Goal: Transaction & Acquisition: Purchase product/service

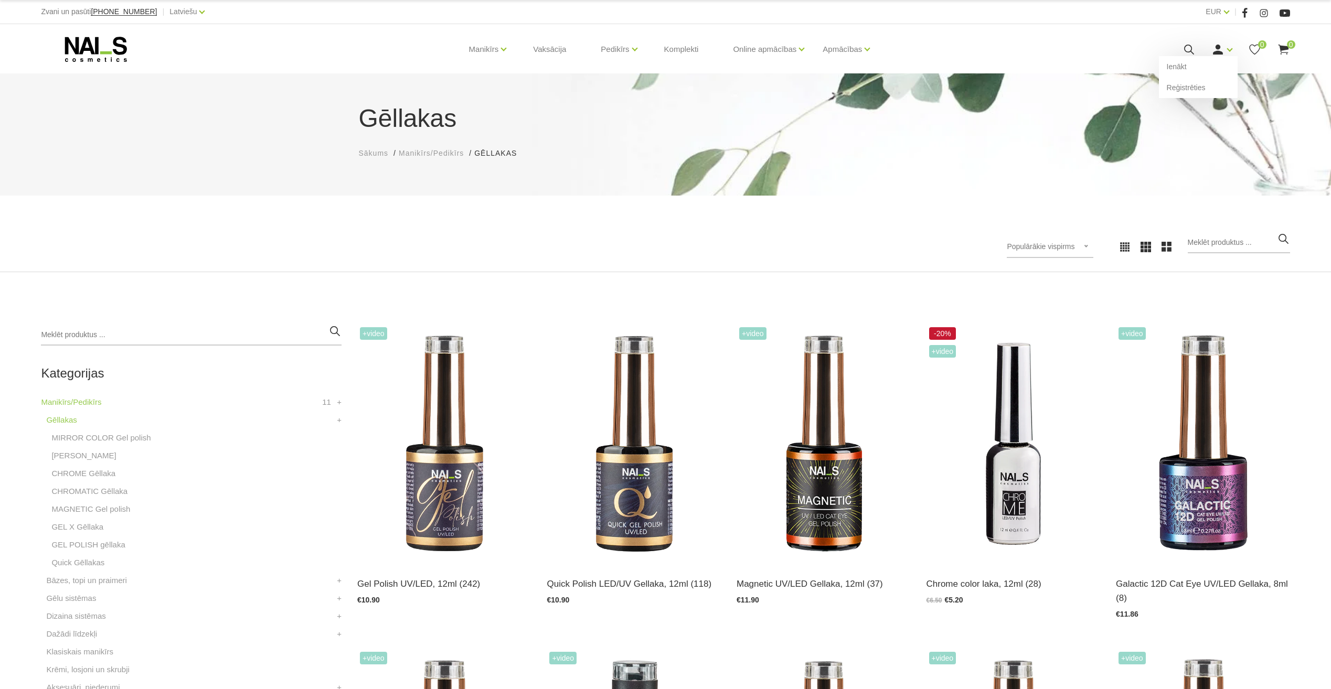
click at [1214, 50] on icon at bounding box center [1218, 49] width 13 height 13
click at [1208, 66] on link "Ienākt" at bounding box center [1198, 66] width 79 height 21
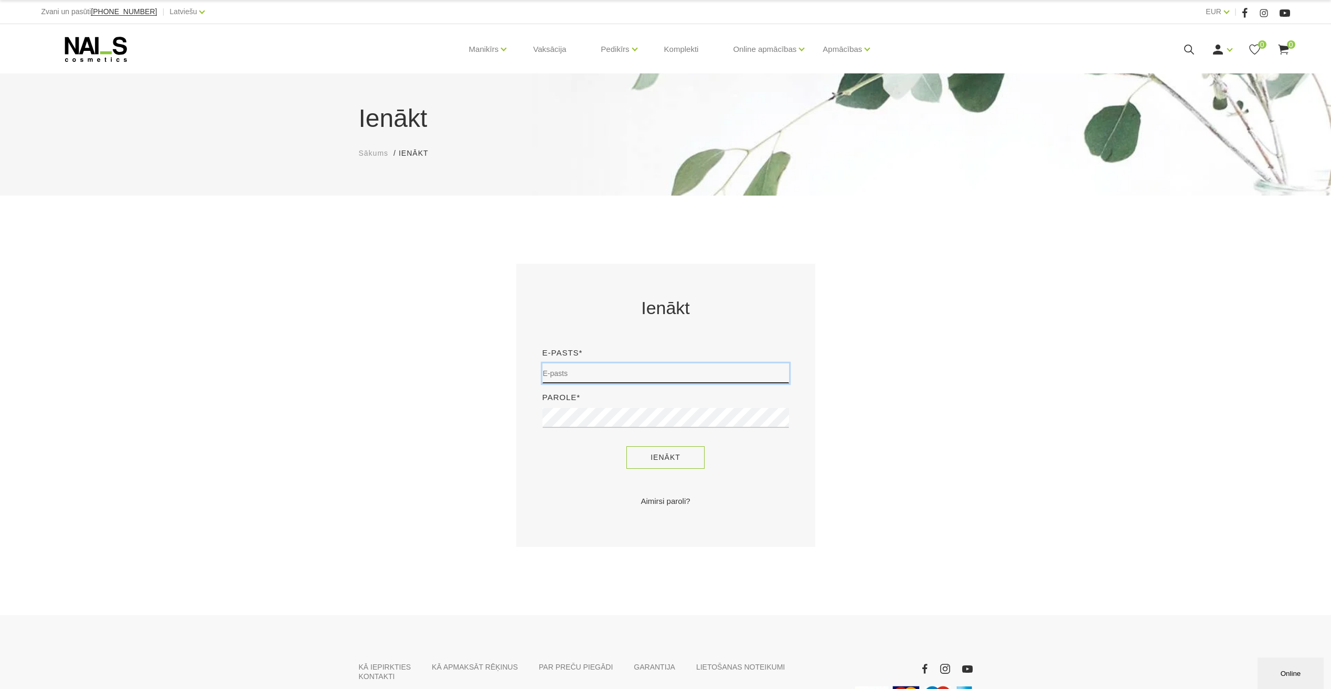
type input "[EMAIL_ADDRESS][DOMAIN_NAME]"
click at [684, 462] on button "Ienākt" at bounding box center [665, 458] width 78 height 23
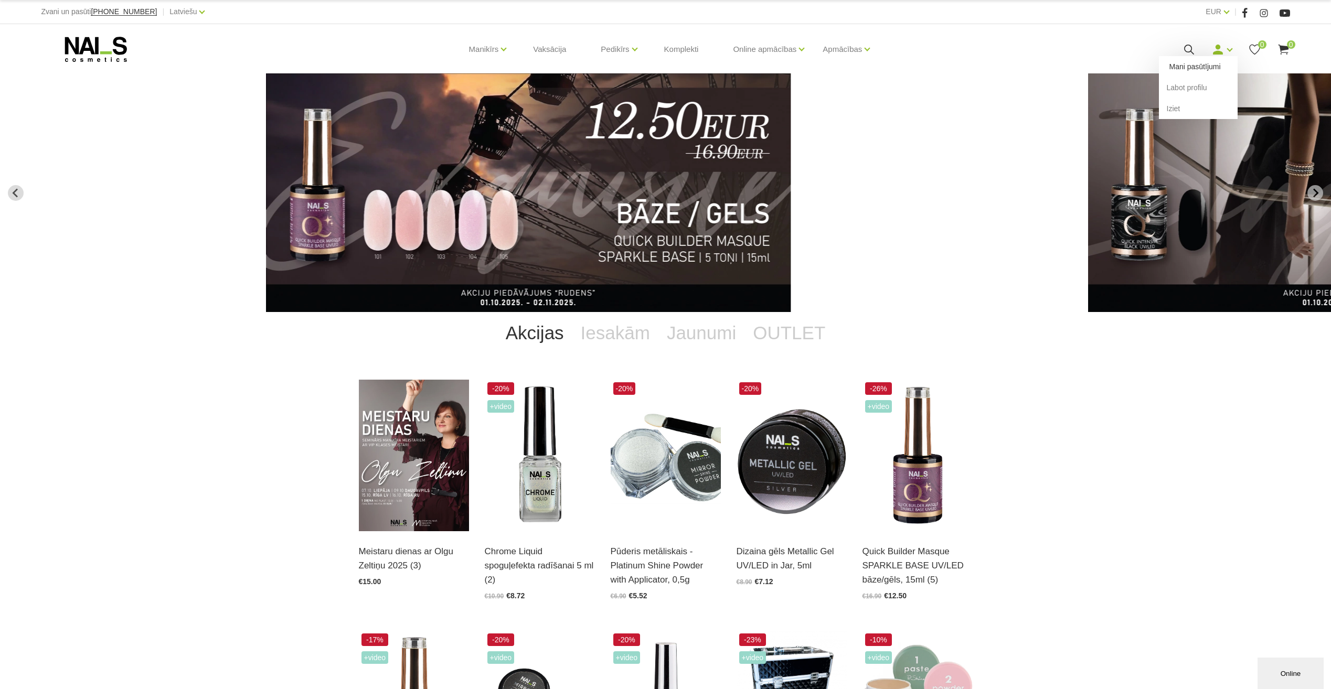
click at [1211, 66] on link "Mani pasūtījumi" at bounding box center [1198, 66] width 79 height 21
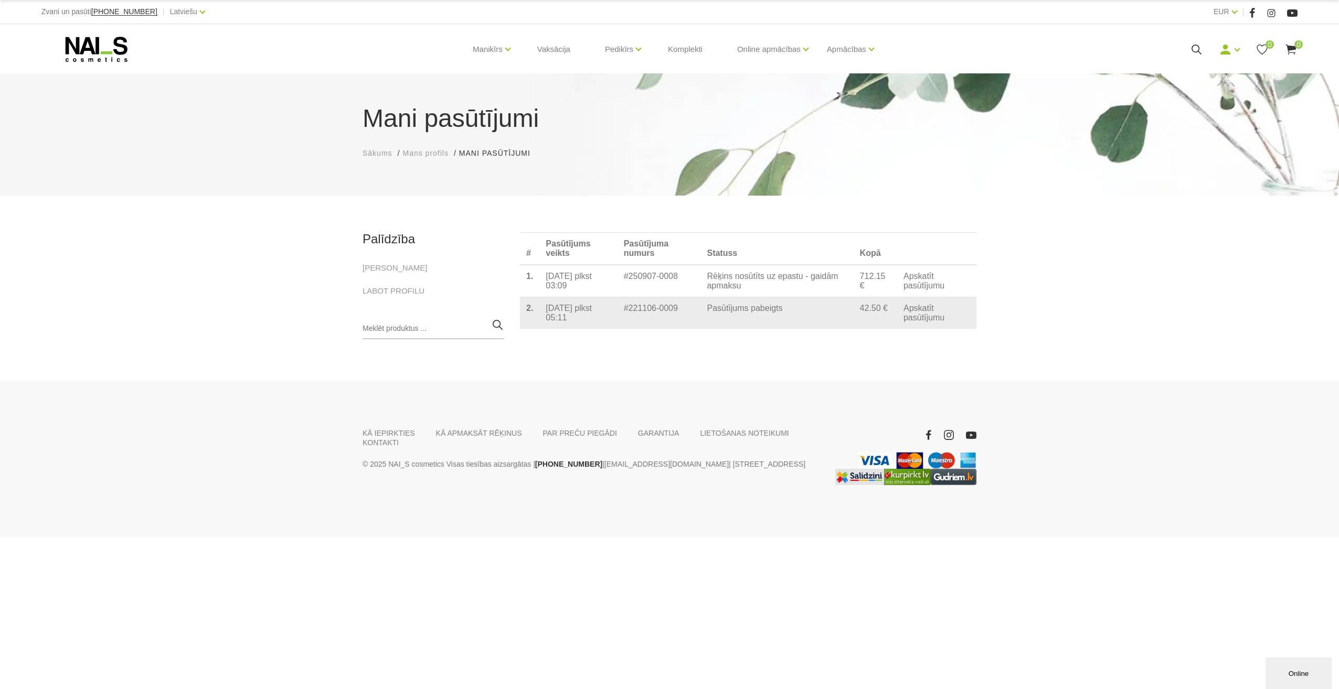
click at [914, 323] on link "Apskatīt pasūtījumu" at bounding box center [937, 313] width 67 height 19
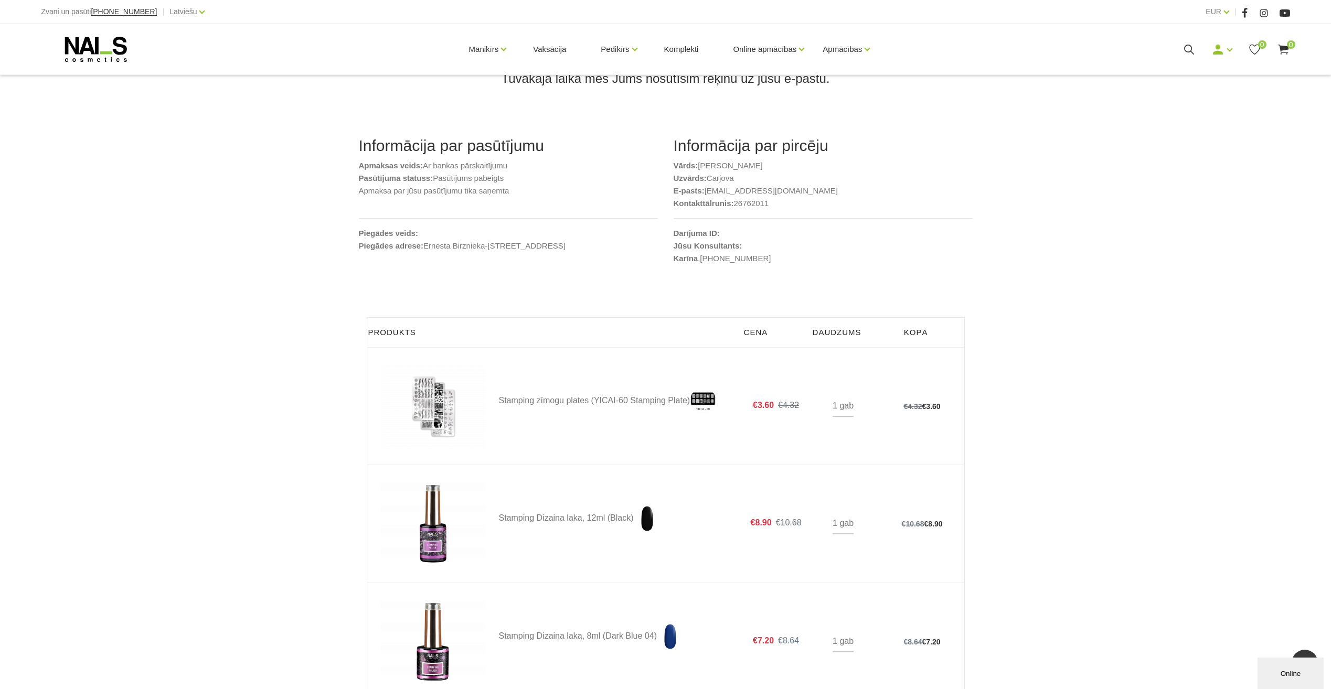
scroll to position [52, 0]
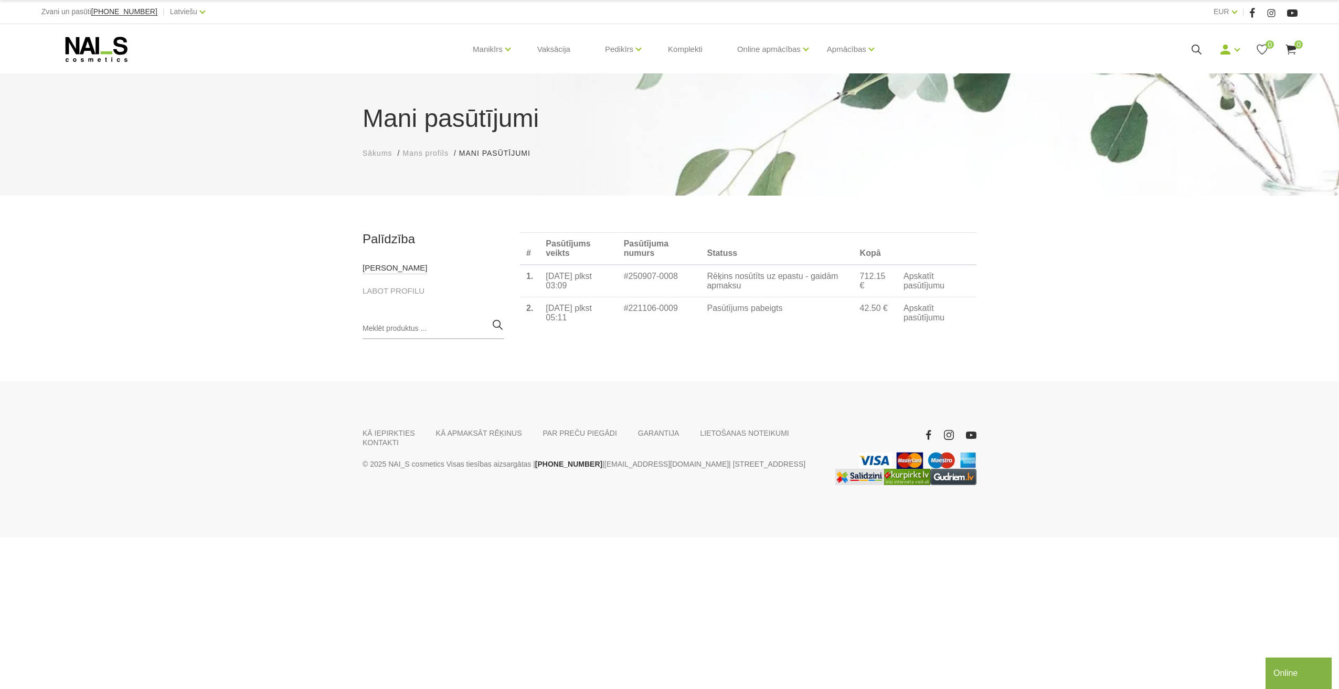
click at [408, 266] on link "MANI PASŪTĪJUMI" at bounding box center [395, 268] width 65 height 13
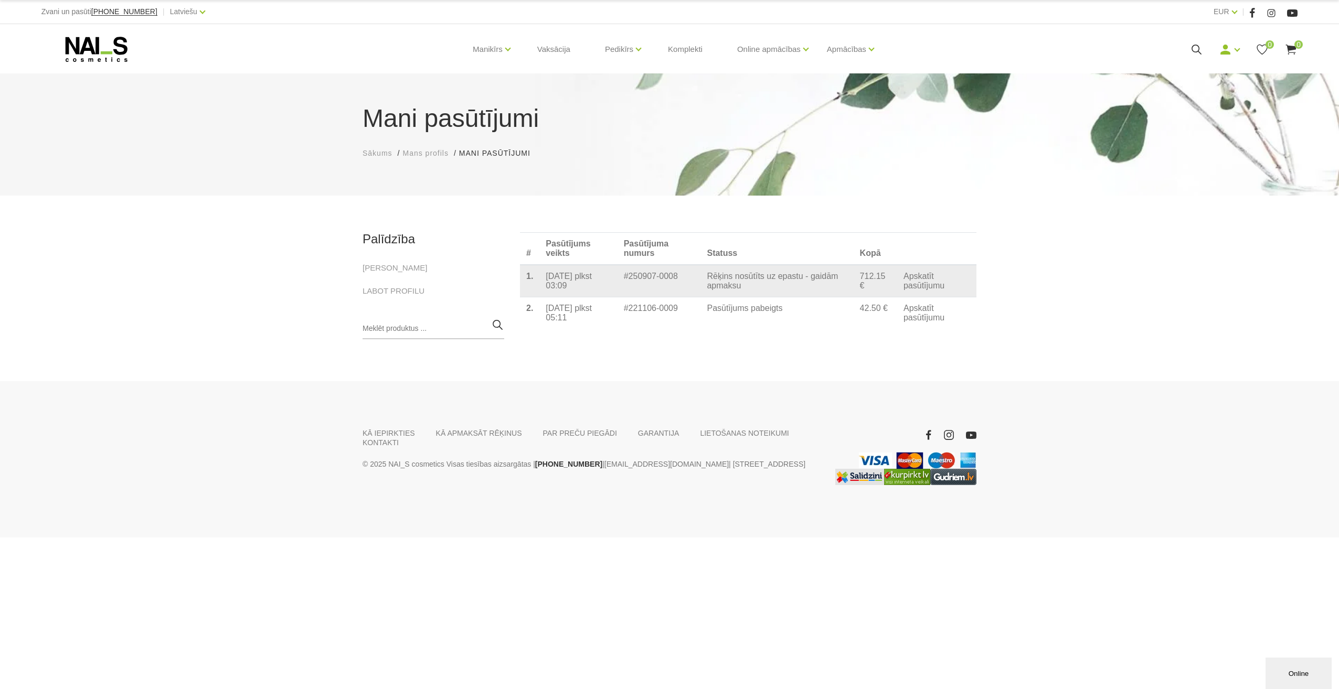
click at [943, 289] on link "Apskatīt pasūtījumu" at bounding box center [937, 281] width 67 height 19
click at [622, 280] on td "#250907-0008" at bounding box center [659, 281] width 83 height 33
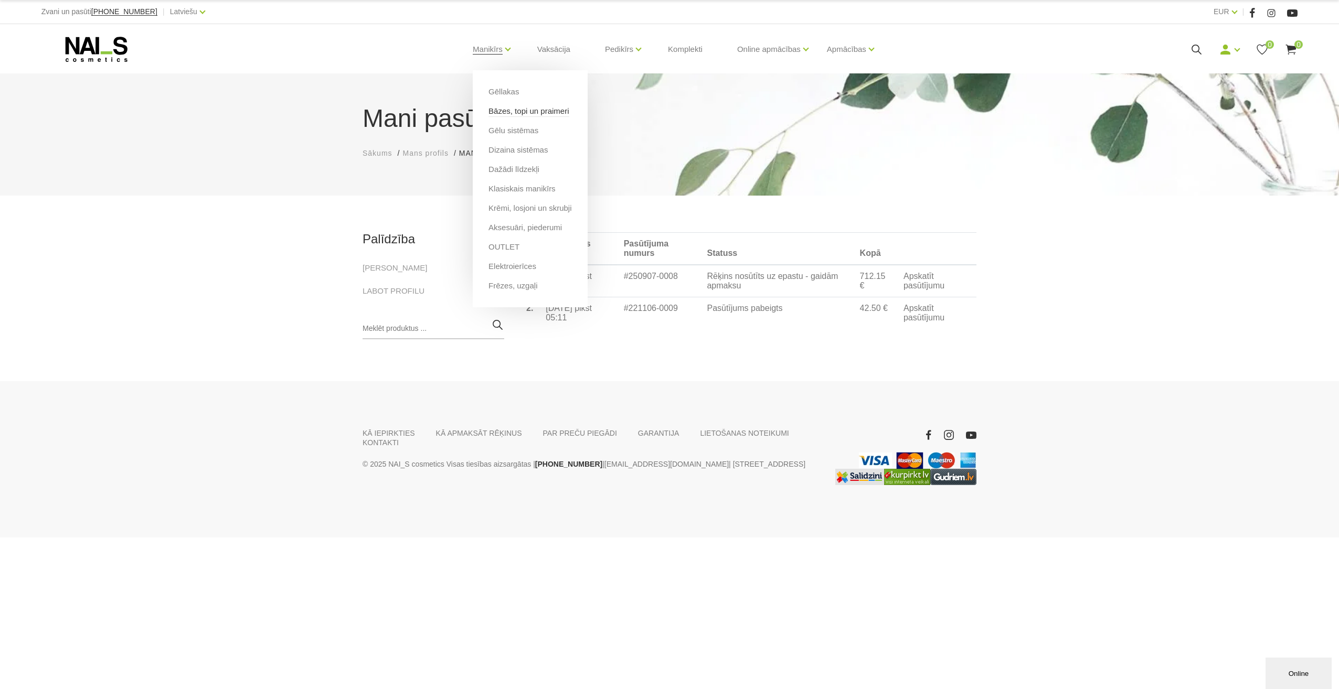
click at [514, 114] on link "Bāzes, topi un praimeri" at bounding box center [529, 111] width 80 height 12
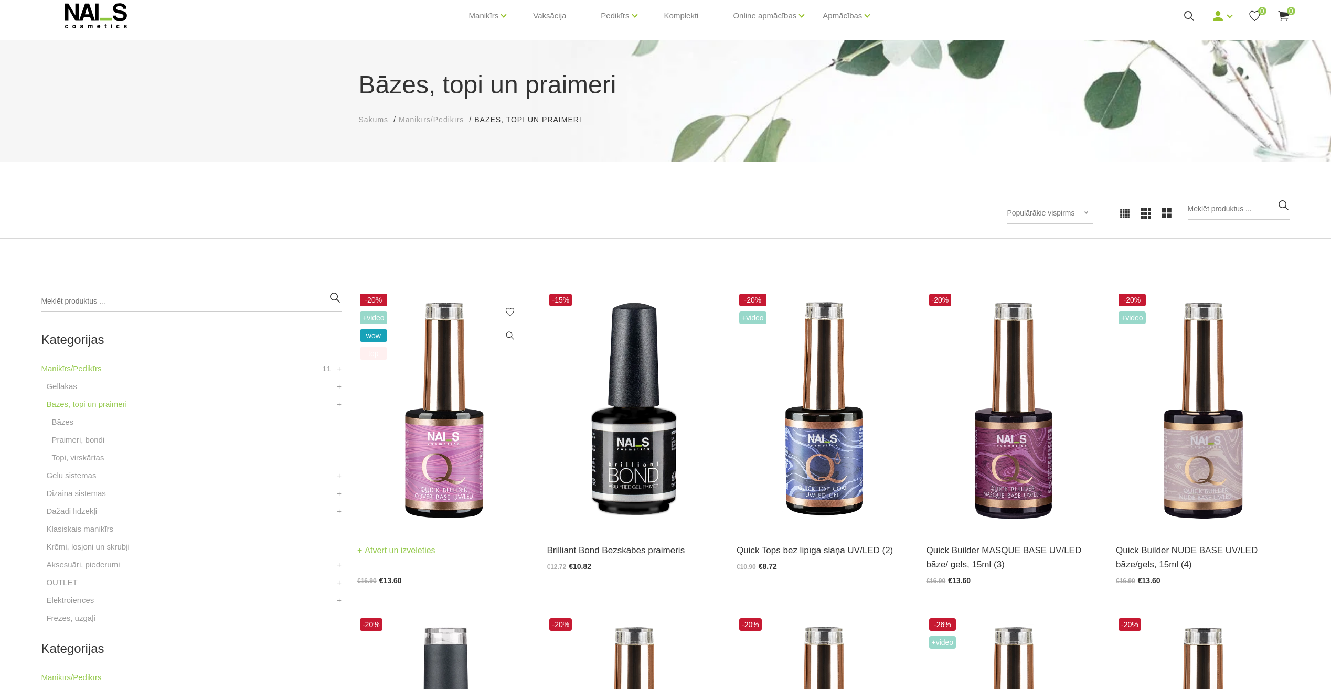
scroll to position [52, 0]
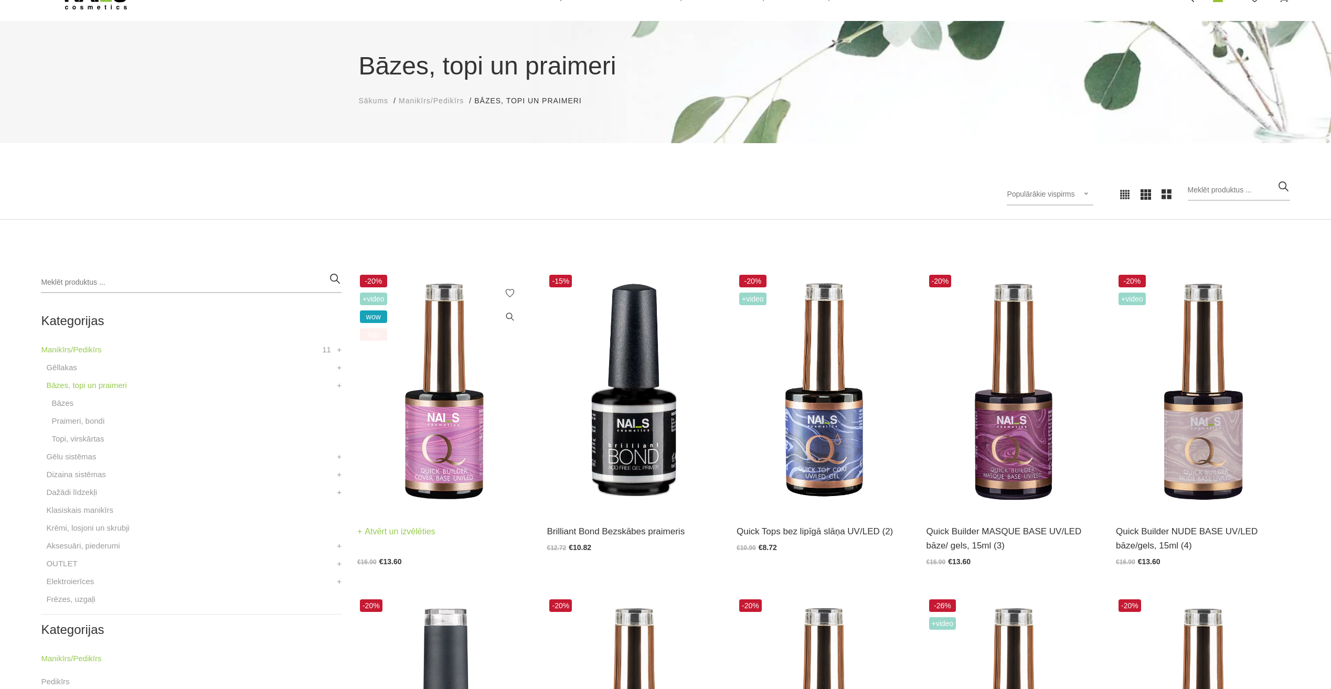
click at [456, 458] on img at bounding box center [444, 391] width 174 height 239
click at [1205, 476] on img at bounding box center [1203, 391] width 174 height 239
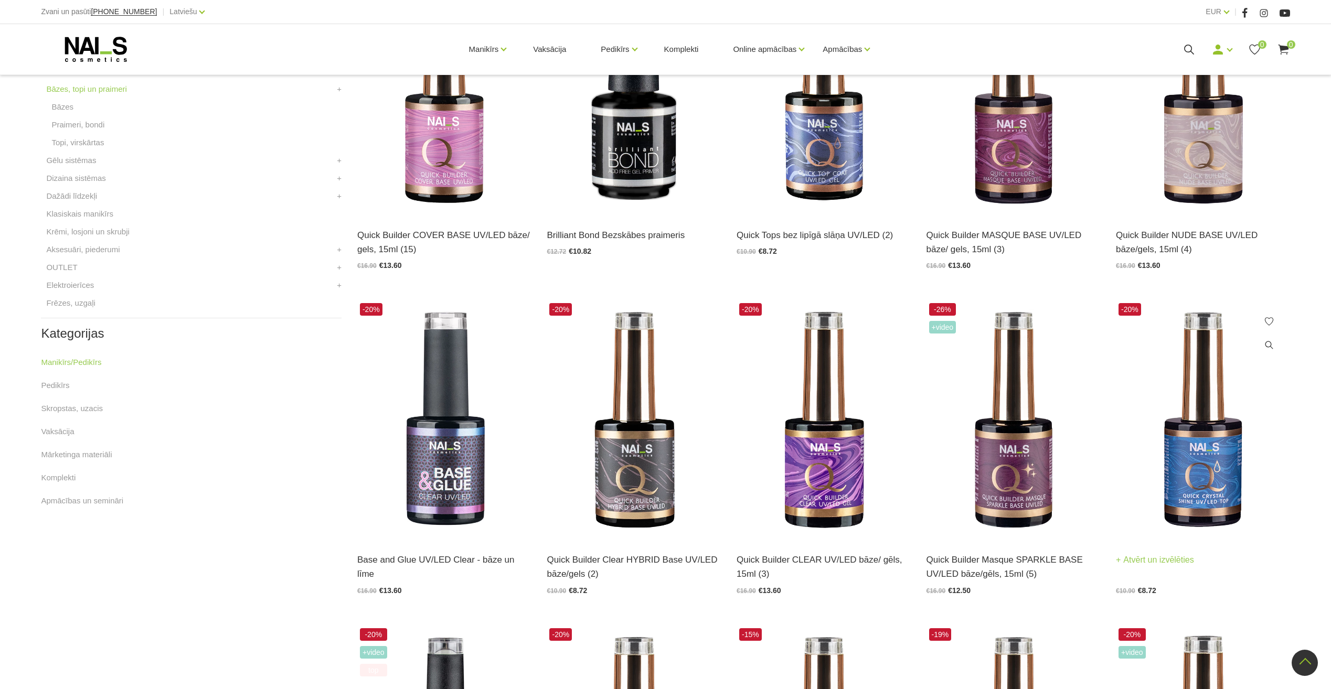
scroll to position [367, 0]
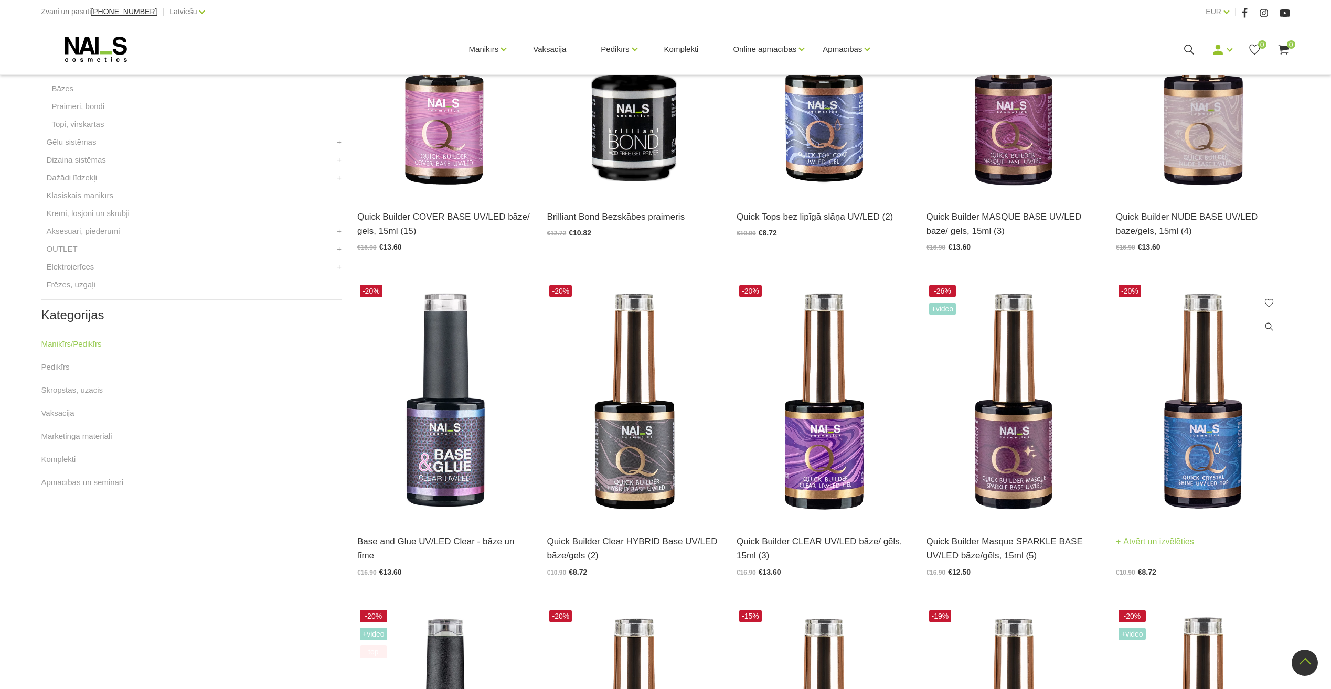
click at [1215, 479] on img at bounding box center [1203, 401] width 174 height 239
click at [1003, 469] on img at bounding box center [1014, 401] width 174 height 239
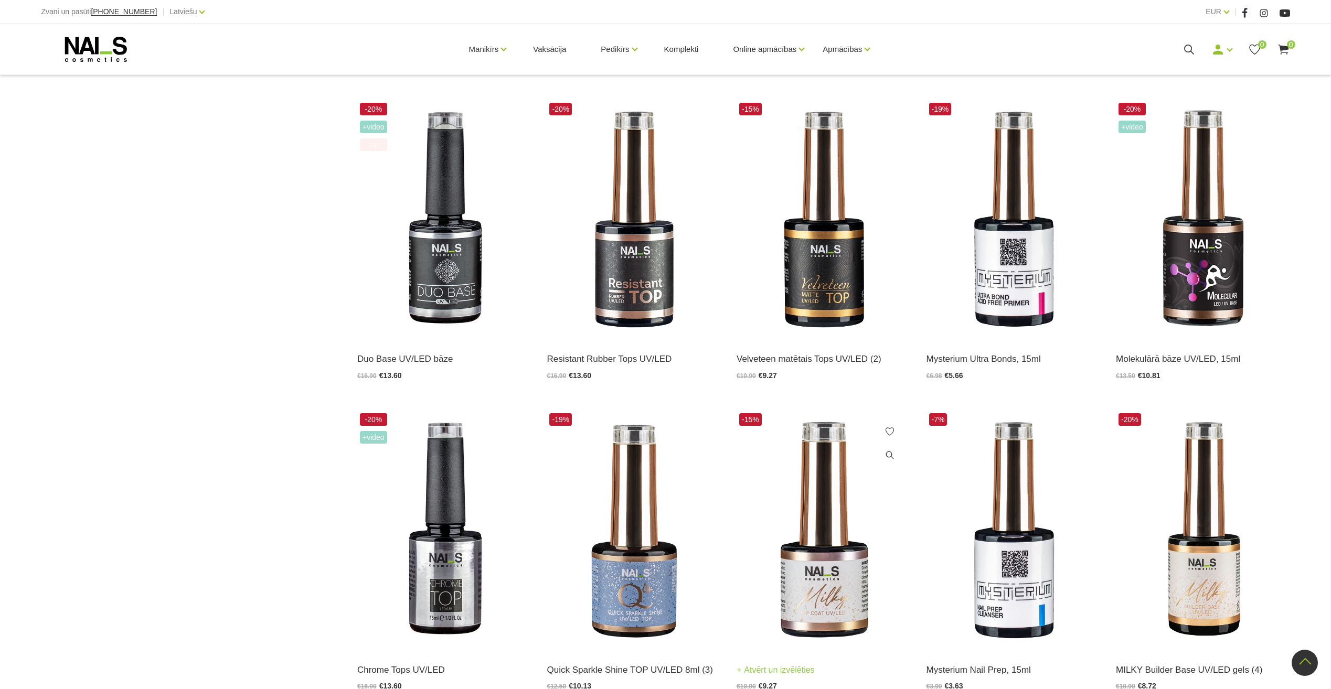
scroll to position [944, 0]
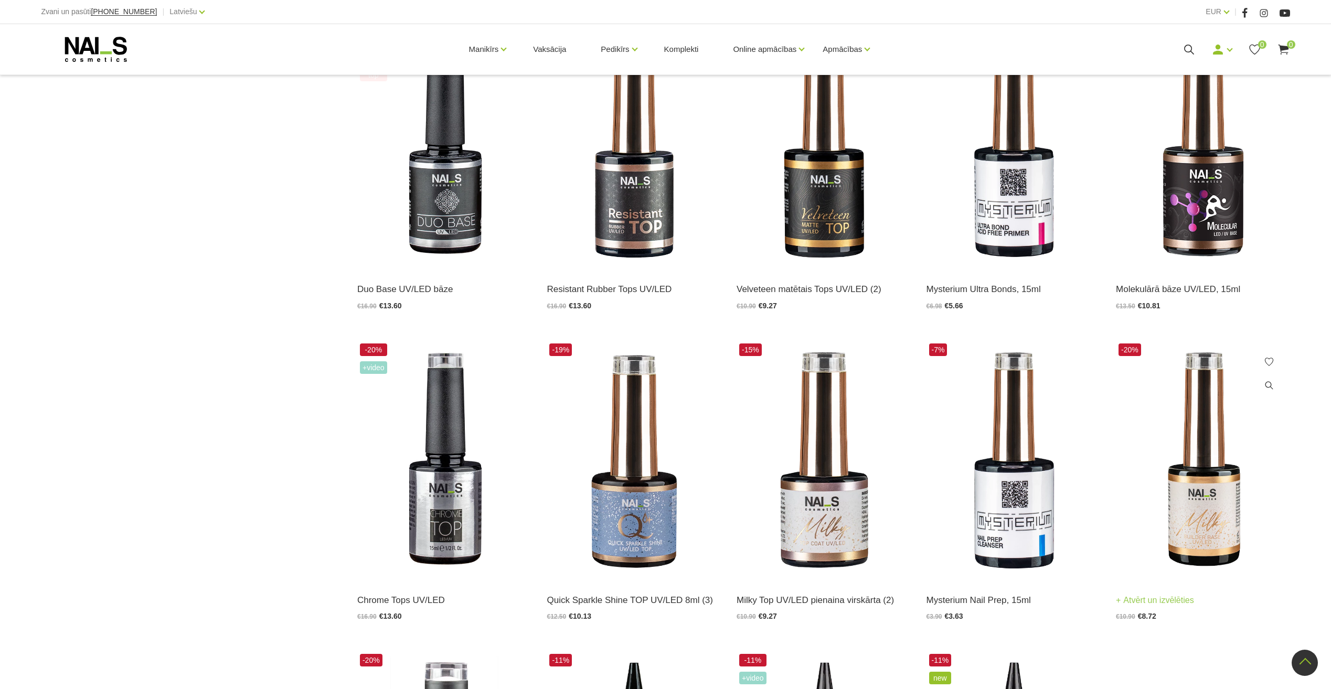
click at [1202, 530] on img at bounding box center [1203, 460] width 174 height 239
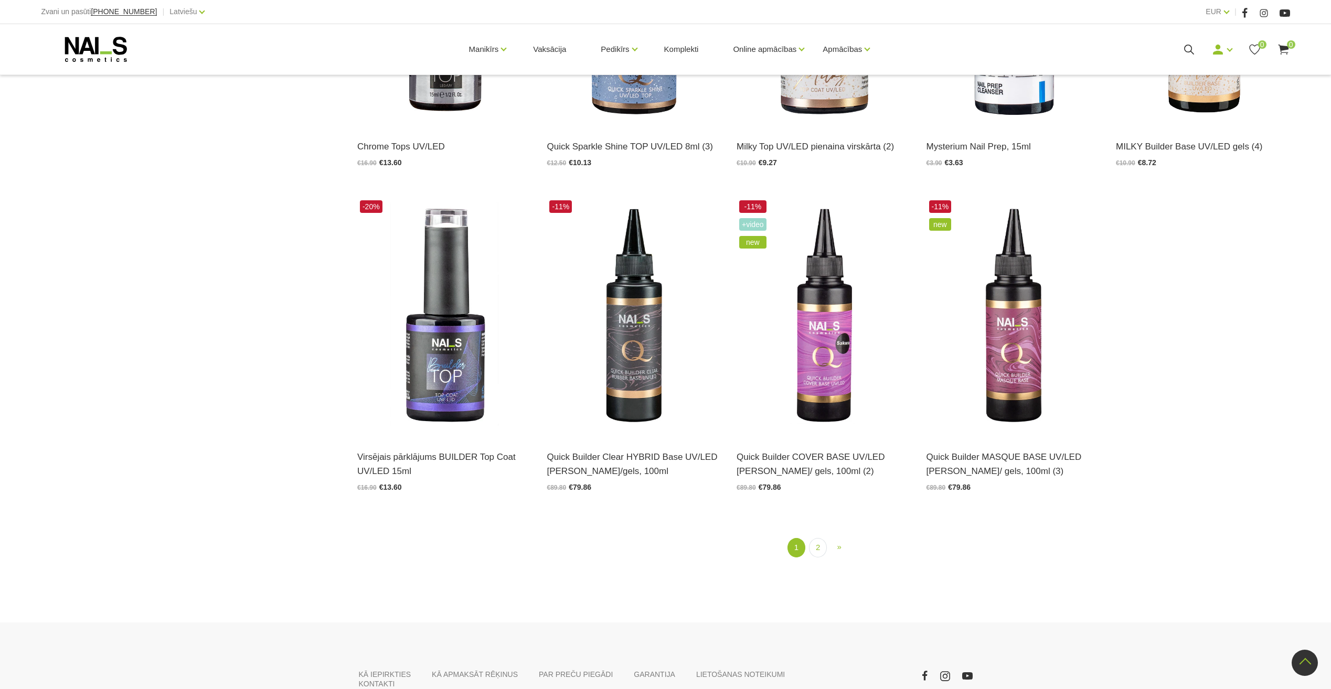
scroll to position [1417, 0]
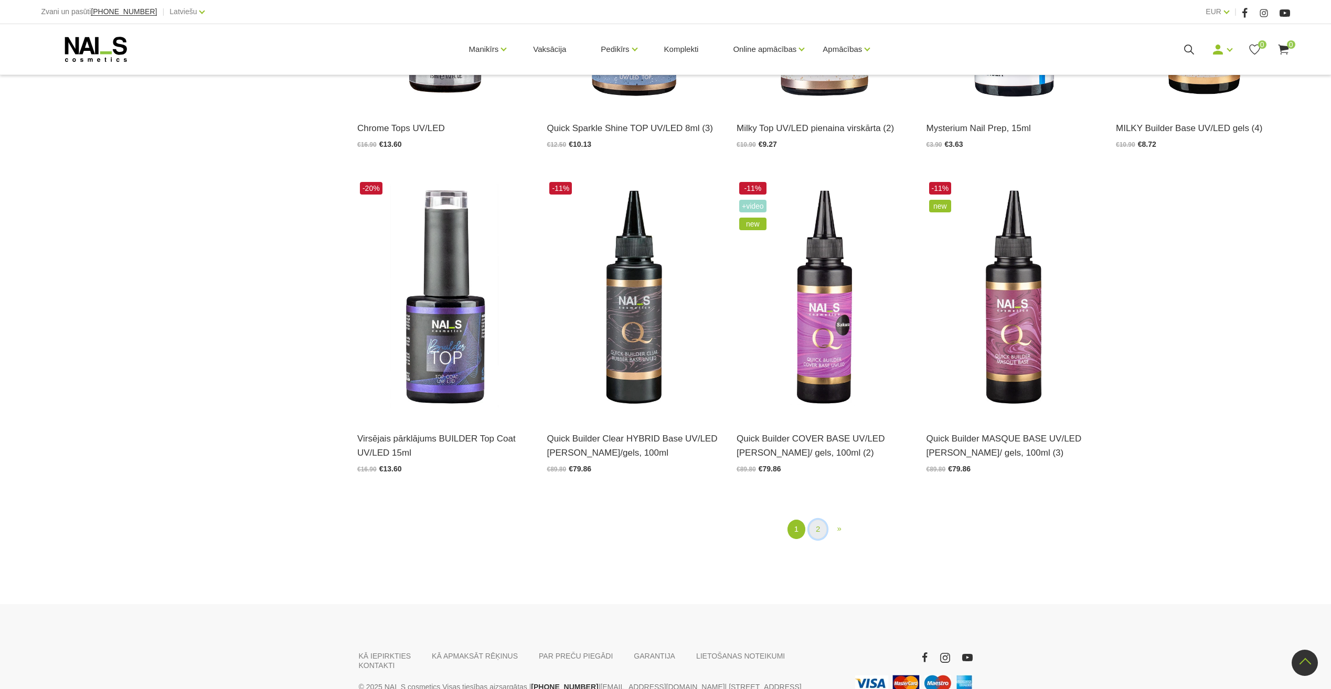
click at [815, 533] on link "2" at bounding box center [818, 529] width 18 height 19
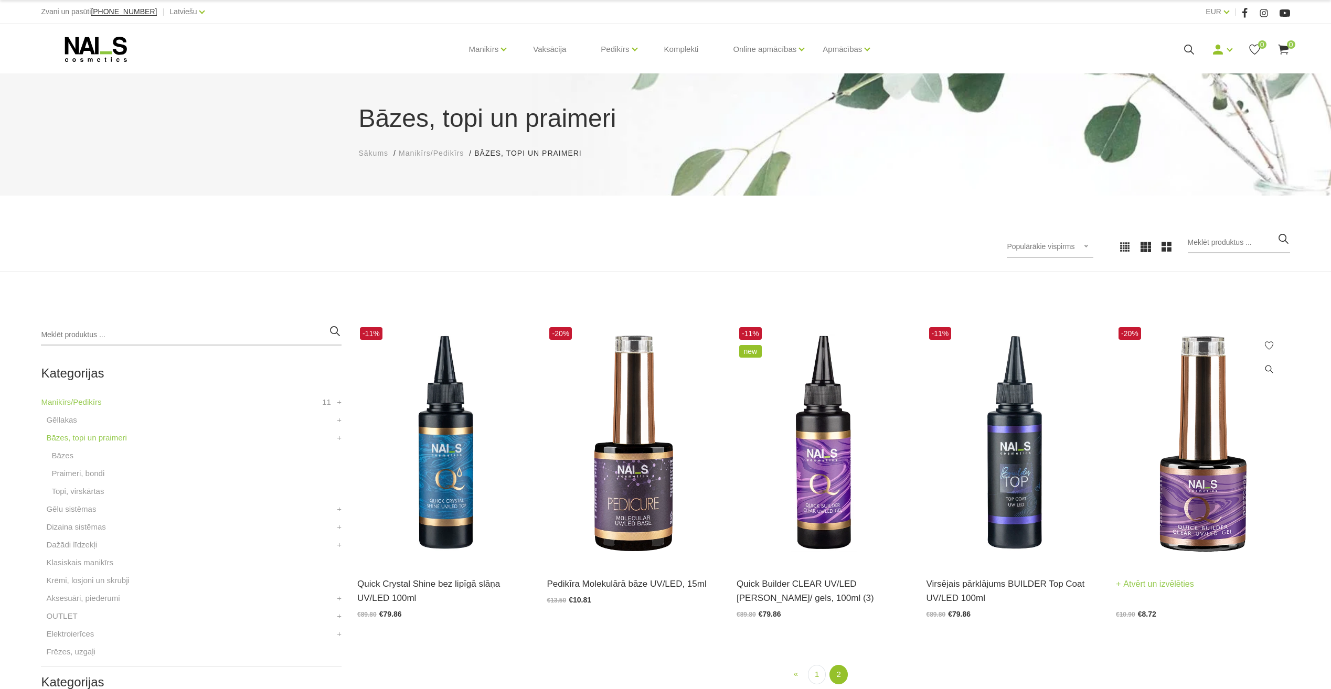
click at [1221, 513] on img at bounding box center [1203, 444] width 174 height 239
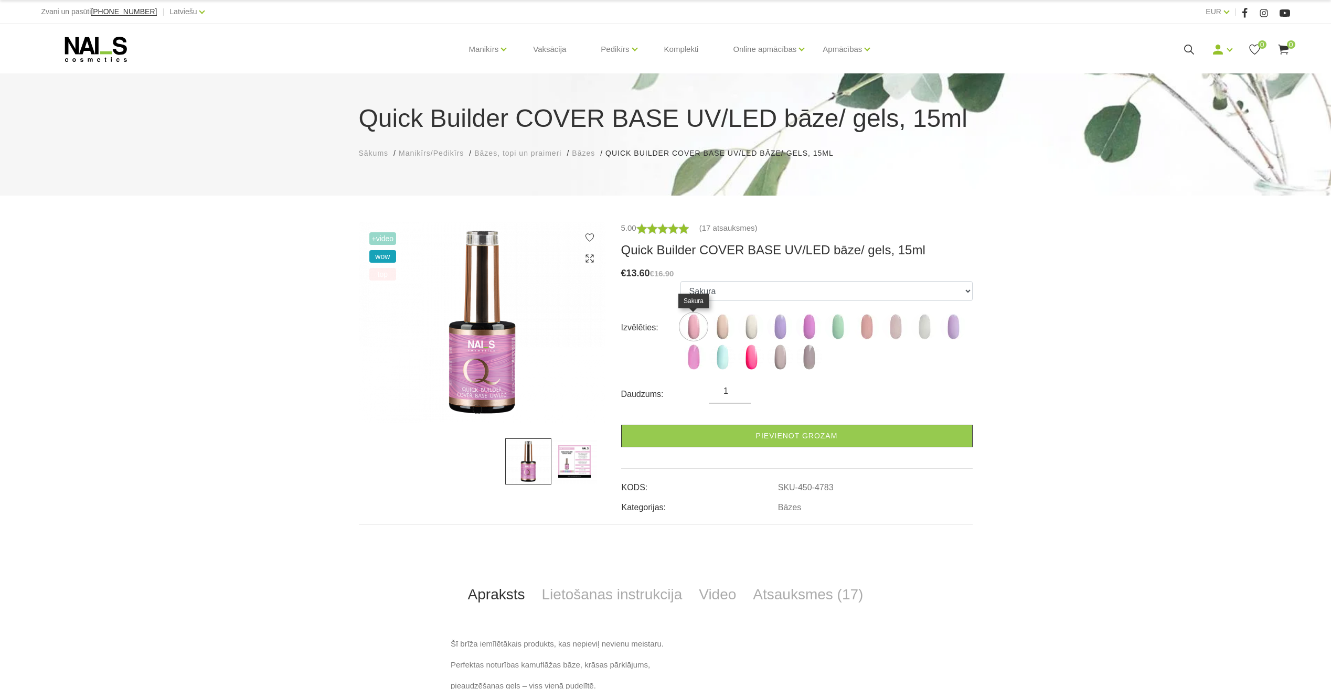
click at [697, 334] on img at bounding box center [694, 327] width 26 height 26
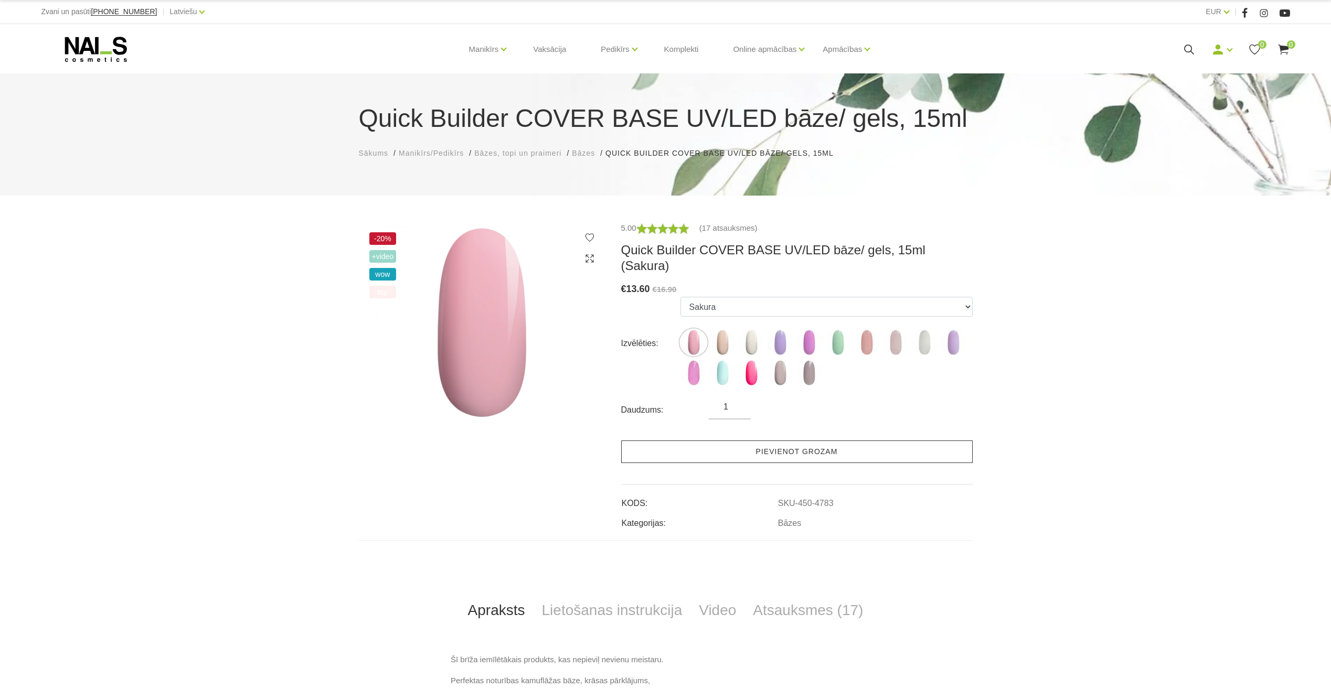
click at [796, 441] on link "Pievienot grozam" at bounding box center [797, 452] width 352 height 23
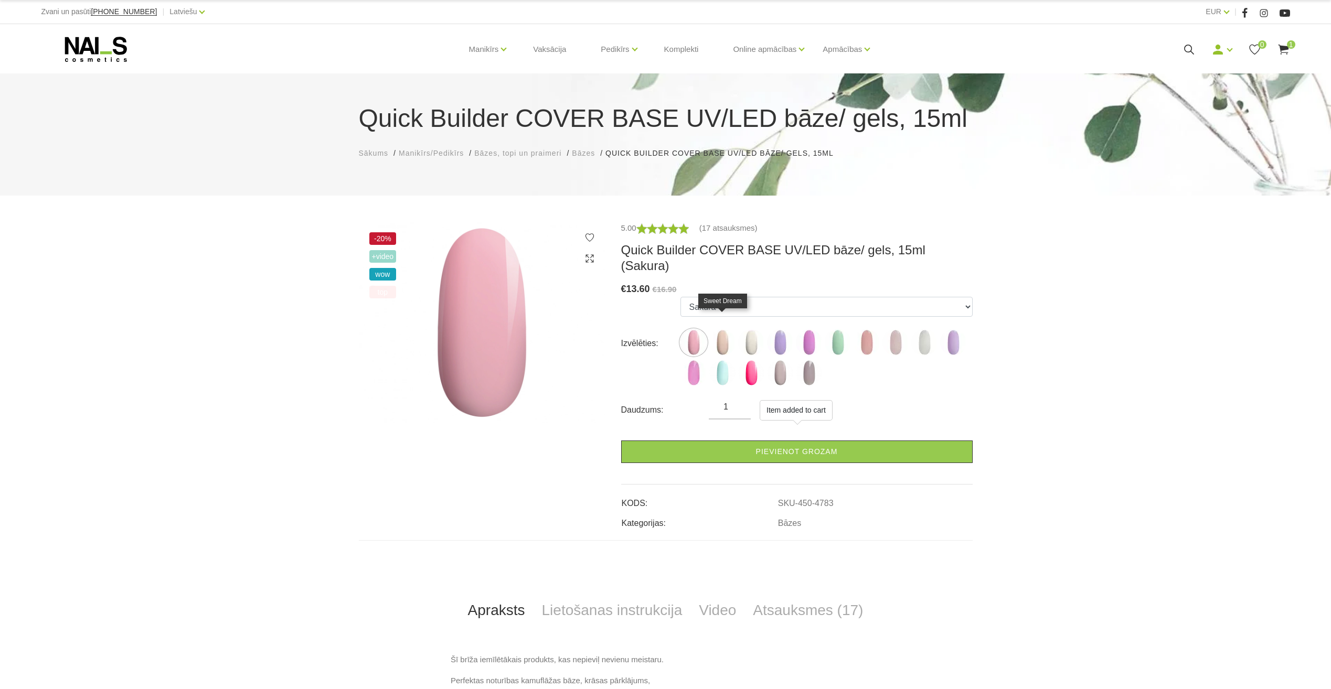
click at [724, 332] on img at bounding box center [722, 343] width 26 height 26
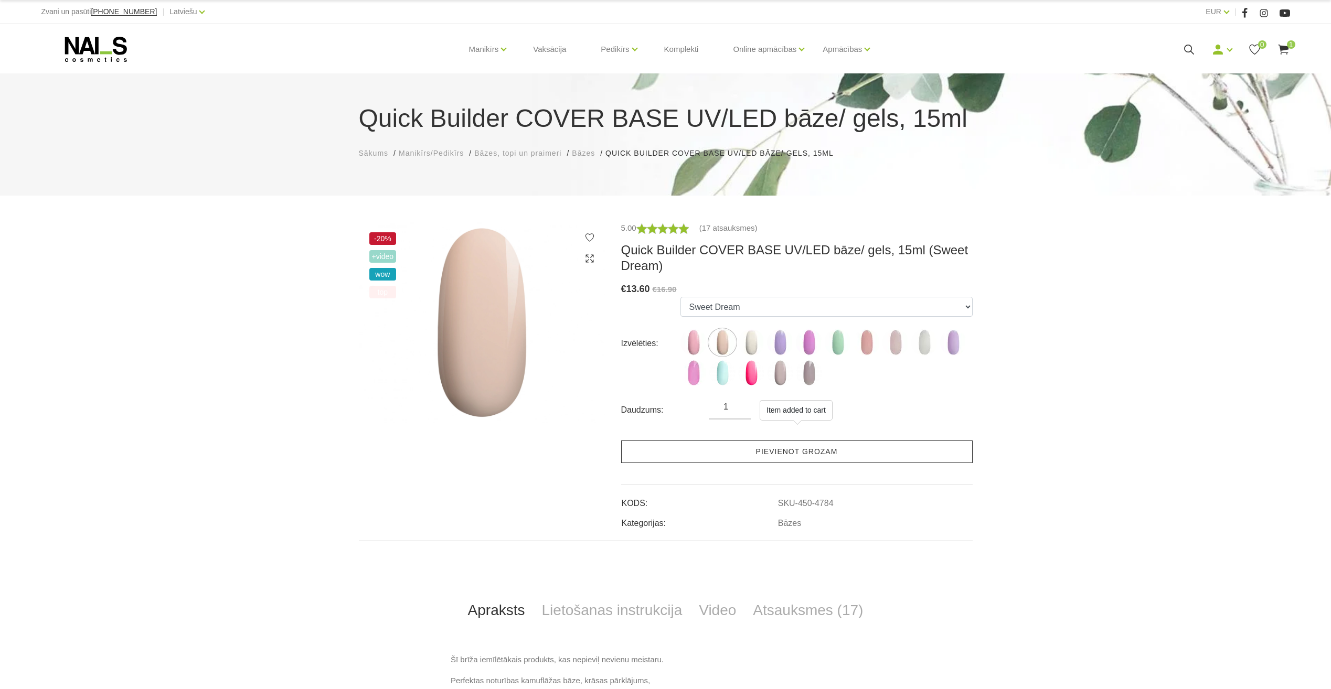
click at [781, 452] on link "Pievienot grozam" at bounding box center [797, 452] width 352 height 23
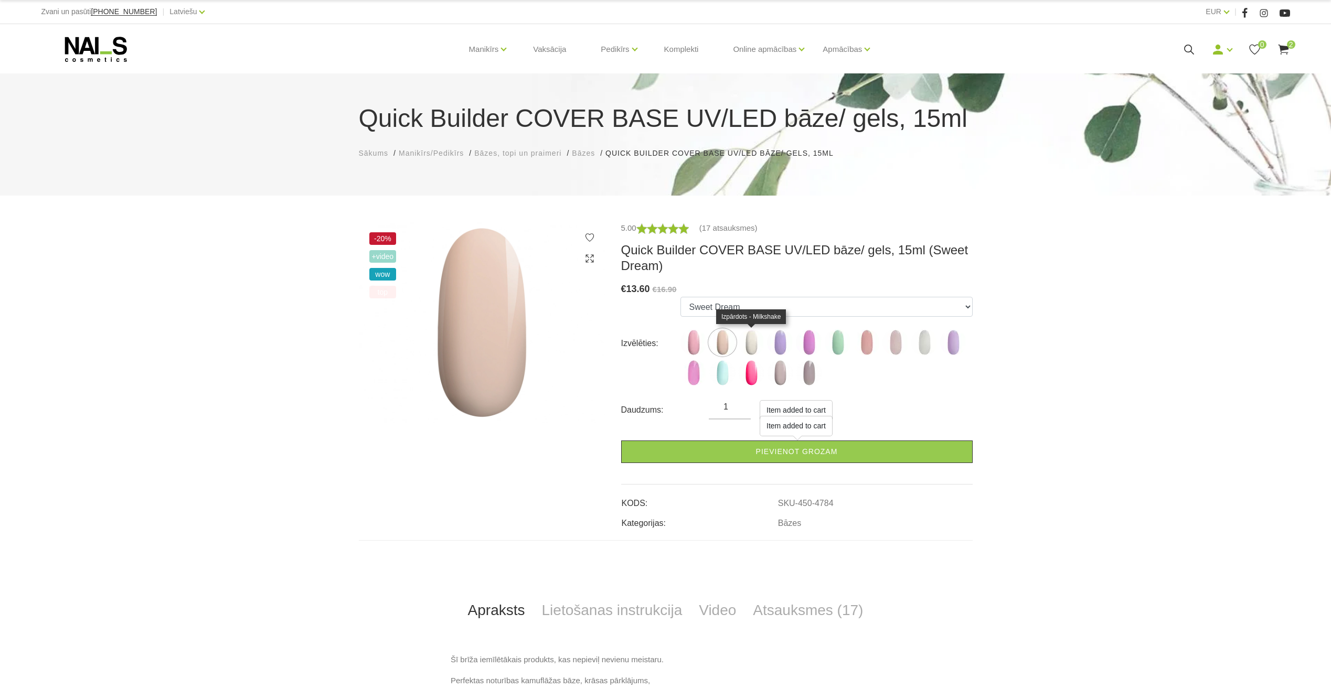
click at [750, 347] on img at bounding box center [751, 343] width 26 height 26
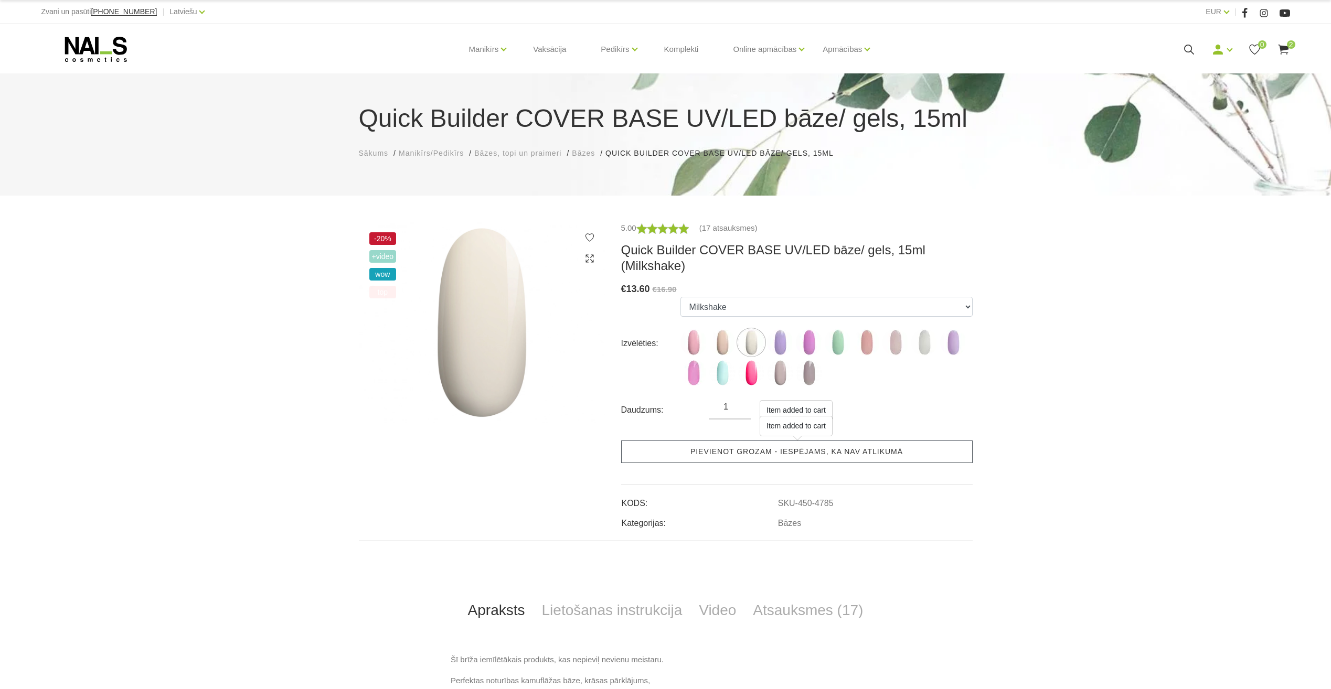
click at [810, 446] on link "Pievienot grozam - iespējams, ka nav atlikumā" at bounding box center [797, 452] width 352 height 23
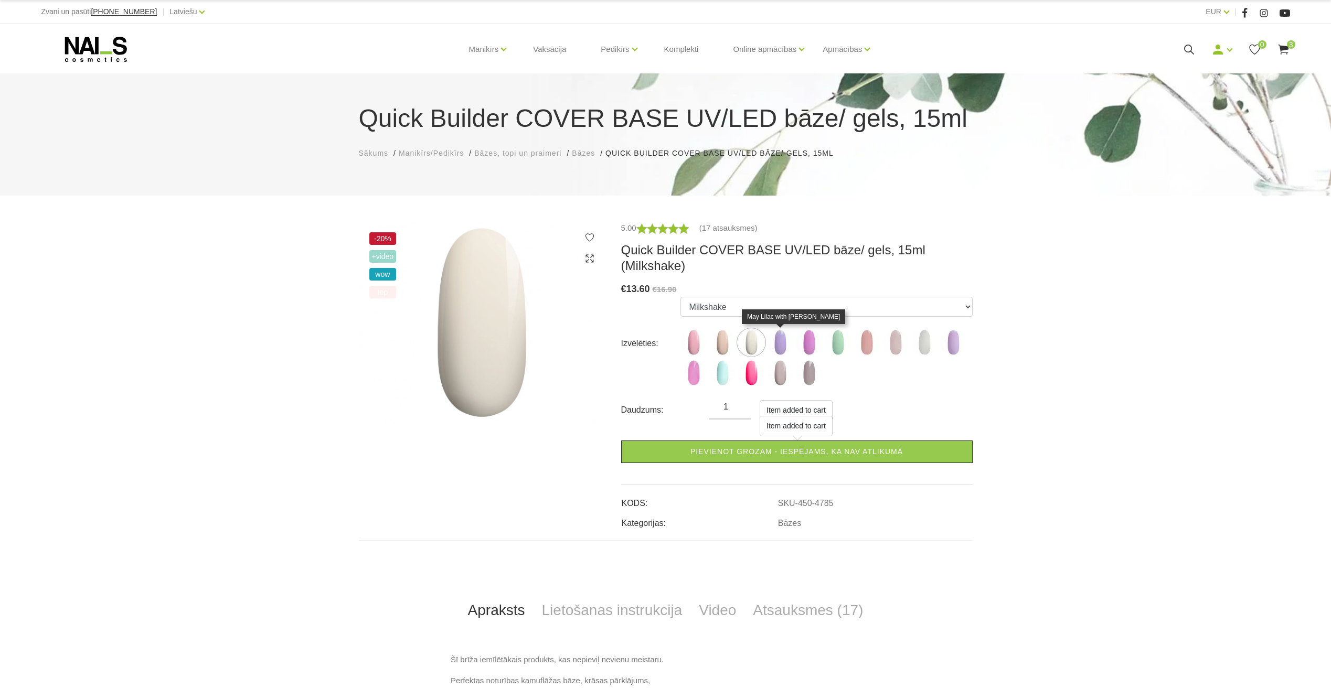
click at [782, 342] on img at bounding box center [780, 343] width 26 height 26
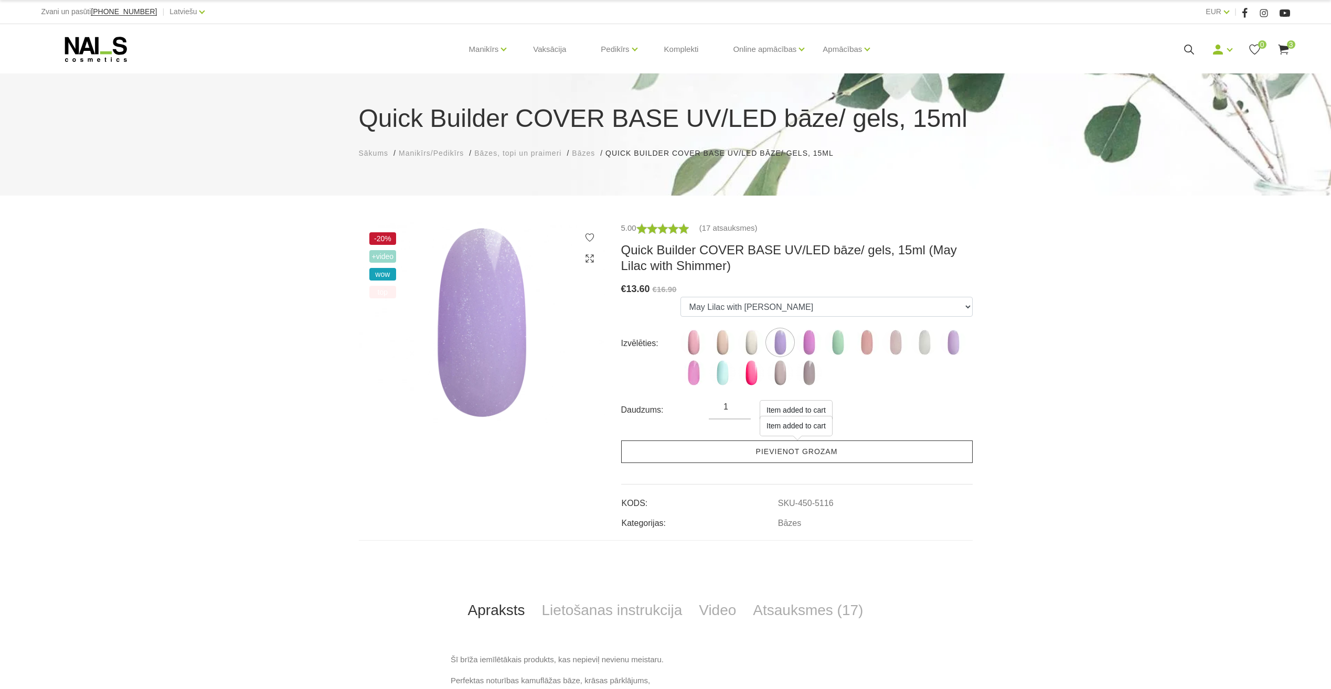
click at [795, 455] on link "Pievienot grozam" at bounding box center [797, 452] width 352 height 23
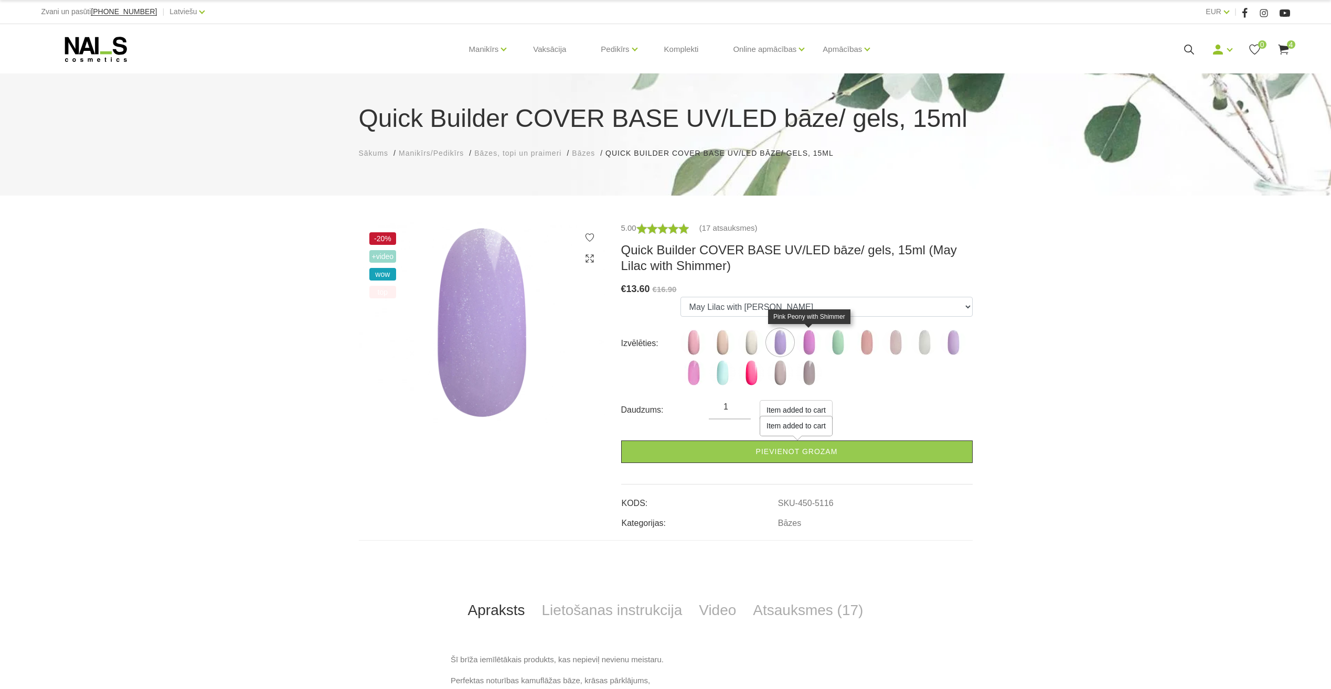
click at [809, 343] on img at bounding box center [809, 343] width 26 height 26
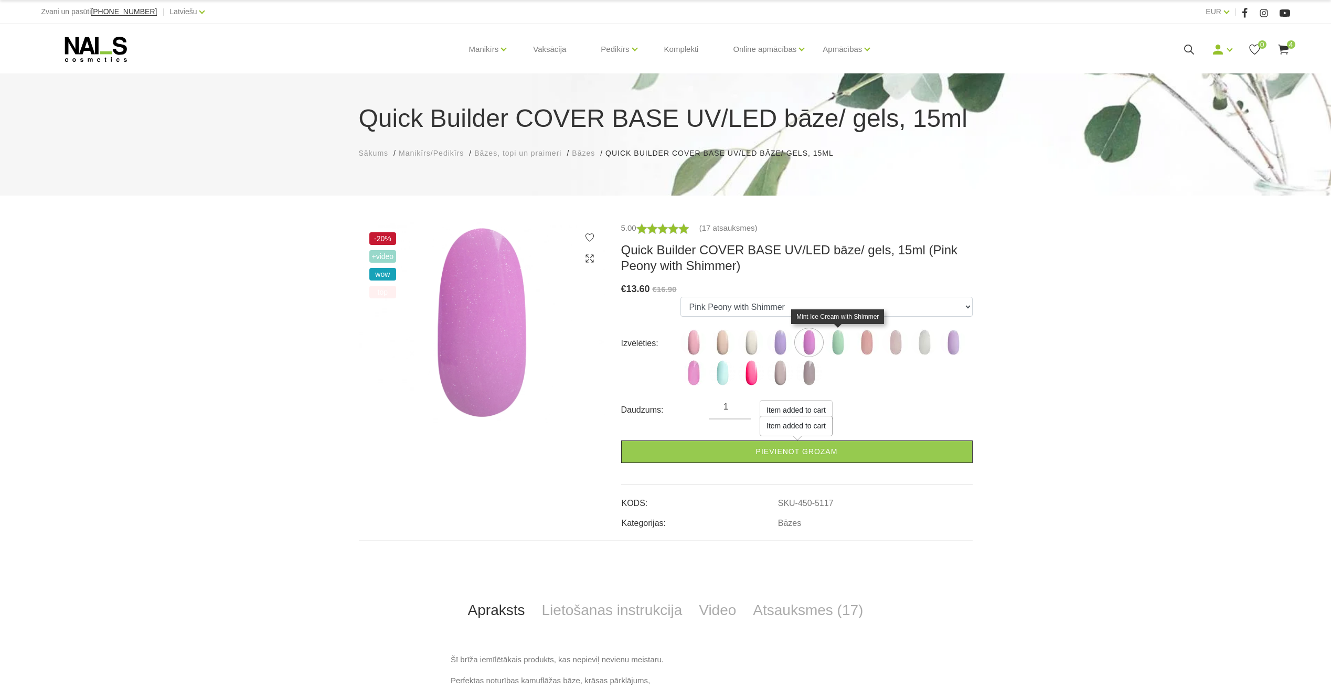
click at [835, 346] on img at bounding box center [838, 343] width 26 height 26
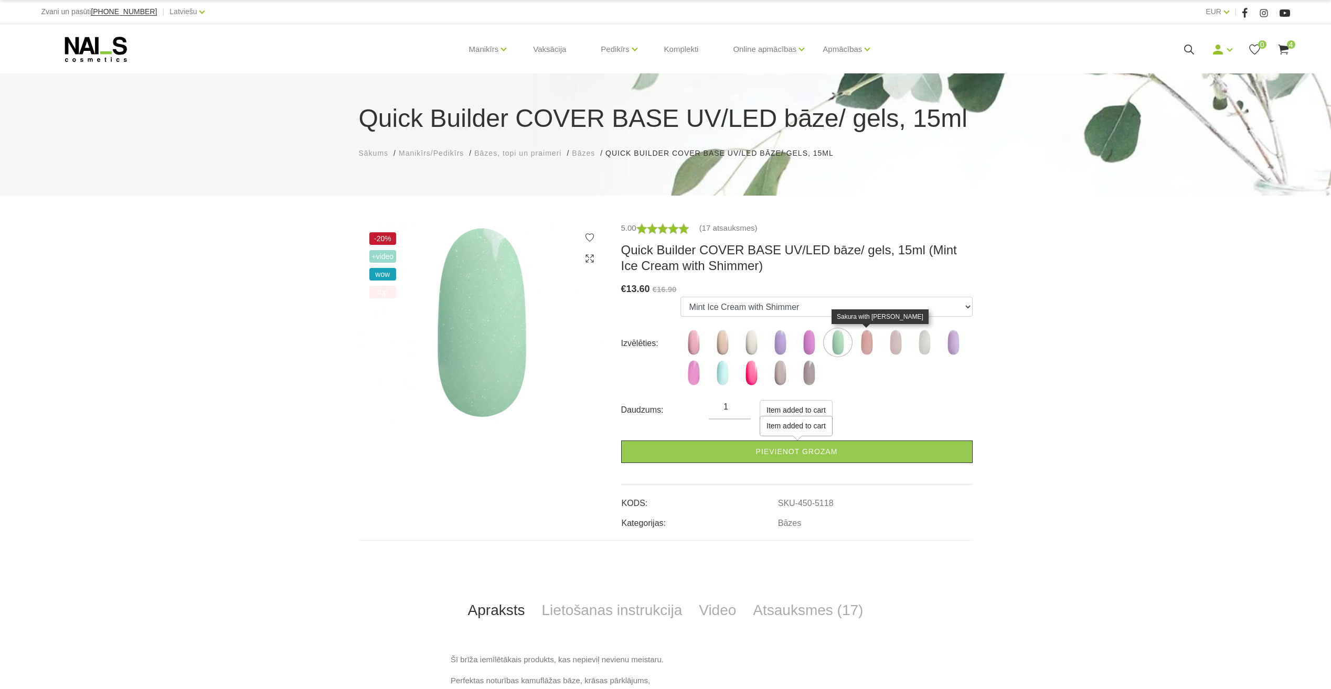
click at [865, 344] on img at bounding box center [867, 343] width 26 height 26
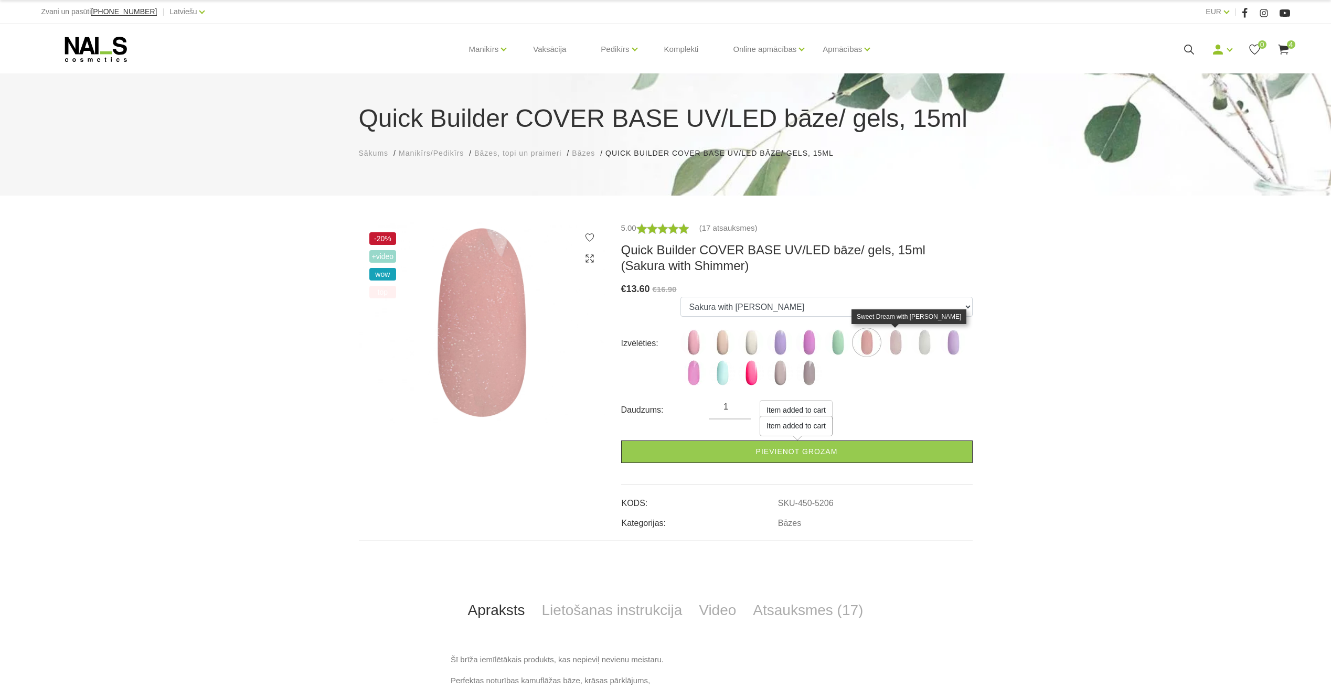
click at [899, 344] on img at bounding box center [896, 343] width 26 height 26
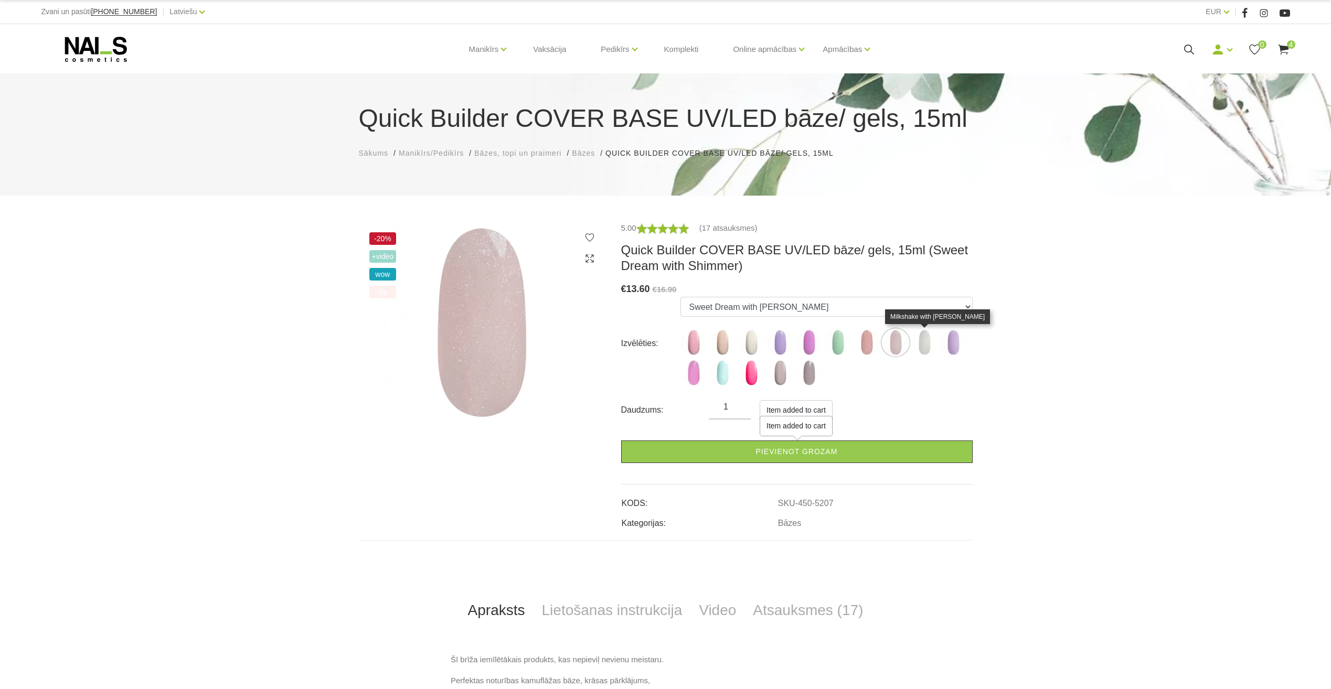
click at [927, 342] on img at bounding box center [924, 343] width 26 height 26
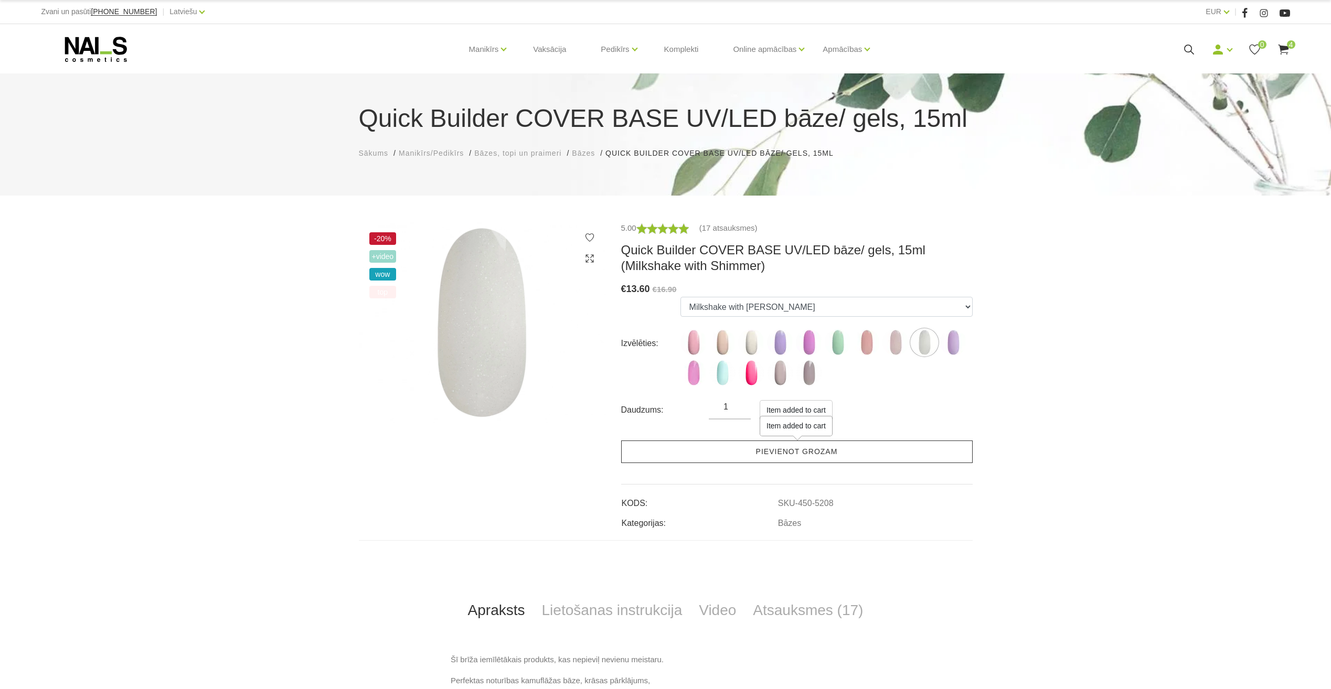
click at [878, 448] on link "Pievienot grozam" at bounding box center [797, 452] width 352 height 23
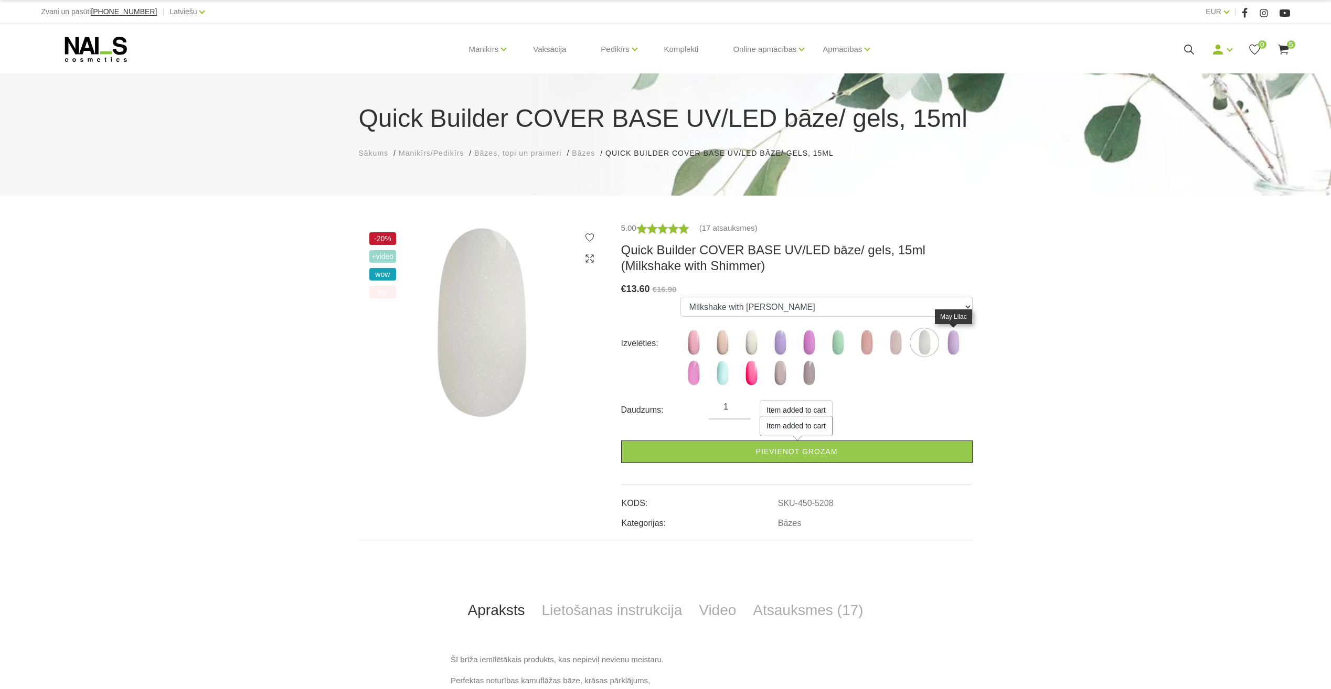
click at [950, 351] on img at bounding box center [953, 343] width 26 height 26
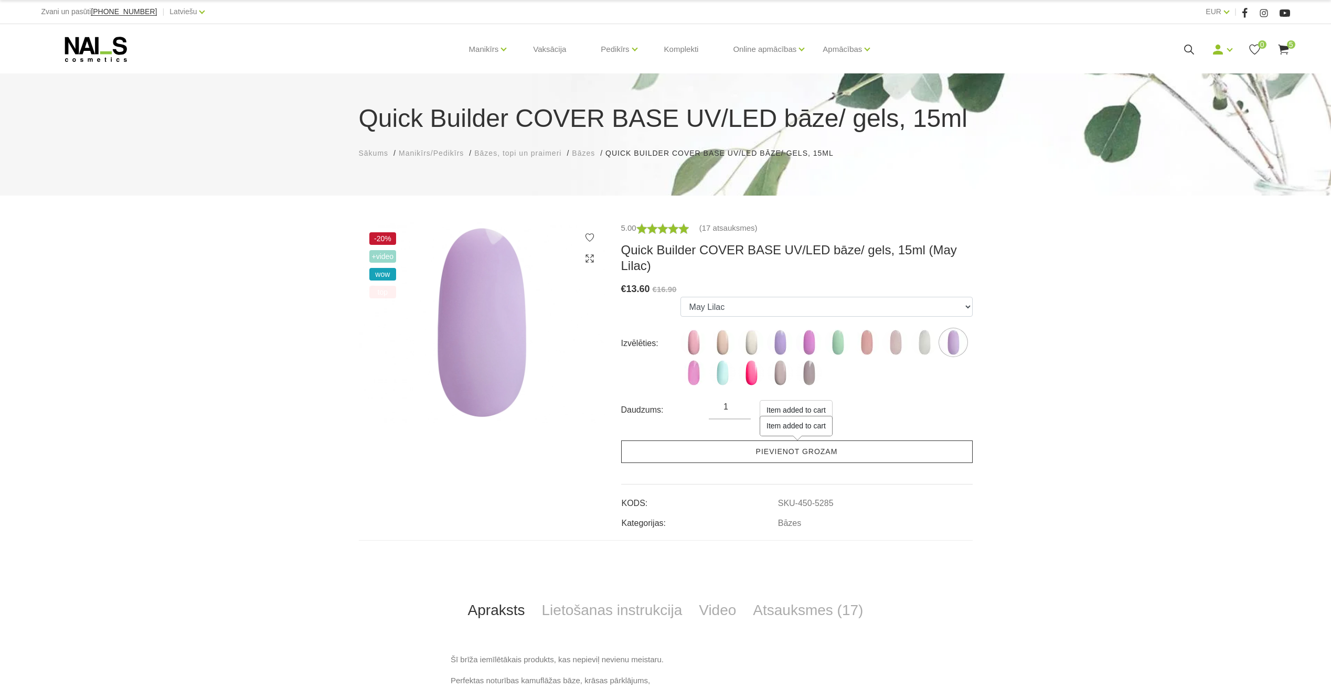
click at [868, 441] on link "Pievienot grozam" at bounding box center [797, 452] width 352 height 23
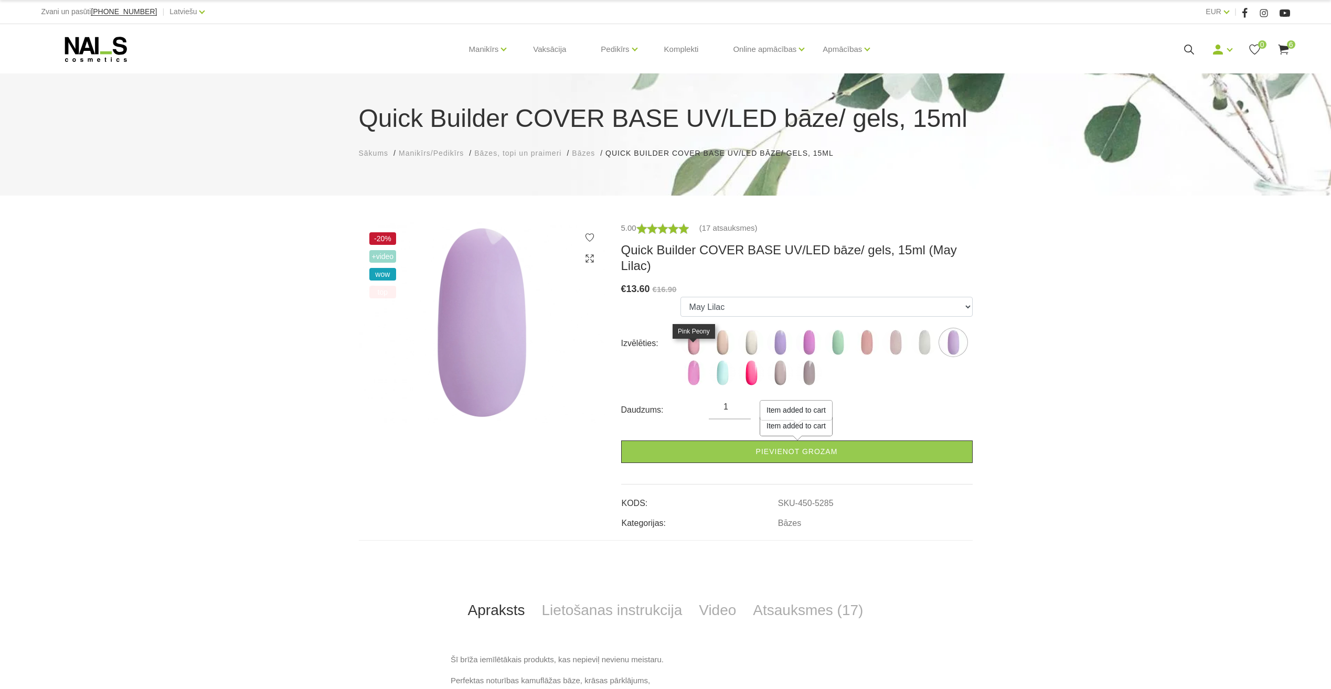
click at [698, 360] on img at bounding box center [694, 373] width 26 height 26
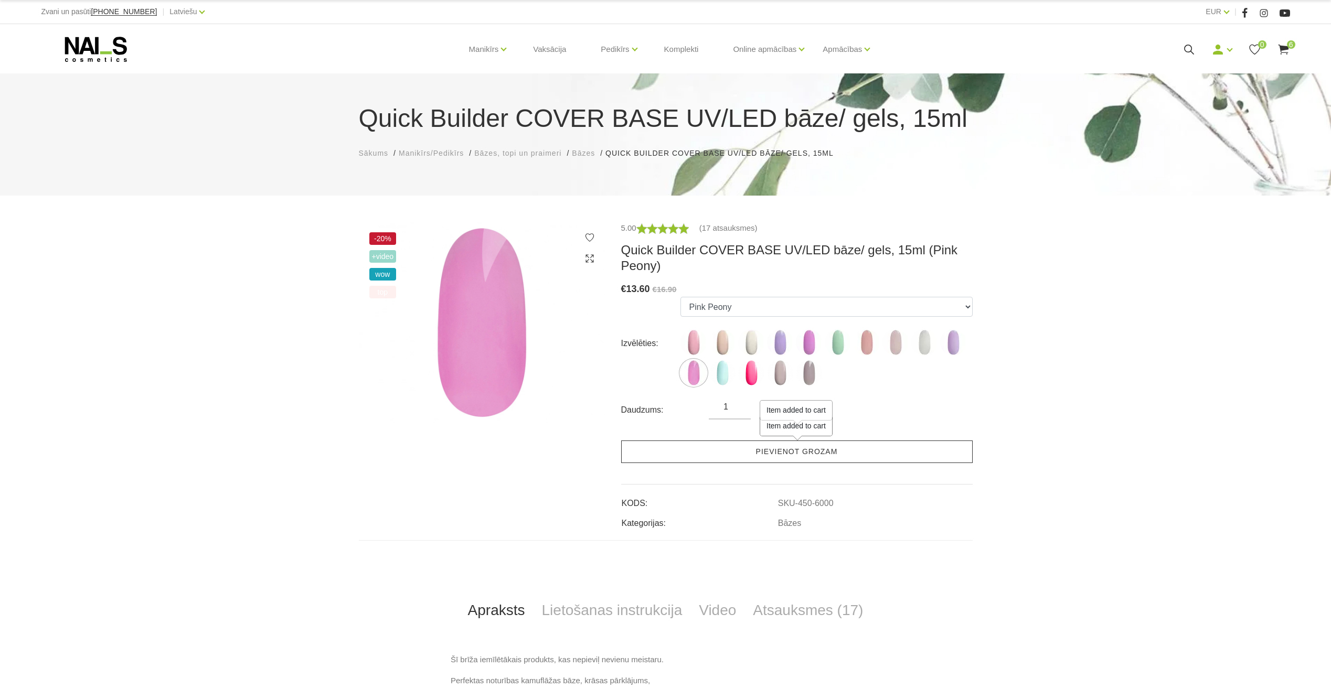
click at [742, 450] on link "Pievienot grozam" at bounding box center [797, 452] width 352 height 23
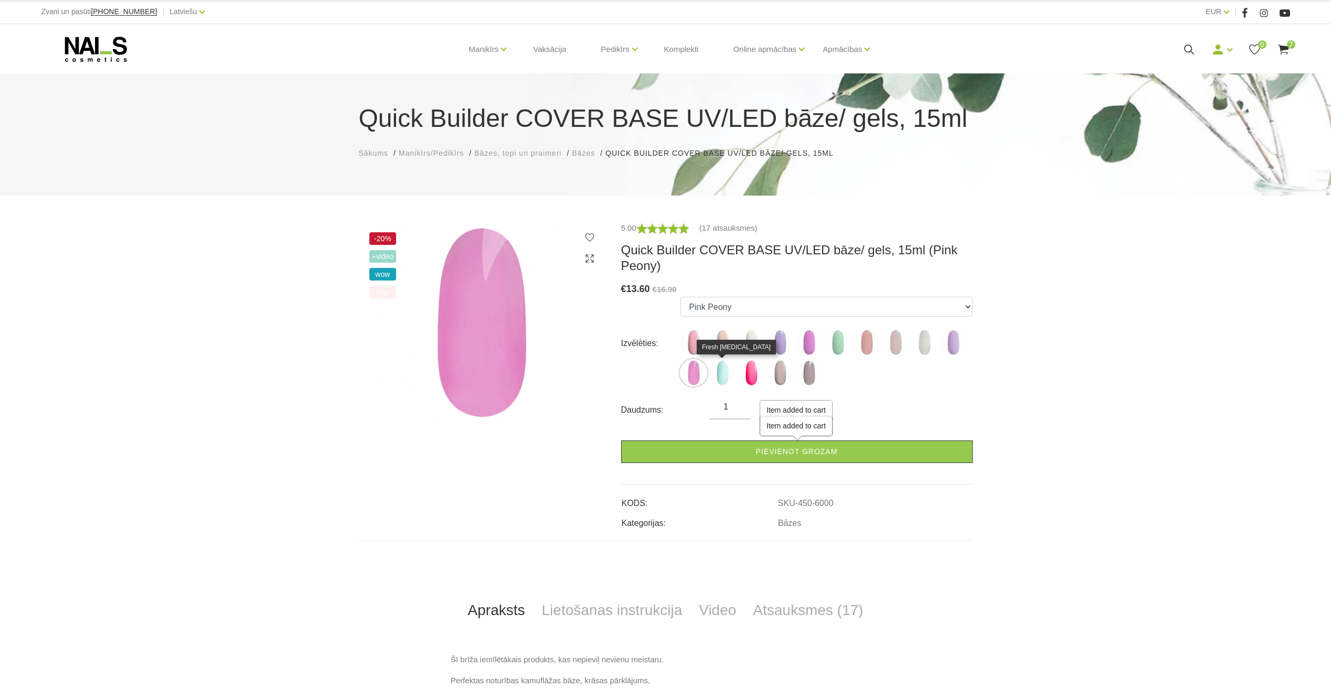
click at [726, 375] on img at bounding box center [722, 373] width 26 height 26
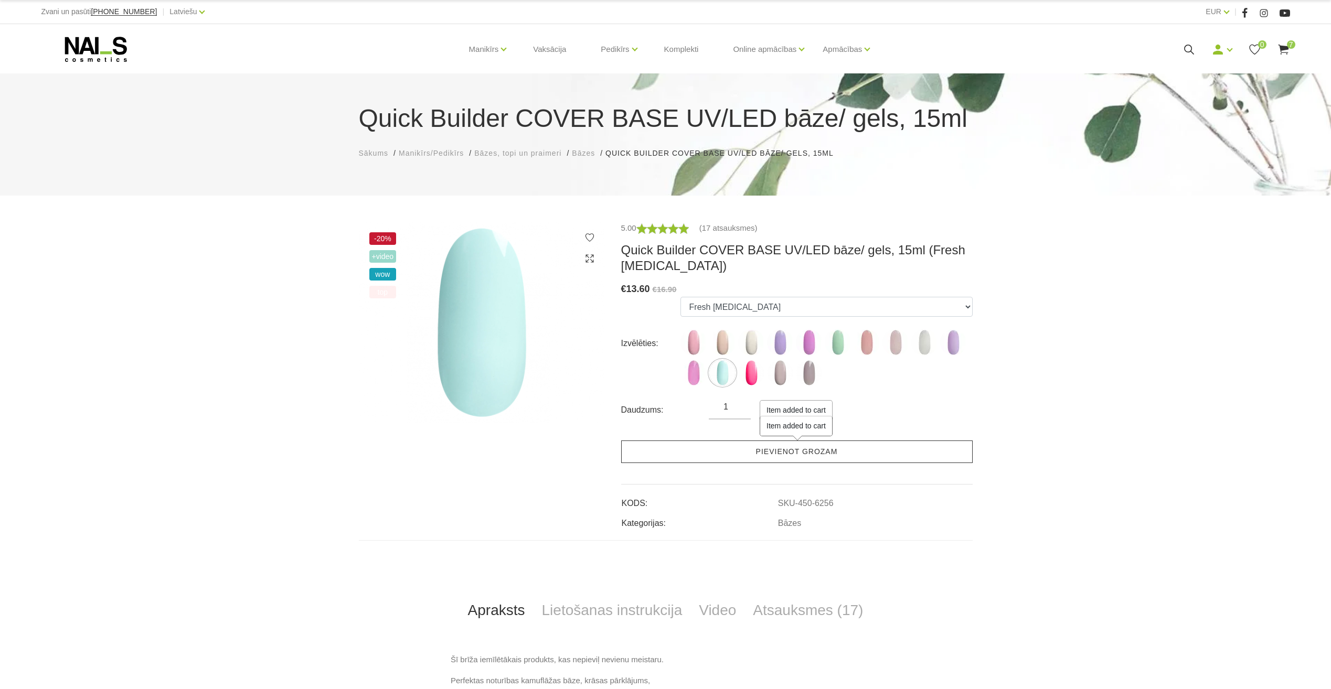
click at [751, 452] on link "Pievienot grozam" at bounding box center [797, 452] width 352 height 23
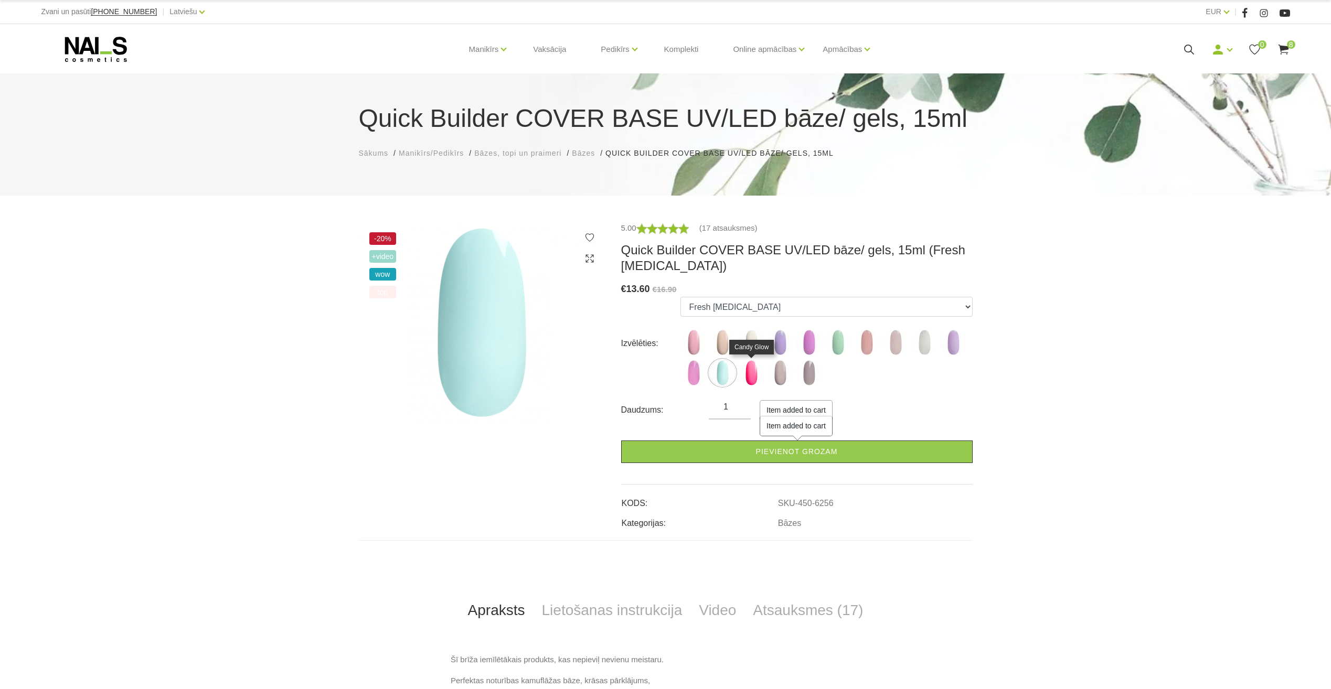
click at [751, 373] on img at bounding box center [751, 373] width 26 height 26
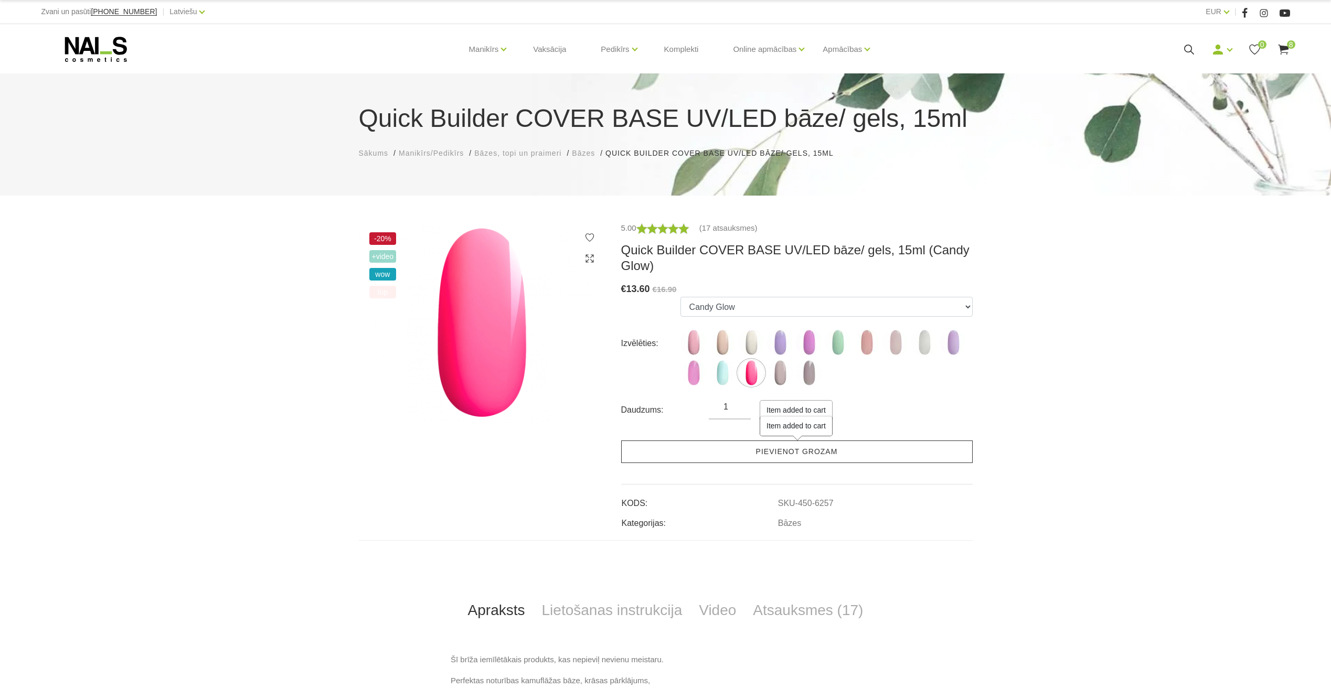
click at [768, 451] on link "Pievienot grozam" at bounding box center [797, 452] width 352 height 23
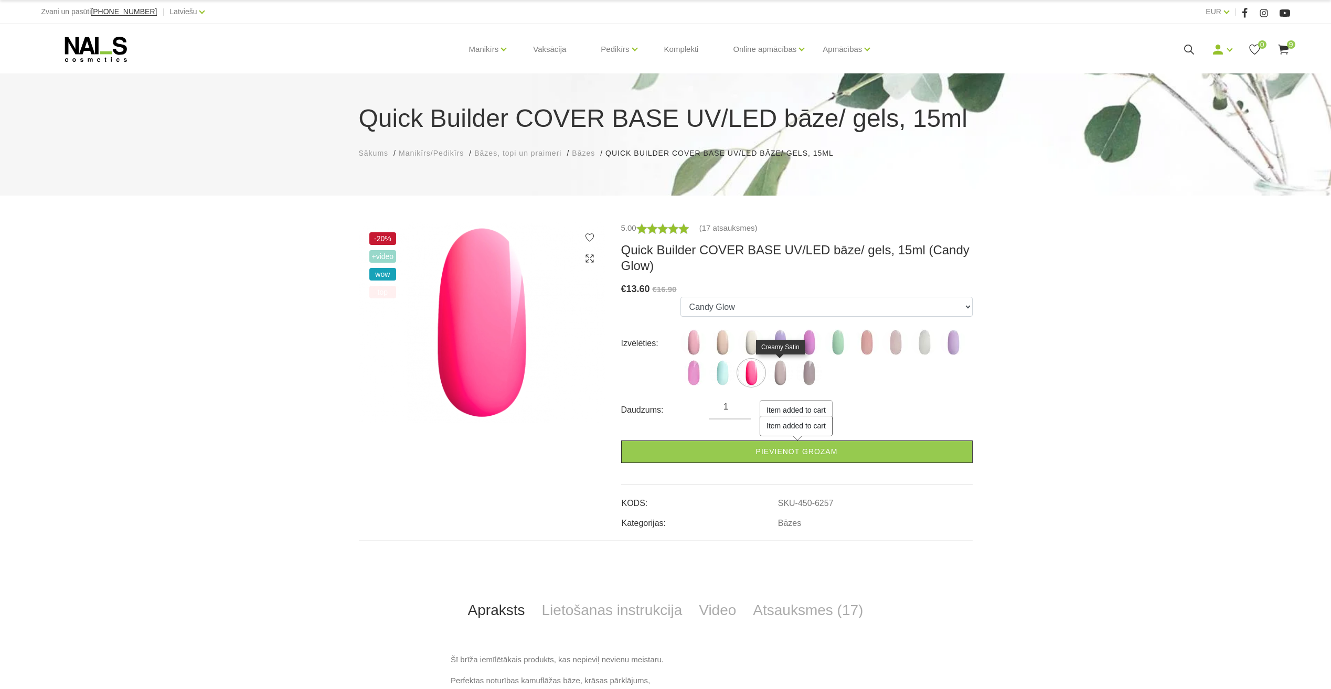
click at [784, 376] on img at bounding box center [780, 373] width 26 height 26
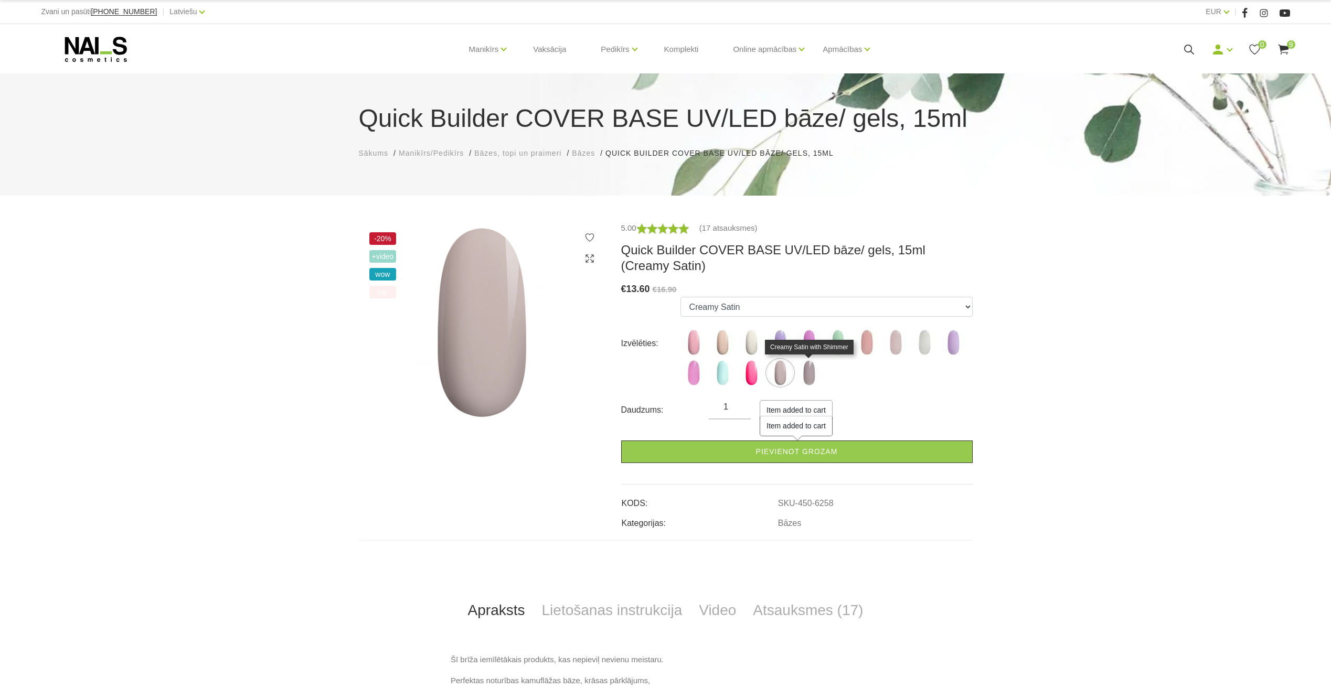
click at [809, 373] on img at bounding box center [809, 373] width 26 height 26
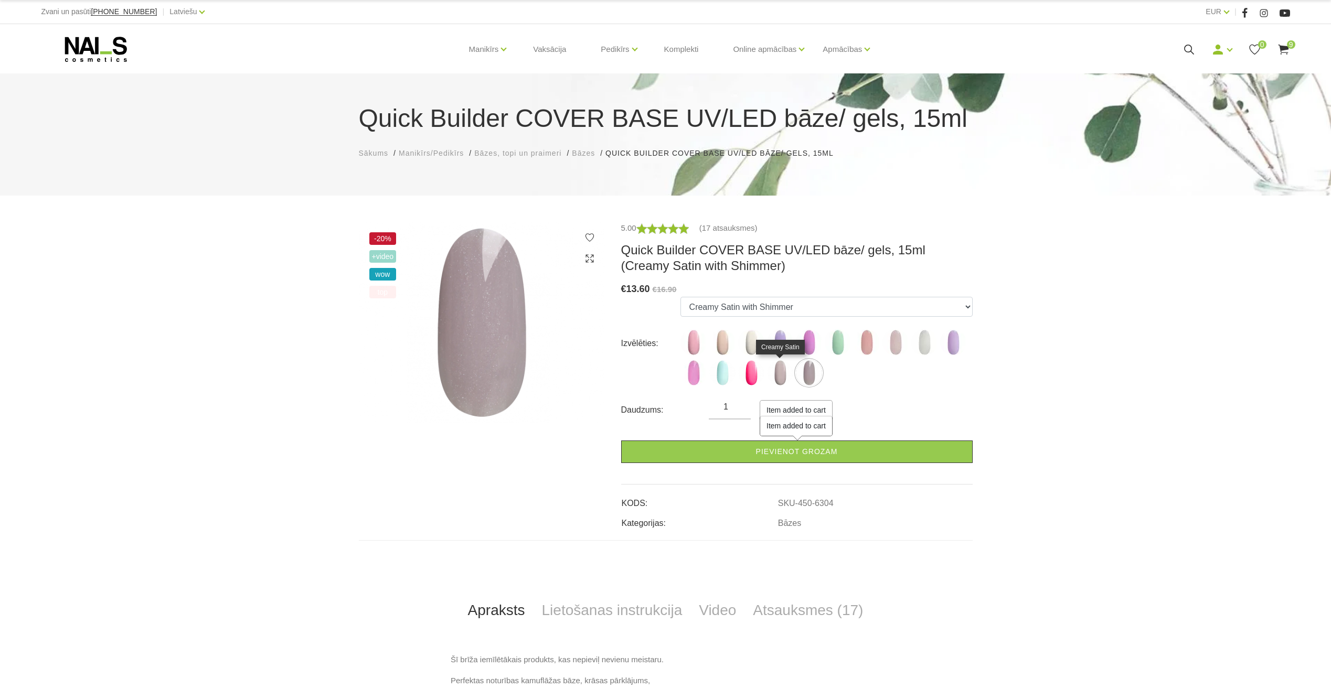
click at [779, 373] on img at bounding box center [780, 373] width 26 height 26
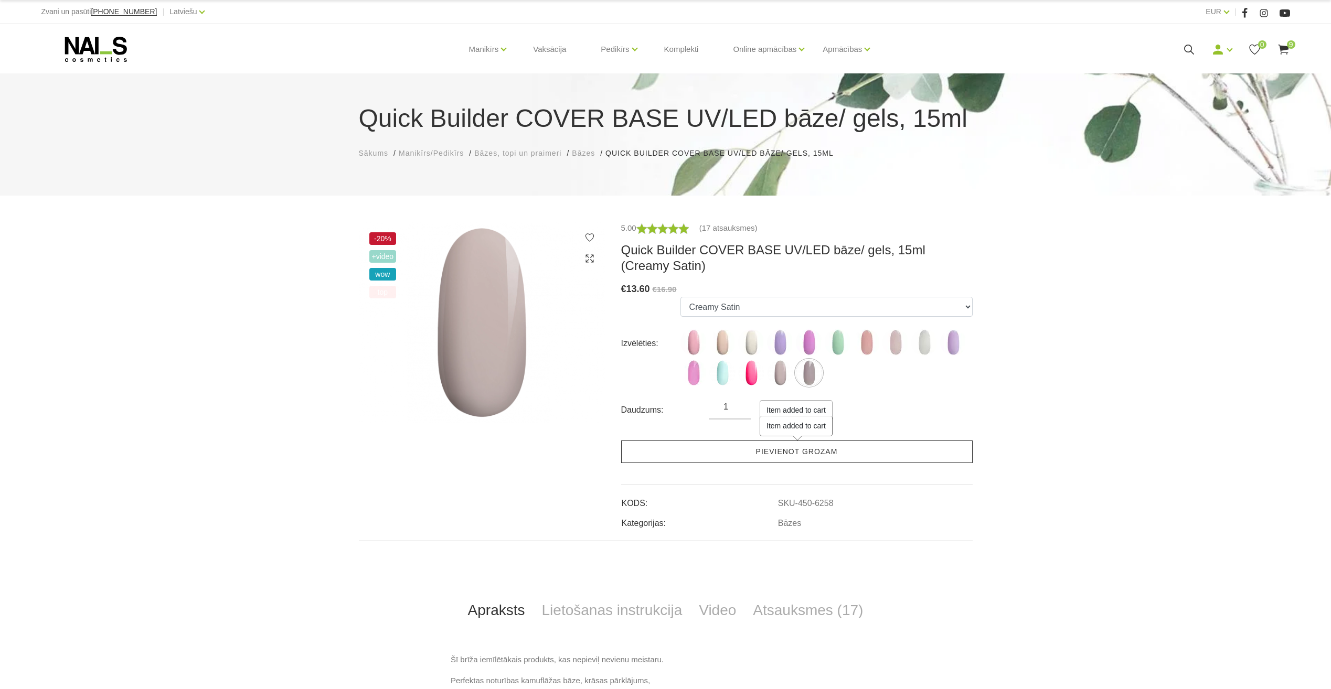
click at [779, 452] on link "Pievienot grozam" at bounding box center [797, 452] width 352 height 23
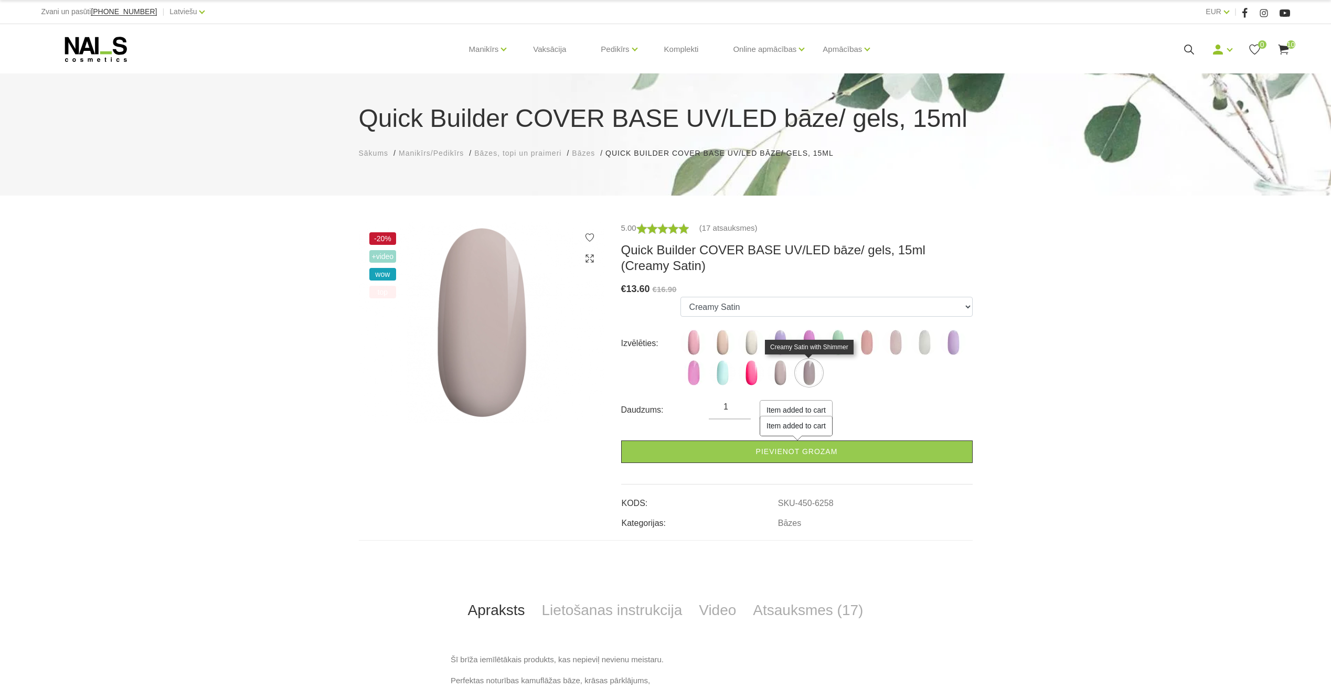
click at [806, 377] on img at bounding box center [809, 373] width 26 height 26
select select "6304"
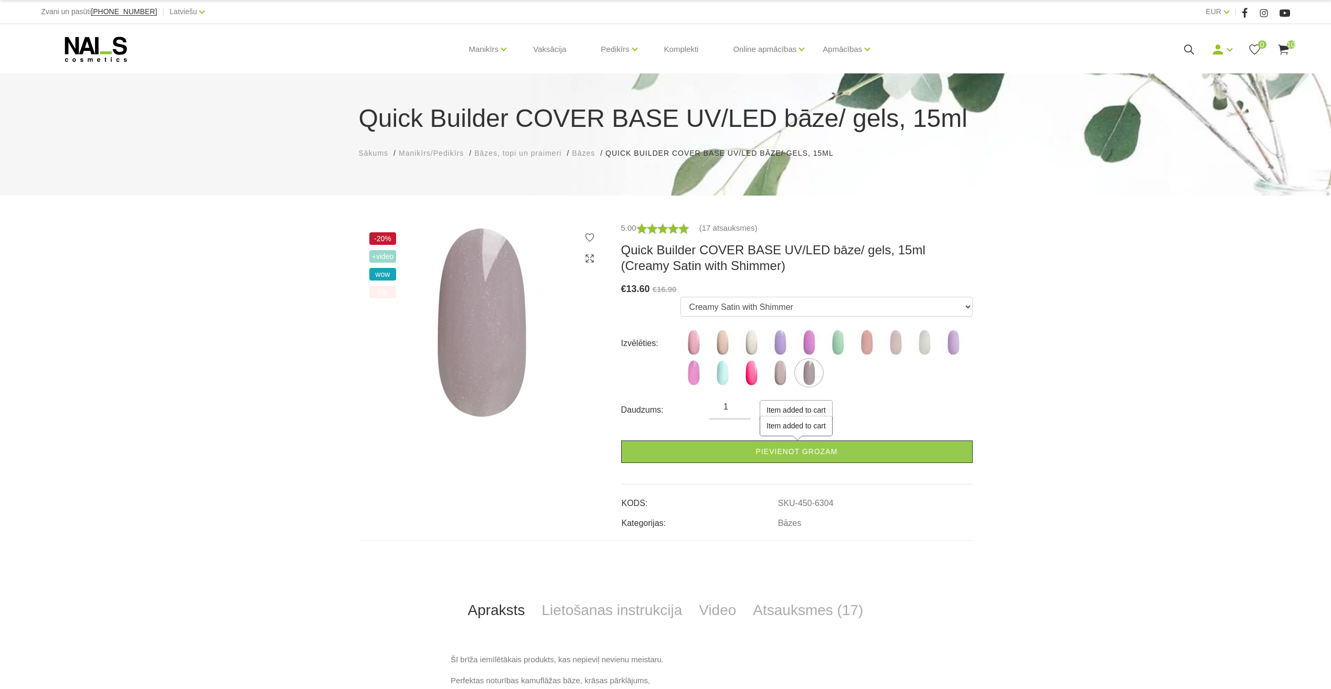
click at [1088, 400] on div "-20% +Video wow top 5.00 (17 atsauksmes) Quick Builder COVER BASE UV/LED bāze/ …" at bounding box center [665, 622] width 1331 height 801
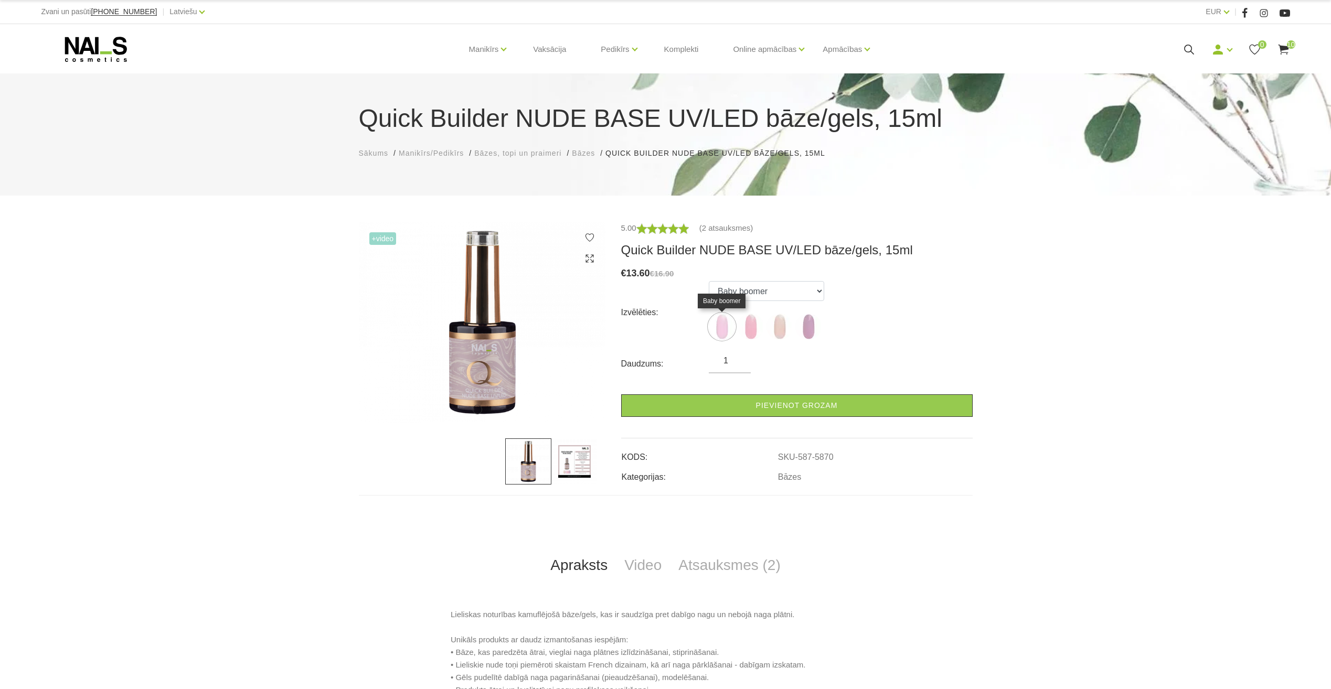
click at [718, 327] on img at bounding box center [722, 327] width 26 height 26
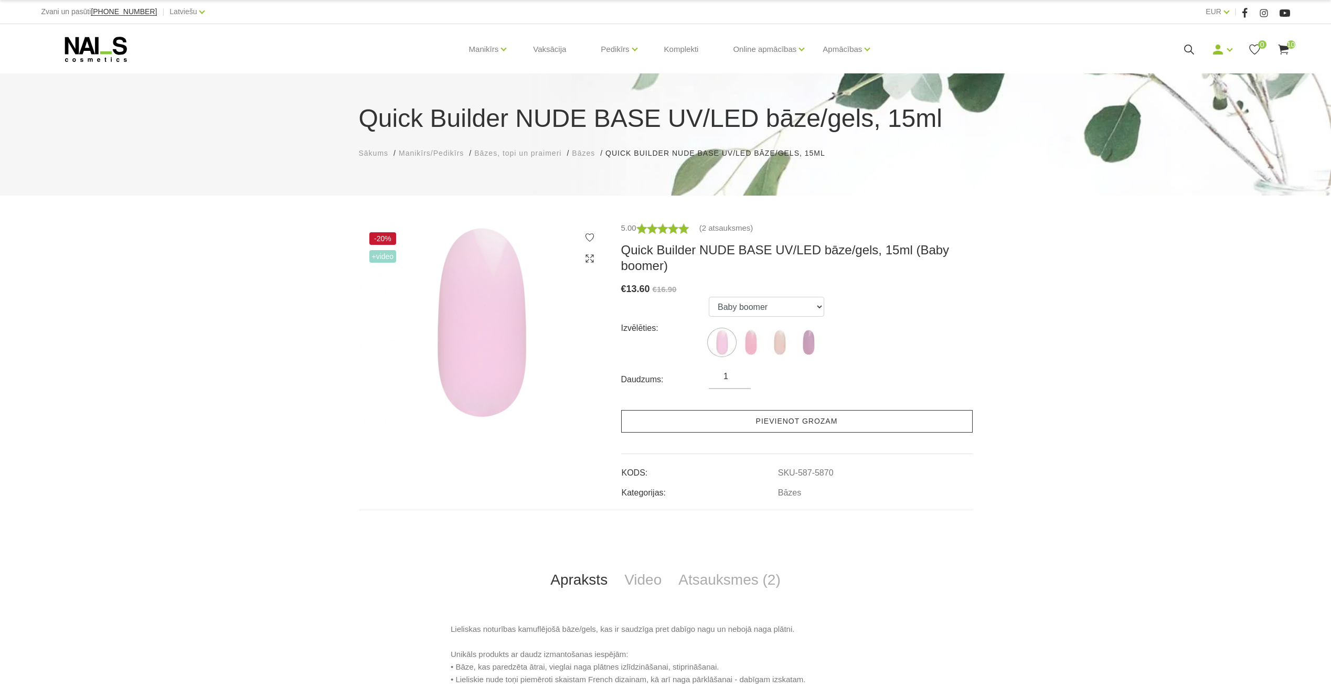
click at [774, 421] on link "Pievienot grozam" at bounding box center [797, 421] width 352 height 23
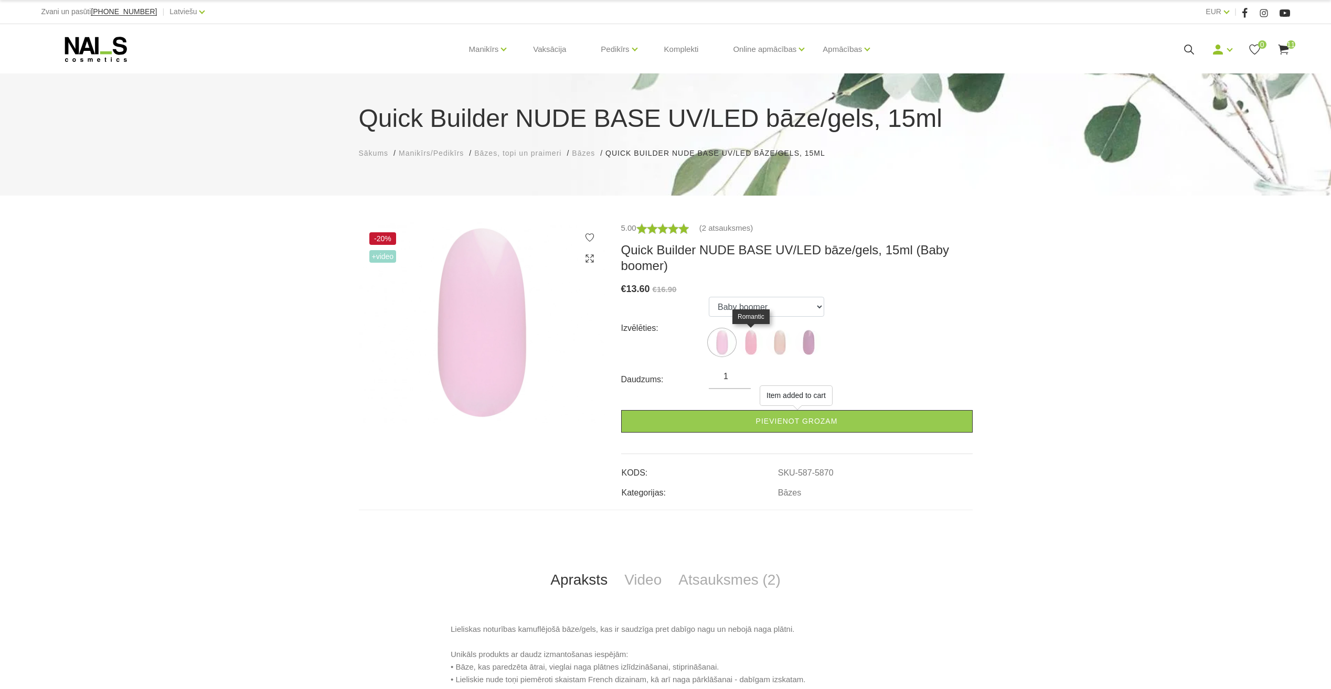
click at [751, 348] on img at bounding box center [751, 343] width 26 height 26
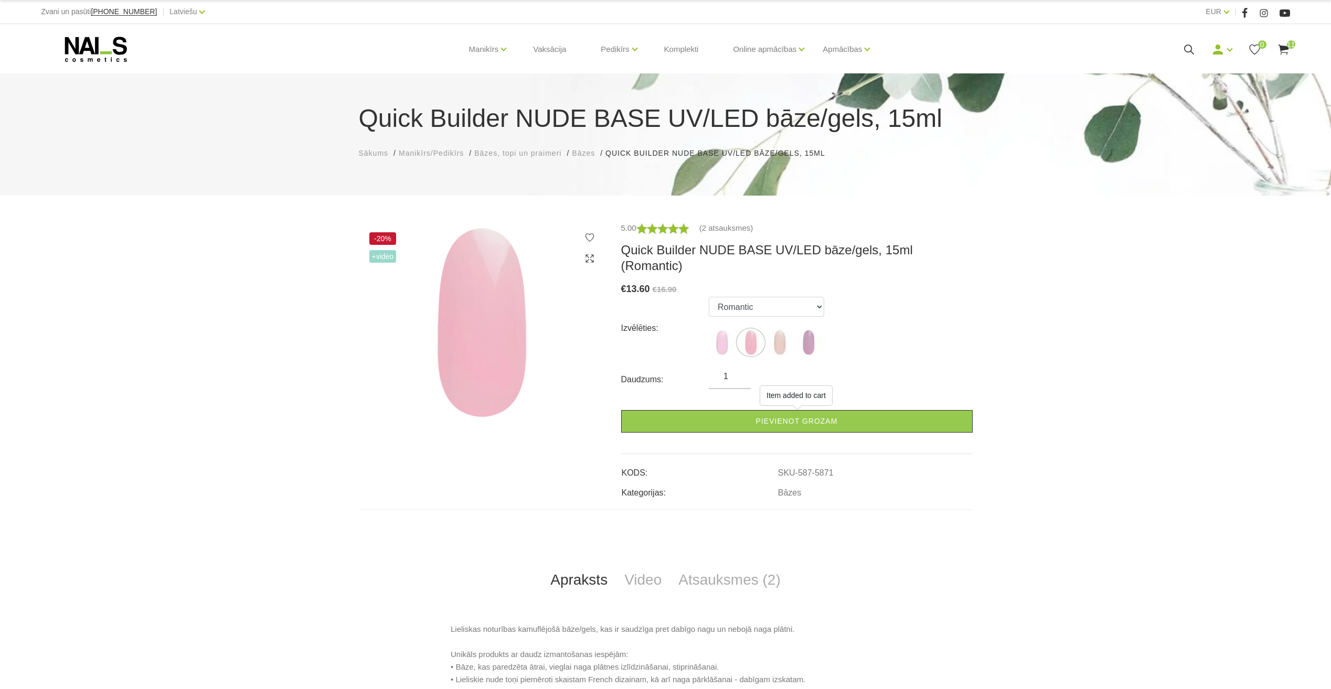
click at [793, 408] on div at bounding box center [797, 408] width 8 height 4
click at [774, 331] on img at bounding box center [780, 343] width 26 height 26
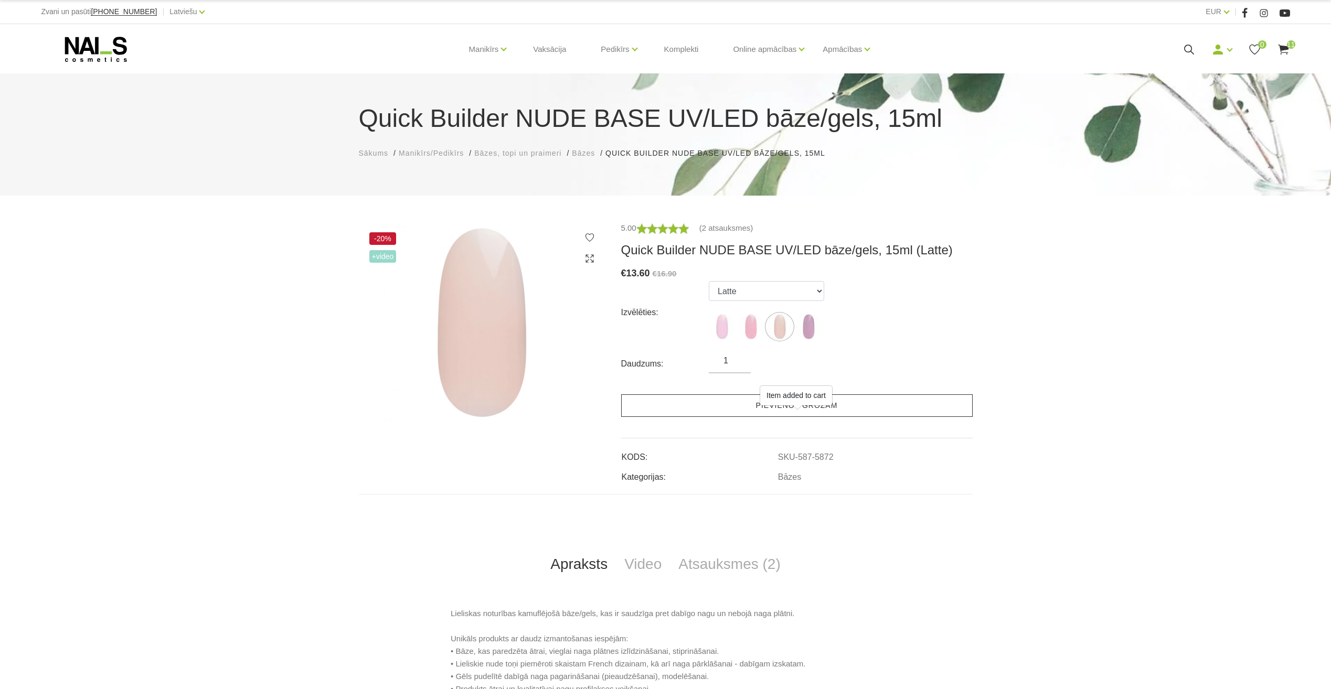
click at [751, 409] on link "Pievienot grozam" at bounding box center [797, 406] width 352 height 23
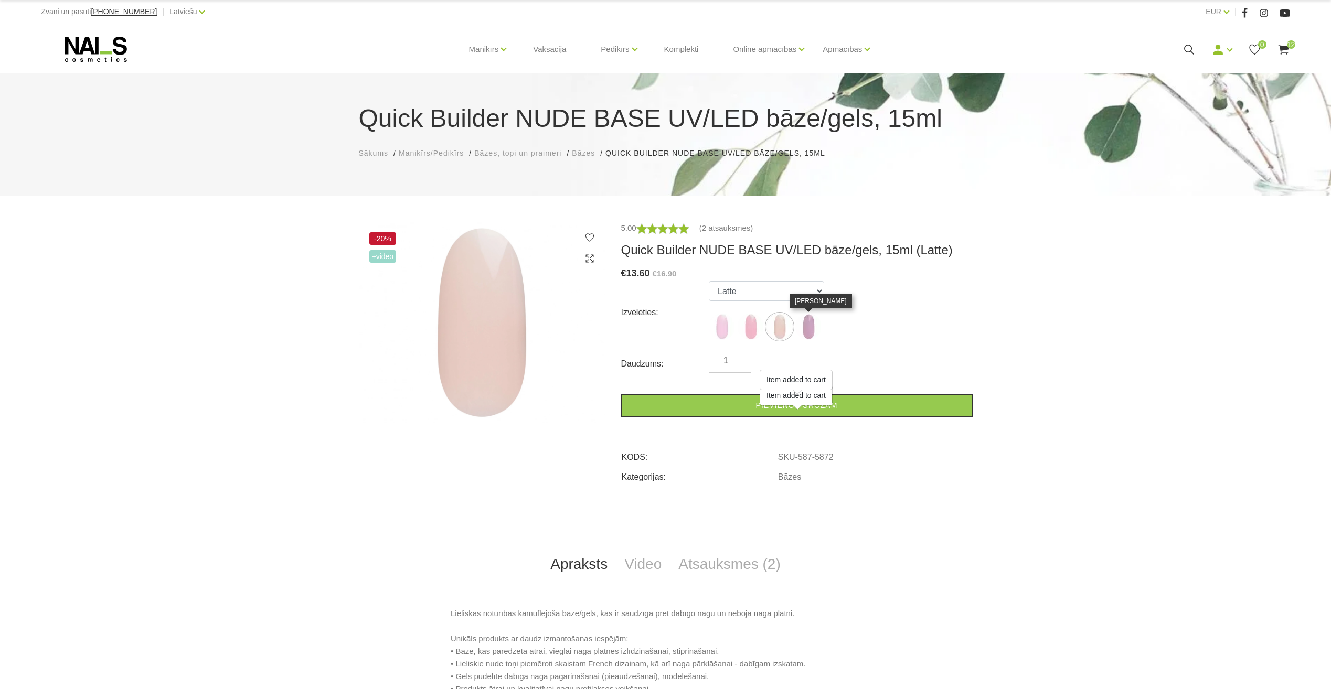
click at [805, 327] on img at bounding box center [808, 327] width 26 height 26
select select "6011"
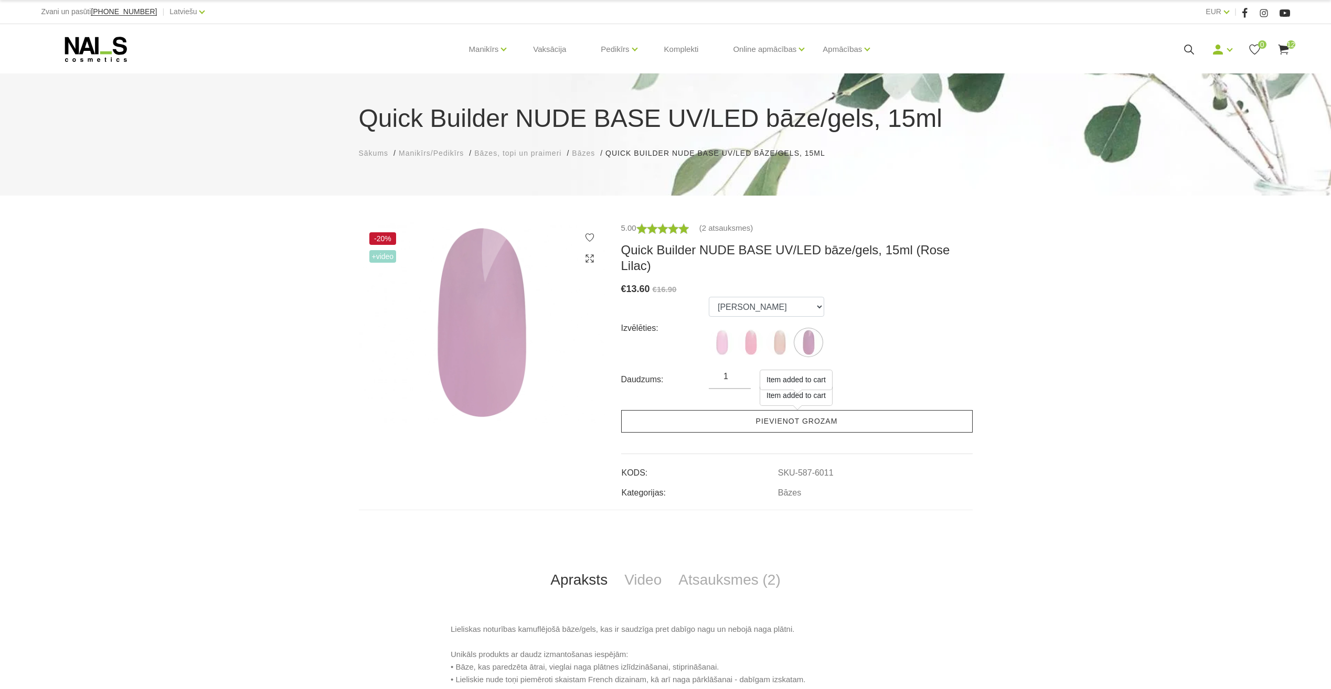
click at [744, 410] on link "Pievienot grozam" at bounding box center [797, 421] width 352 height 23
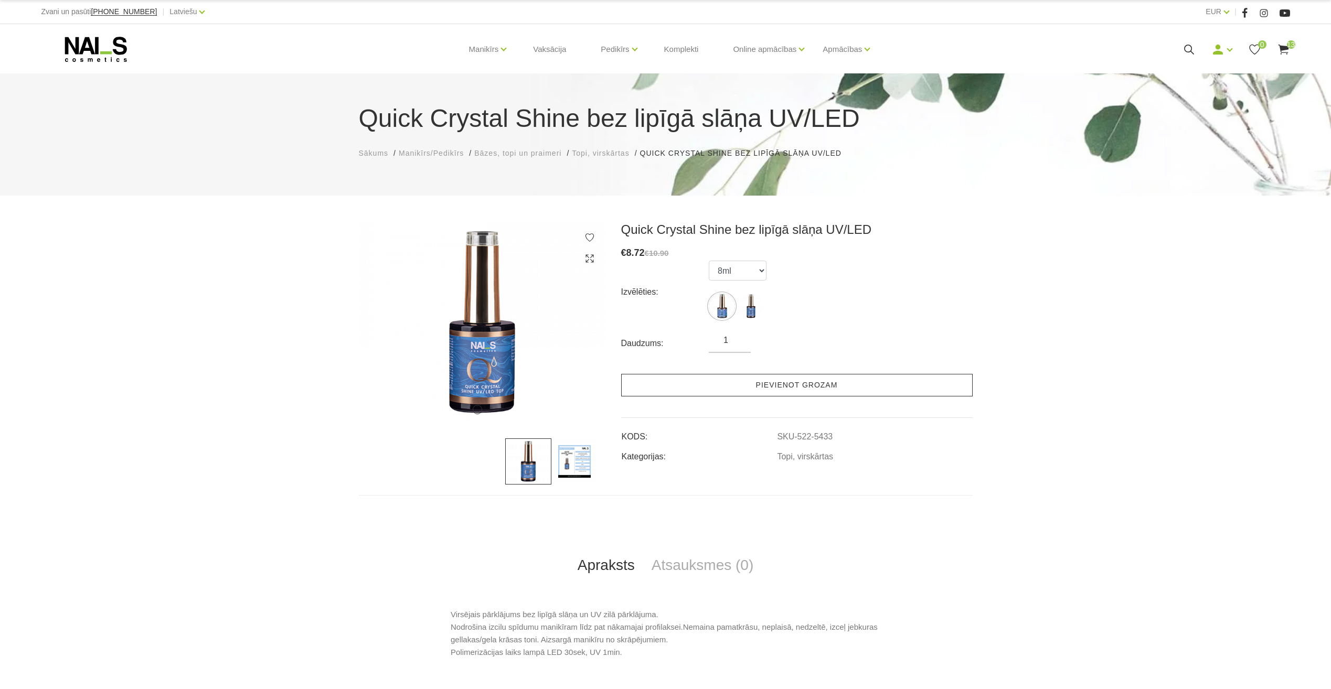
click at [783, 384] on link "Pievienot grozam" at bounding box center [797, 385] width 352 height 23
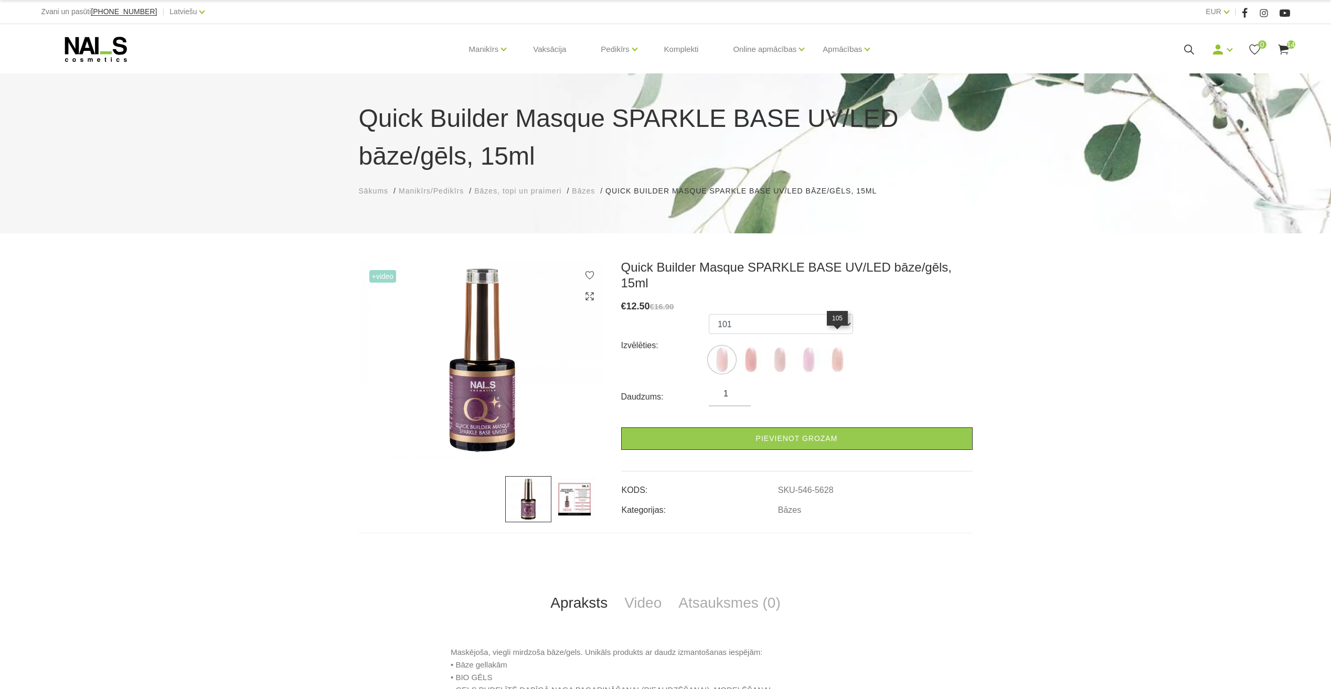
click at [835, 347] on img at bounding box center [837, 360] width 26 height 26
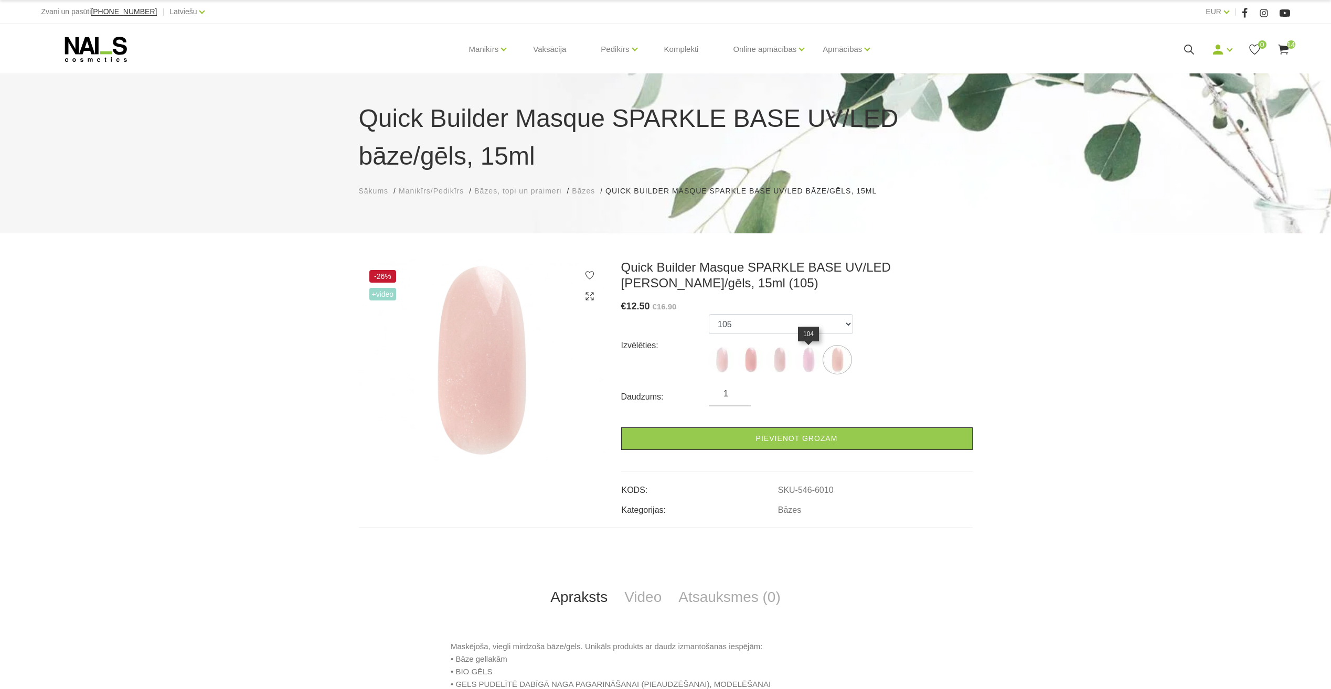
click at [810, 356] on img at bounding box center [808, 360] width 26 height 26
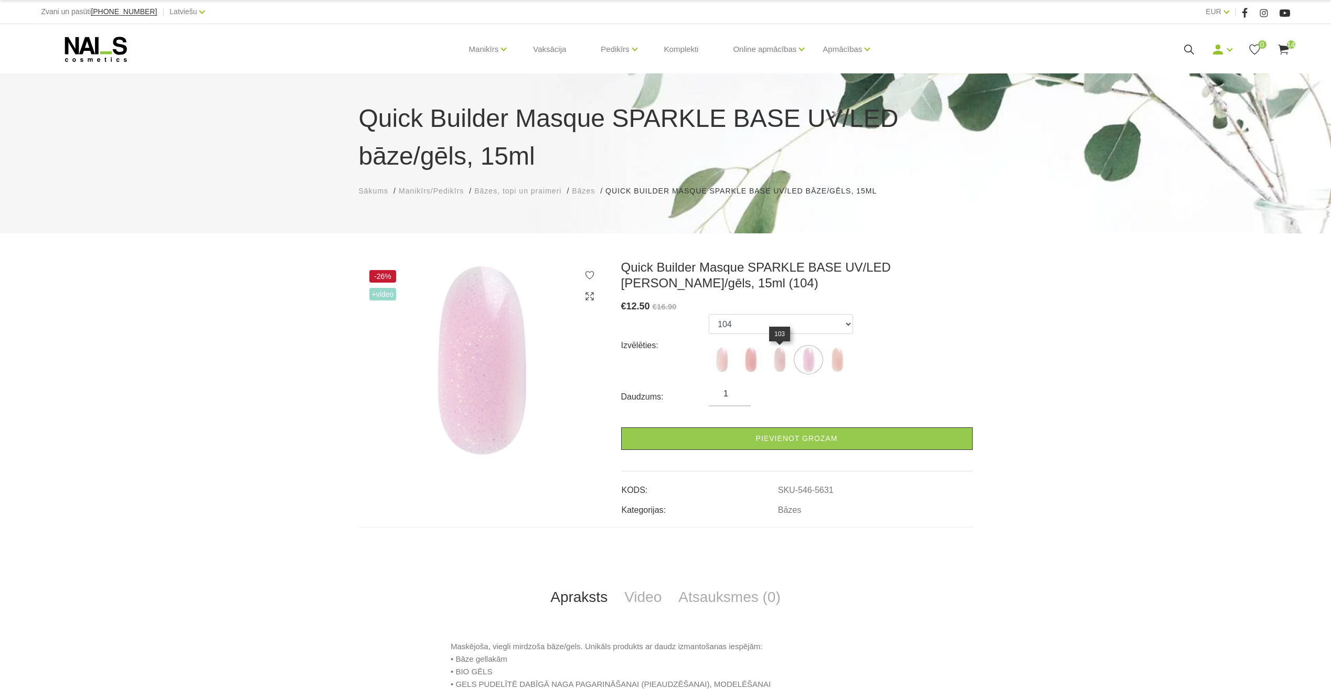
click at [777, 355] on img at bounding box center [780, 360] width 26 height 26
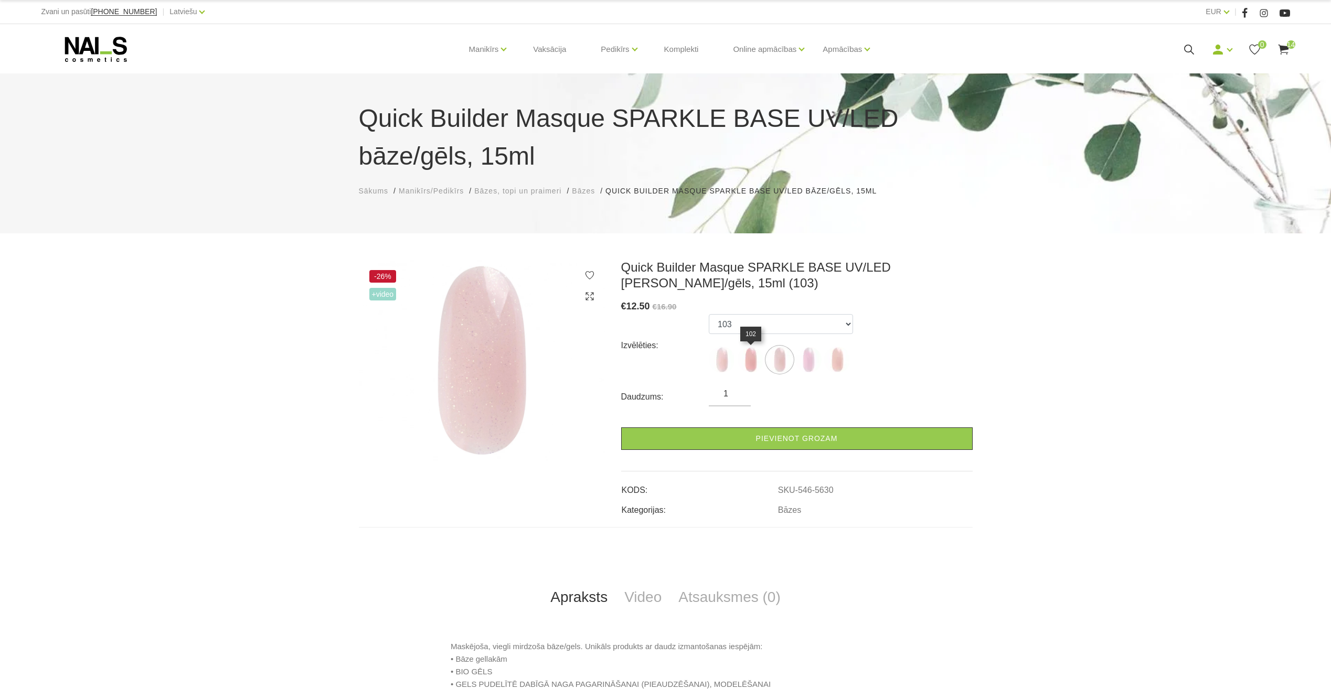
click at [755, 356] on img at bounding box center [751, 360] width 26 height 26
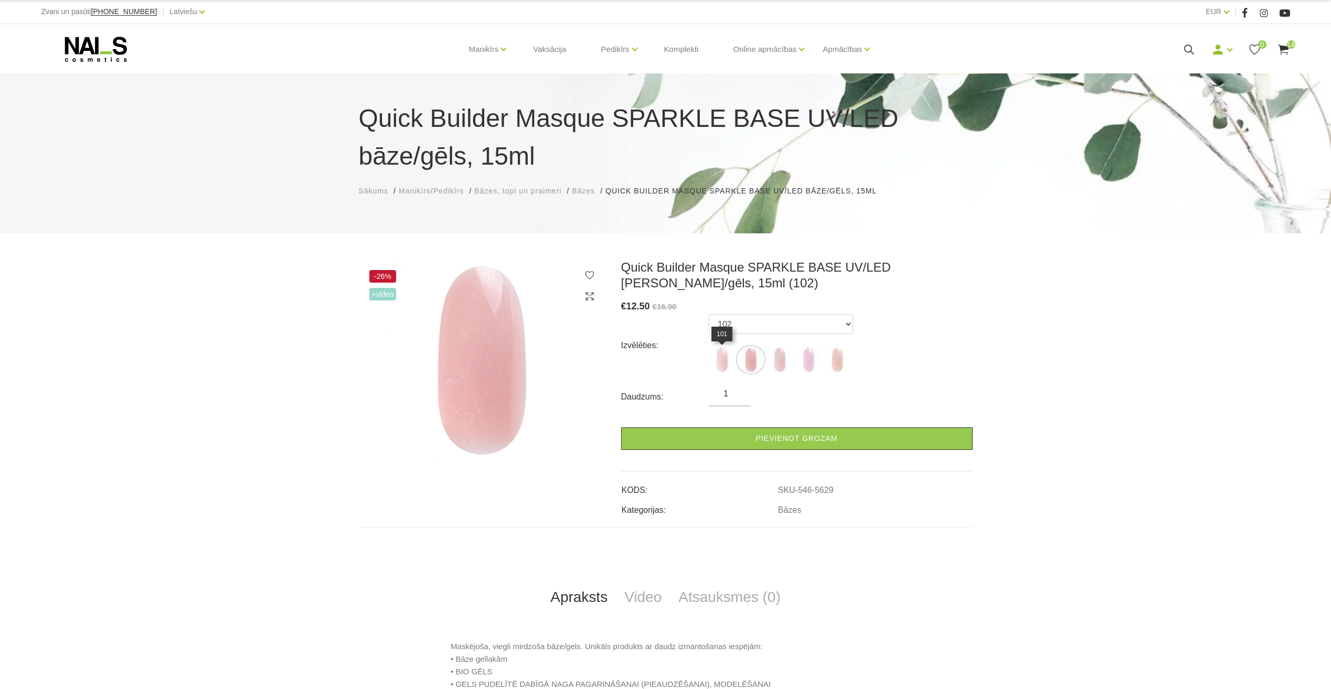
click at [718, 358] on img at bounding box center [722, 360] width 26 height 26
select select "5628"
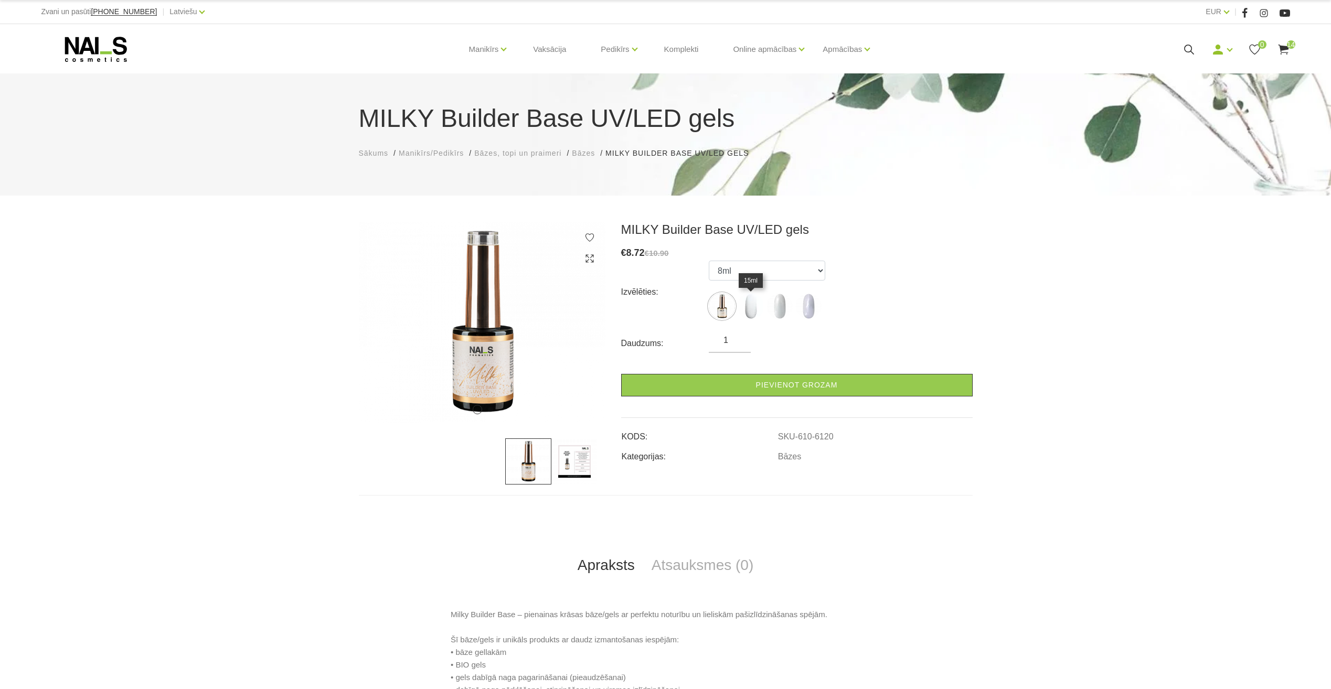
click at [753, 304] on img at bounding box center [751, 306] width 26 height 26
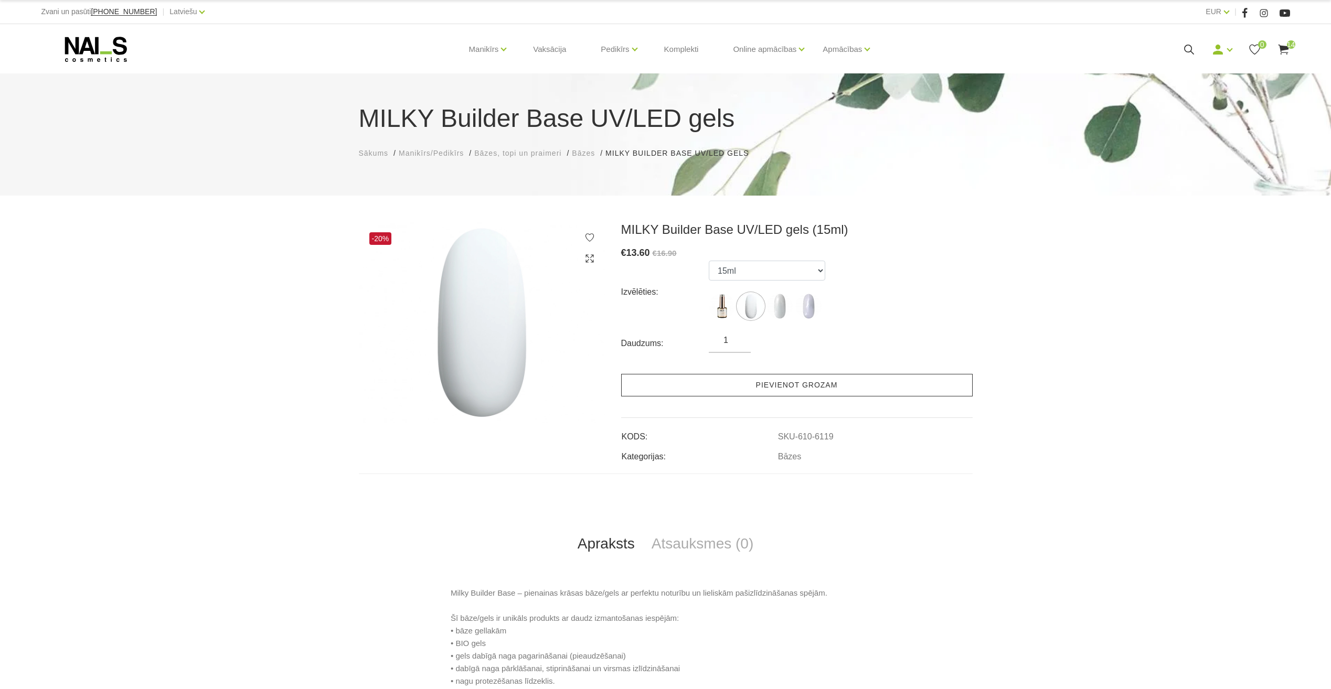
click at [786, 388] on link "Pievienot grozam" at bounding box center [797, 385] width 352 height 23
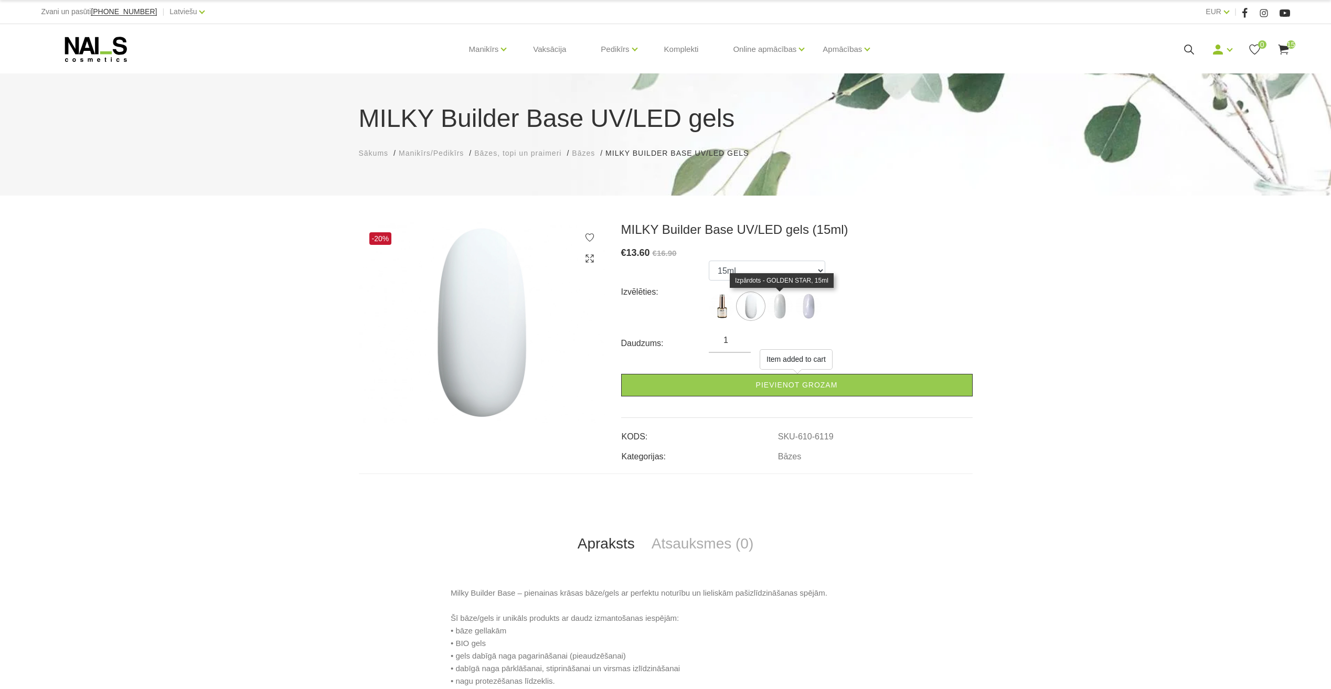
click at [778, 306] on img at bounding box center [780, 306] width 26 height 26
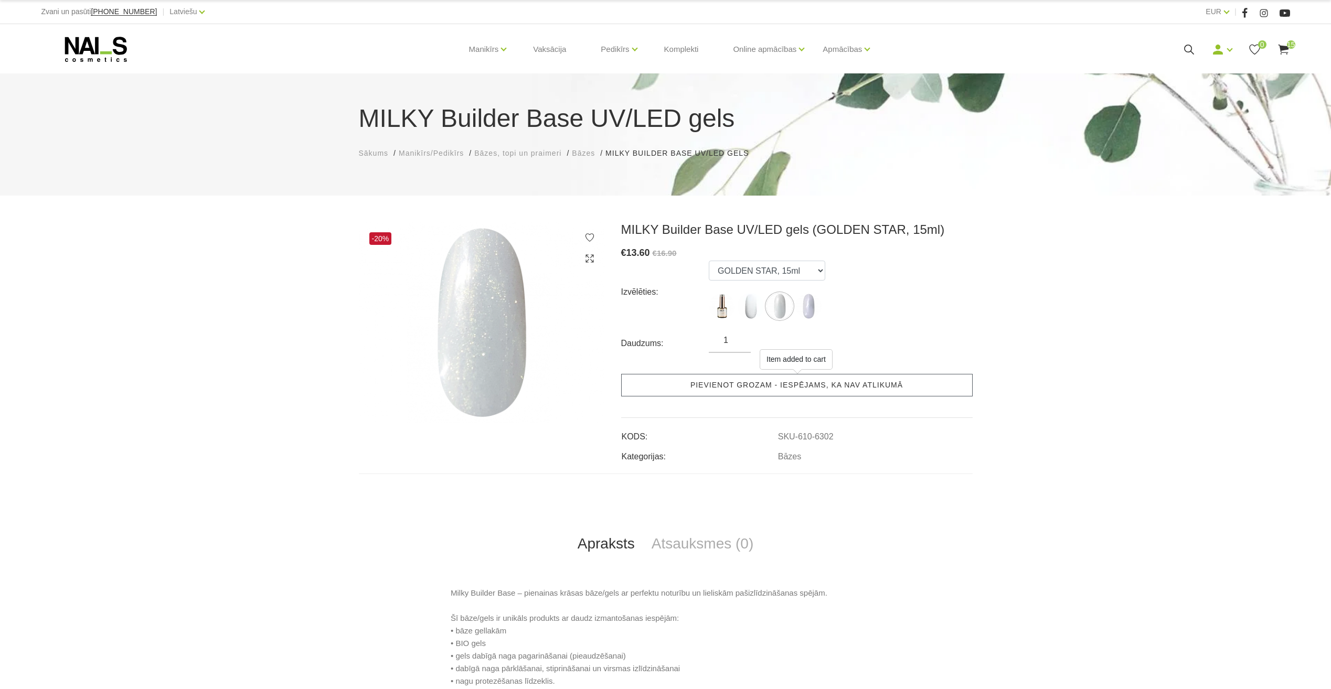
click at [794, 385] on link "Pievienot grozam - iespējams, ka nav atlikumā" at bounding box center [797, 385] width 352 height 23
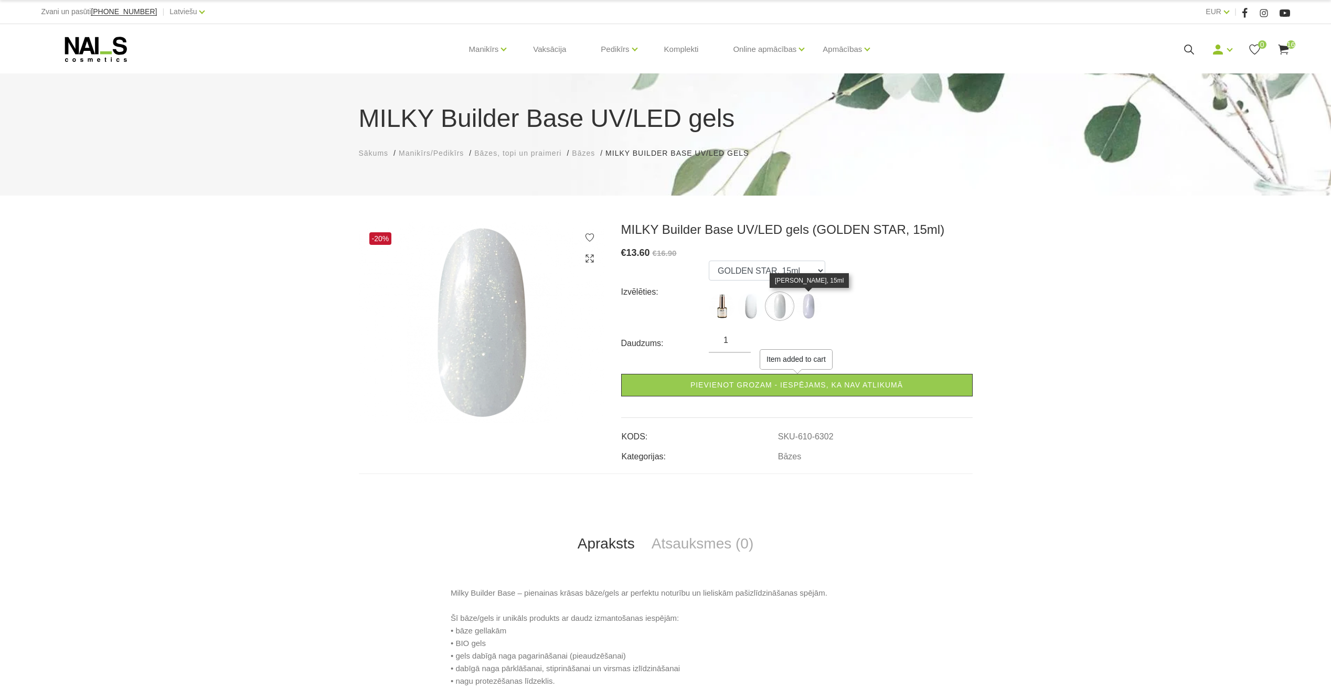
click at [806, 307] on img at bounding box center [808, 306] width 26 height 26
select select "6303"
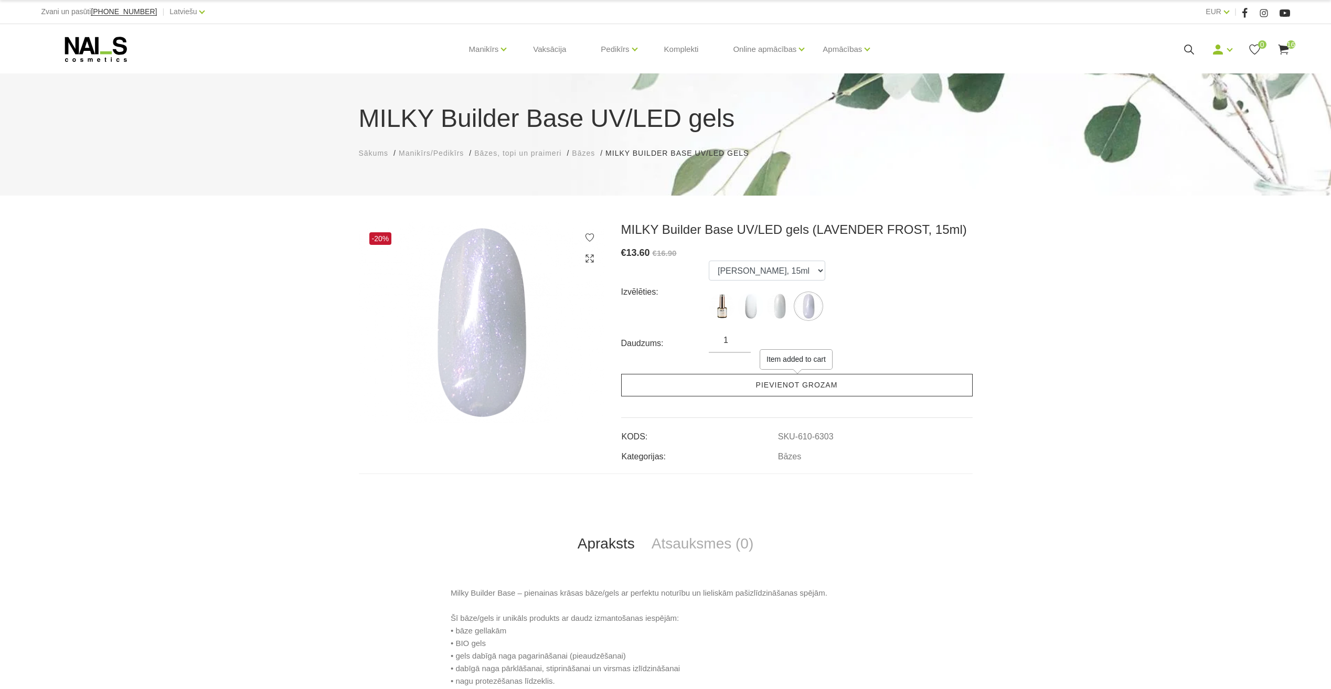
click at [793, 385] on link "Pievienot grozam" at bounding box center [797, 385] width 352 height 23
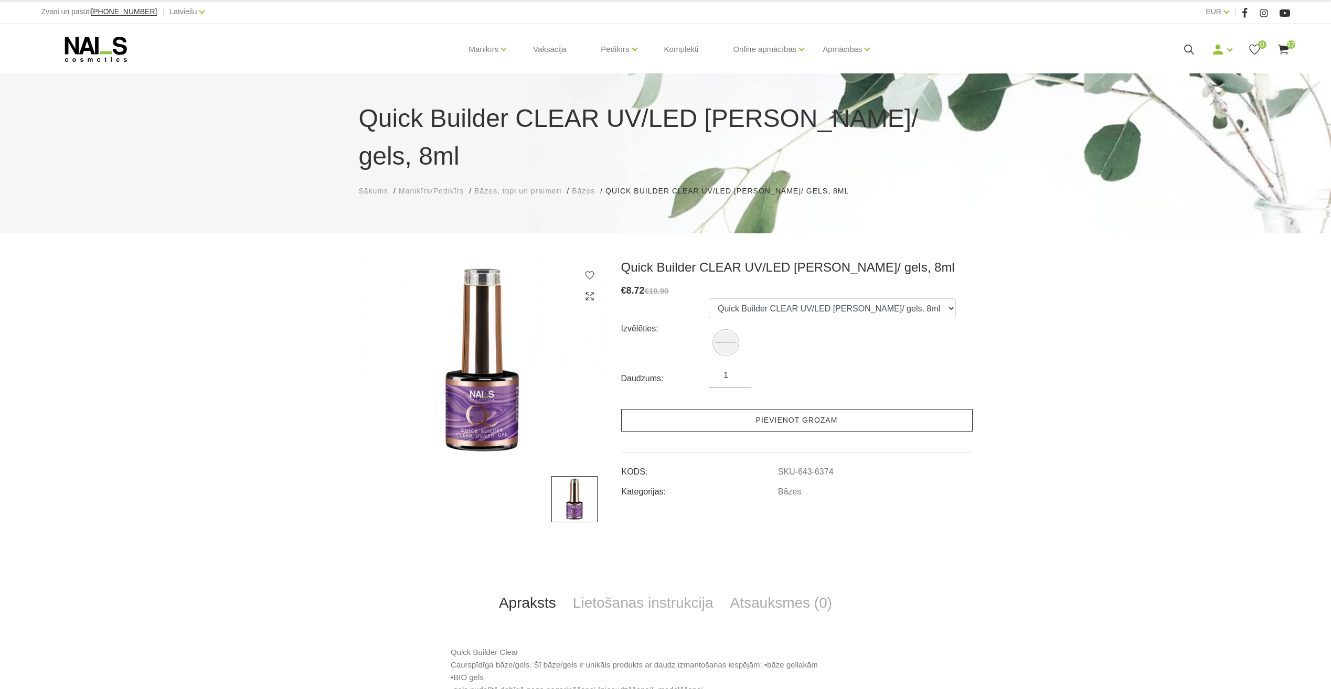
click at [780, 409] on link "Pievienot grozam" at bounding box center [797, 420] width 352 height 23
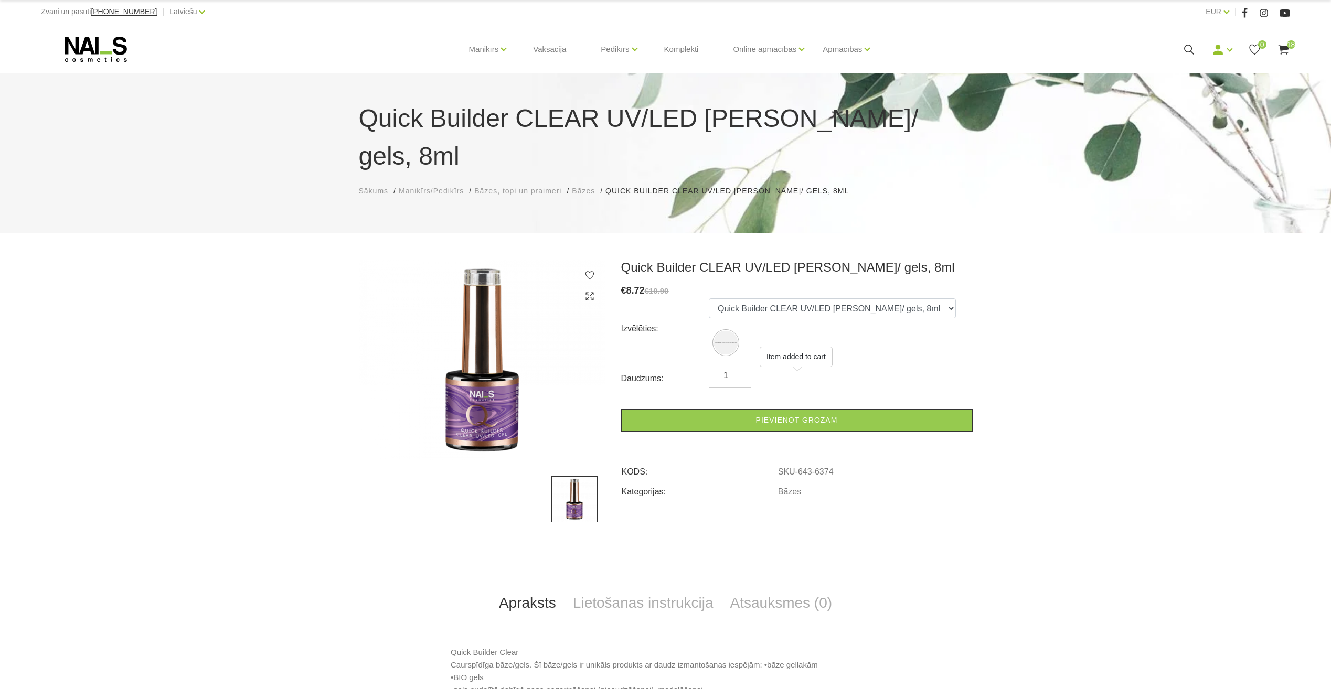
click at [1284, 44] on icon at bounding box center [1283, 49] width 13 height 13
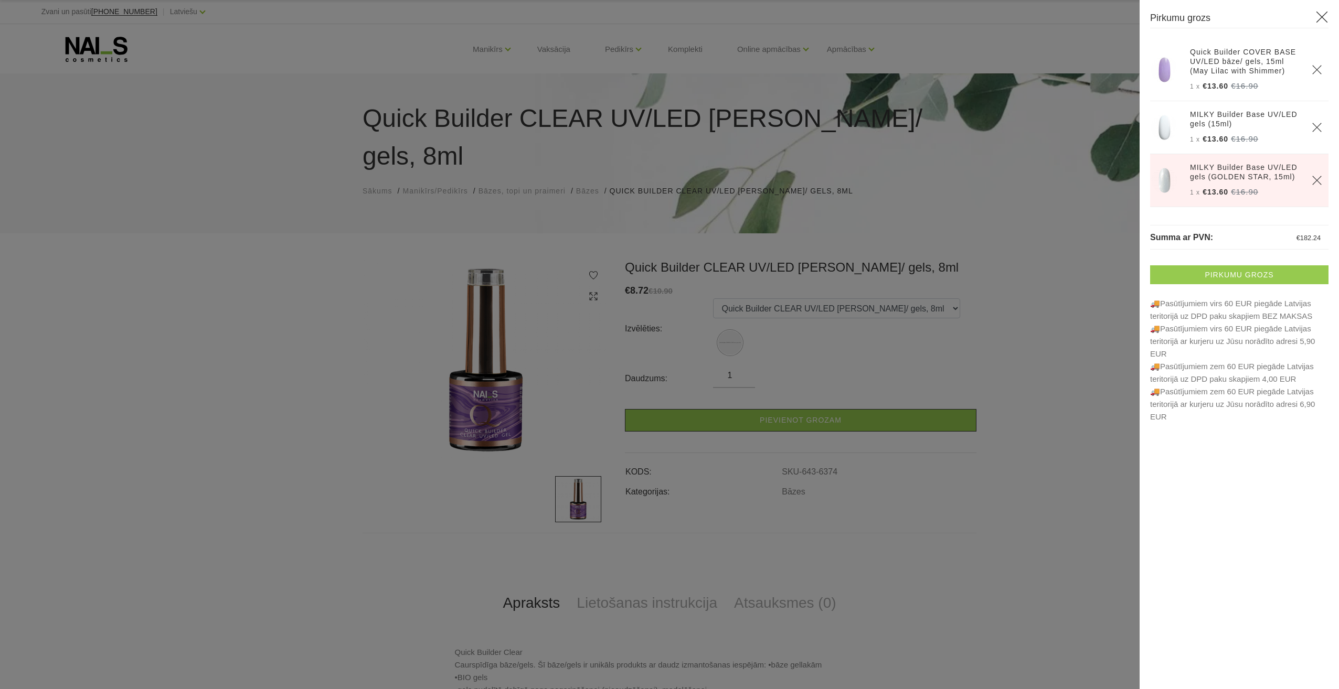
click at [1252, 274] on link "Pirkumu grozs" at bounding box center [1239, 275] width 178 height 19
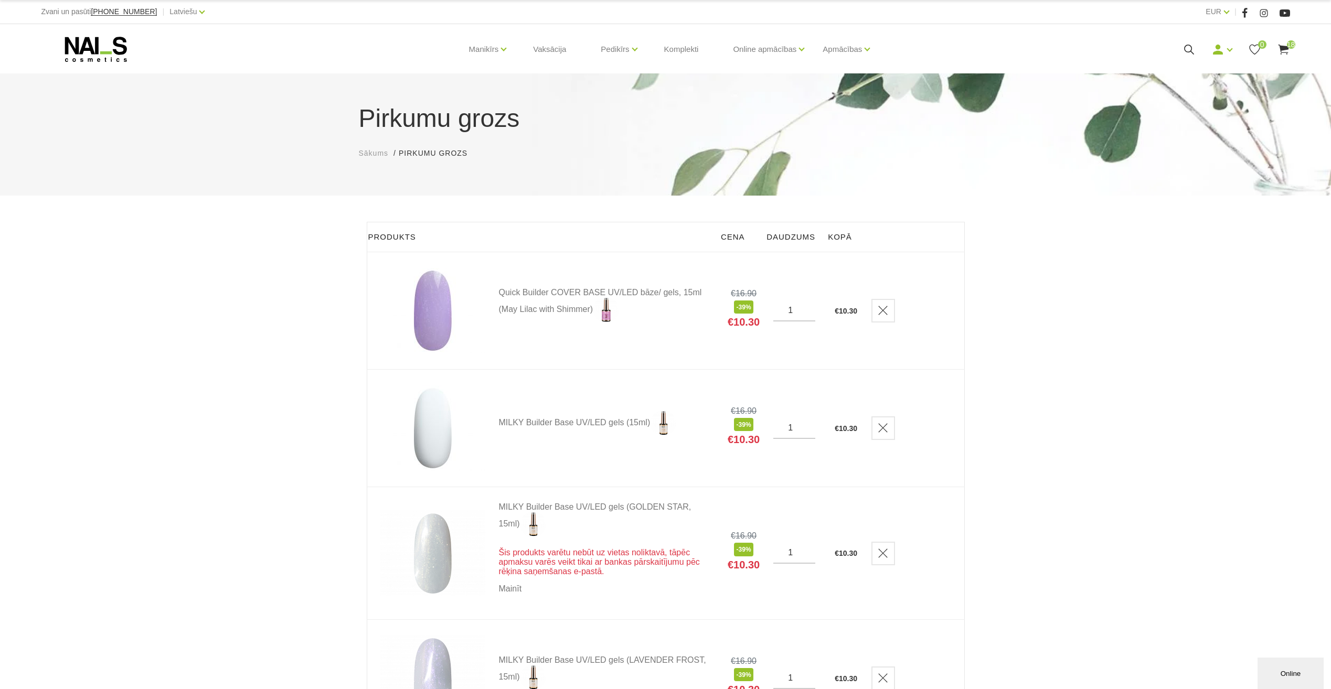
drag, startPoint x: 100, startPoint y: 41, endPoint x: 278, endPoint y: 89, distance: 184.8
click at [100, 41] on icon at bounding box center [96, 49] width 110 height 26
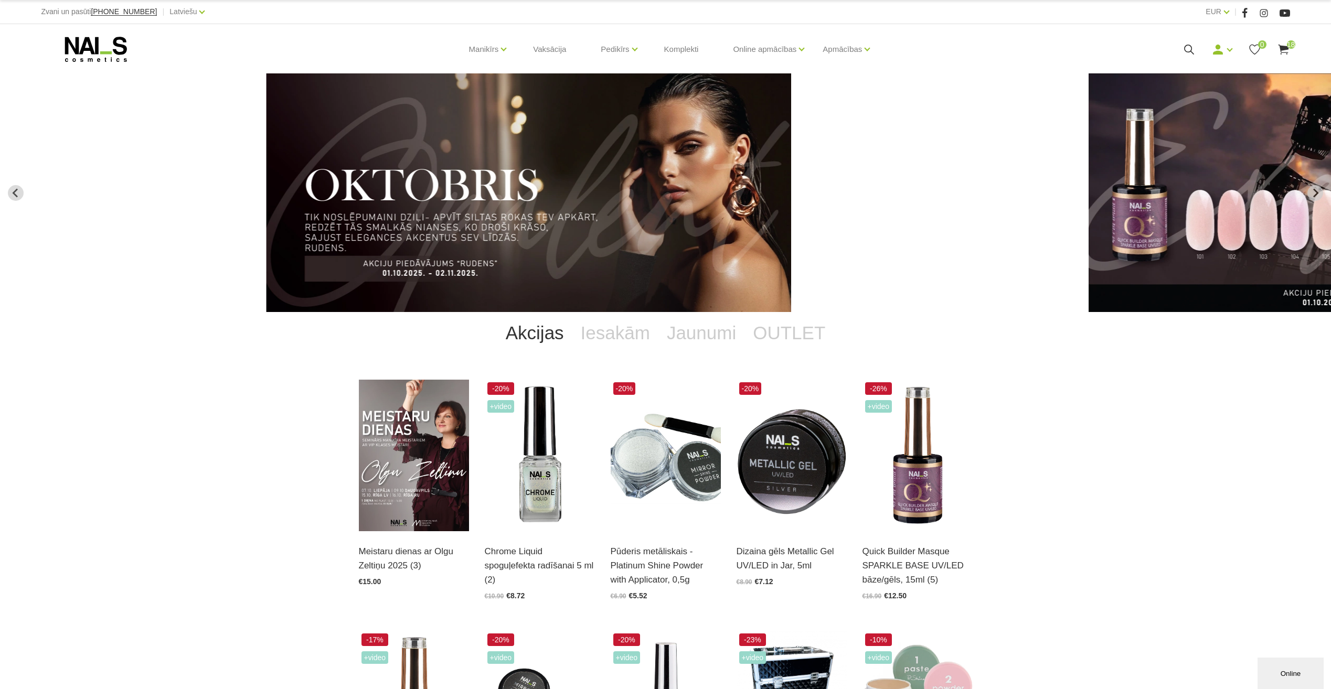
click at [716, 215] on img "1 of 11" at bounding box center [528, 192] width 525 height 239
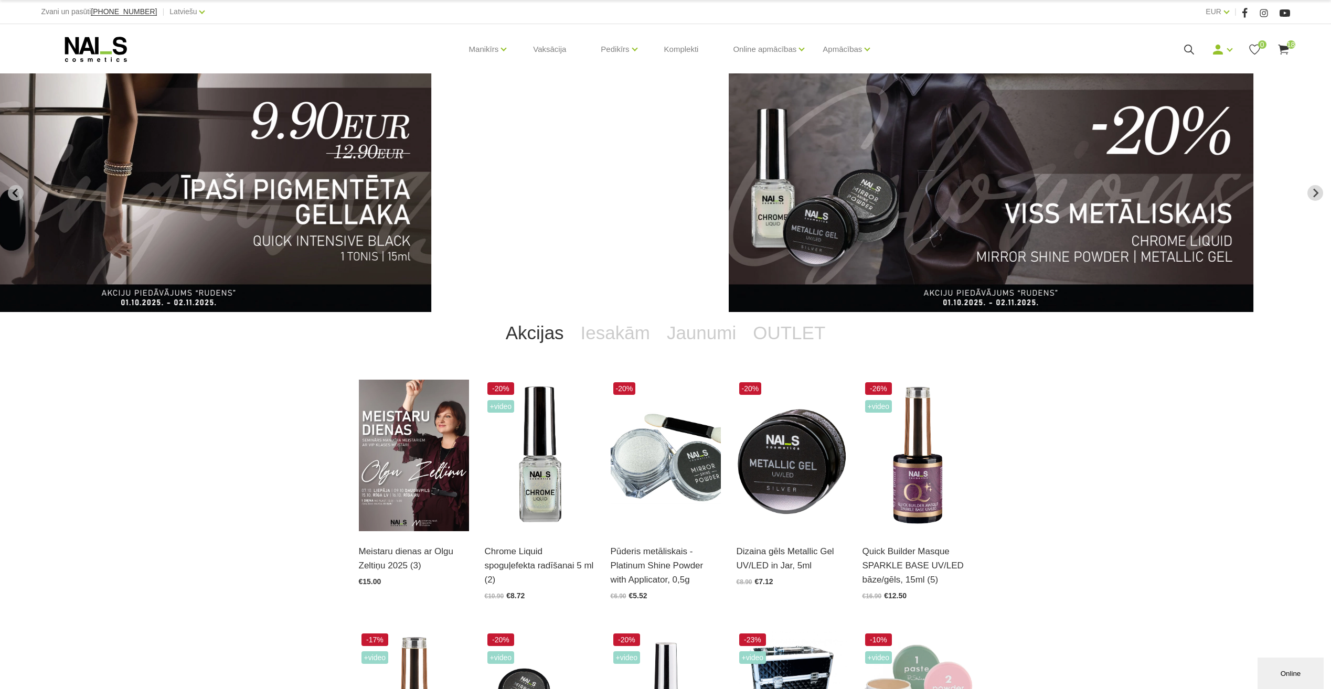
drag, startPoint x: 671, startPoint y: 239, endPoint x: 341, endPoint y: 205, distance: 331.2
click at [292, 213] on img "3 of 11" at bounding box center [169, 192] width 525 height 239
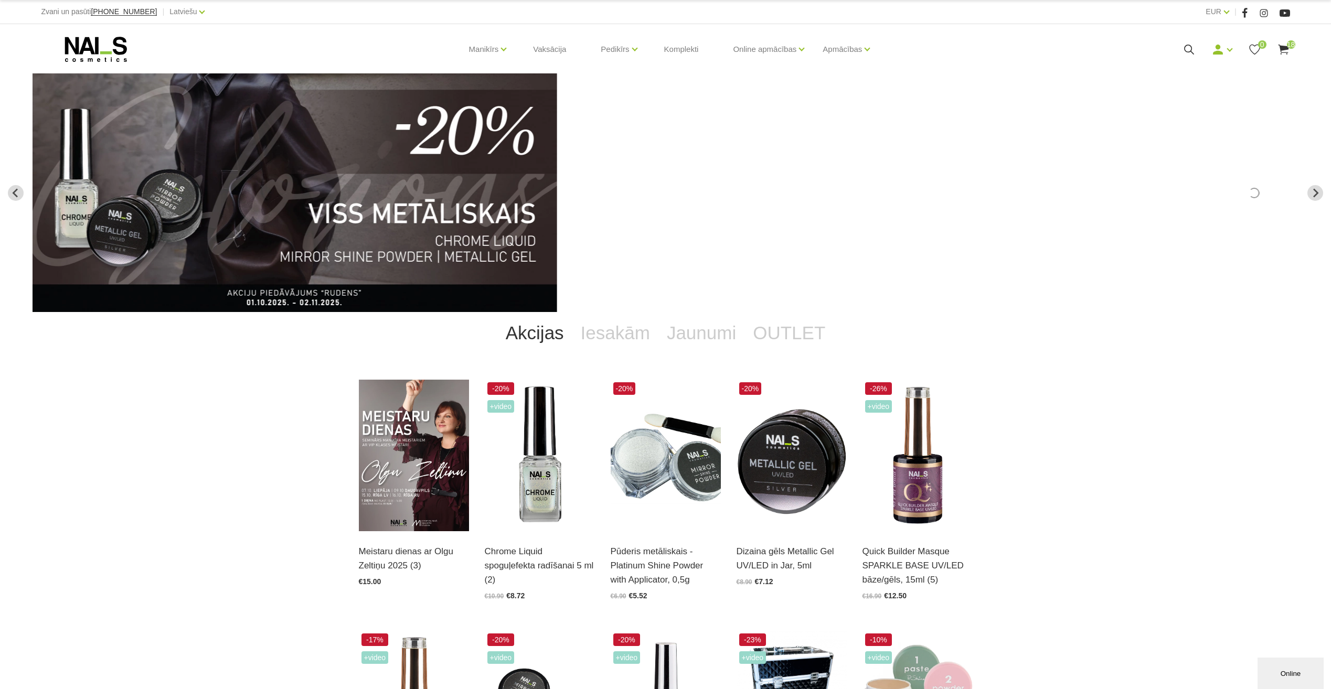
drag, startPoint x: 751, startPoint y: 205, endPoint x: 374, endPoint y: 197, distance: 376.8
click at [378, 198] on img "4 of 11" at bounding box center [295, 192] width 525 height 239
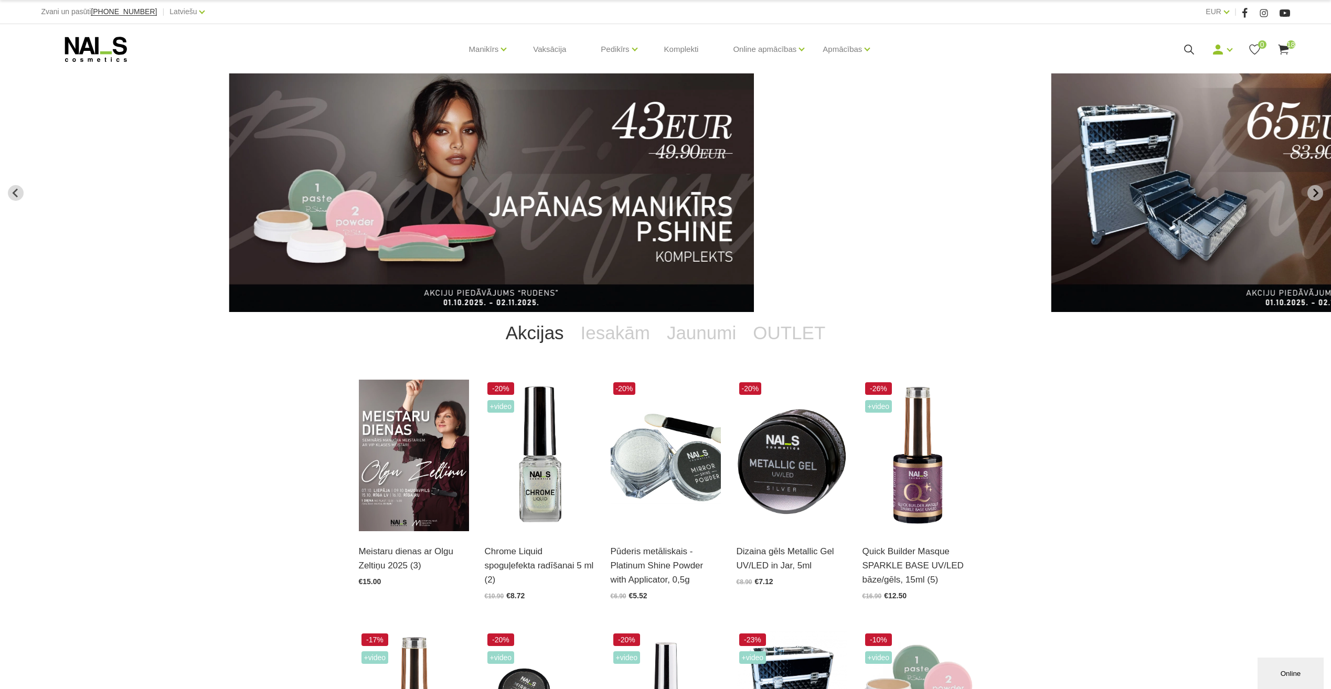
drag, startPoint x: 665, startPoint y: 222, endPoint x: 485, endPoint y: 220, distance: 180.0
click at [485, 220] on img "5 of 11" at bounding box center [491, 192] width 525 height 239
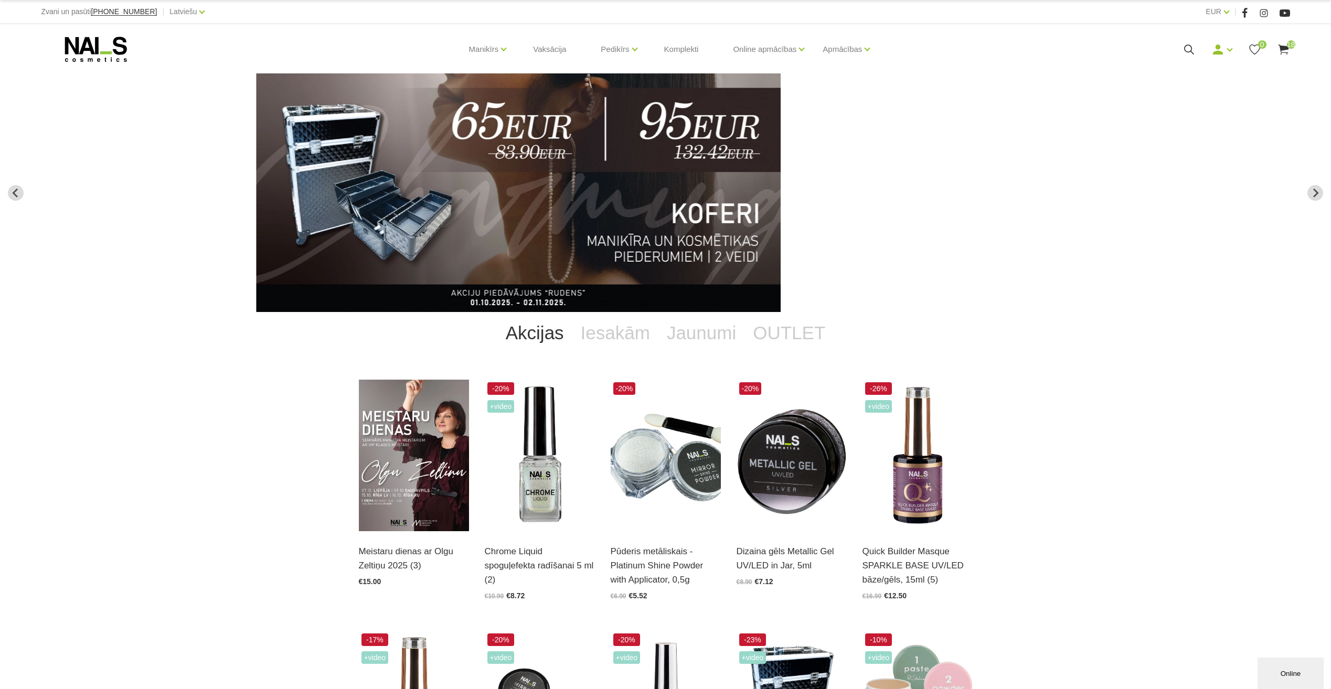
drag, startPoint x: 894, startPoint y: 218, endPoint x: 679, endPoint y: 219, distance: 214.1
click at [686, 219] on img "6 of 11" at bounding box center [518, 192] width 525 height 239
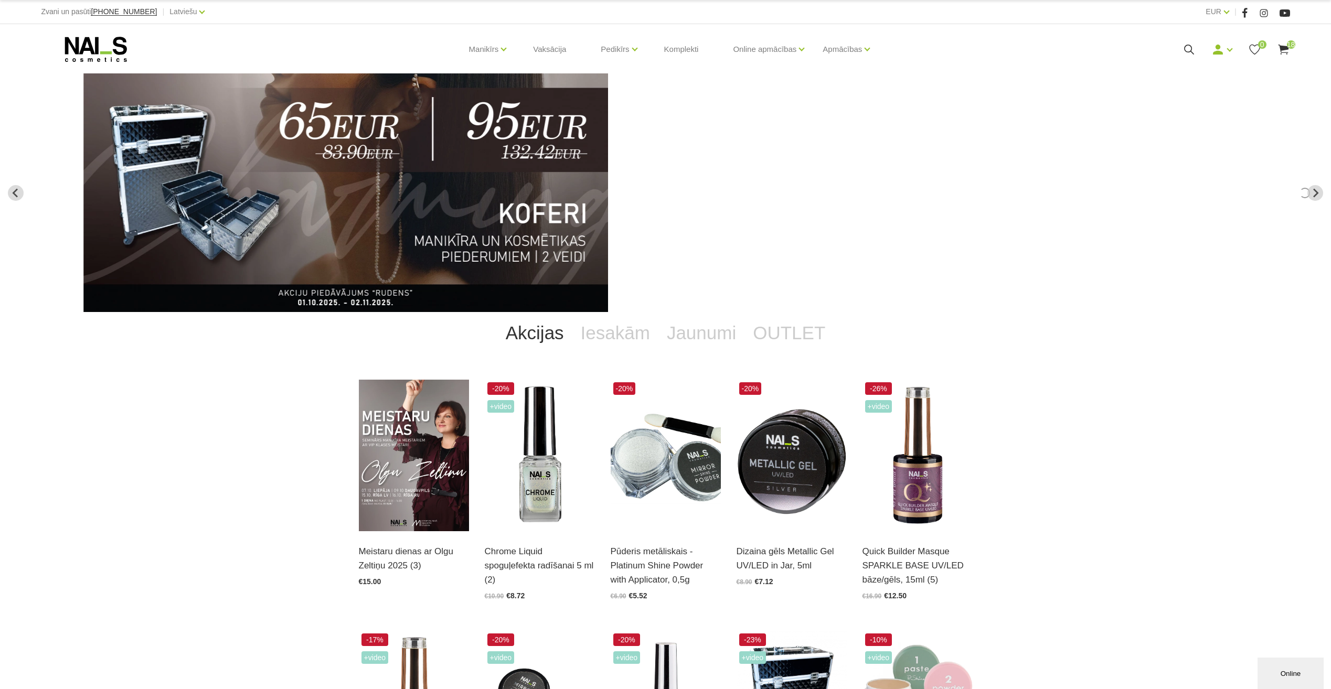
drag, startPoint x: 891, startPoint y: 217, endPoint x: 601, endPoint y: 220, distance: 290.7
click at [604, 220] on link "6 of 11" at bounding box center [482, 192] width 799 height 239
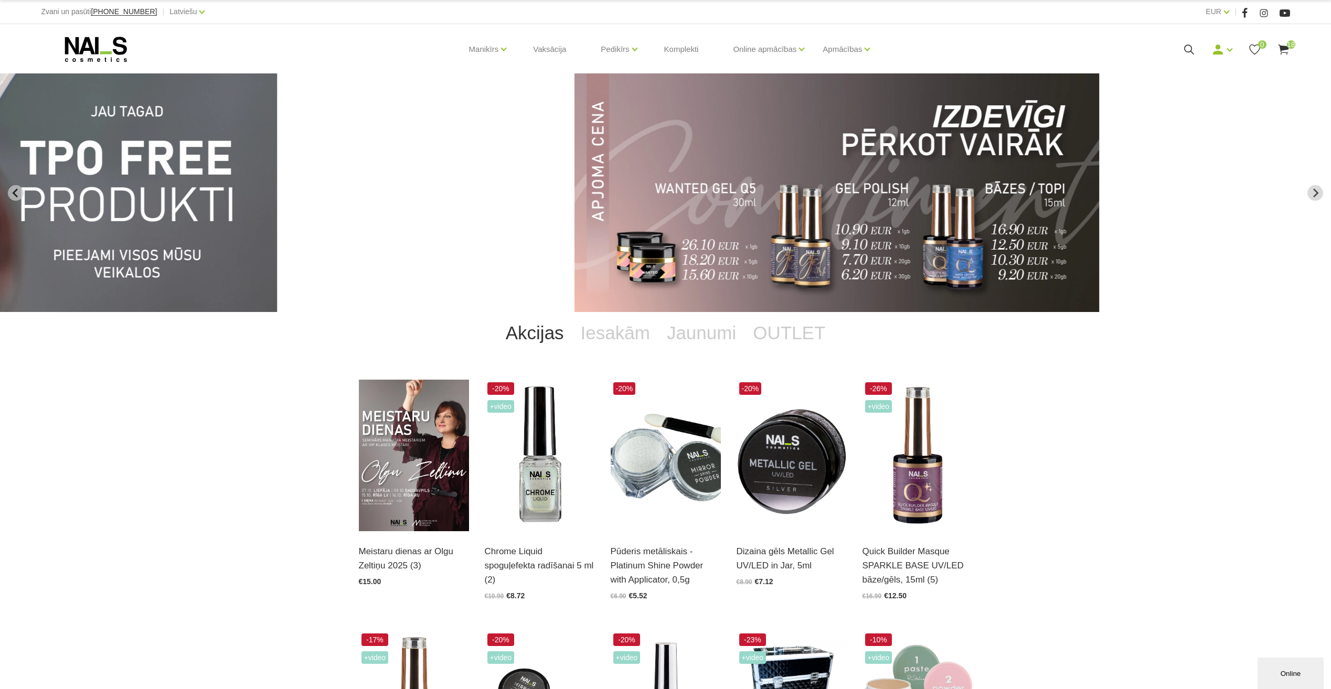
drag, startPoint x: 1275, startPoint y: 207, endPoint x: 731, endPoint y: 216, distance: 543.7
click at [740, 217] on img "8 of 11" at bounding box center [837, 192] width 525 height 239
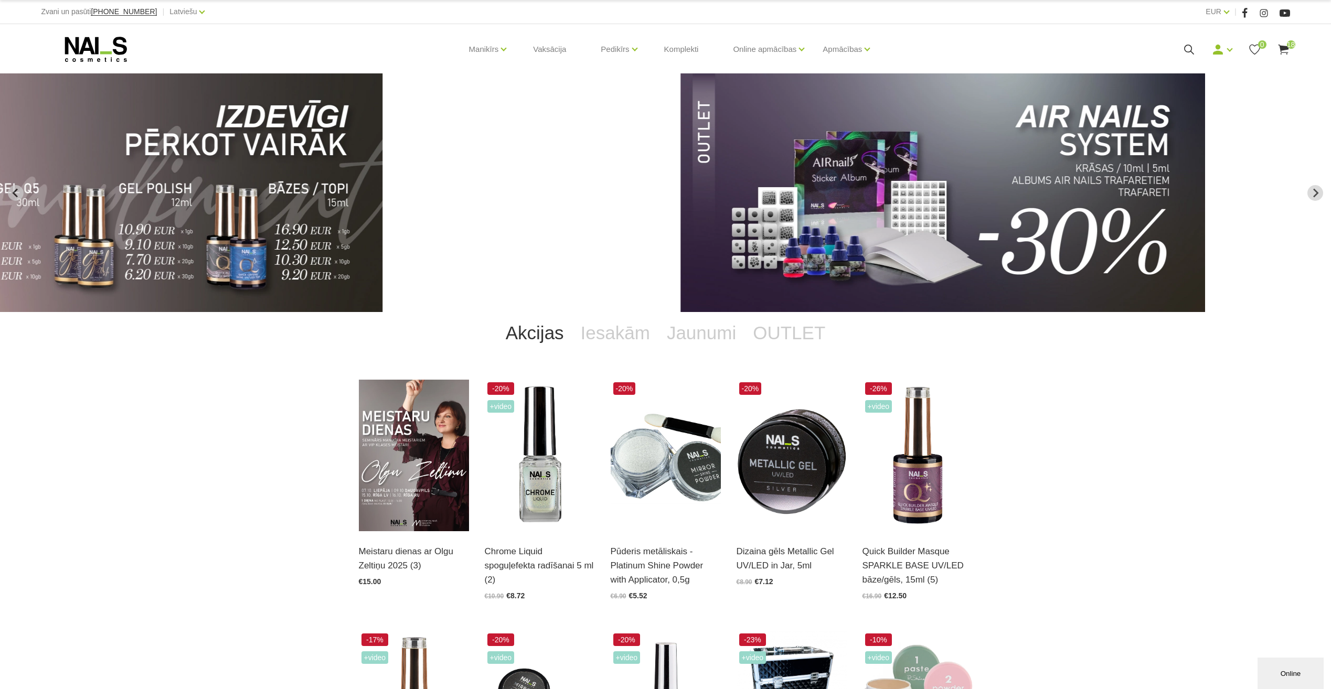
drag, startPoint x: 602, startPoint y: 200, endPoint x: 1059, endPoint y: 206, distance: 457.1
click at [1057, 206] on img "9 of 11" at bounding box center [943, 192] width 525 height 239
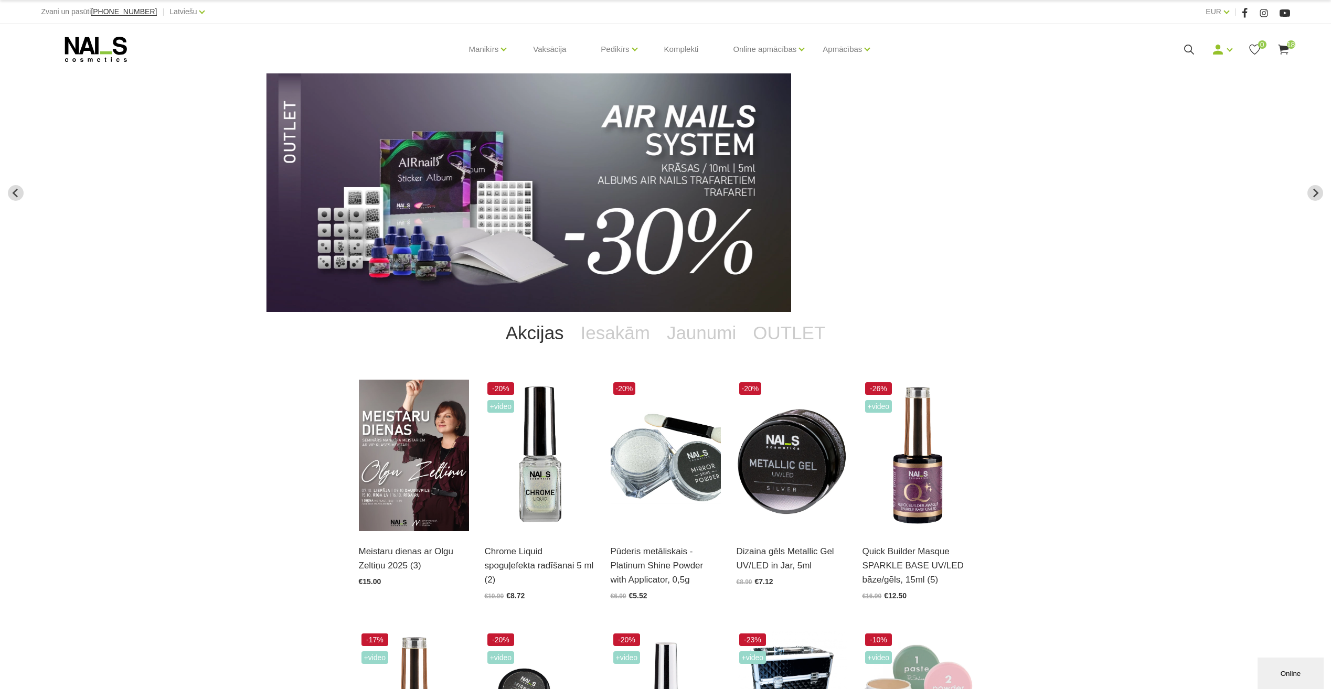
drag, startPoint x: 794, startPoint y: 207, endPoint x: 817, endPoint y: 207, distance: 22.6
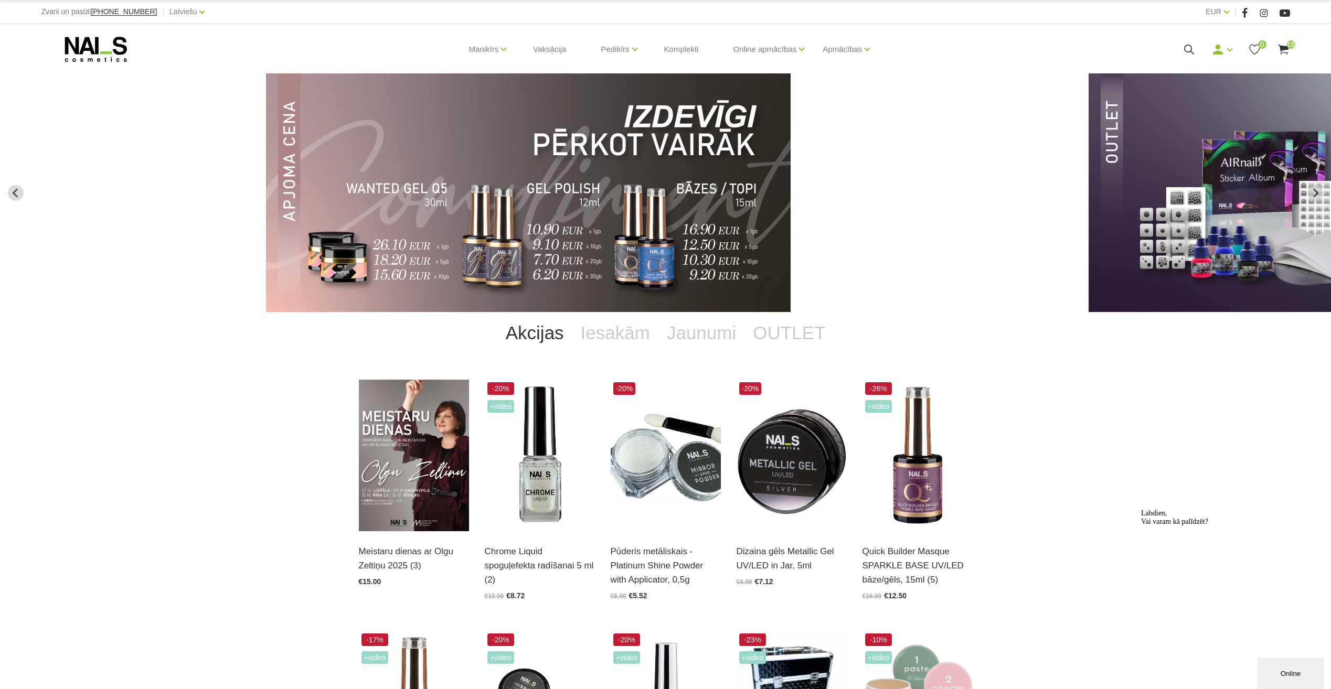
click at [1290, 50] on div "Manikīrs Gēllakas Bāzes, topi un praimeri Gēlu sistēmas Dizaina sistēmas Dažādi…" at bounding box center [665, 49] width 1265 height 50
click at [1288, 50] on icon at bounding box center [1283, 49] width 13 height 13
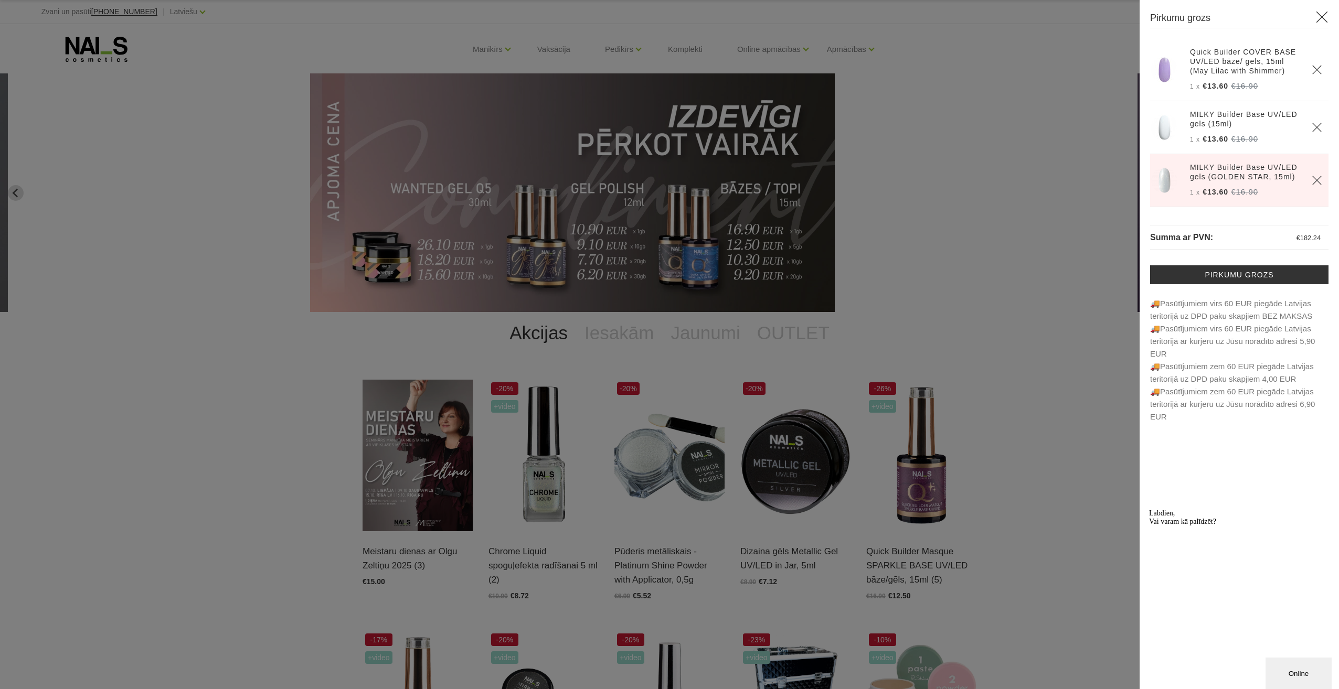
click at [285, 331] on div at bounding box center [669, 344] width 1339 height 689
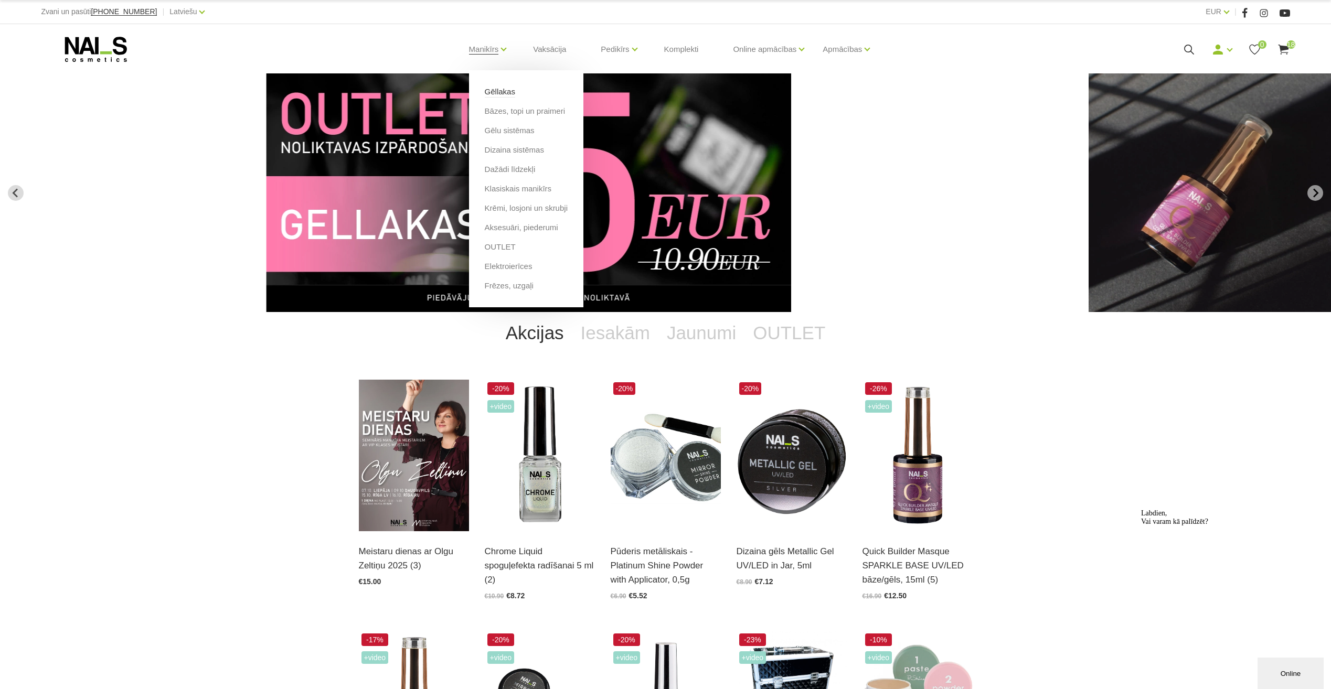
click at [504, 92] on link "Gēllakas" at bounding box center [500, 92] width 30 height 12
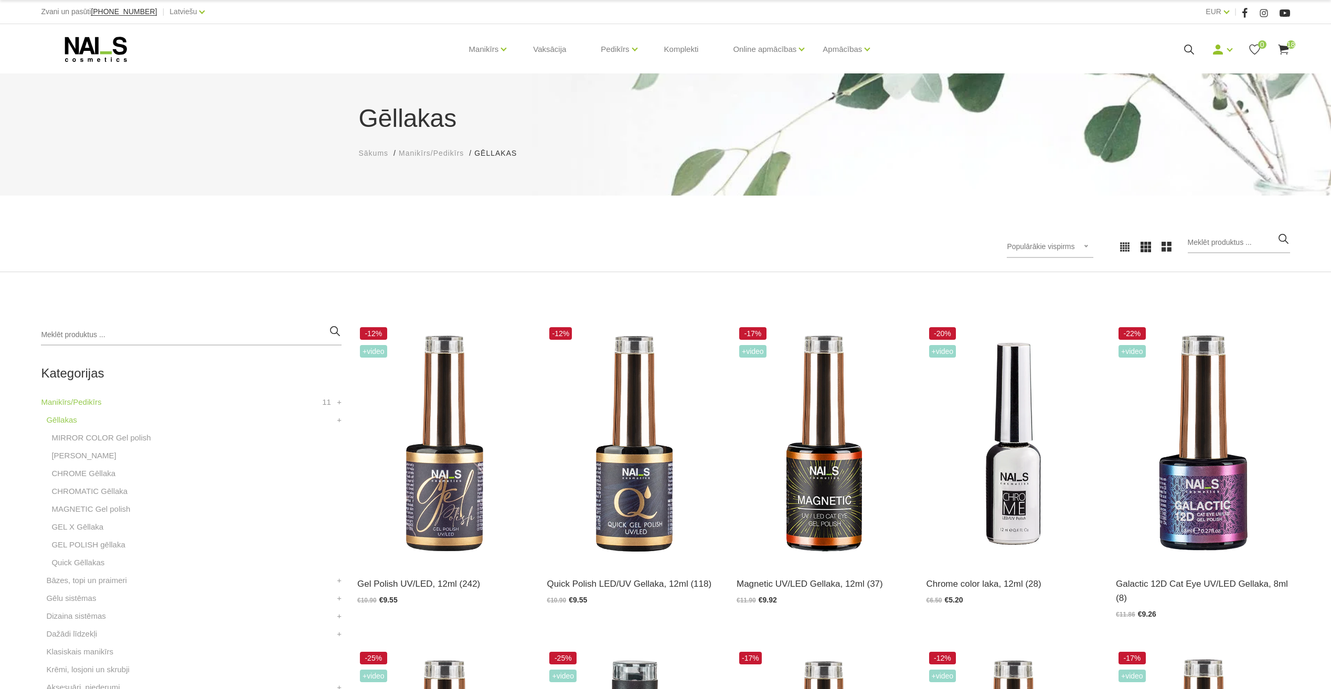
click at [493, 50] on link "Manikīrs" at bounding box center [484, 49] width 30 height 42
click at [505, 110] on link "Bāzes, topi un praimeri" at bounding box center [525, 111] width 80 height 12
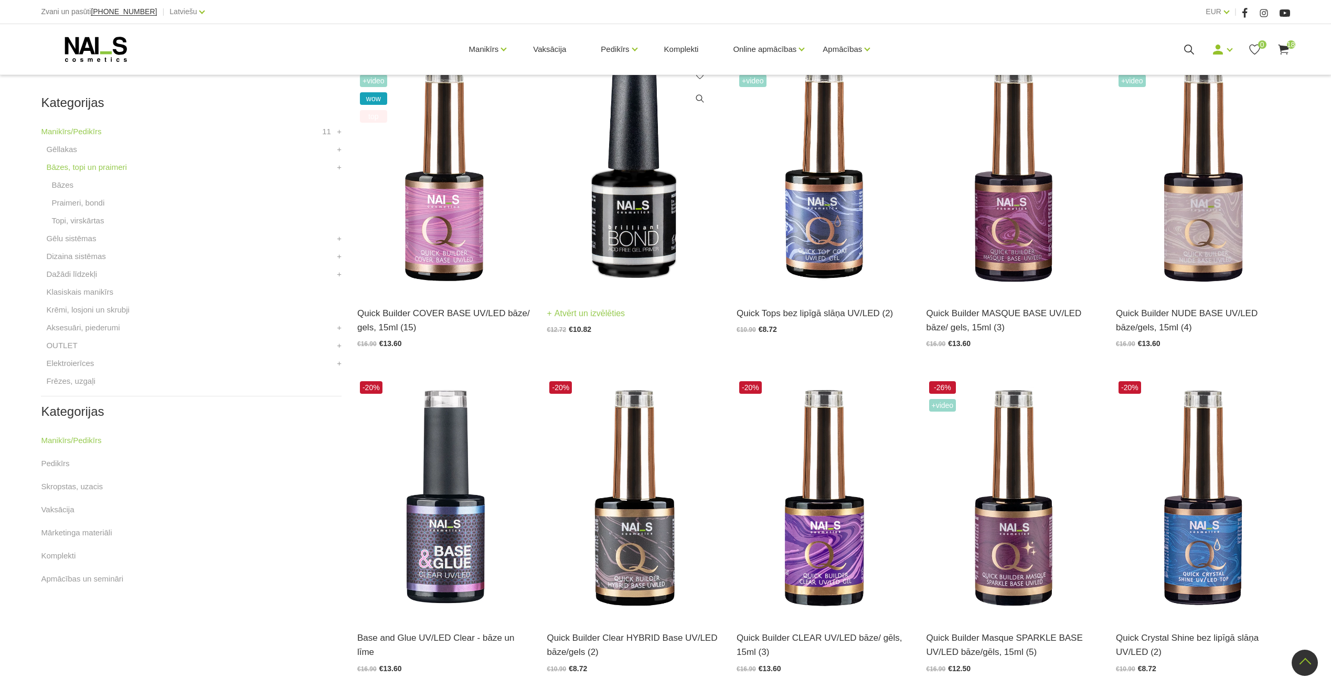
scroll to position [210, 0]
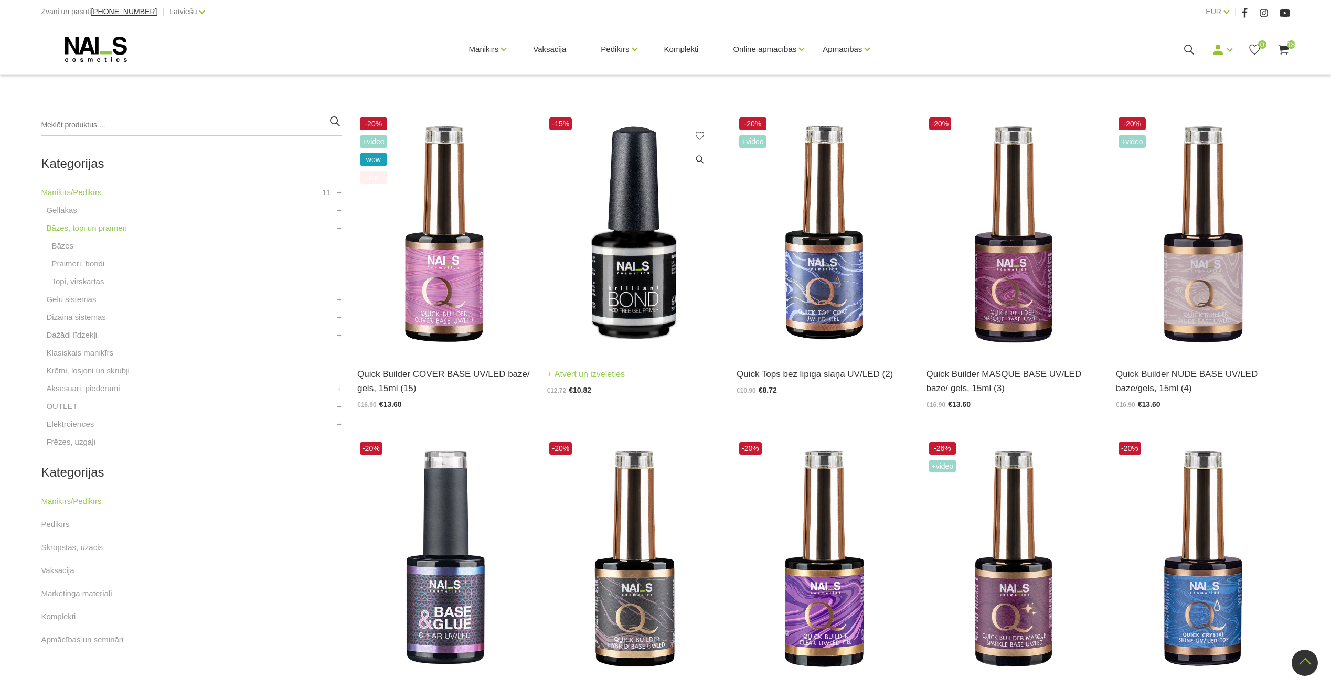
click at [636, 240] on img at bounding box center [634, 234] width 174 height 239
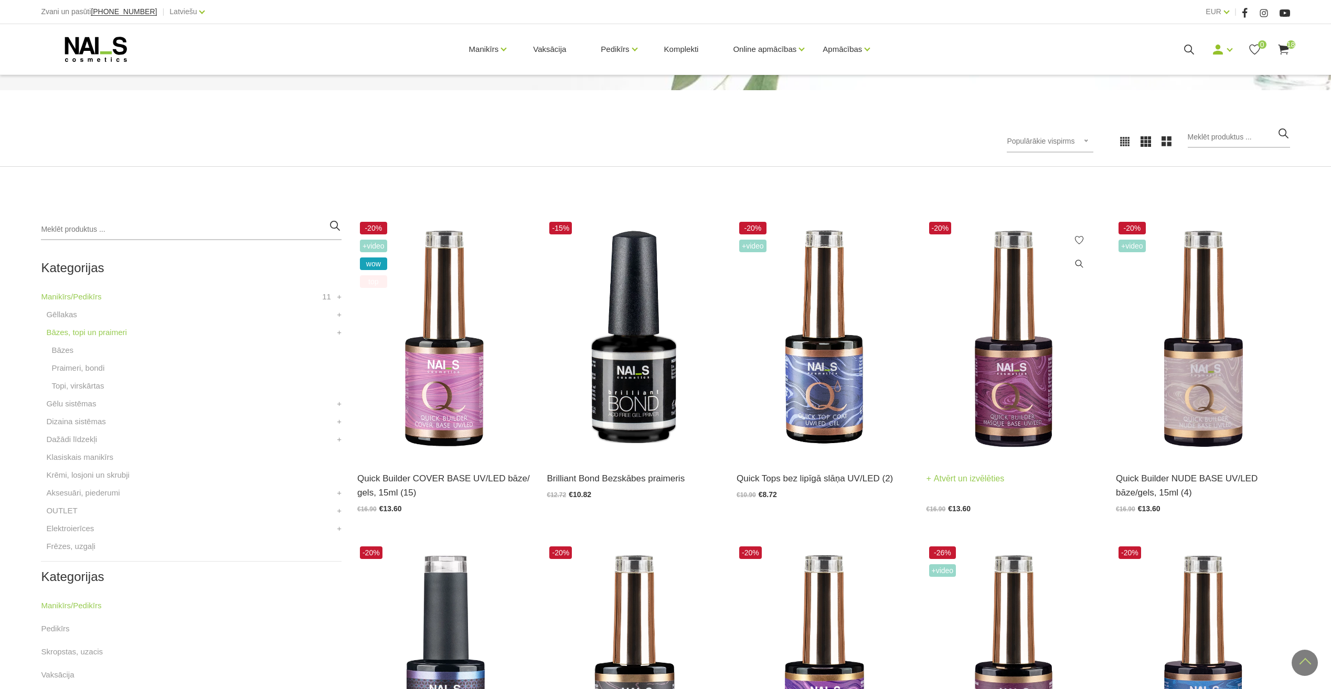
scroll to position [105, 0]
click at [1228, 413] on img at bounding box center [1203, 339] width 174 height 239
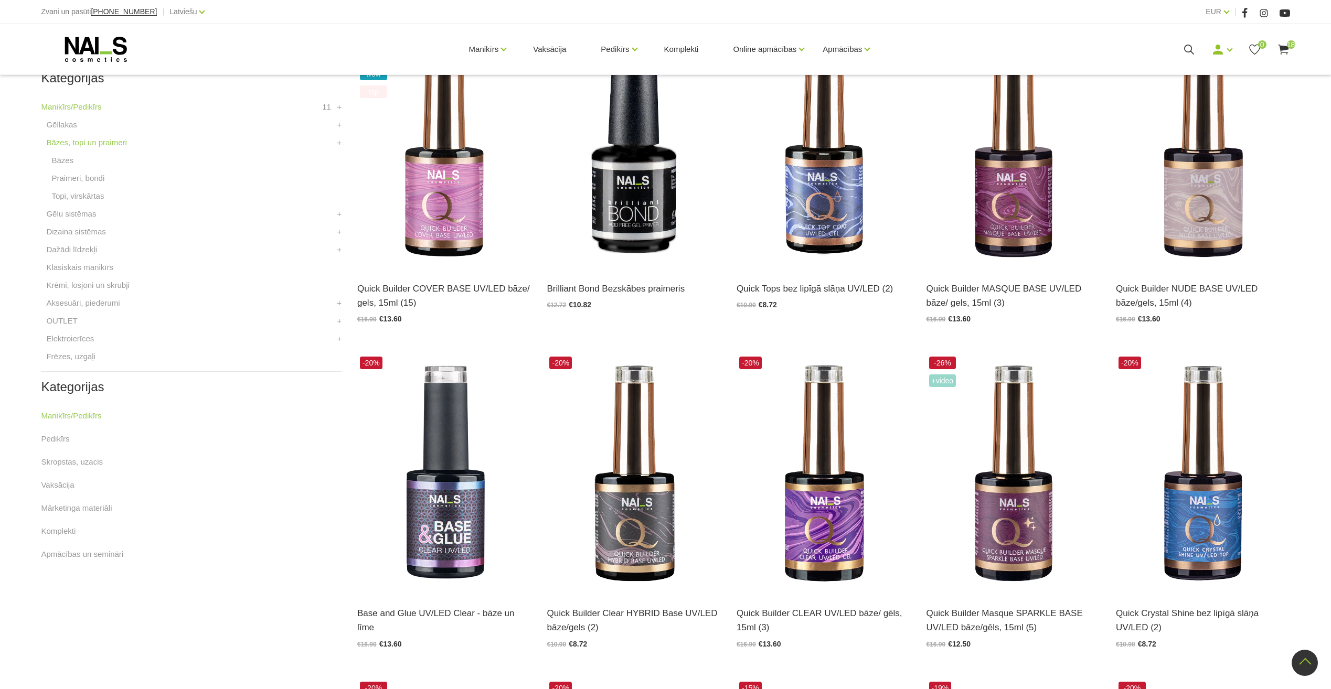
scroll to position [367, 0]
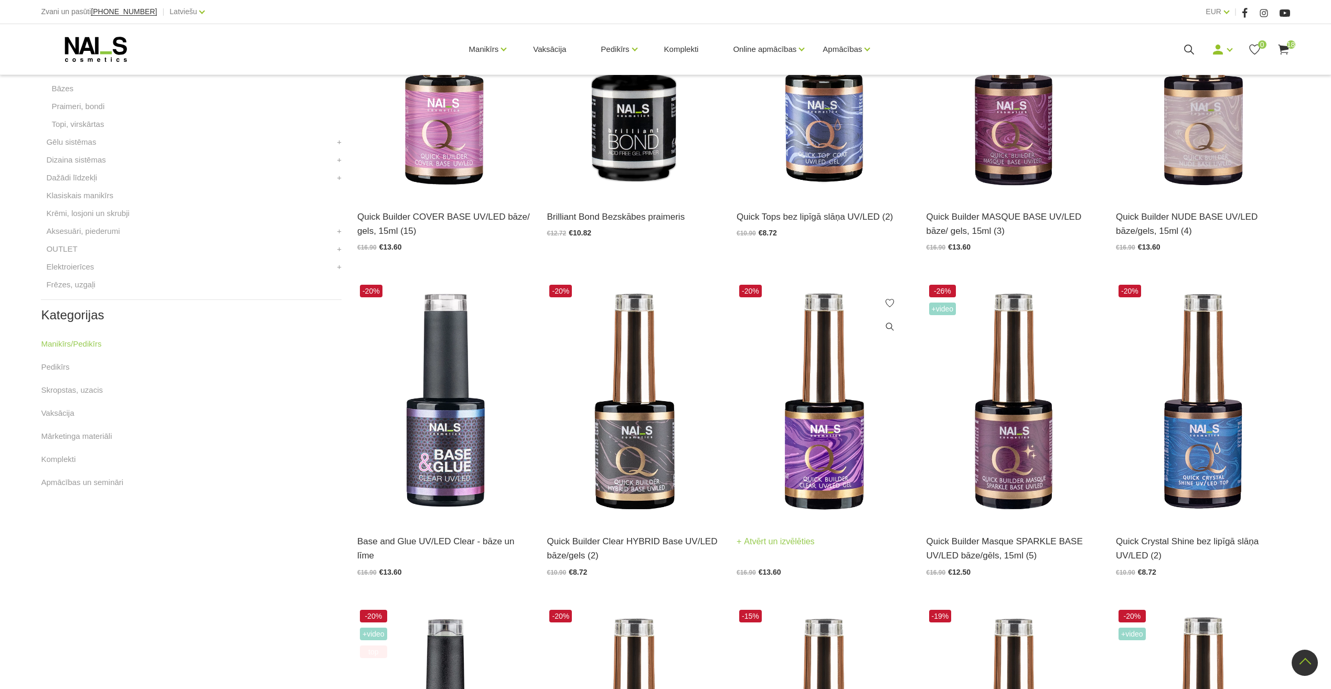
click at [838, 497] on img at bounding box center [824, 401] width 174 height 239
click at [822, 449] on img at bounding box center [824, 401] width 174 height 239
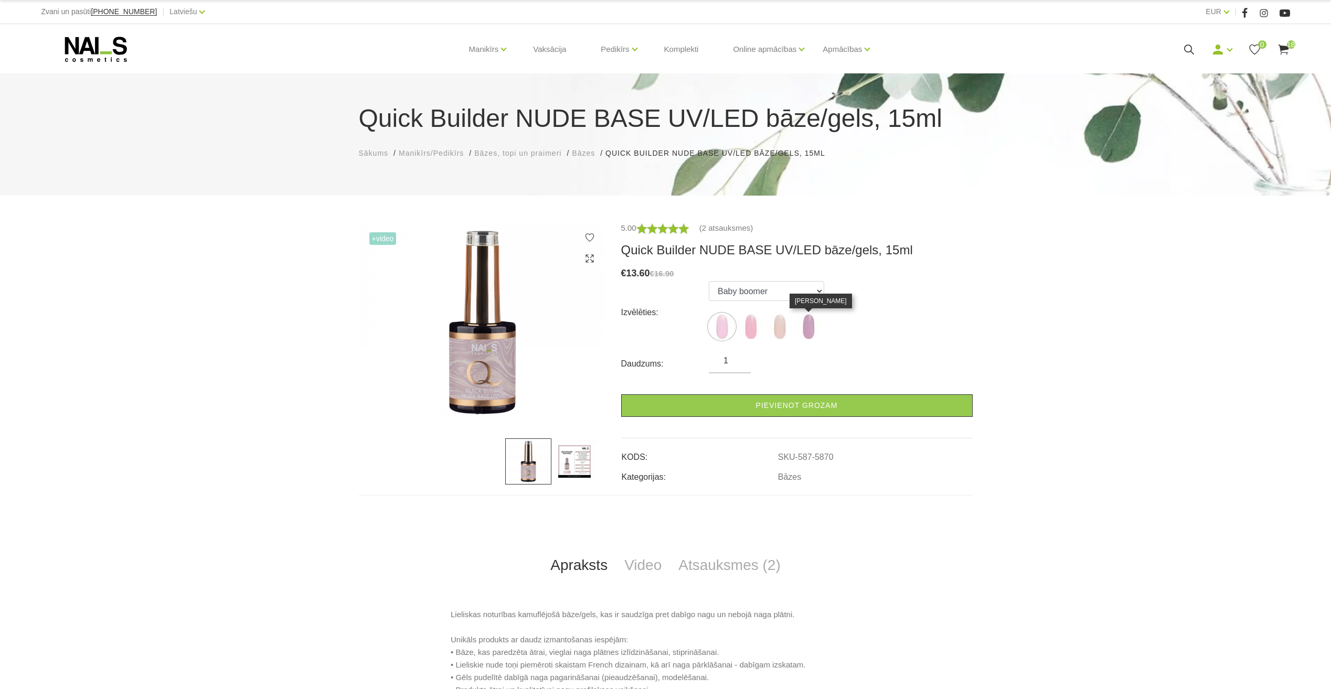
click at [814, 325] on img at bounding box center [808, 327] width 26 height 26
select select "6011"
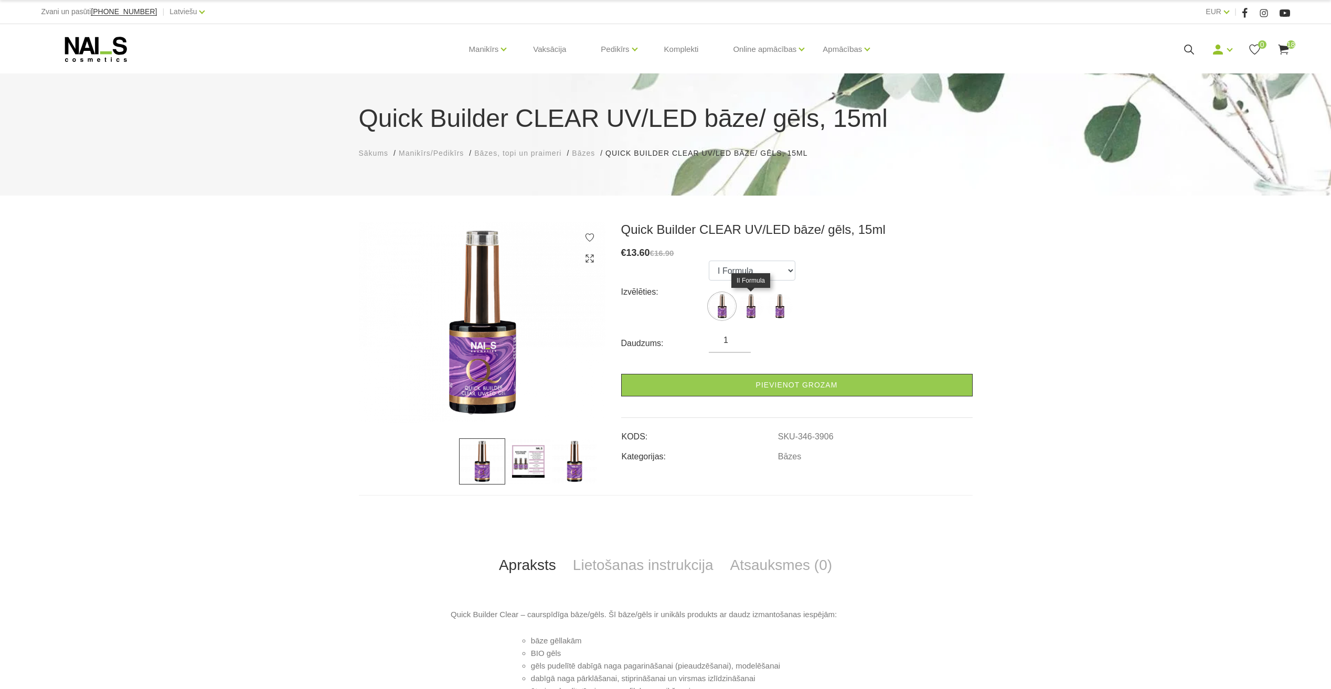
click at [748, 302] on img at bounding box center [751, 306] width 26 height 26
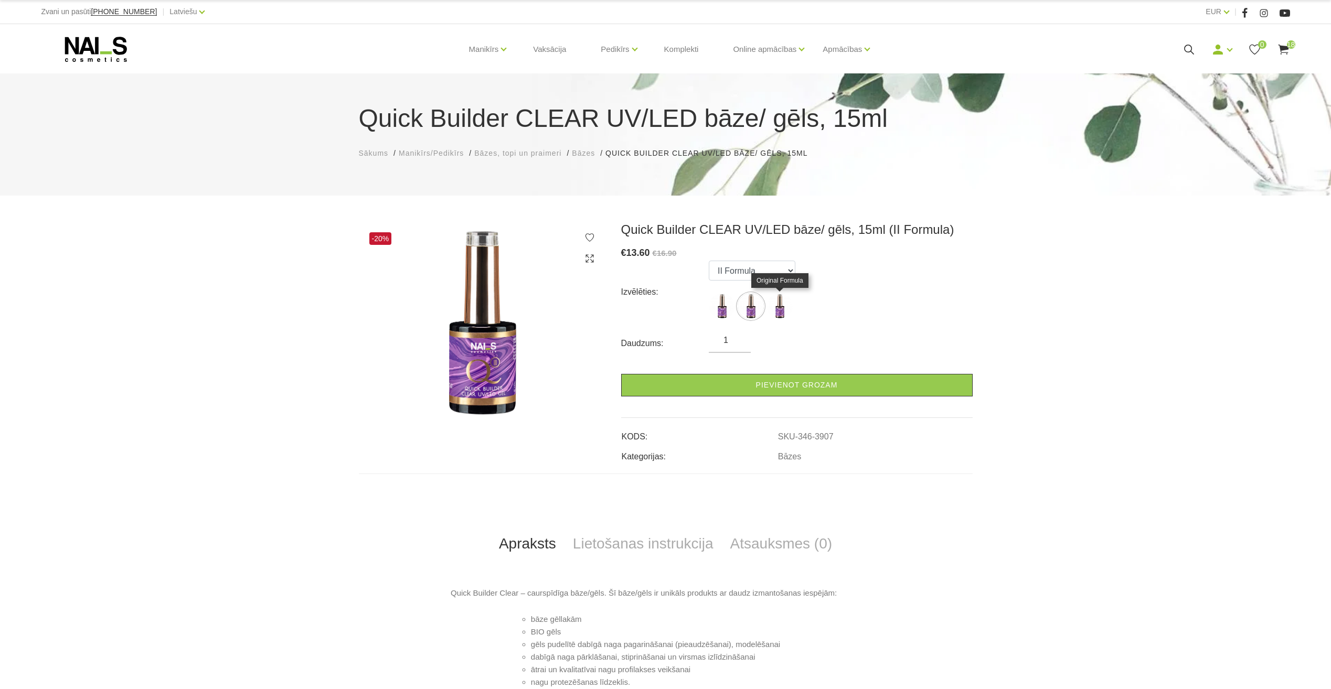
click at [777, 310] on img at bounding box center [780, 306] width 26 height 26
select select "3908"
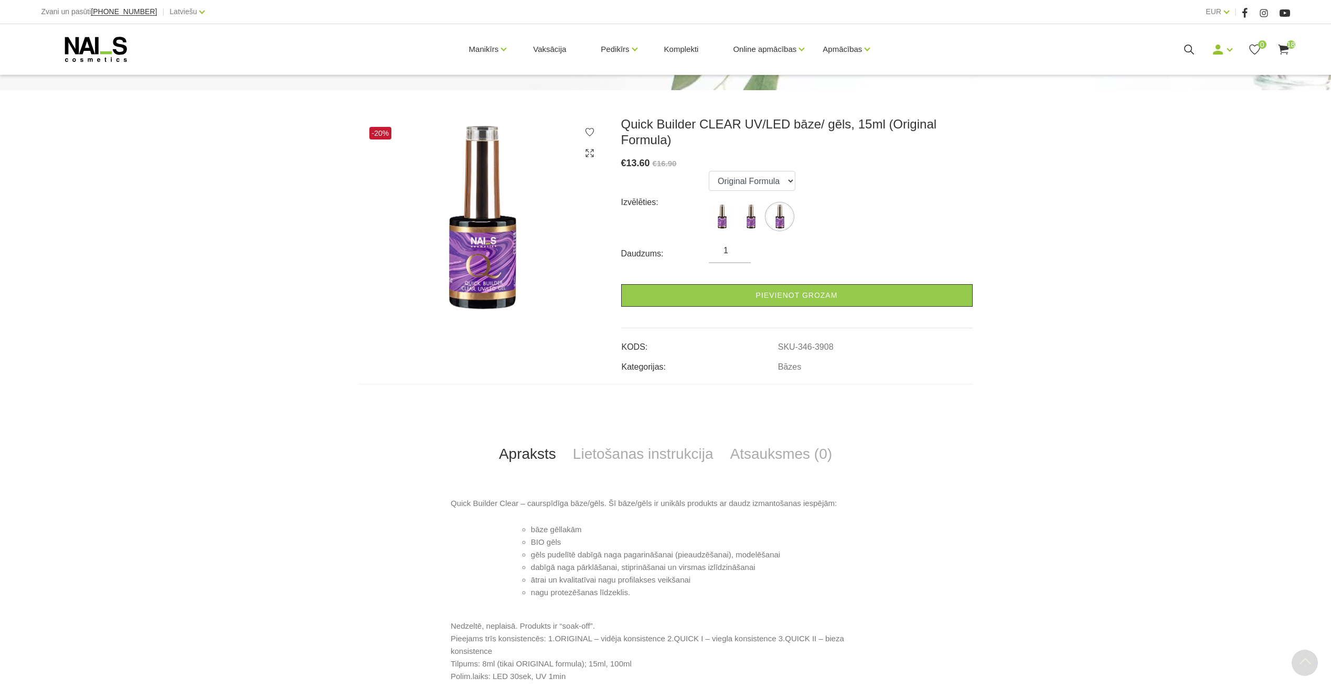
scroll to position [105, 0]
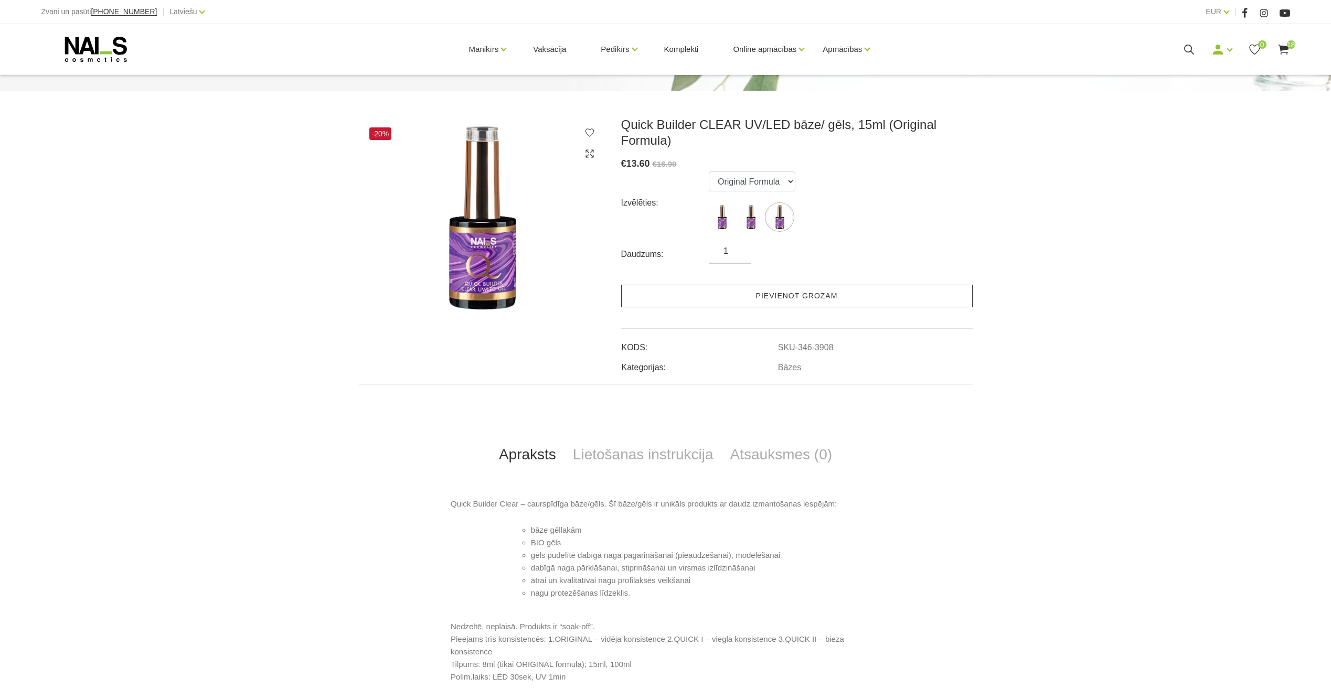
click at [773, 294] on link "Pievienot grozam" at bounding box center [797, 296] width 352 height 23
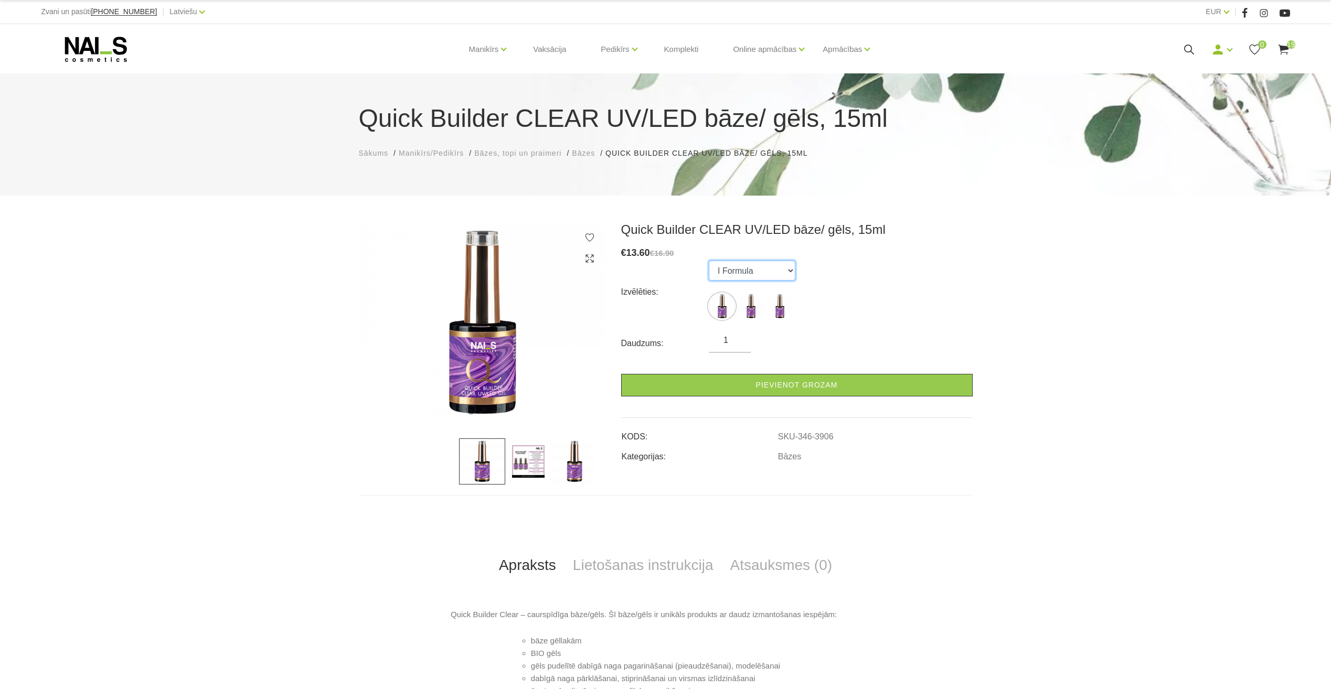
click at [760, 269] on select "I Formula II Formula Original Formula" at bounding box center [752, 271] width 87 height 20
select select "3908"
click at [709, 261] on select "I Formula II Formula Original Formula" at bounding box center [752, 271] width 87 height 20
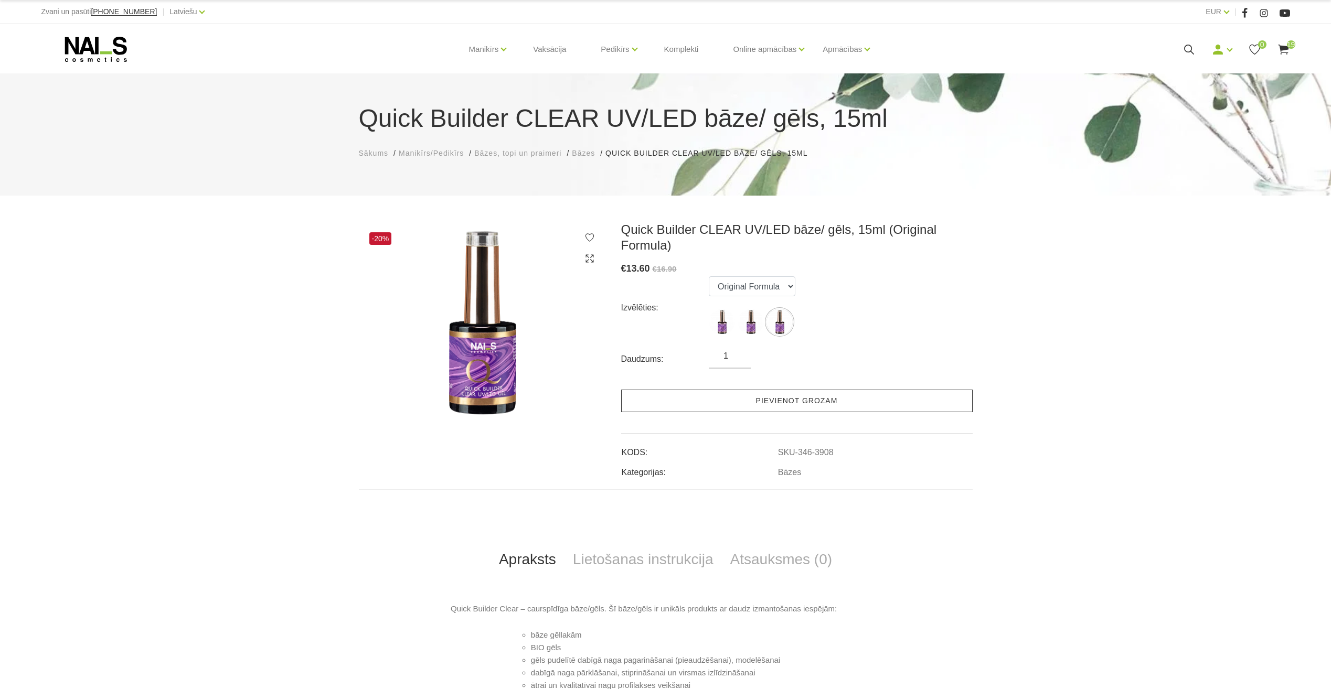
click at [801, 404] on link "Pievienot grozam" at bounding box center [797, 401] width 352 height 23
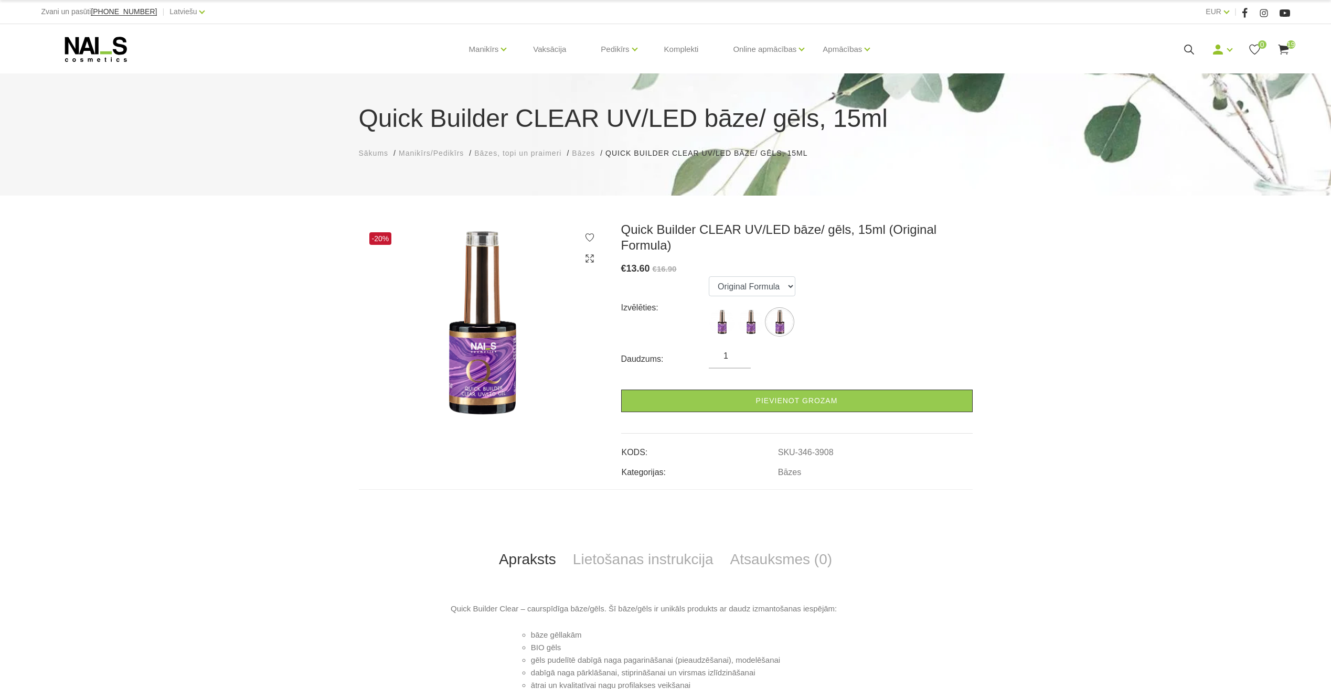
click at [1289, 49] on span "19" at bounding box center [1291, 44] width 8 height 8
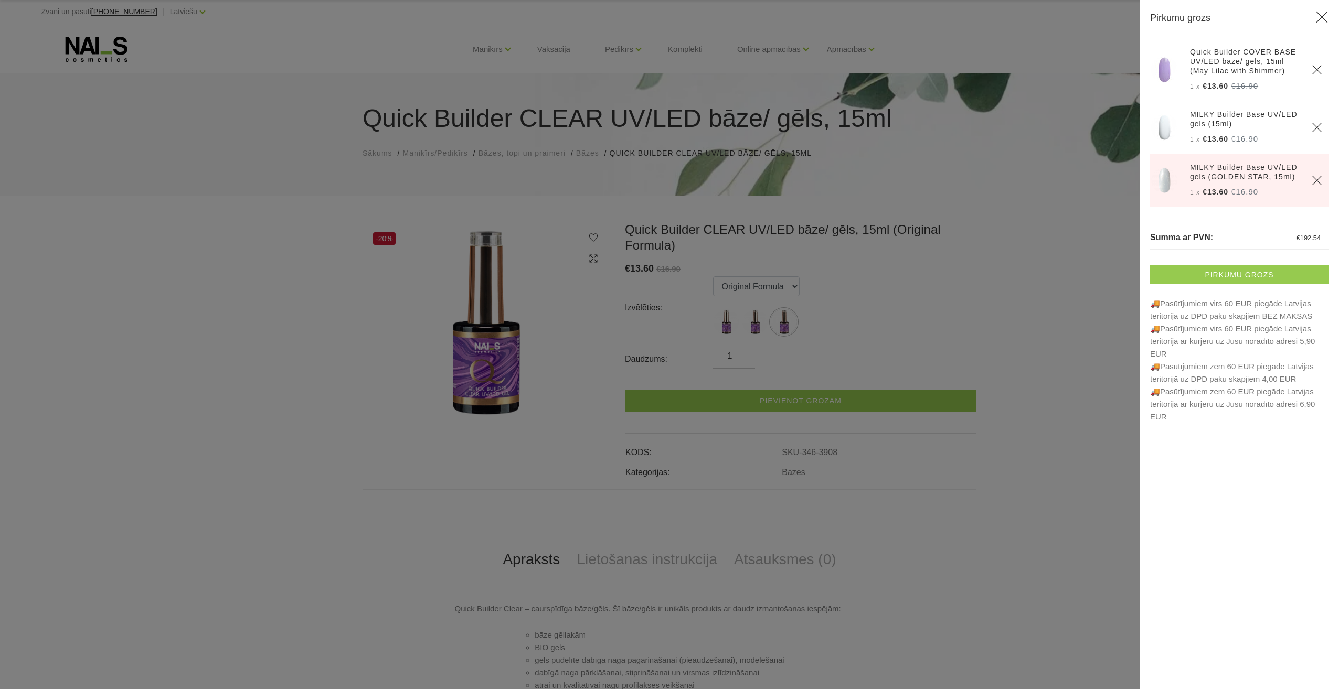
click at [1267, 277] on link "Pirkumu grozs" at bounding box center [1239, 275] width 178 height 19
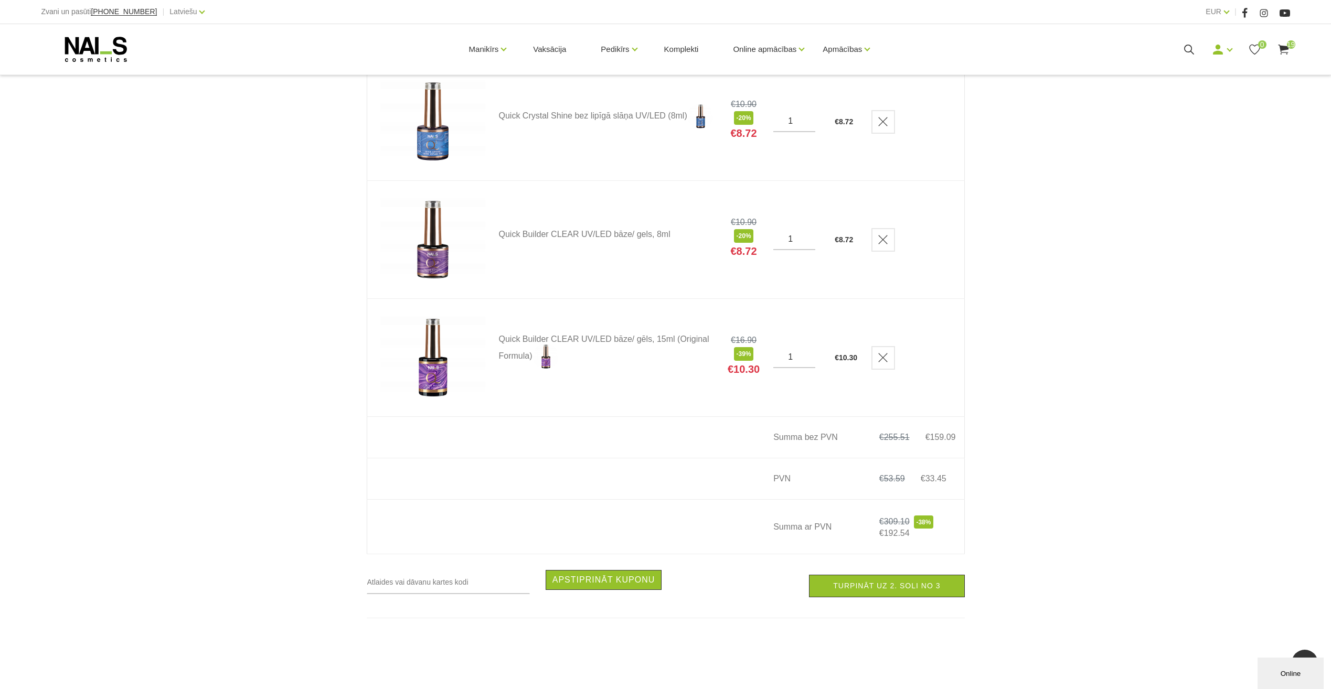
scroll to position [1995, 0]
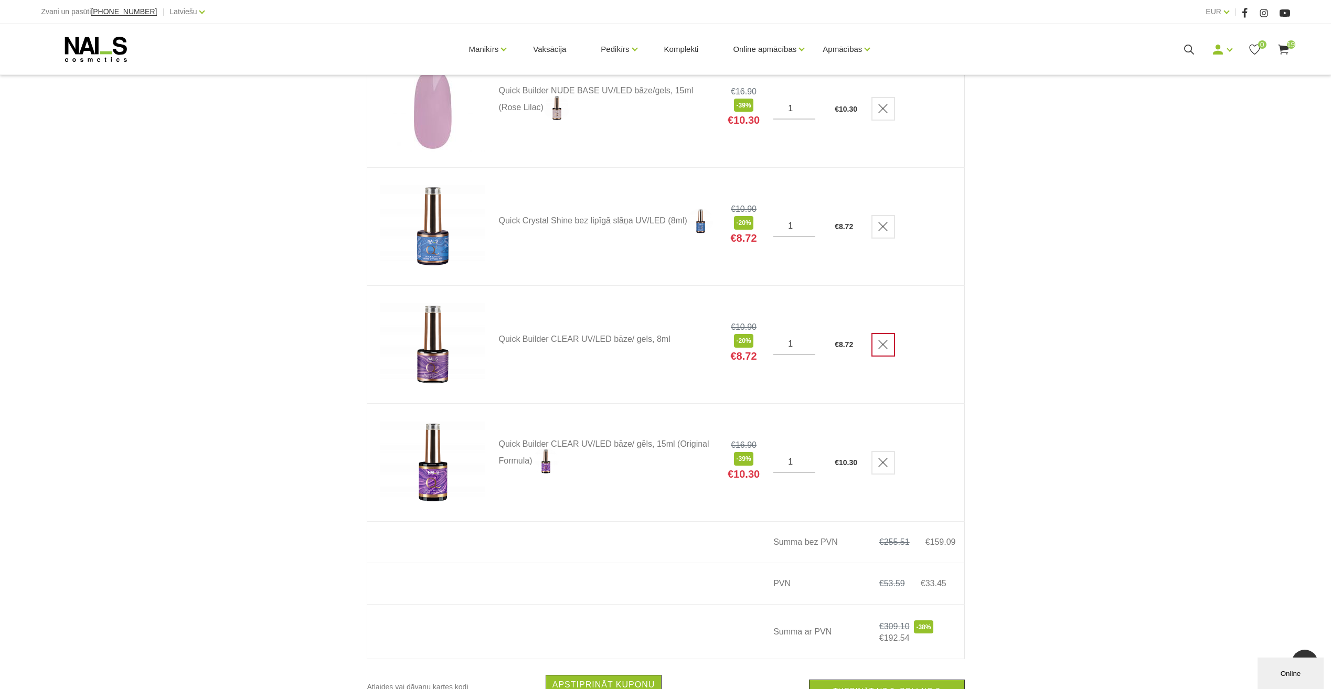
click at [887, 350] on icon "Delete" at bounding box center [883, 344] width 10 height 10
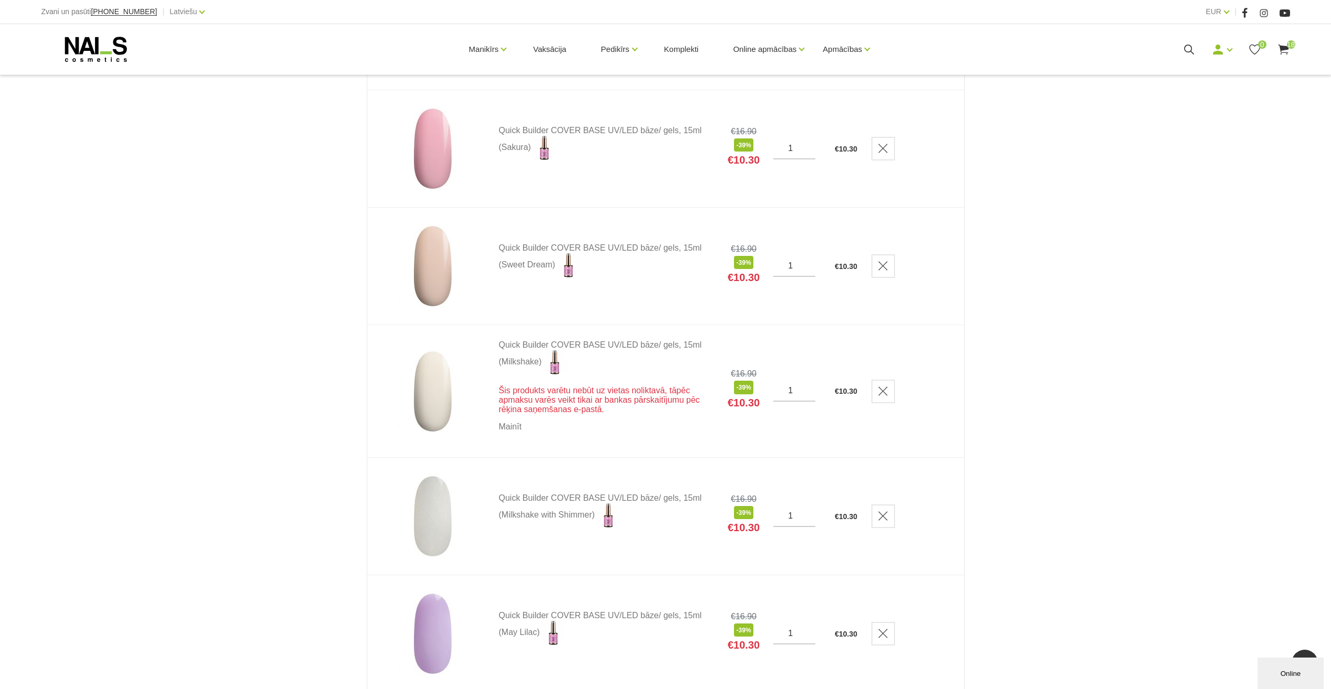
scroll to position [631, 0]
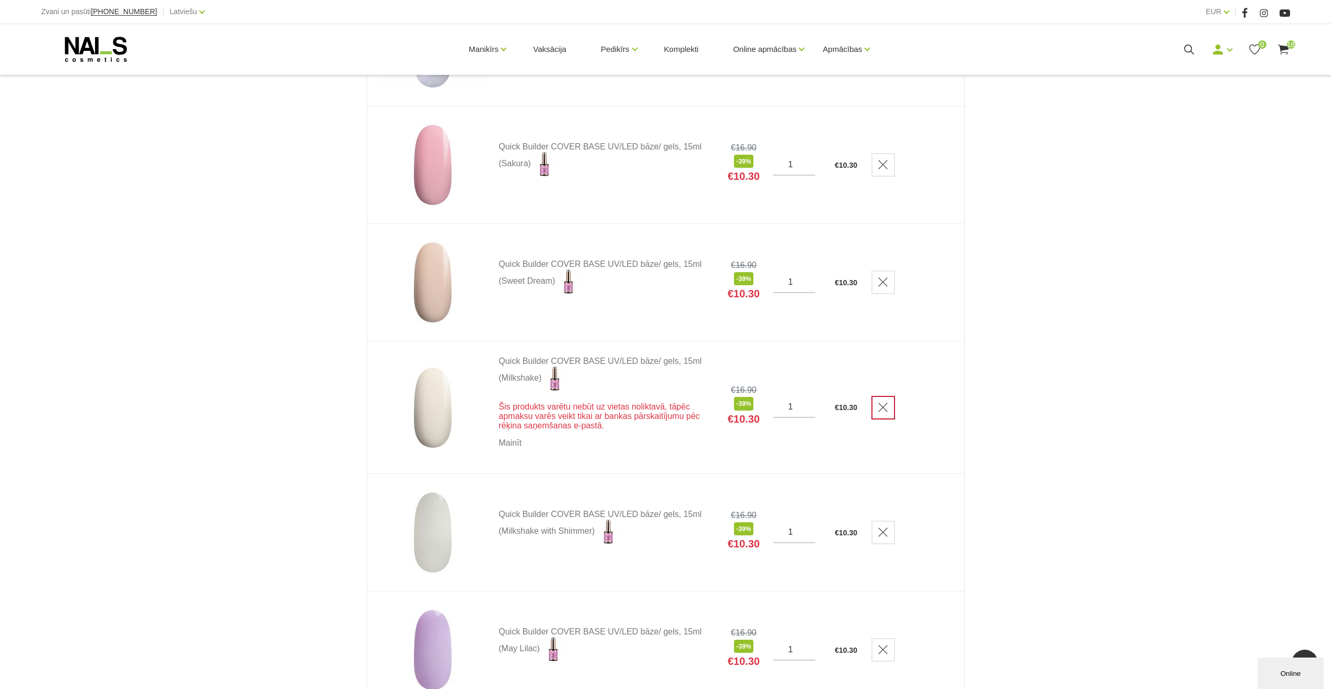
click at [887, 412] on icon "Delete" at bounding box center [883, 407] width 10 height 10
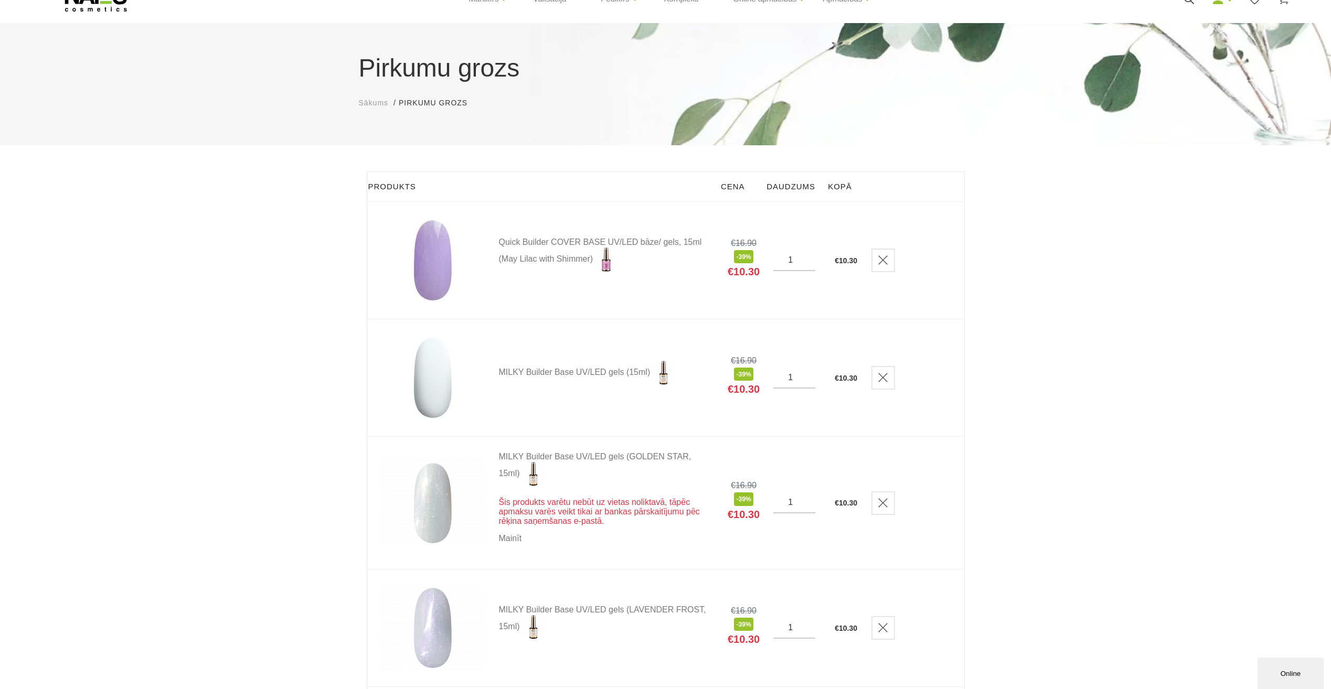
scroll to position [2, 0]
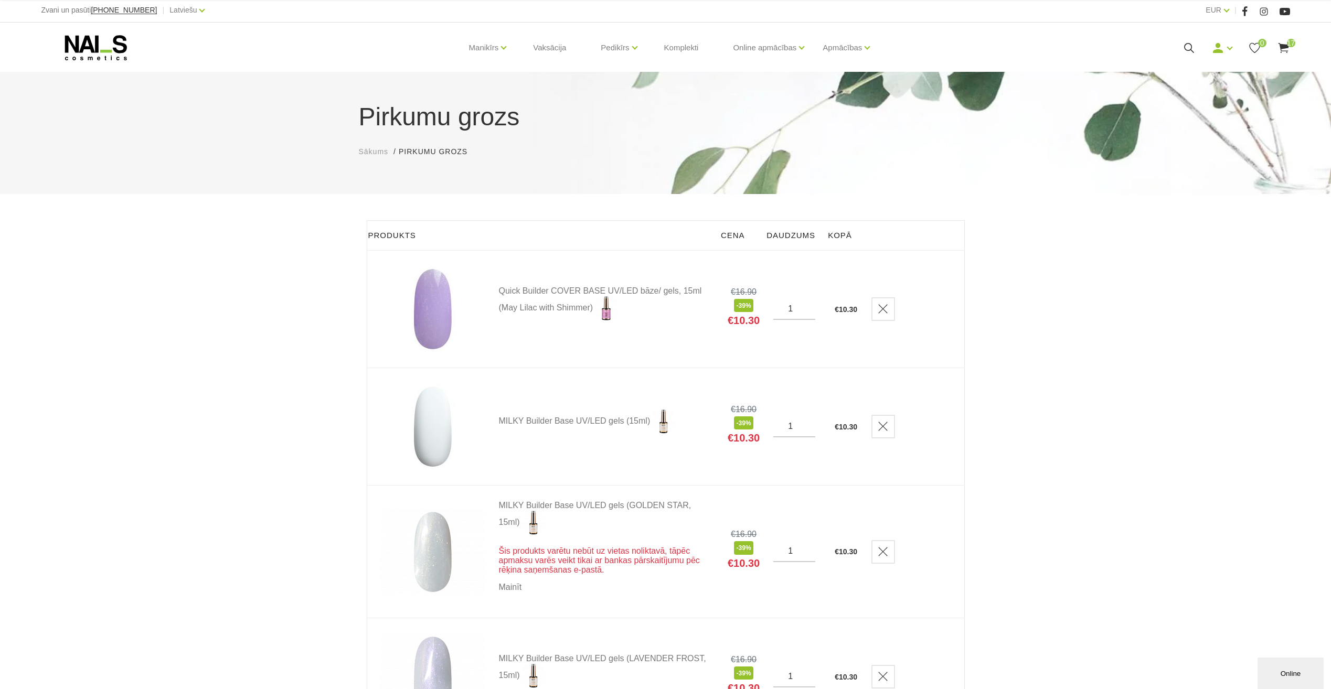
click at [803, 424] on input "1" at bounding box center [794, 426] width 42 height 9
type input "2"
click at [808, 422] on input "2" at bounding box center [794, 426] width 42 height 9
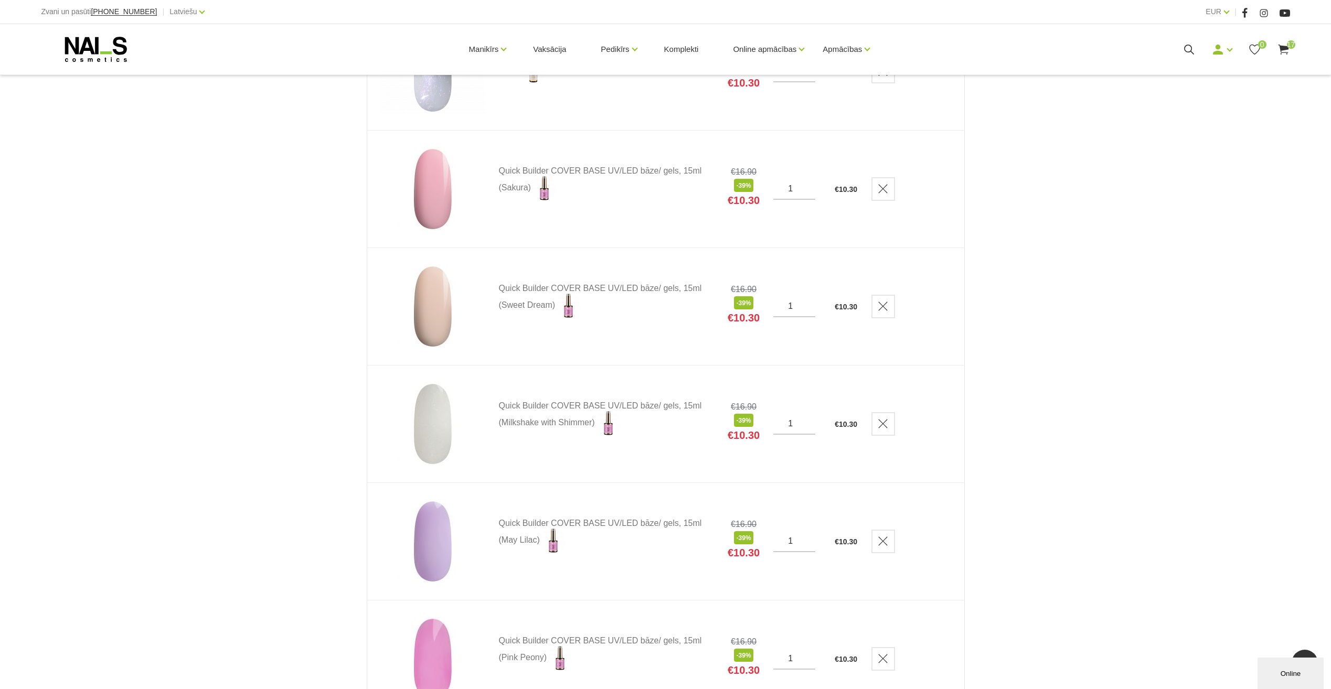
scroll to position [631, 0]
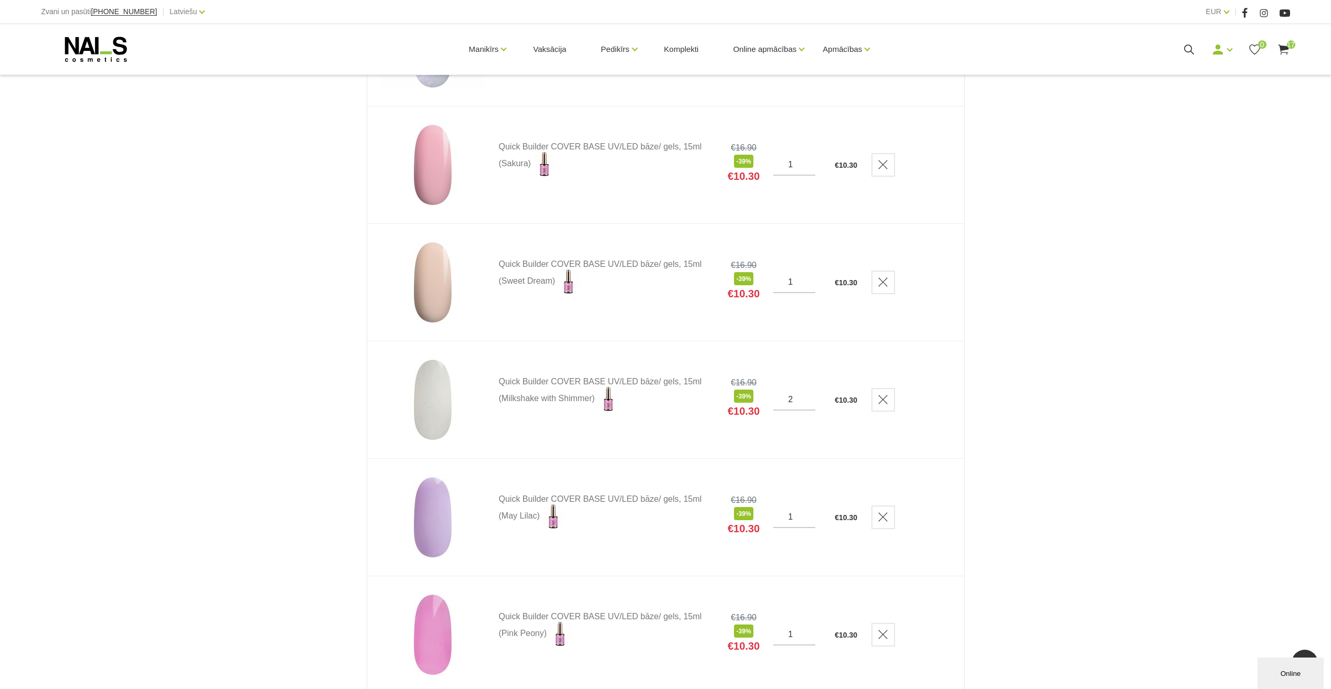
type input "2"
click at [808, 402] on input "2" at bounding box center [794, 399] width 42 height 9
click at [997, 436] on div "Pirkumu grozs Sākums Pirkumu grozs Pirkumu grozs Produkts Cena Daudzums Kopā Qu…" at bounding box center [665, 624] width 1331 height 2510
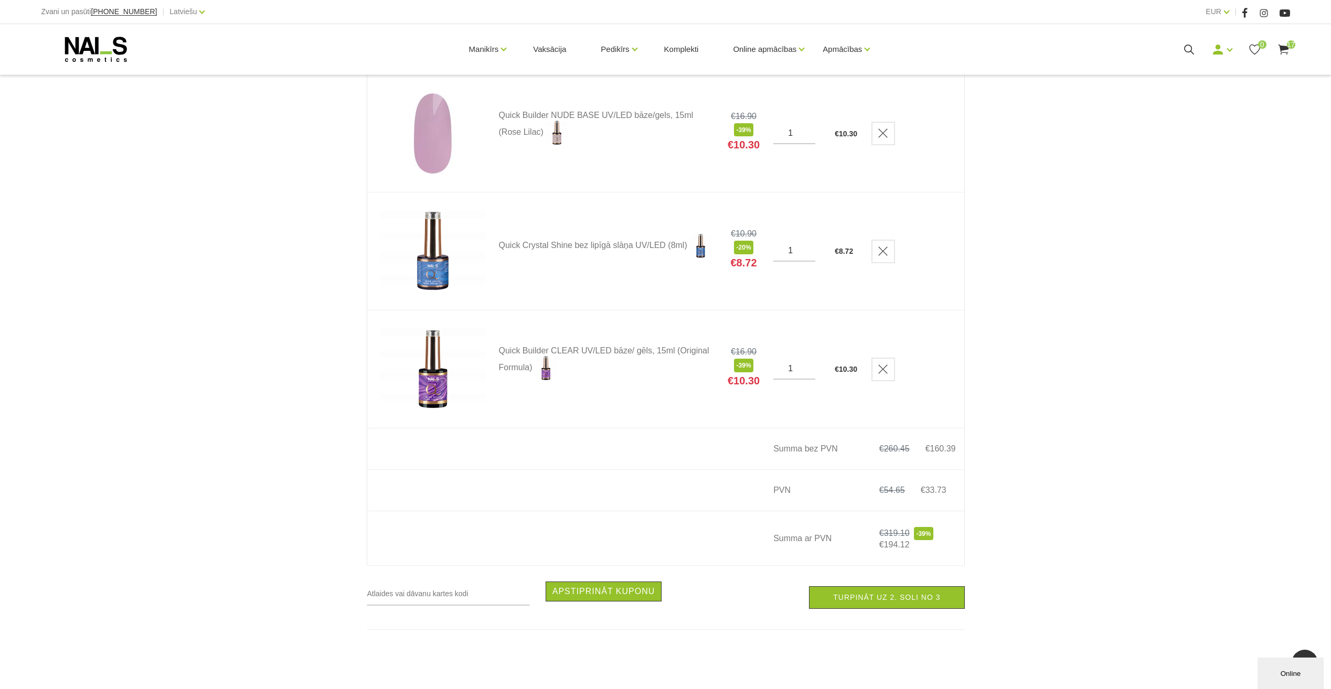
scroll to position [2055, 0]
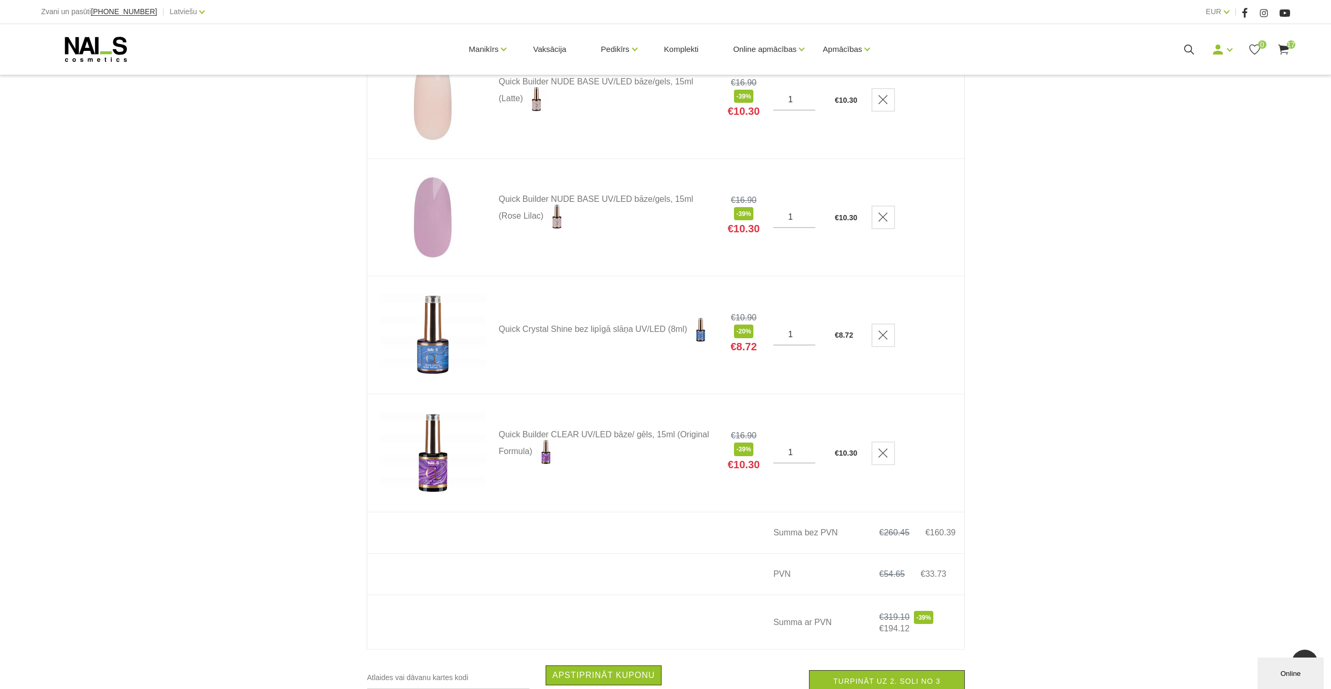
scroll to position [1740, 0]
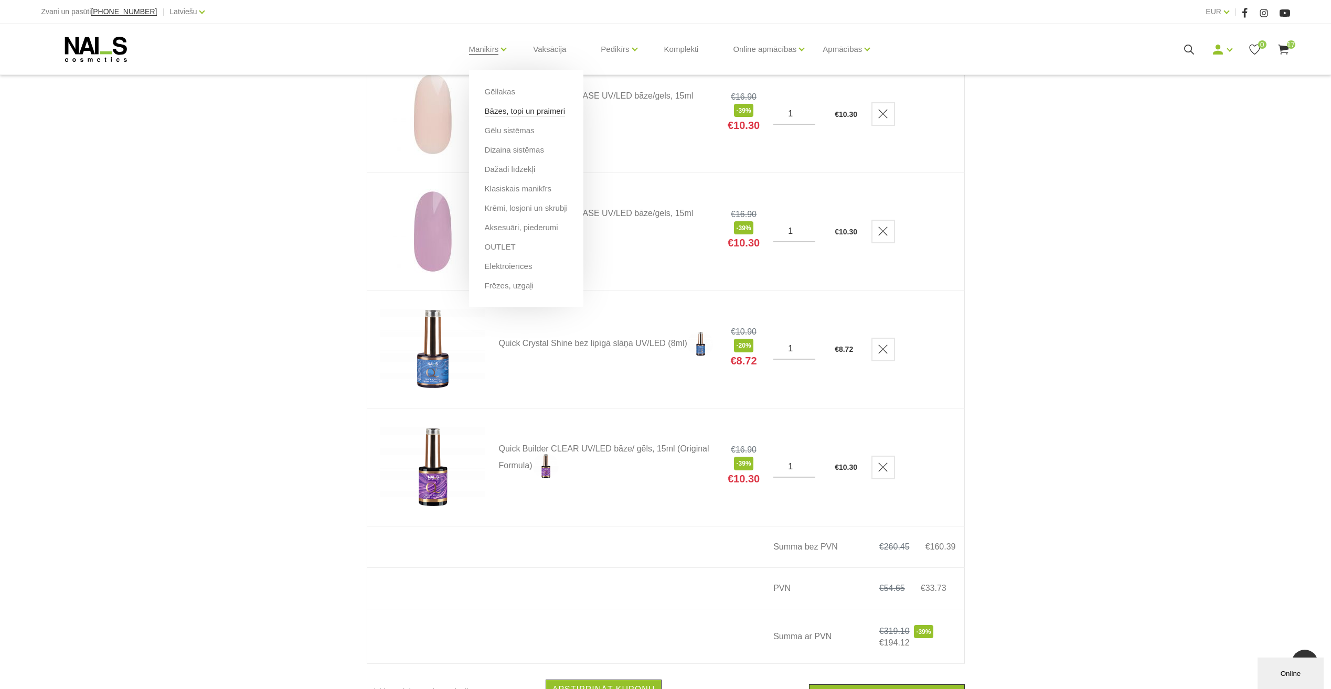
click at [505, 111] on link "Bāzes, topi un praimeri" at bounding box center [525, 111] width 80 height 12
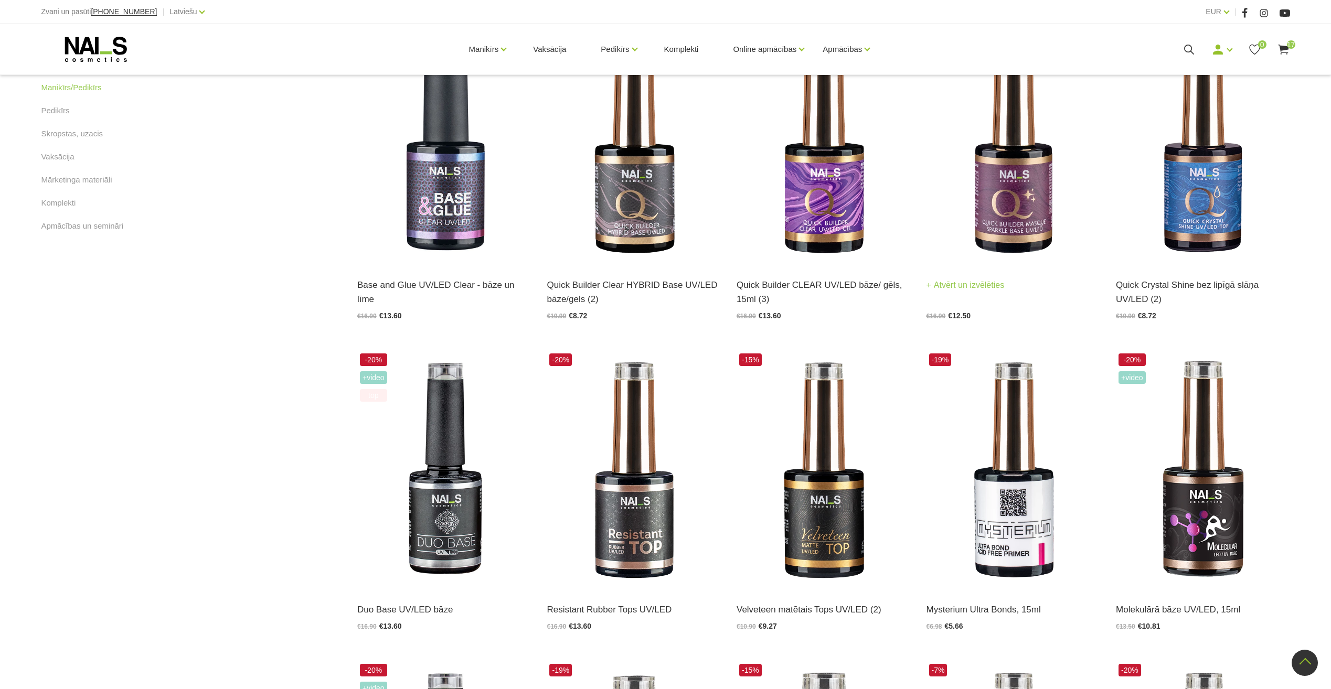
scroll to position [682, 0]
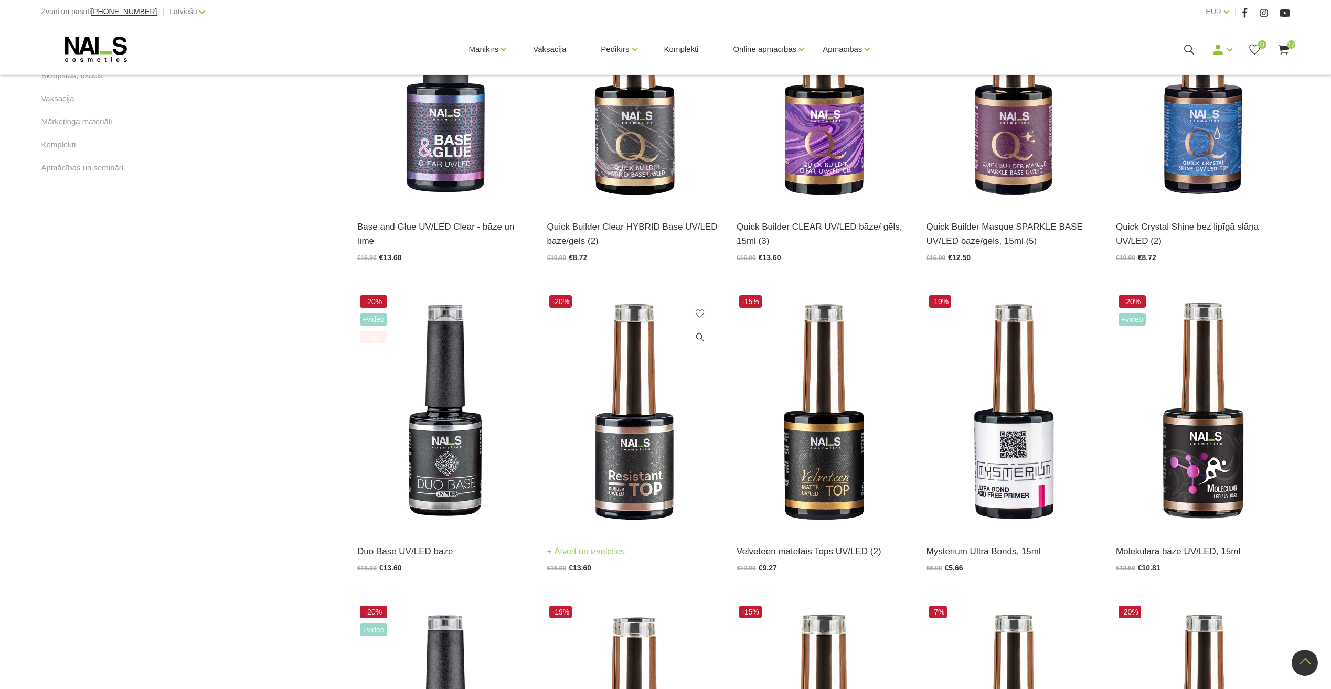
click at [643, 451] on img at bounding box center [634, 412] width 174 height 239
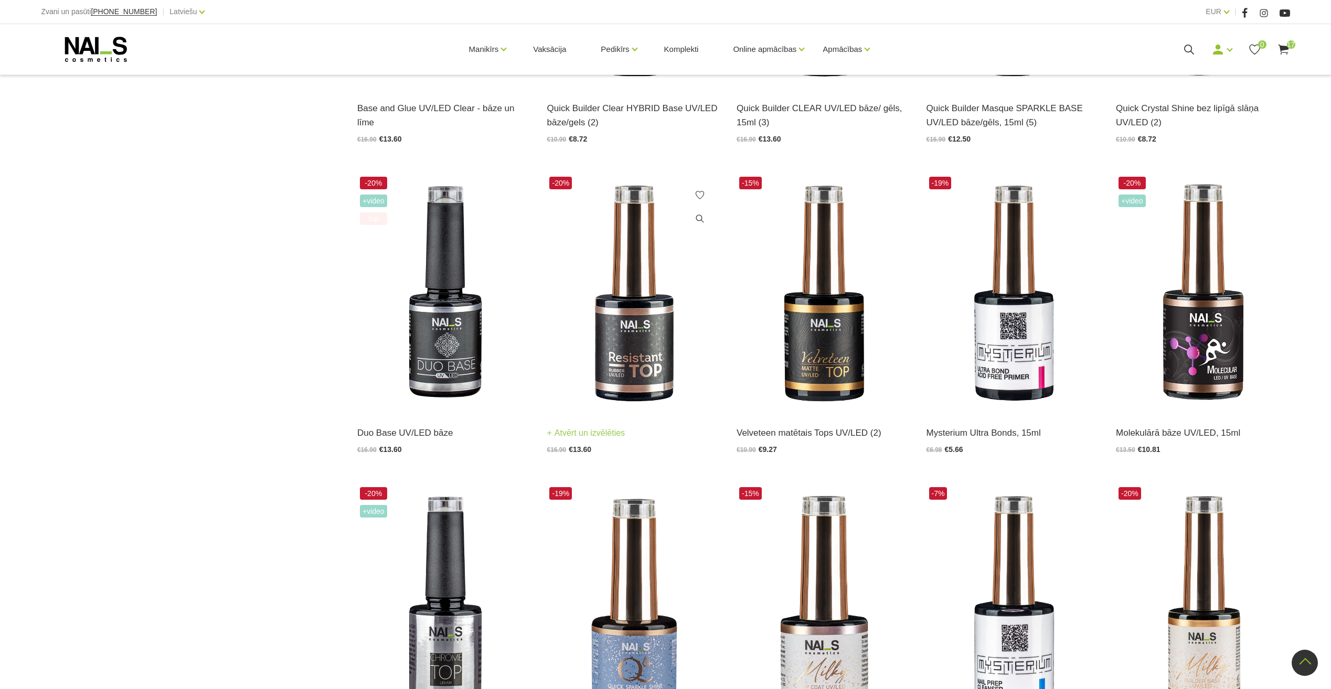
scroll to position [892, 0]
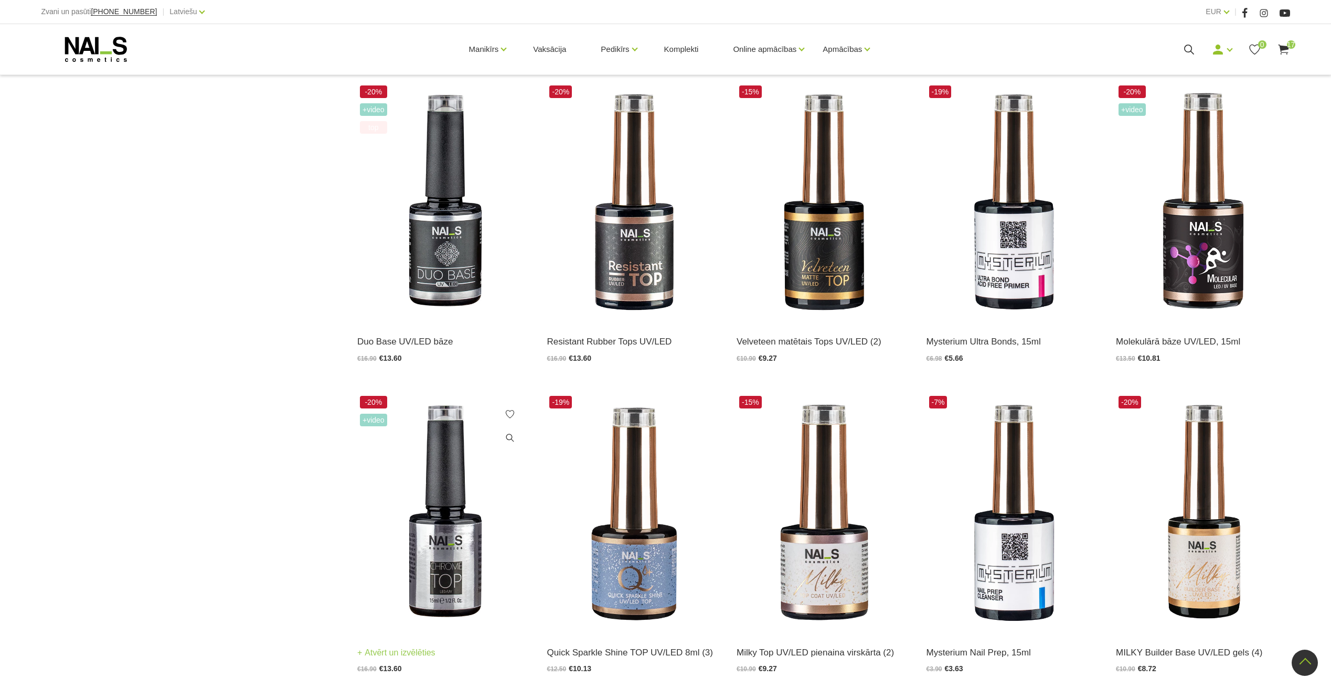
click at [463, 543] on img at bounding box center [444, 513] width 174 height 239
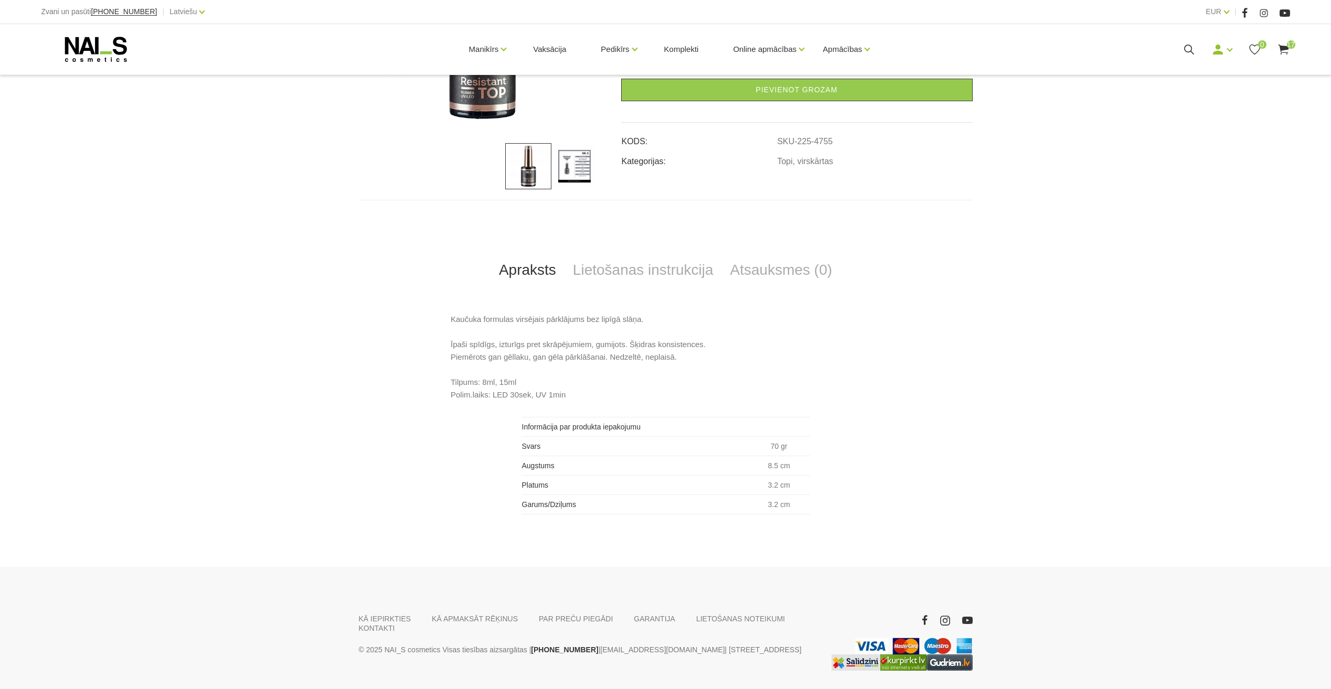
scroll to position [315, 0]
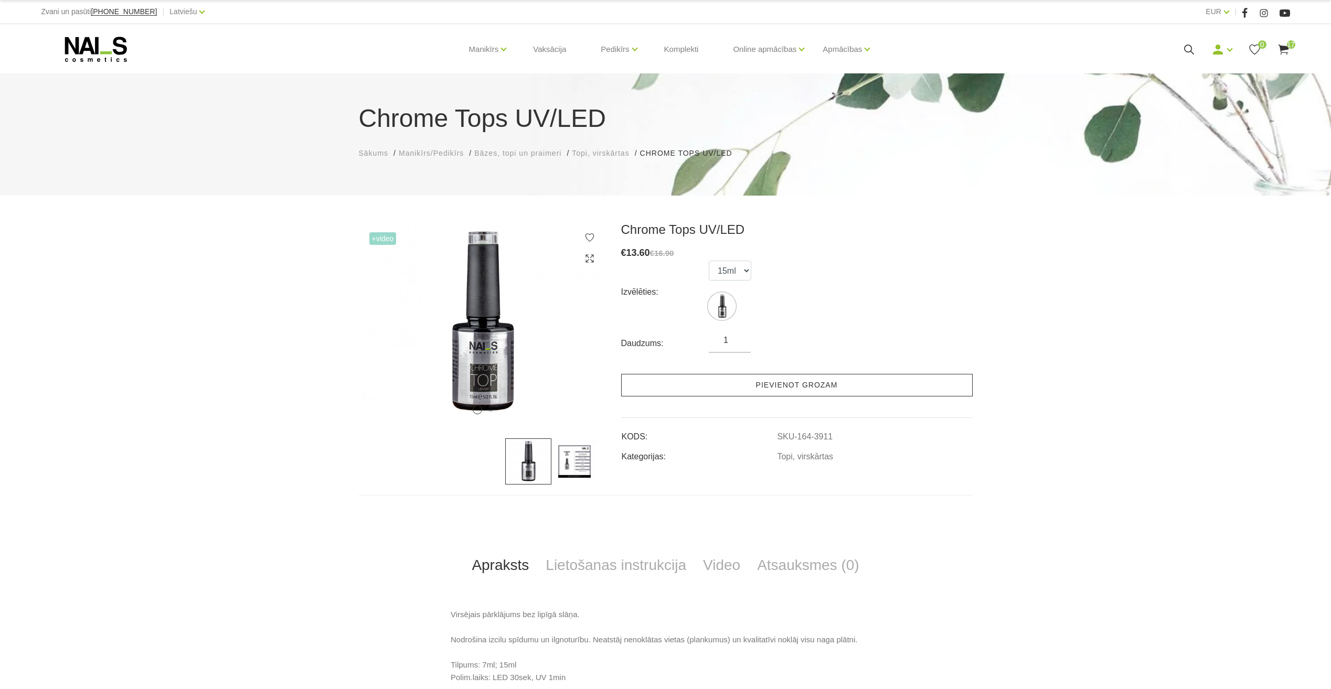
click at [773, 383] on link "Pievienot grozam" at bounding box center [797, 385] width 352 height 23
click at [1286, 49] on use at bounding box center [1283, 50] width 10 height 10
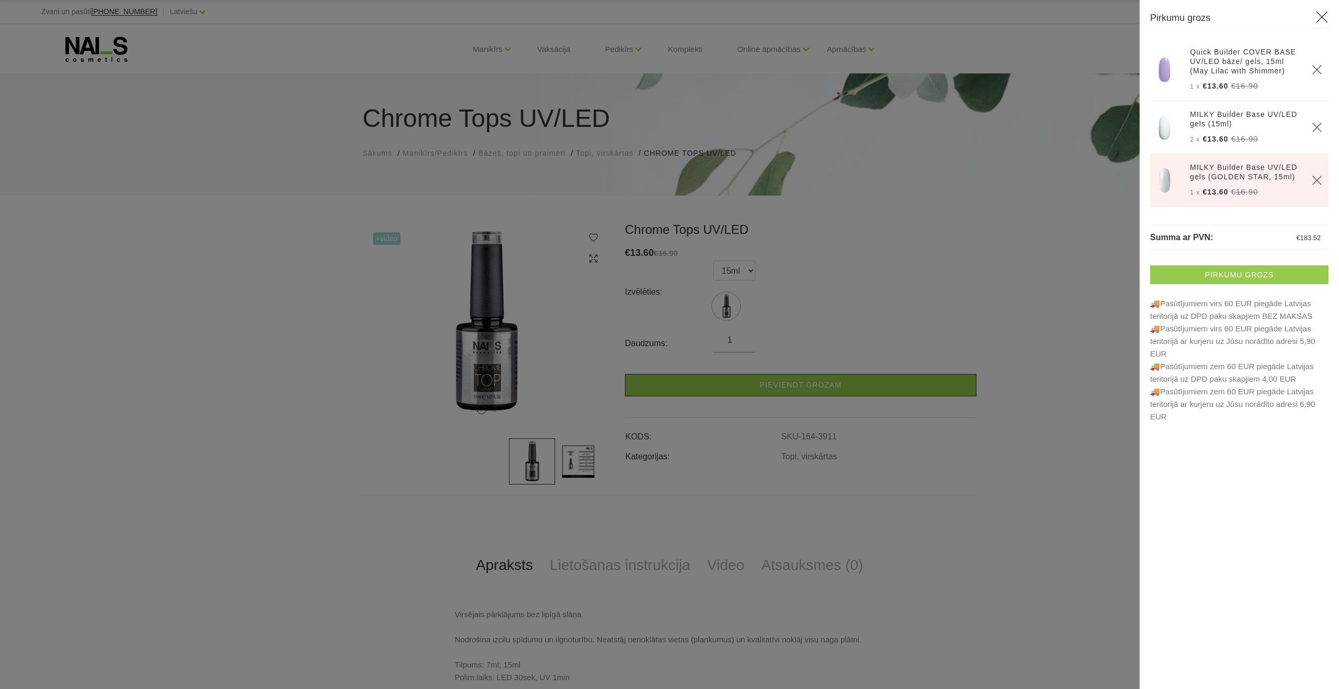
click at [1240, 275] on link "Pirkumu grozs" at bounding box center [1239, 275] width 178 height 19
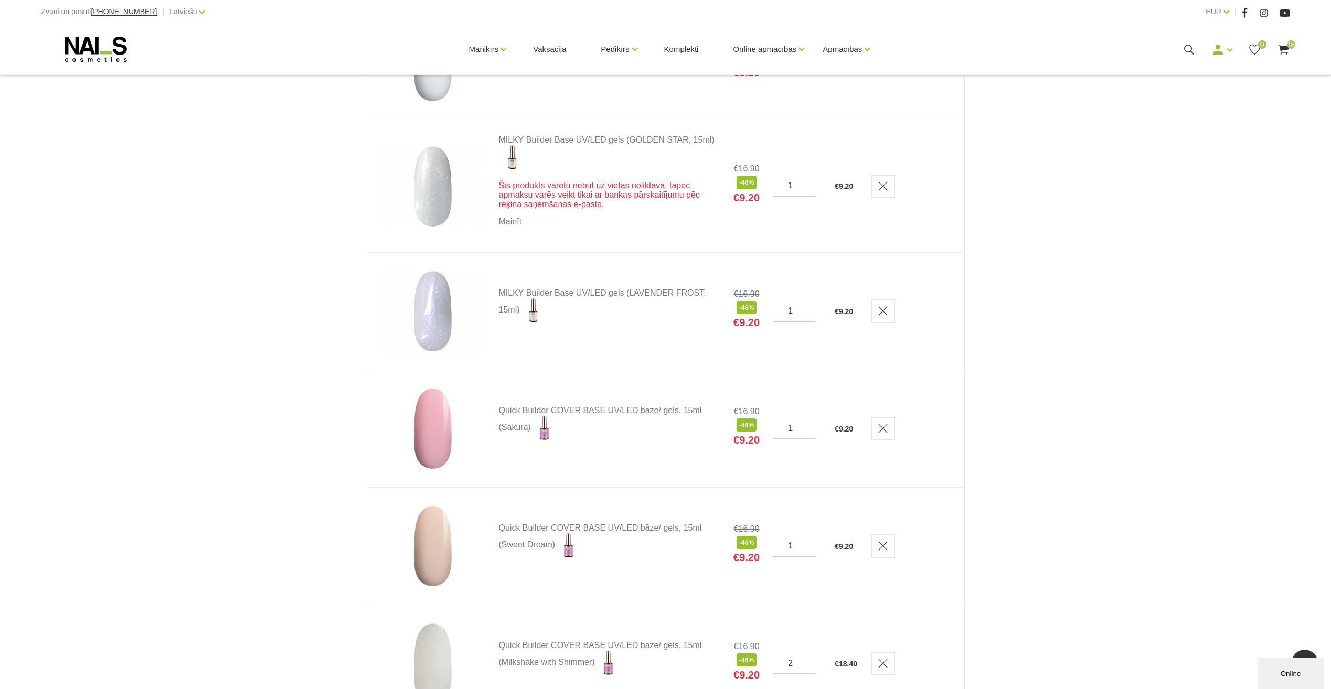
scroll to position [52, 0]
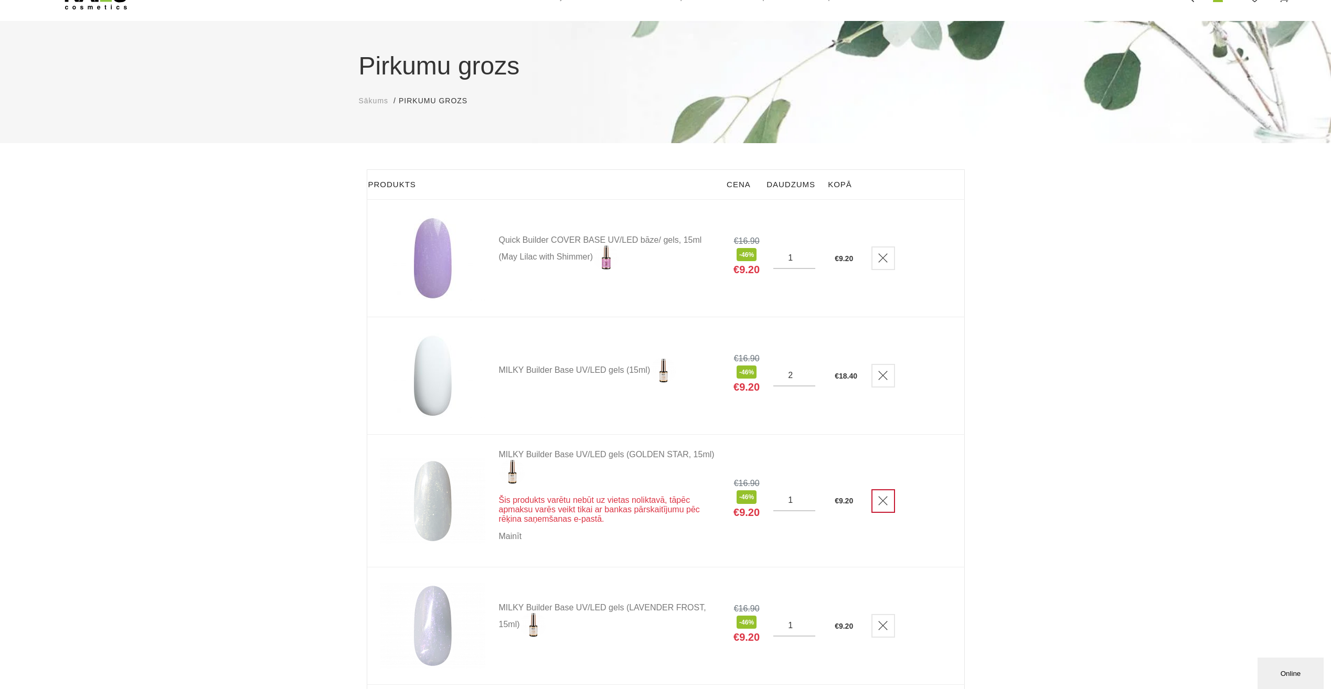
click at [888, 503] on icon "Delete" at bounding box center [883, 501] width 10 height 10
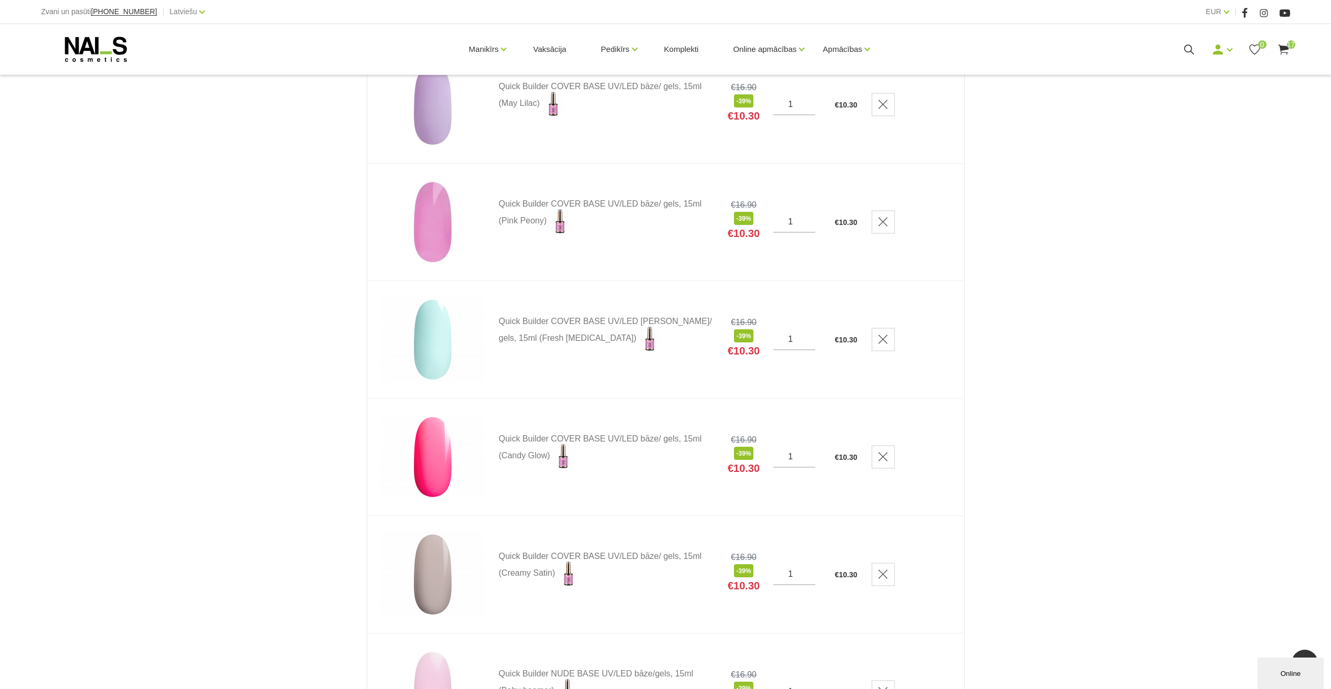
scroll to position [892, 0]
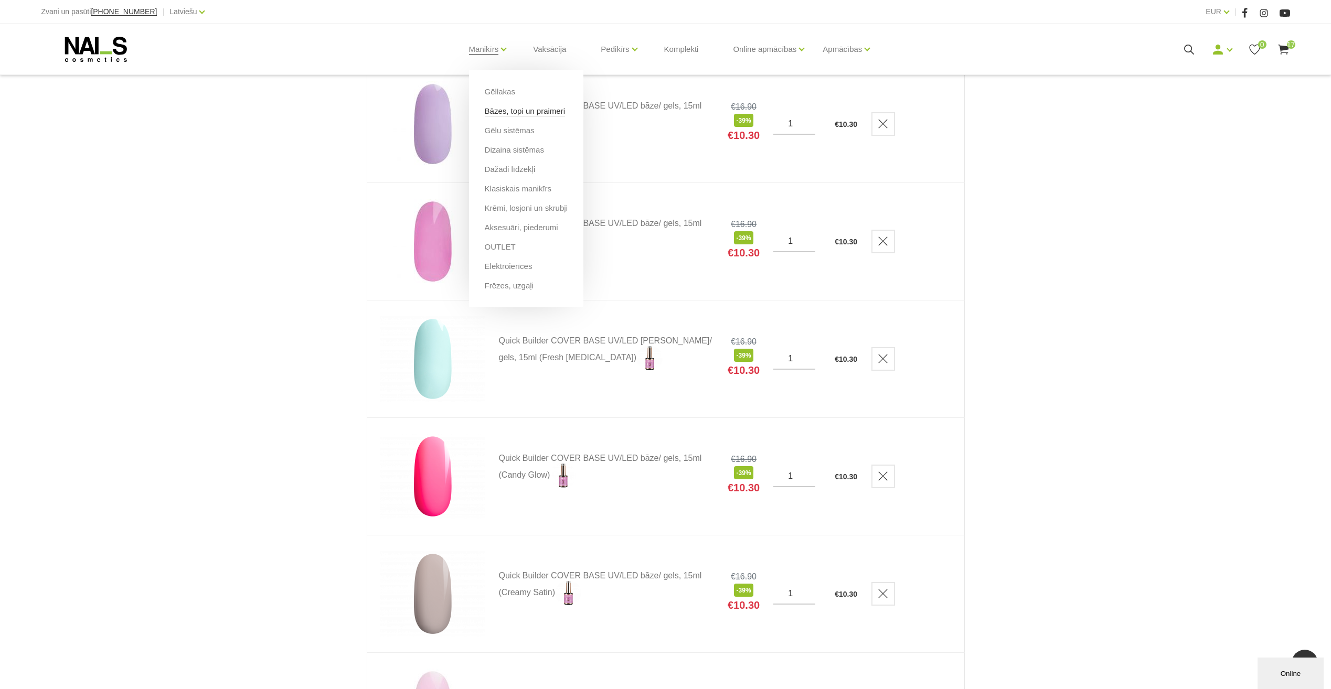
click at [506, 111] on link "Bāzes, topi un praimeri" at bounding box center [525, 111] width 80 height 12
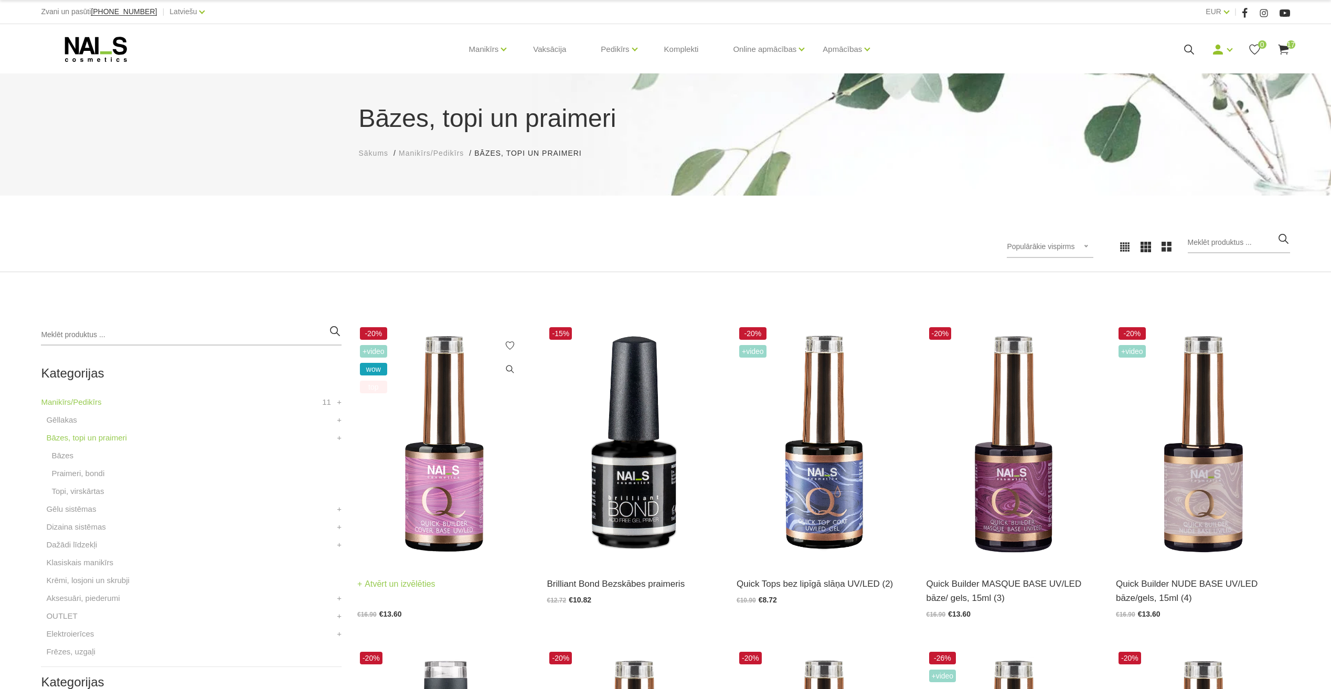
click at [440, 479] on img at bounding box center [444, 444] width 174 height 239
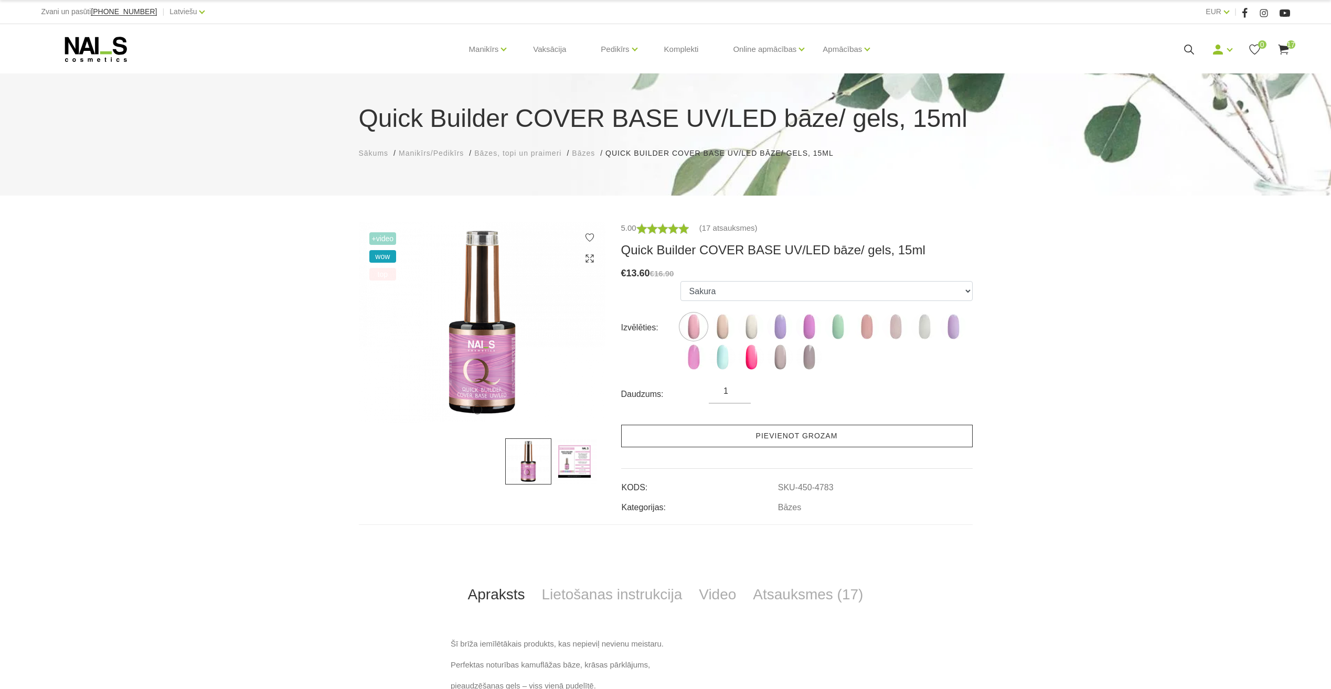
click at [771, 439] on link "Pievienot grozam" at bounding box center [797, 436] width 352 height 23
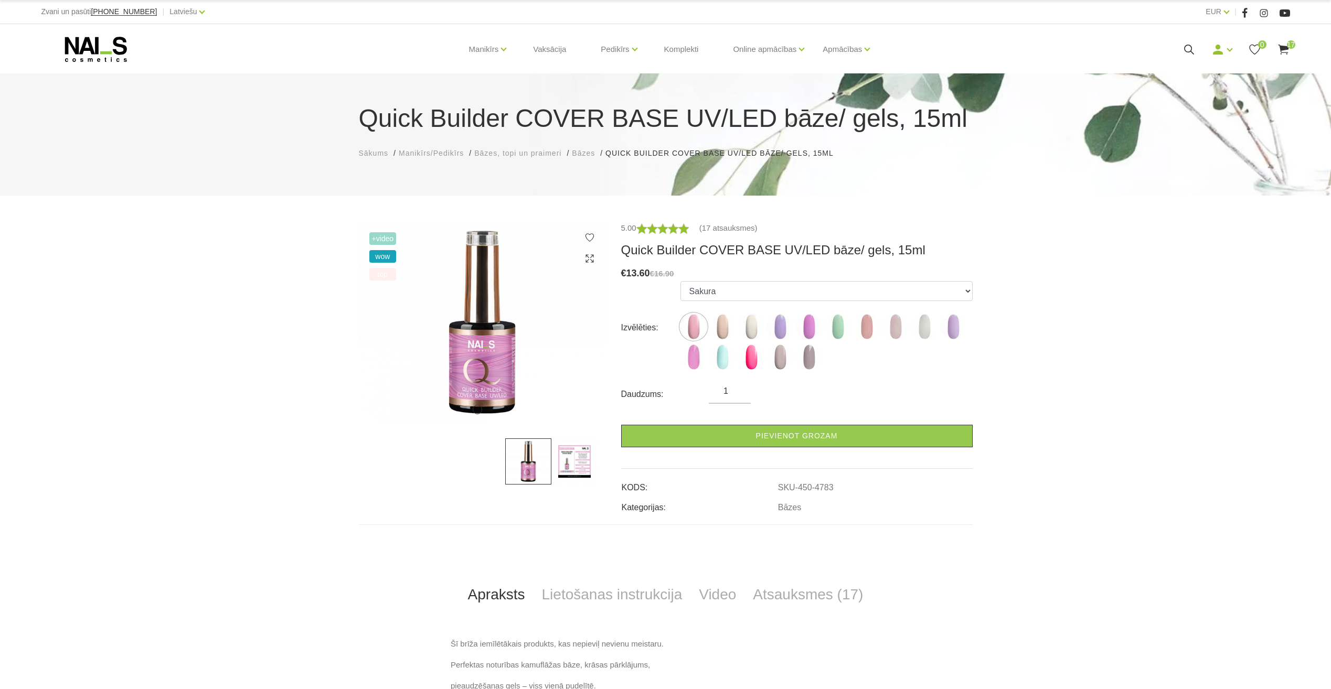
click at [1288, 51] on icon at bounding box center [1283, 49] width 13 height 13
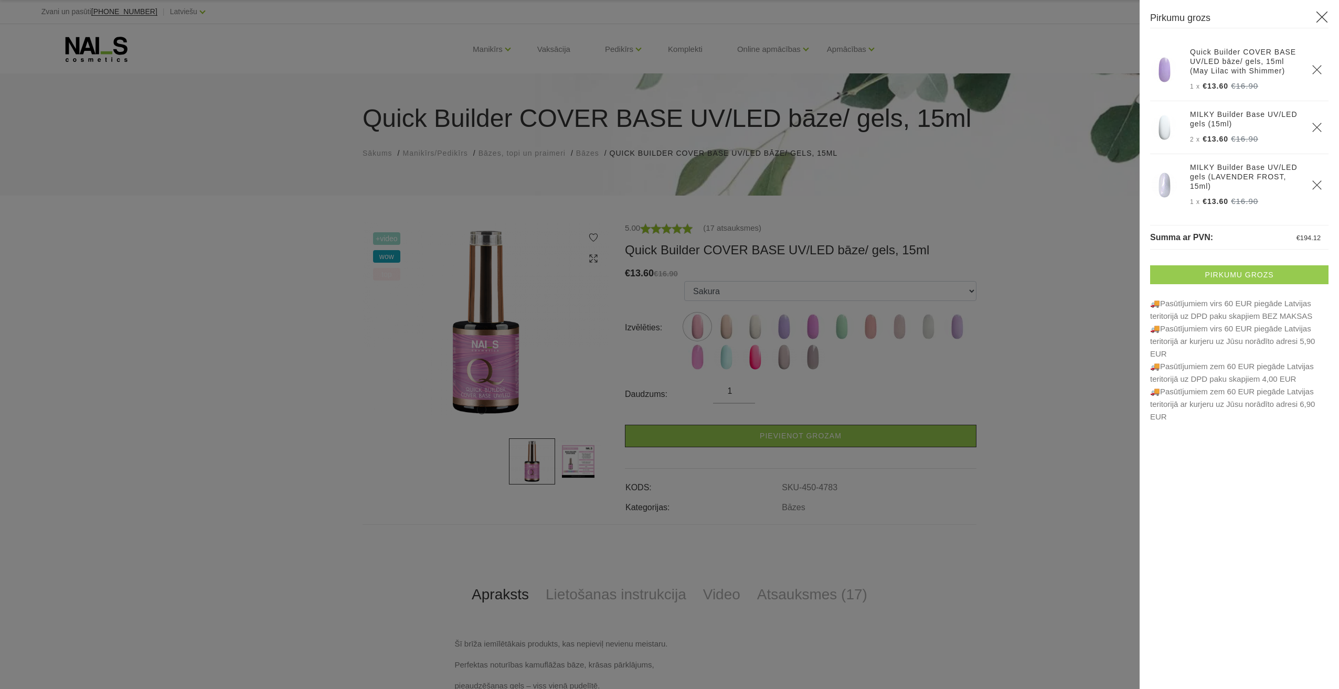
click at [1263, 275] on link "Pirkumu grozs" at bounding box center [1239, 275] width 178 height 19
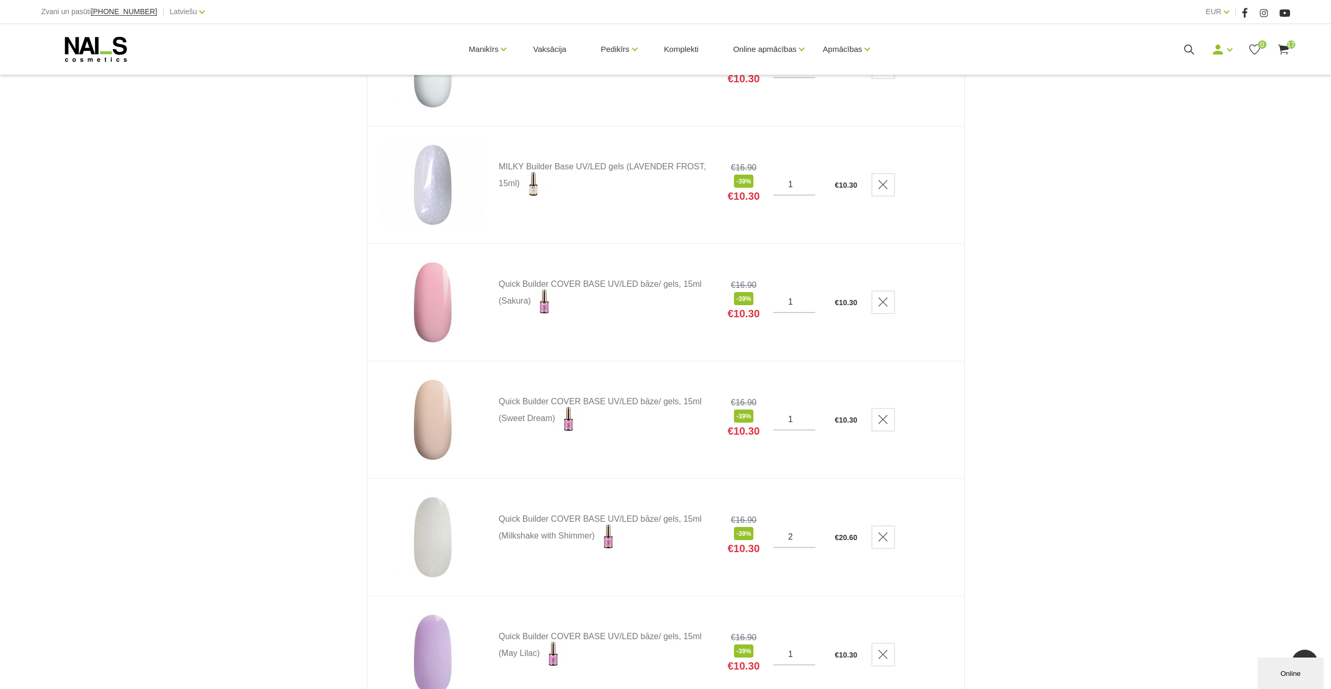
scroll to position [262, 0]
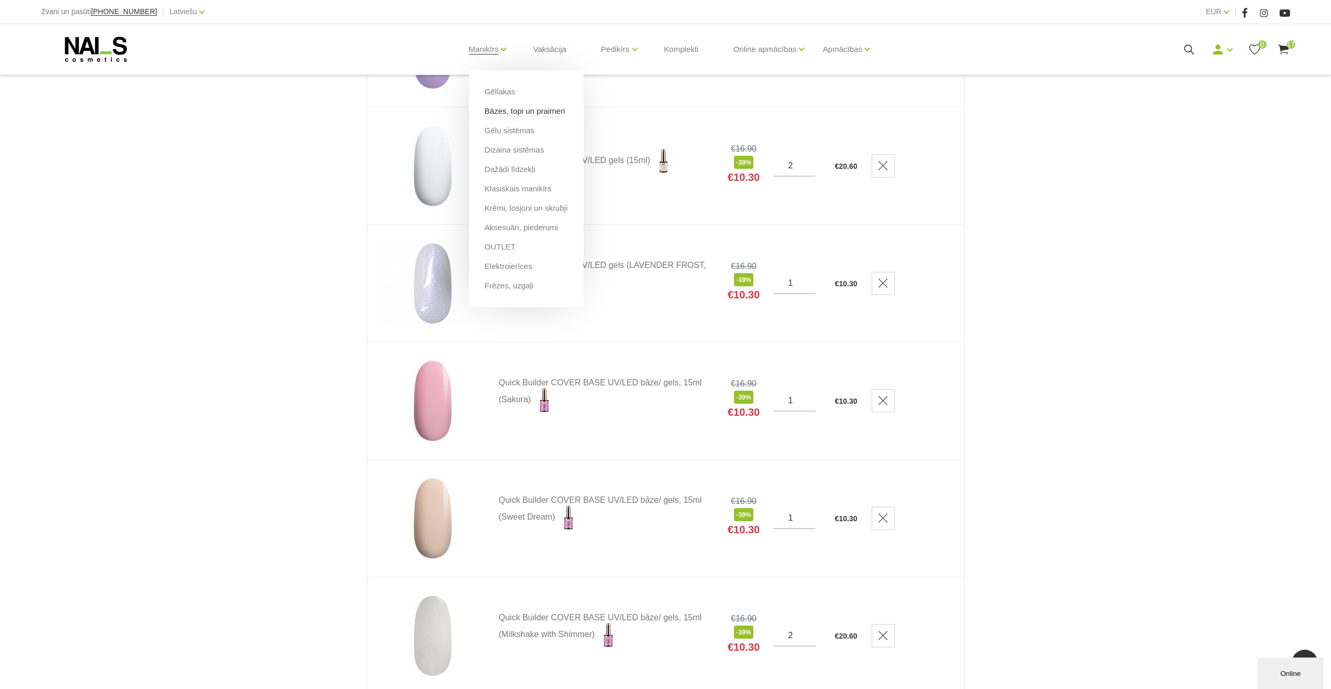
click at [500, 114] on link "Bāzes, topi un praimeri" at bounding box center [525, 111] width 80 height 12
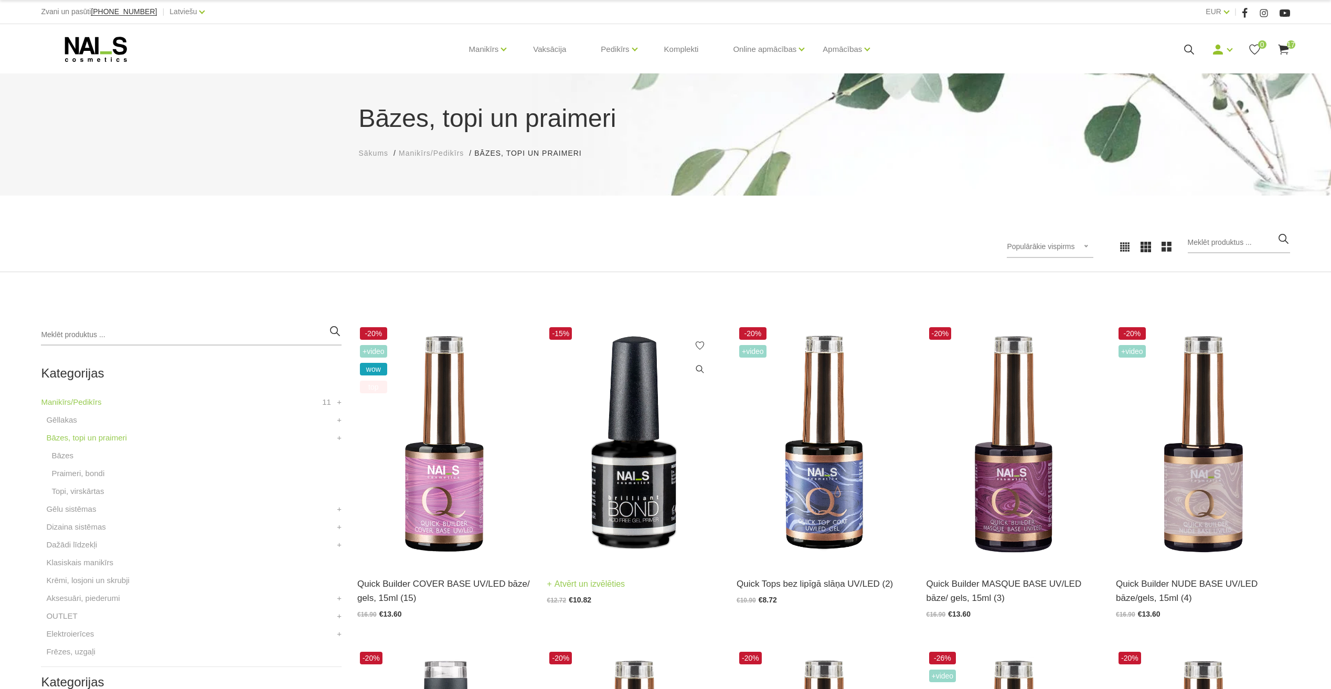
click at [625, 484] on img at bounding box center [634, 444] width 174 height 239
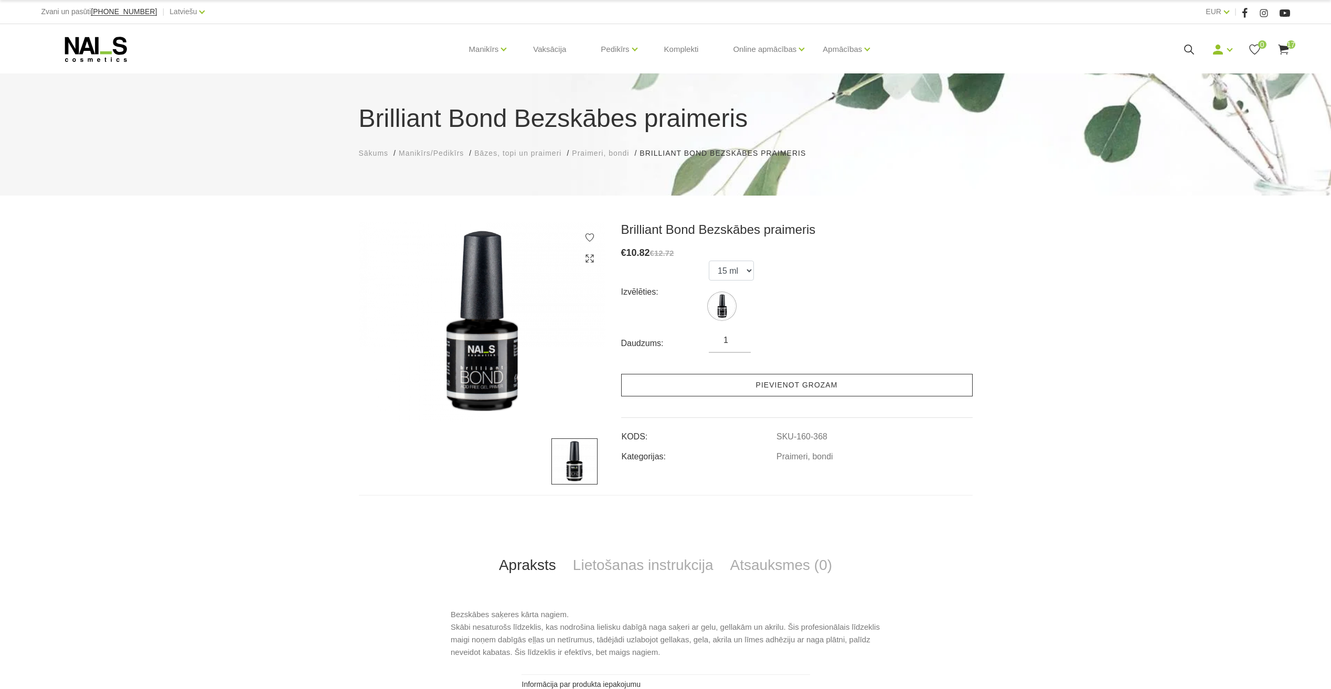
click at [815, 386] on link "Pievienot grozam" at bounding box center [797, 385] width 352 height 23
click at [1286, 54] on icon at bounding box center [1283, 49] width 13 height 13
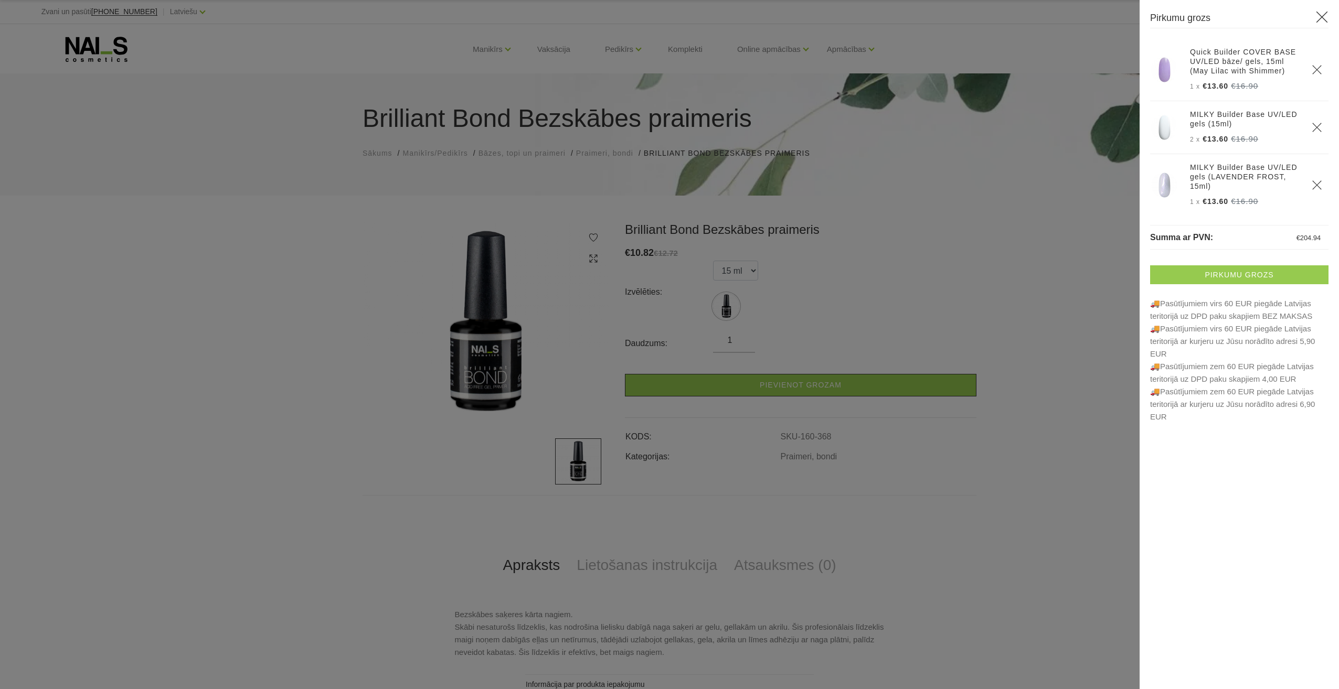
click at [1257, 271] on link "Pirkumu grozs" at bounding box center [1239, 275] width 178 height 19
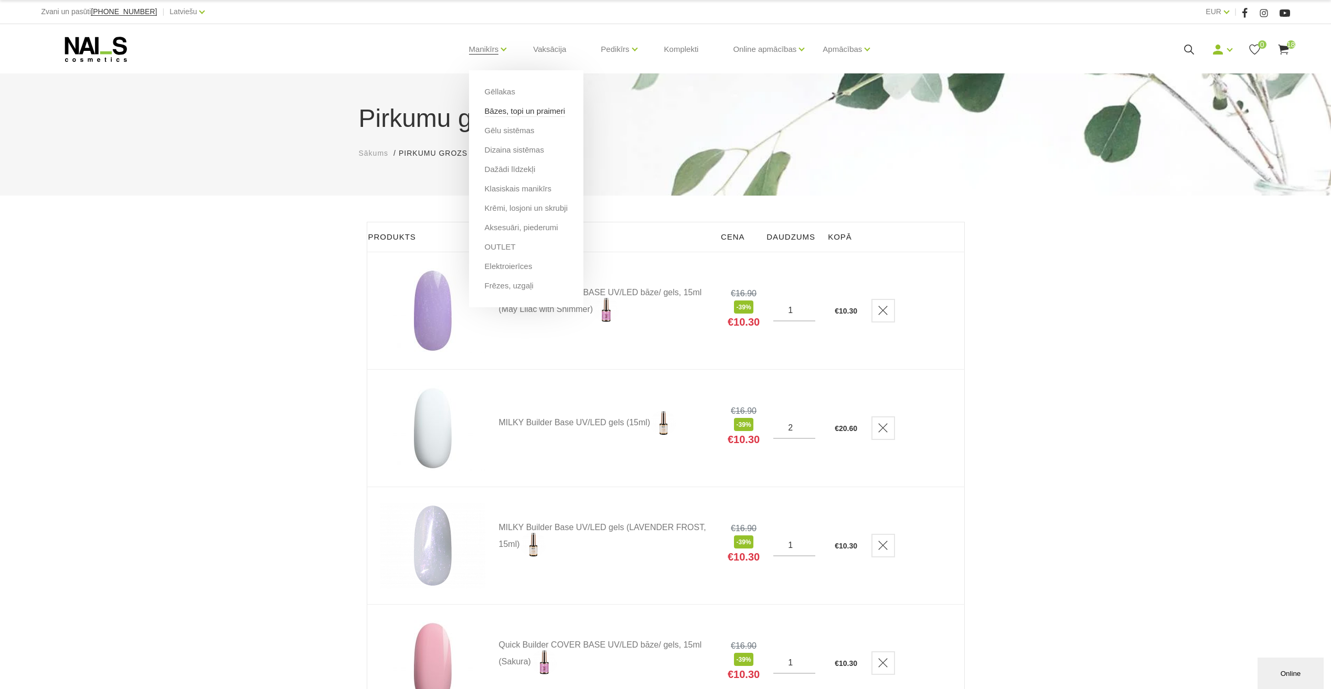
click at [504, 112] on link "Bāzes, topi un praimeri" at bounding box center [525, 111] width 80 height 12
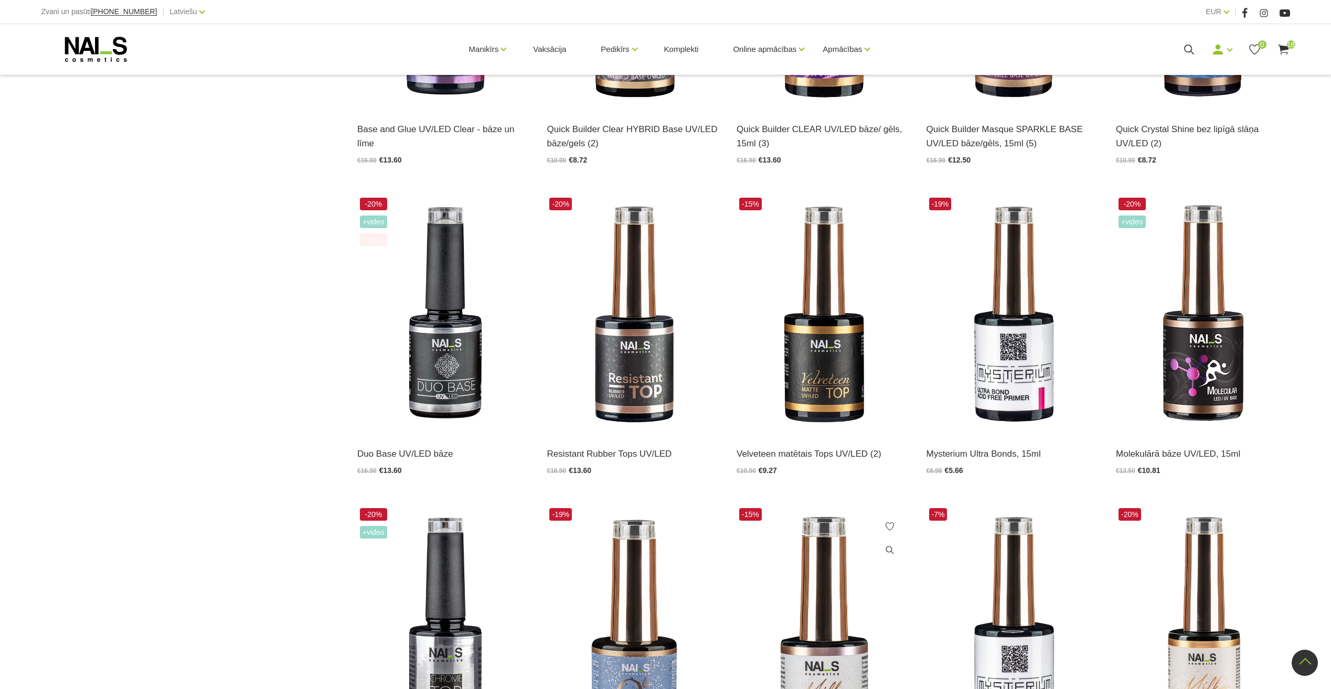
scroll to position [892, 0]
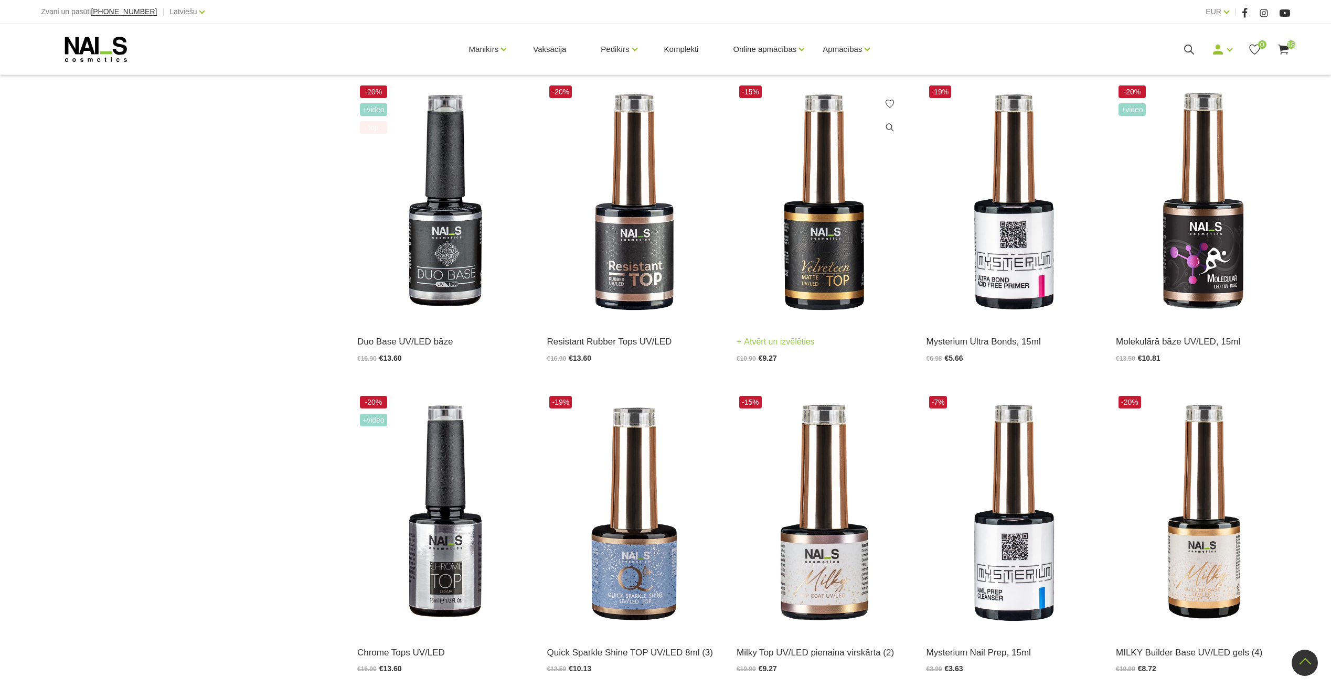
click at [819, 269] on img at bounding box center [824, 202] width 174 height 239
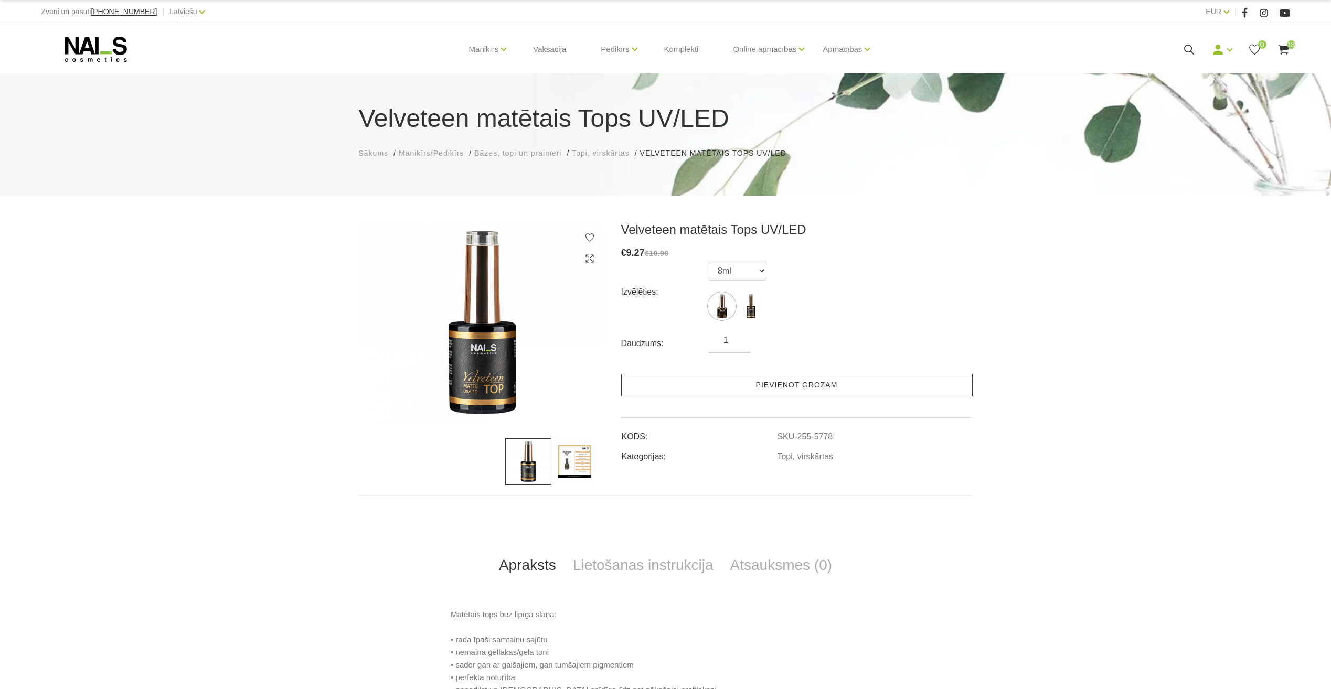
click at [816, 386] on link "Pievienot grozam" at bounding box center [797, 385] width 352 height 23
click at [1291, 50] on div "Manikīrs Gēllakas Bāzes, topi un praimeri Gēlu sistēmas Dizaina sistēmas Dažādi…" at bounding box center [665, 49] width 1265 height 50
click at [1283, 46] on use at bounding box center [1283, 50] width 10 height 10
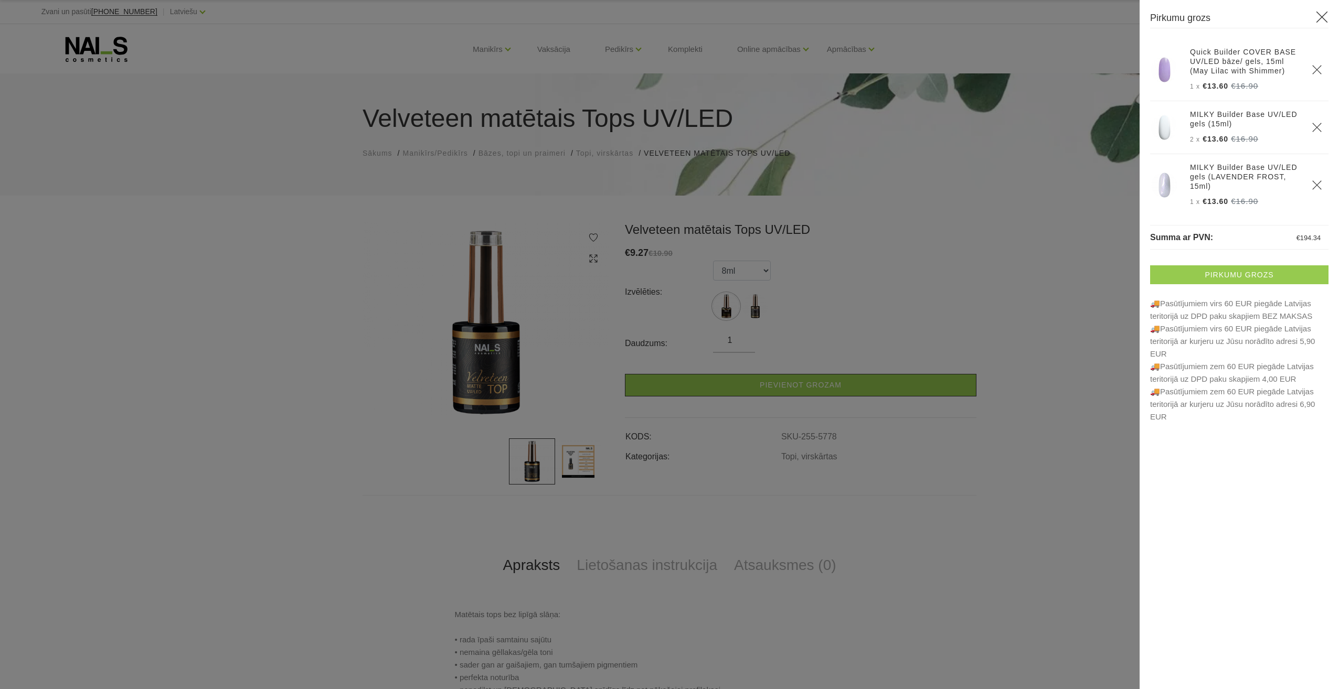
click at [1278, 270] on link "Pirkumu grozs" at bounding box center [1239, 275] width 178 height 19
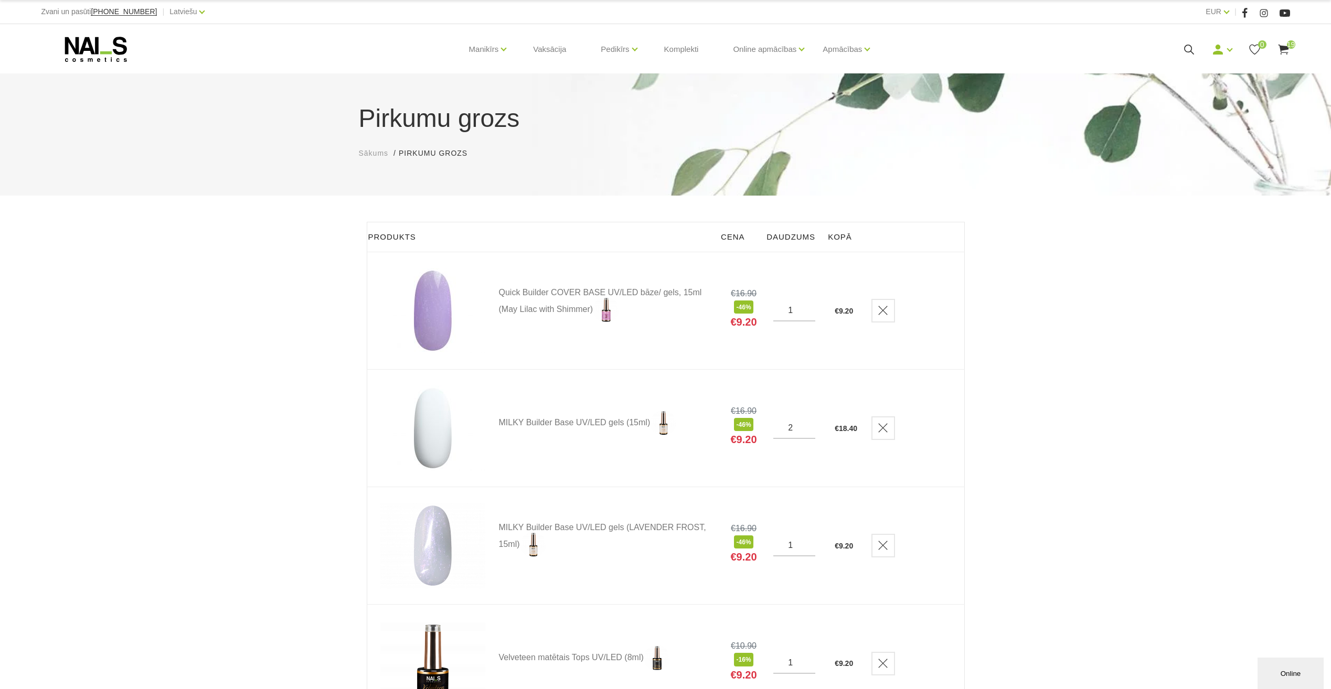
click at [95, 38] on use at bounding box center [96, 49] width 62 height 25
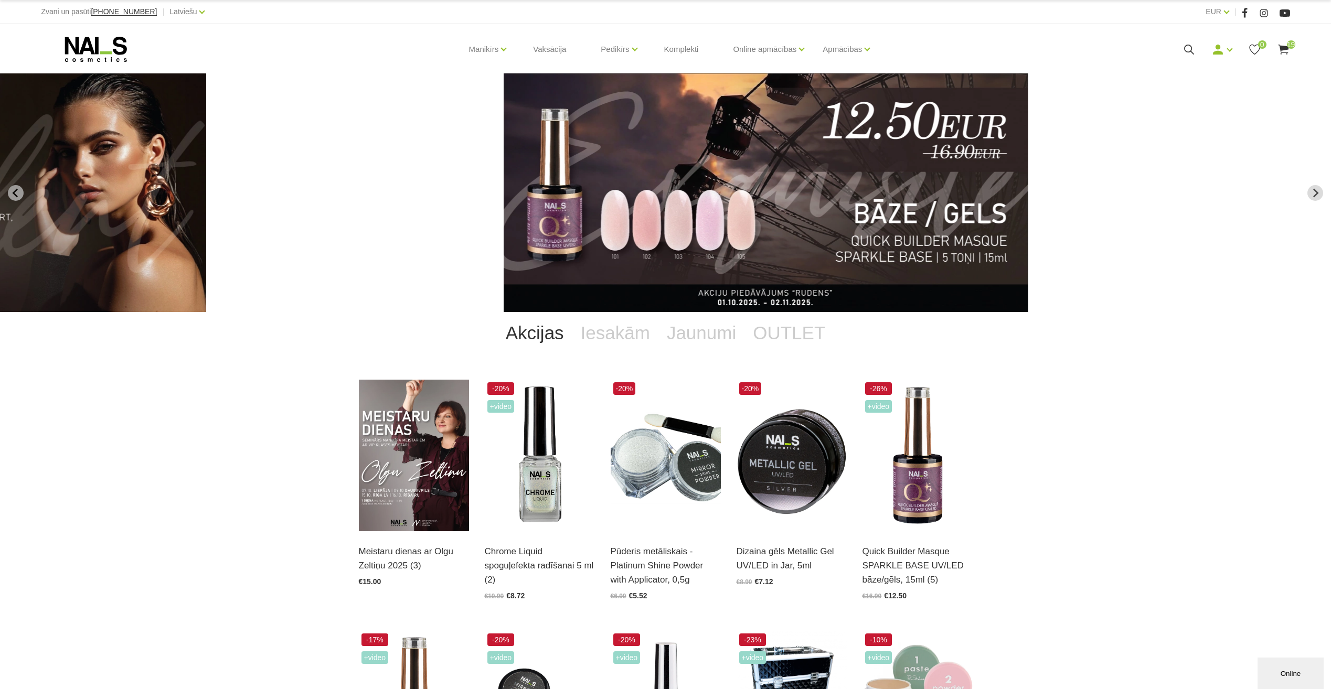
drag, startPoint x: 1163, startPoint y: 241, endPoint x: 675, endPoint y: 214, distance: 488.2
click at [676, 214] on img "2 of 11" at bounding box center [766, 192] width 525 height 239
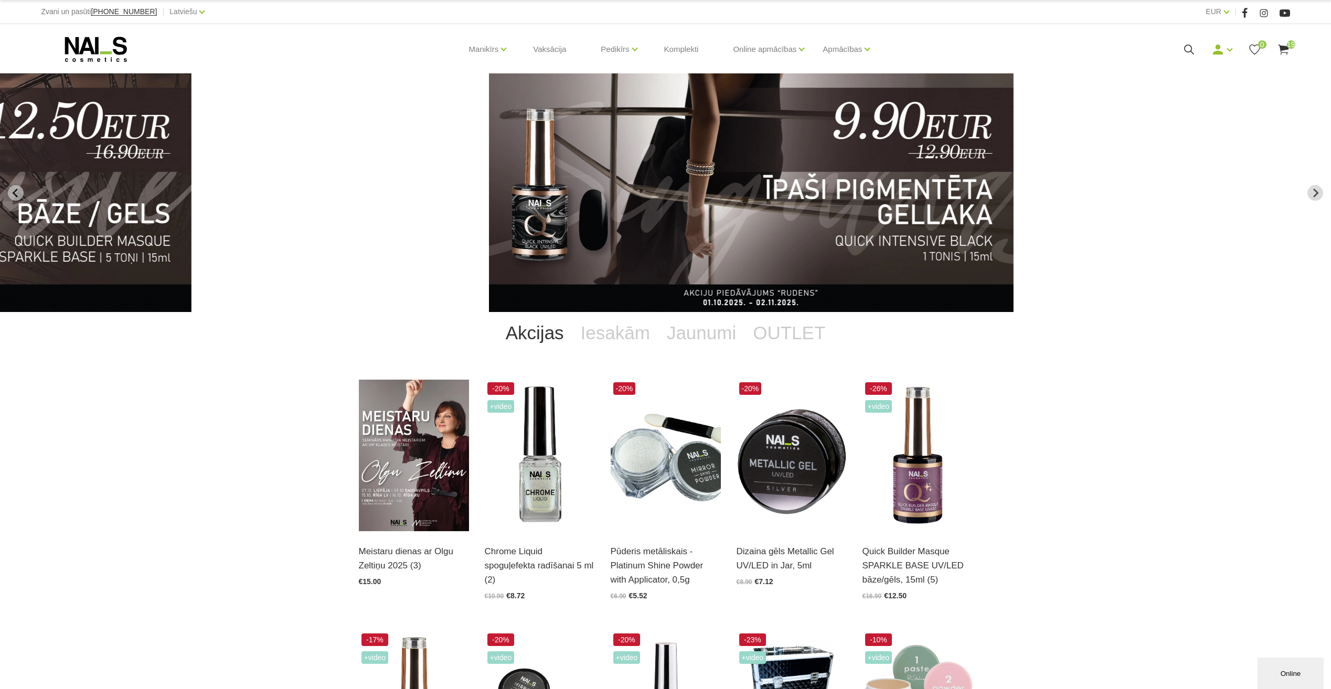
drag, startPoint x: 1096, startPoint y: 246, endPoint x: 950, endPoint y: 247, distance: 145.9
click at [950, 247] on img "3 of 11" at bounding box center [751, 192] width 525 height 239
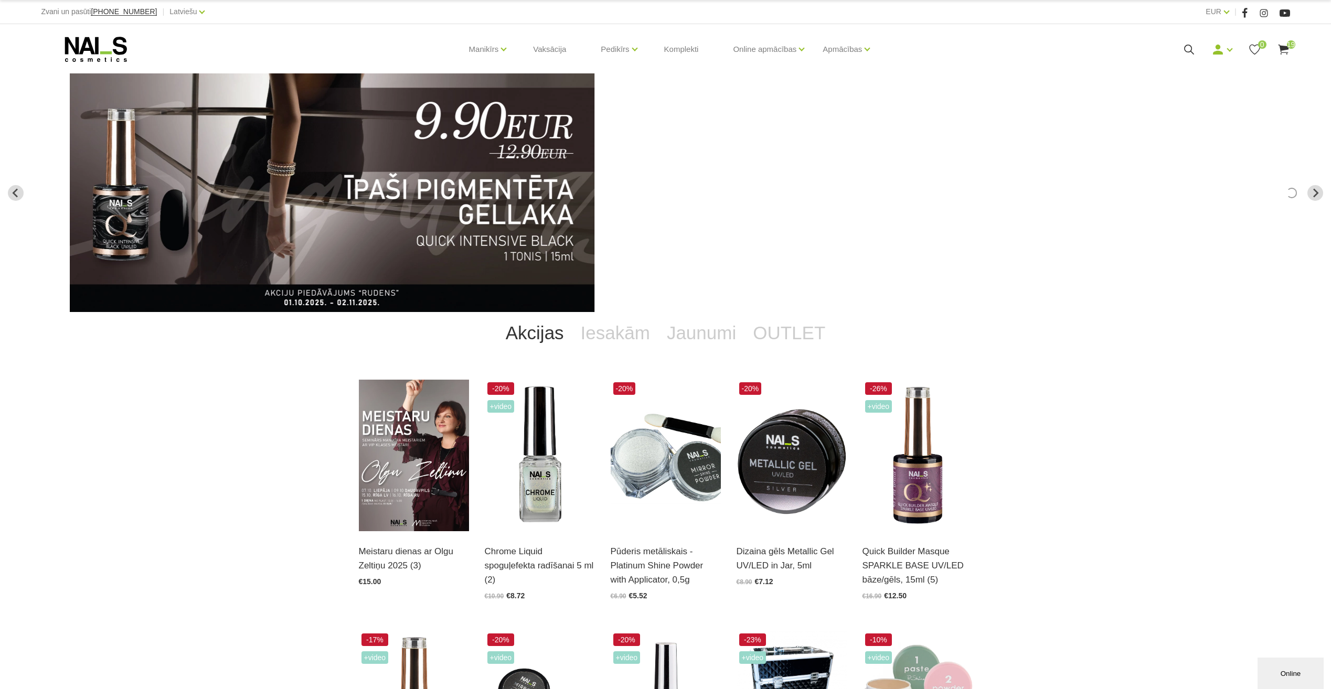
drag, startPoint x: 753, startPoint y: 232, endPoint x: 481, endPoint y: 252, distance: 273.1
click at [499, 253] on img "3 of 11" at bounding box center [332, 192] width 525 height 239
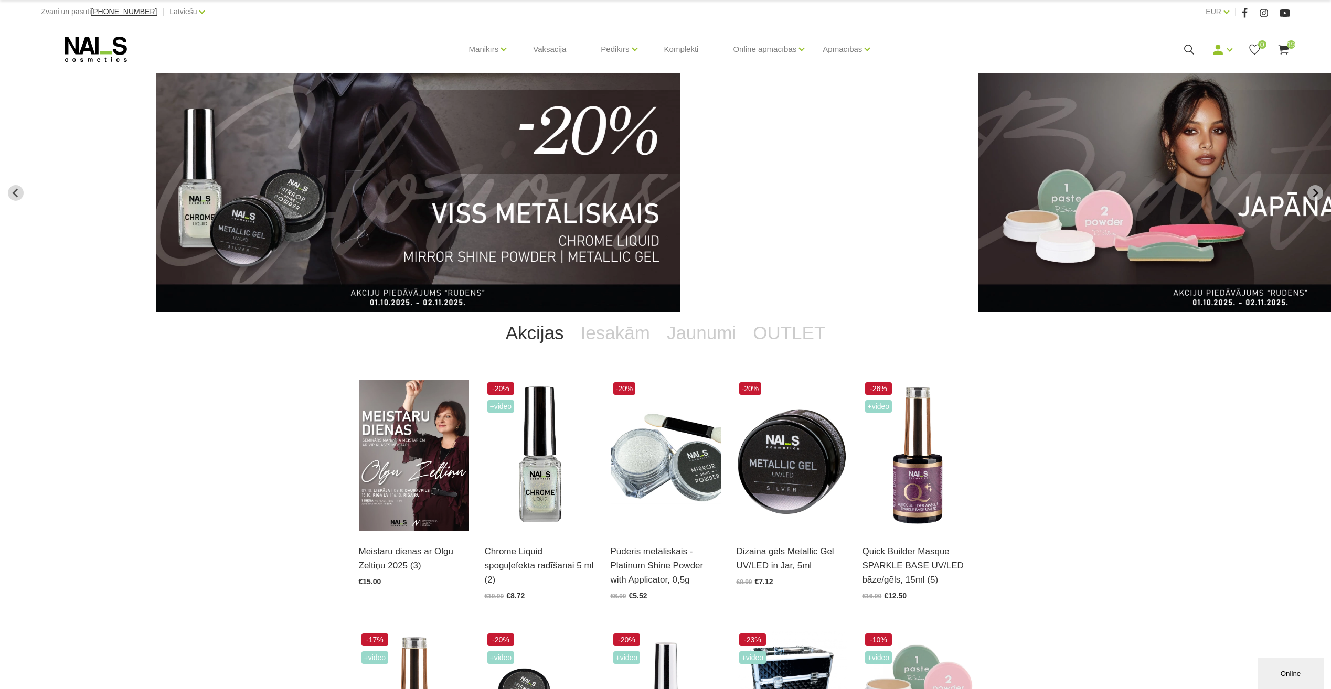
drag, startPoint x: 746, startPoint y: 229, endPoint x: 533, endPoint y: 216, distance: 213.4
click at [533, 217] on img "4 of 11" at bounding box center [418, 192] width 525 height 239
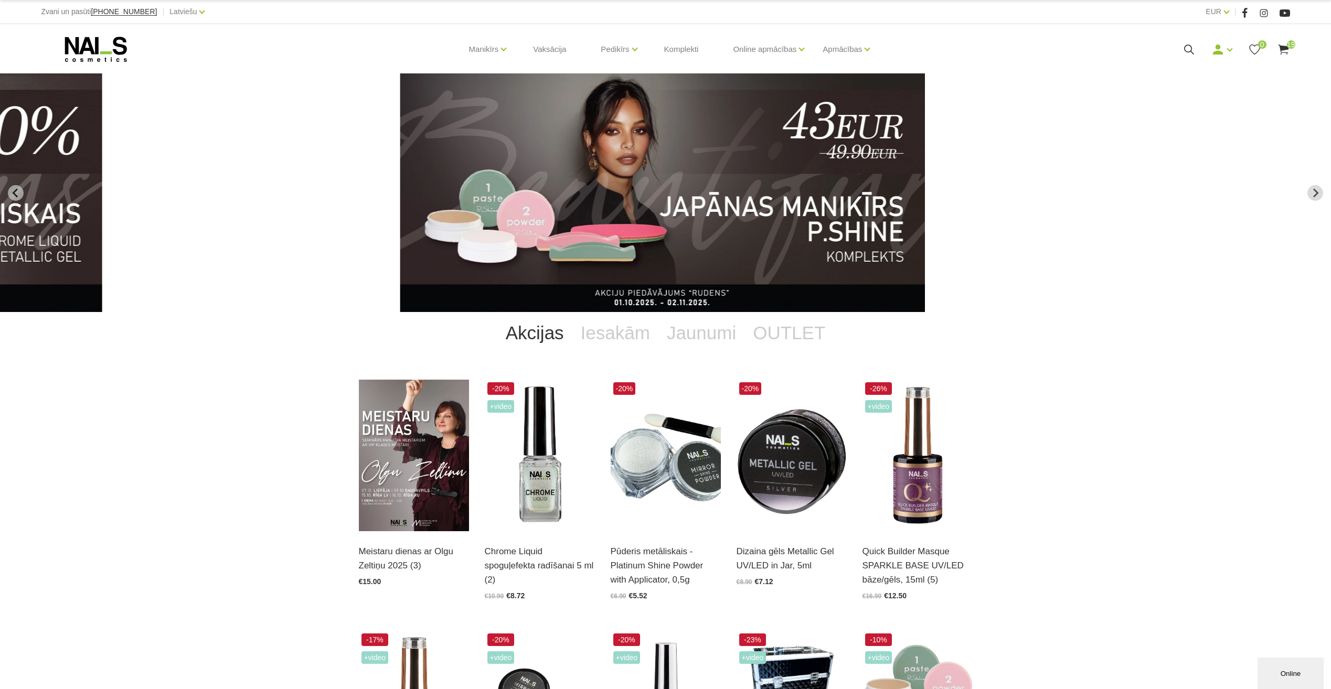
drag, startPoint x: 878, startPoint y: 214, endPoint x: 709, endPoint y: 211, distance: 169.0
click at [711, 213] on img "5 of 11" at bounding box center [662, 192] width 525 height 239
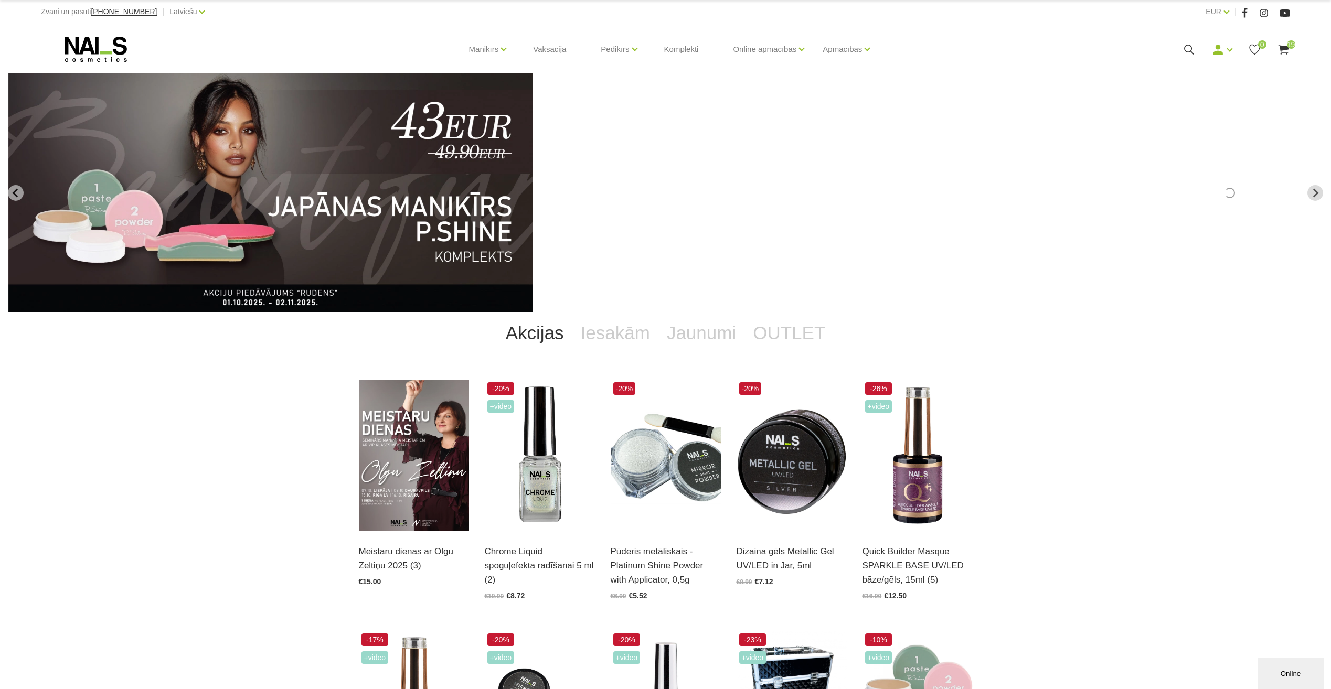
drag, startPoint x: 908, startPoint y: 210, endPoint x: 567, endPoint y: 207, distance: 341.6
click at [581, 212] on link "5 of 11" at bounding box center [407, 192] width 799 height 239
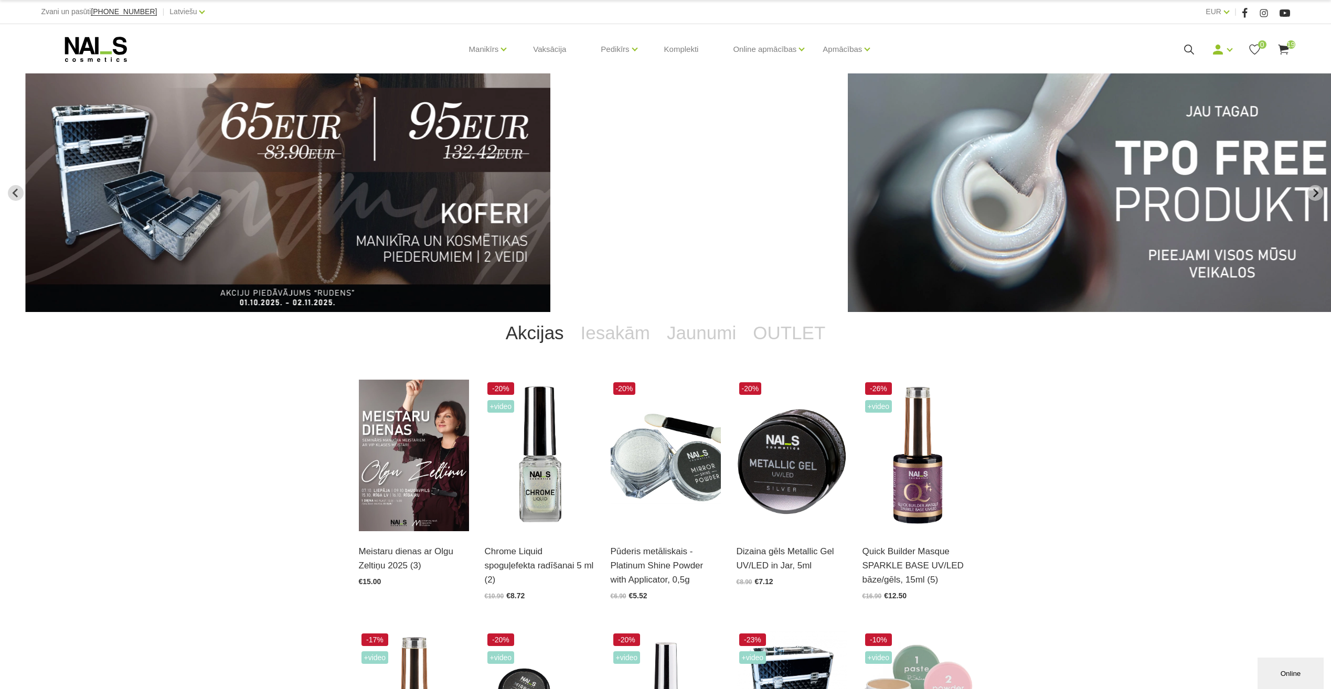
drag, startPoint x: 1019, startPoint y: 189, endPoint x: 814, endPoint y: 198, distance: 204.8
click at [731, 207] on link "6 of 11" at bounding box center [424, 192] width 799 height 239
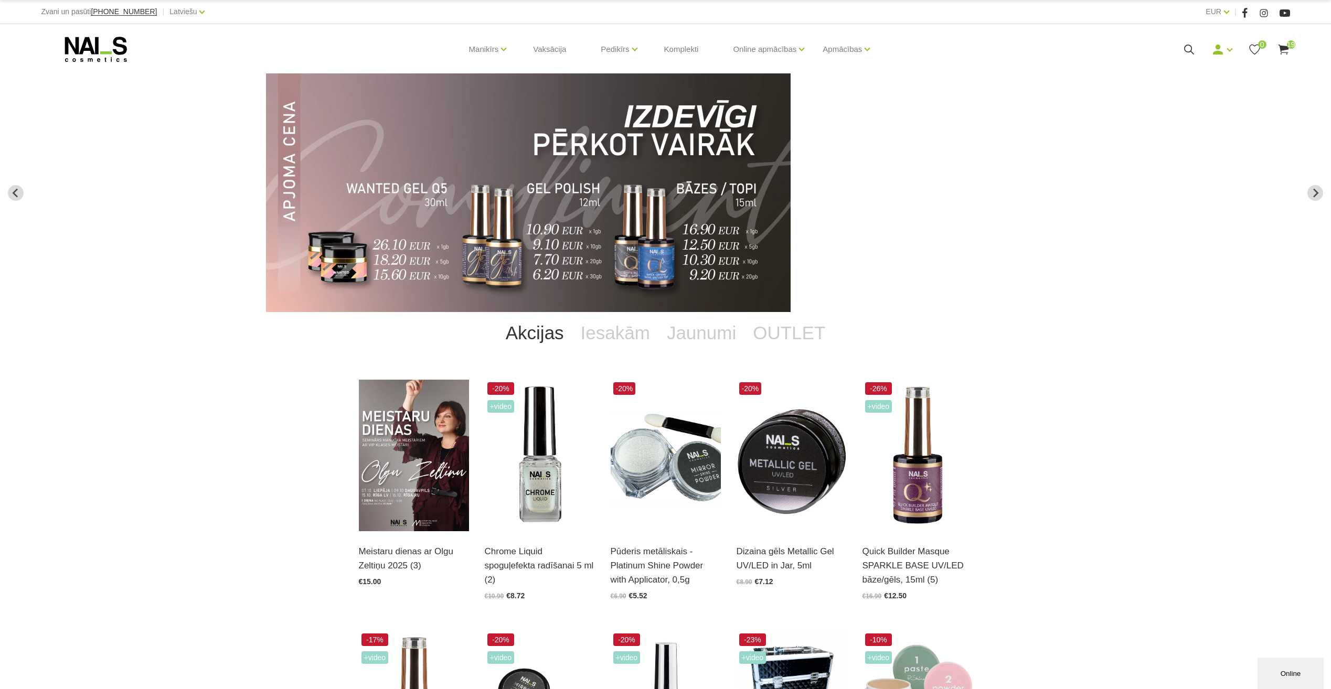
drag, startPoint x: 1080, startPoint y: 200, endPoint x: 746, endPoint y: 207, distance: 334.8
click at [746, 207] on div "NAILS cosmetics - slideshow banner" at bounding box center [665, 192] width 1331 height 239
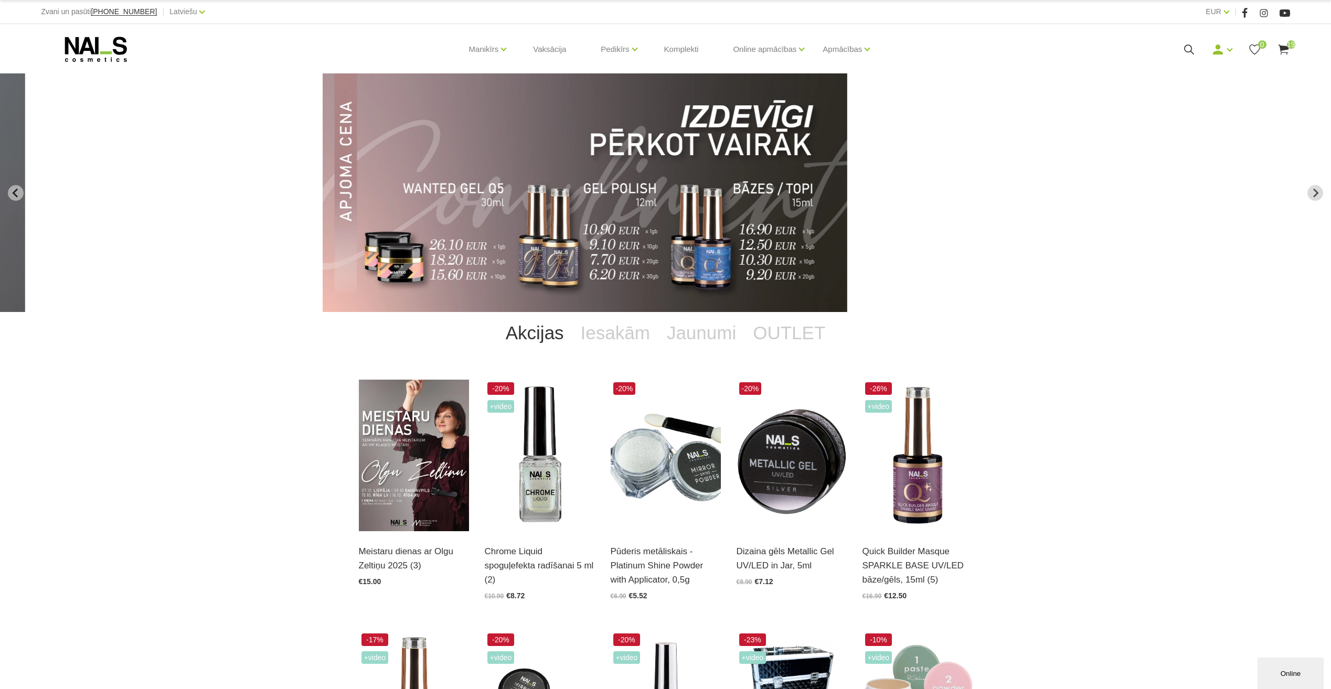
drag, startPoint x: 746, startPoint y: 207, endPoint x: 754, endPoint y: 207, distance: 8.4
click at [754, 207] on img "8 of 11" at bounding box center [585, 192] width 525 height 239
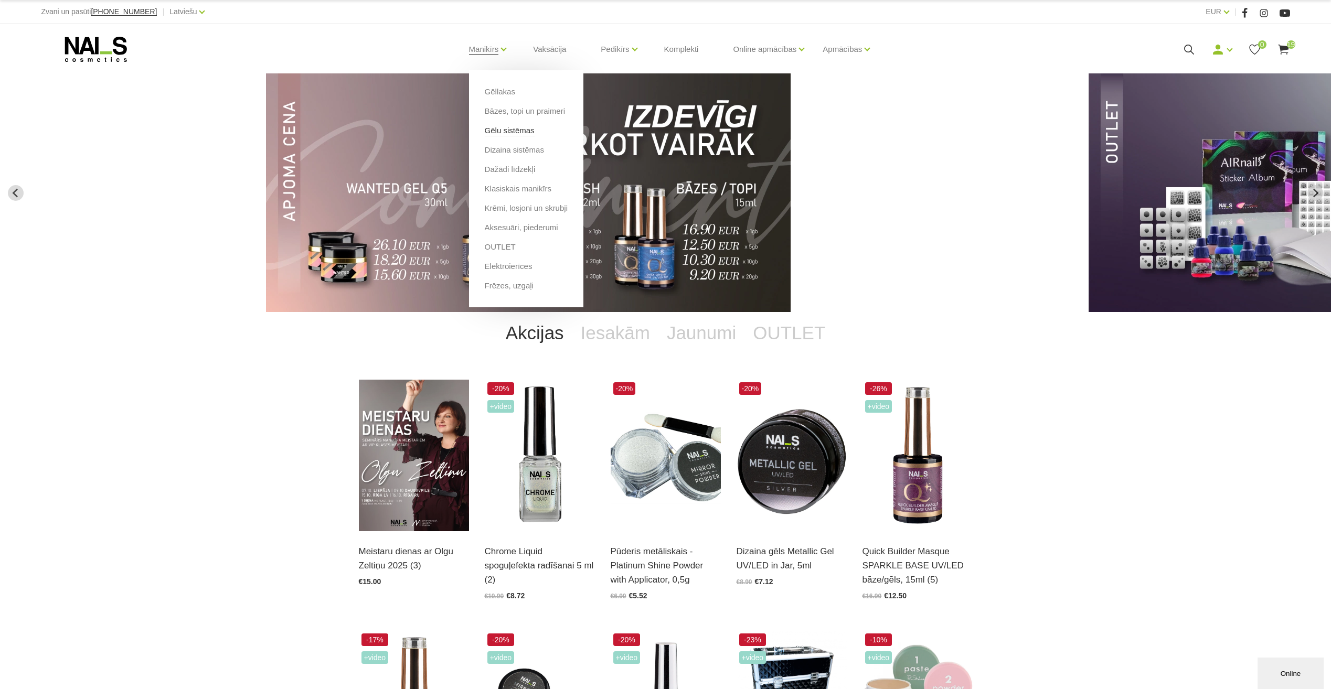
click at [504, 130] on link "Gēlu sistēmas" at bounding box center [510, 131] width 50 height 12
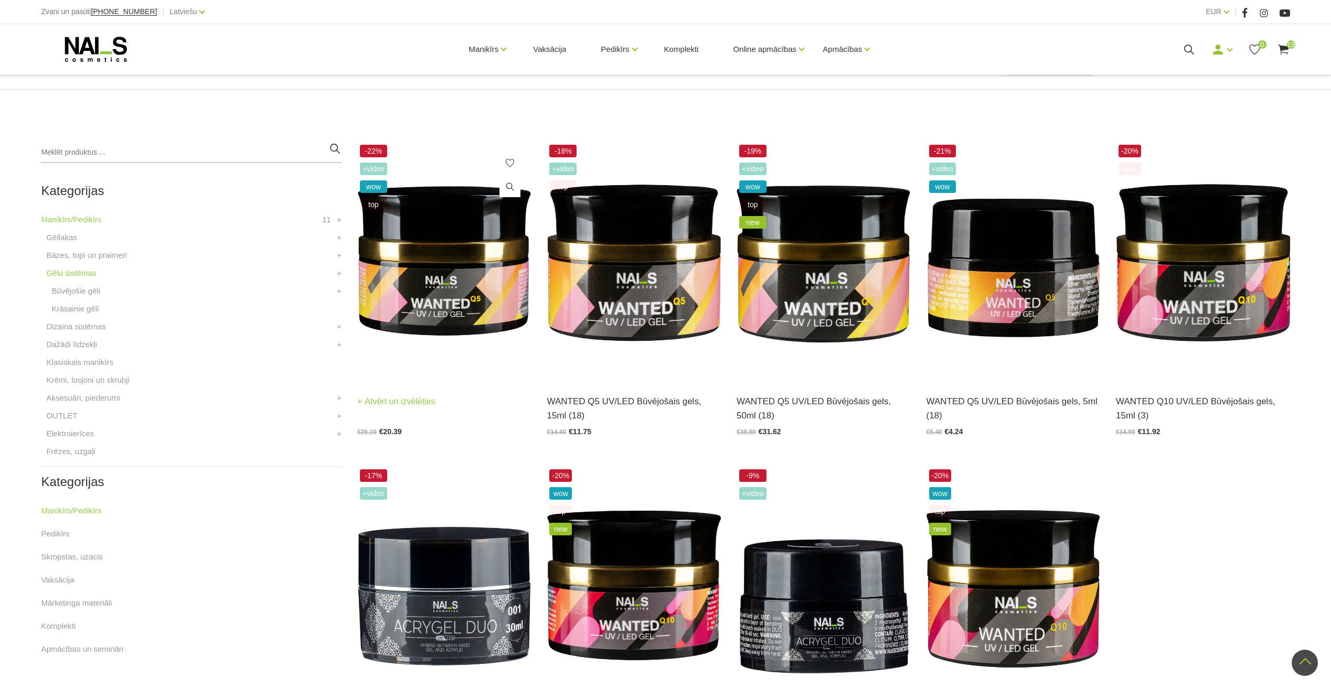
scroll to position [157, 0]
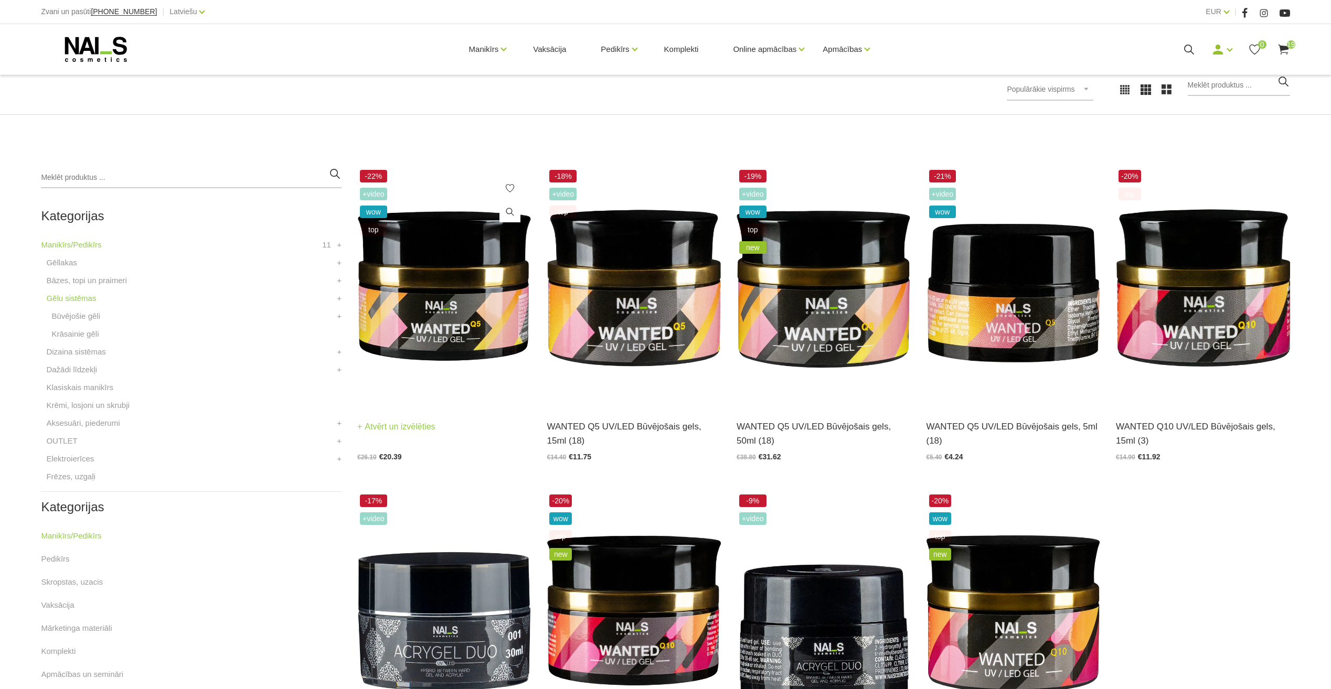
click at [472, 322] on img at bounding box center [444, 286] width 174 height 239
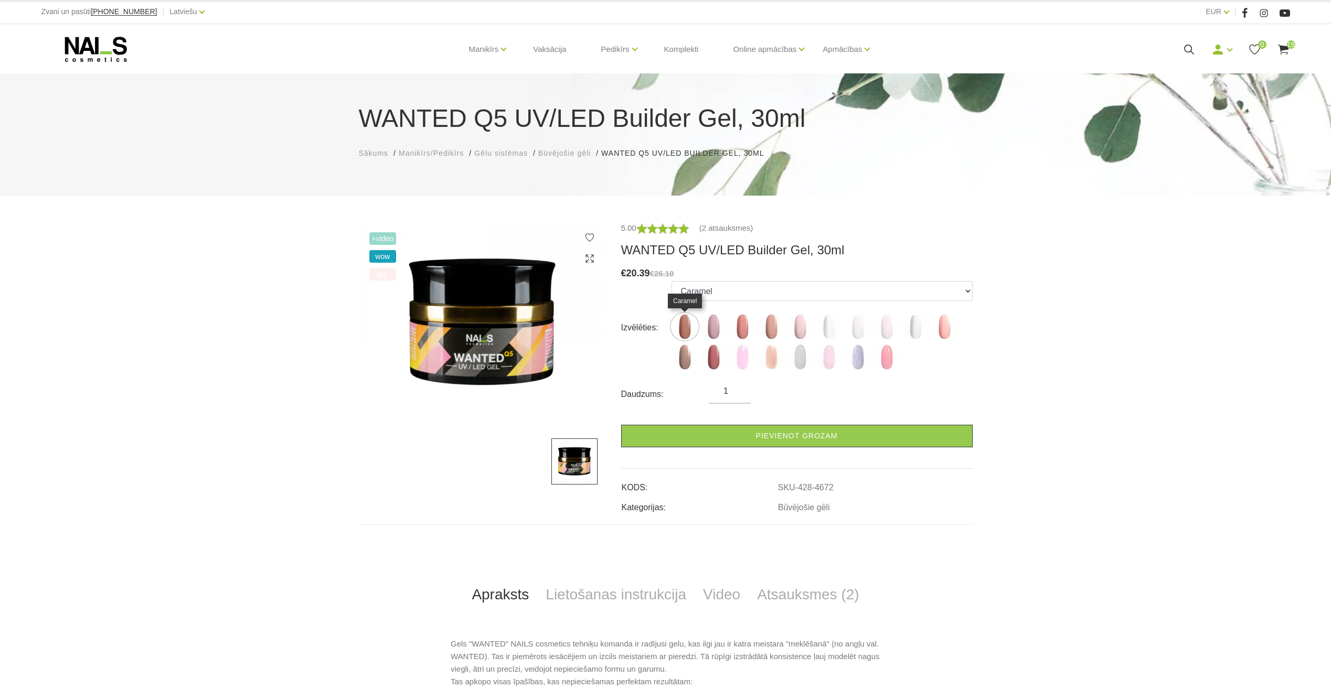
click at [684, 334] on img at bounding box center [685, 327] width 26 height 26
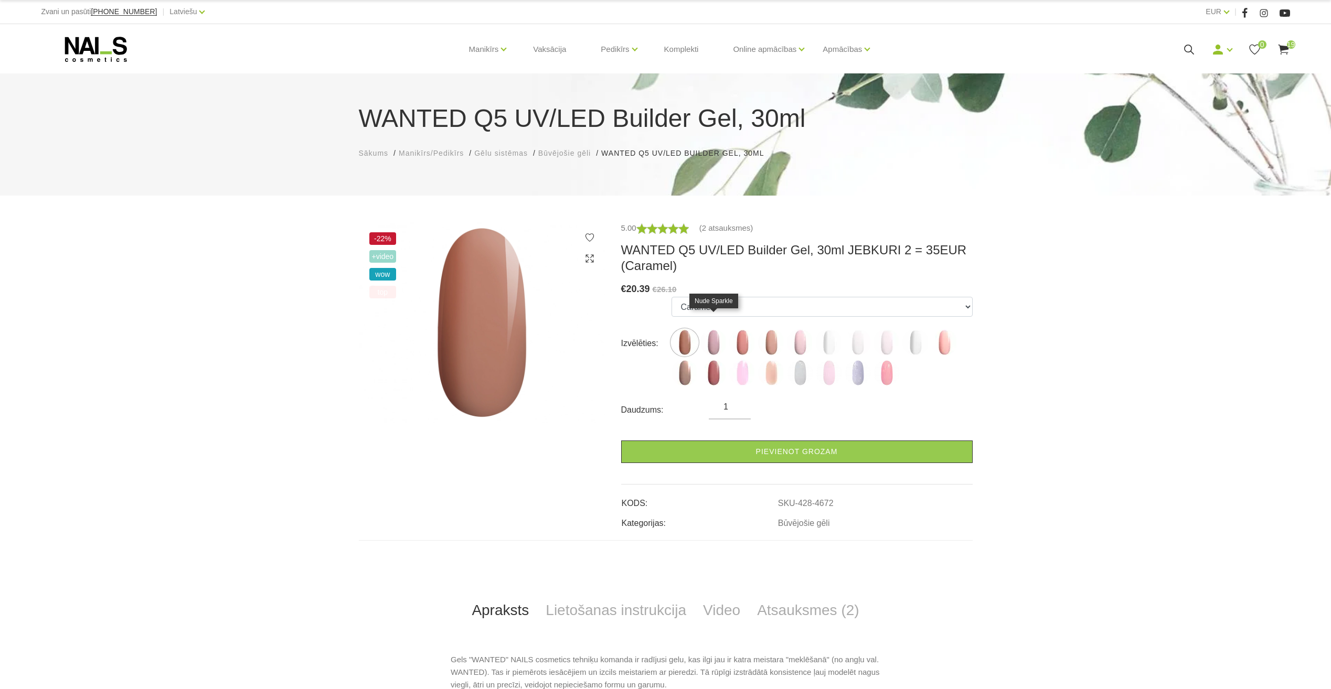
click at [713, 342] on img at bounding box center [713, 343] width 26 height 26
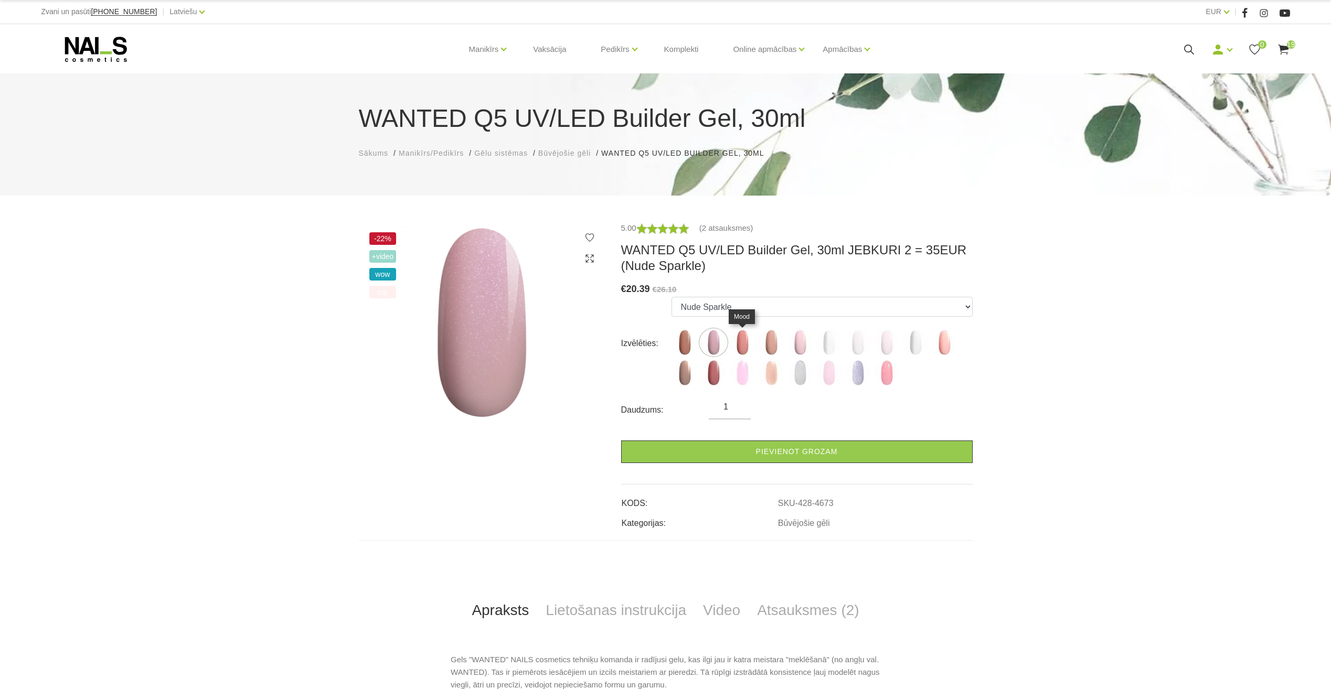
click at [742, 349] on img at bounding box center [742, 343] width 26 height 26
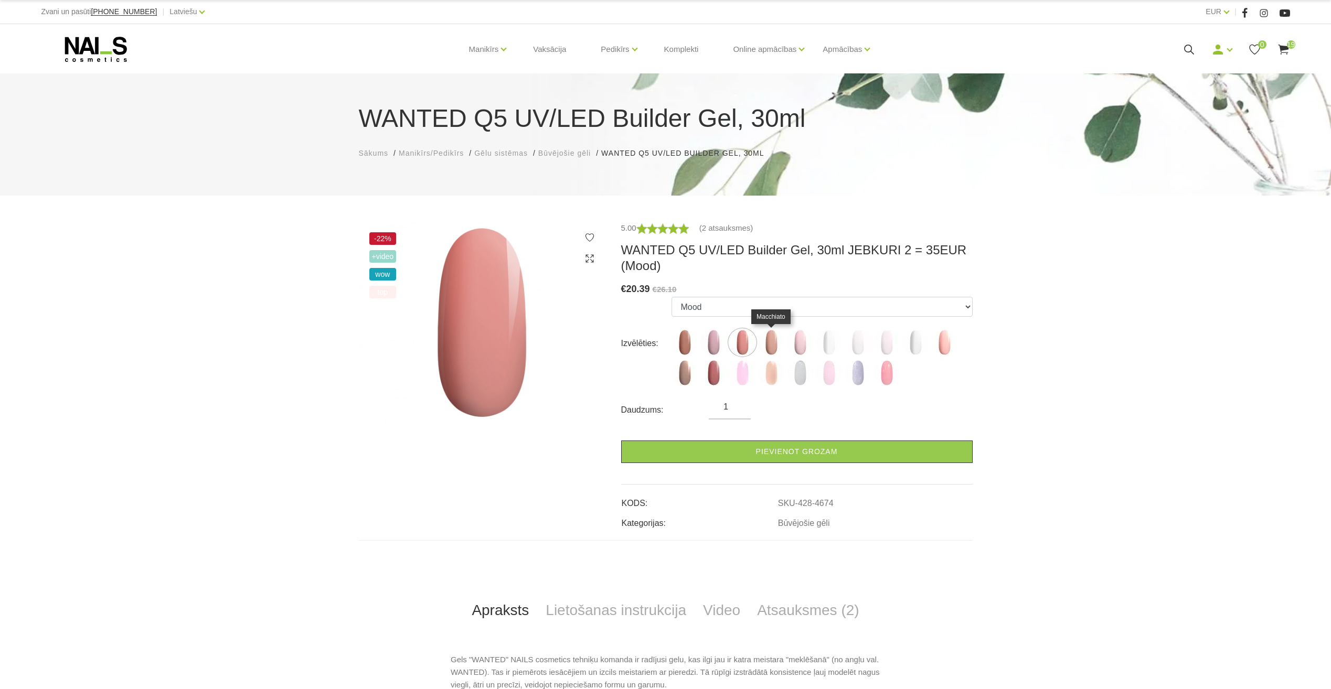
click at [777, 352] on img at bounding box center [771, 343] width 26 height 26
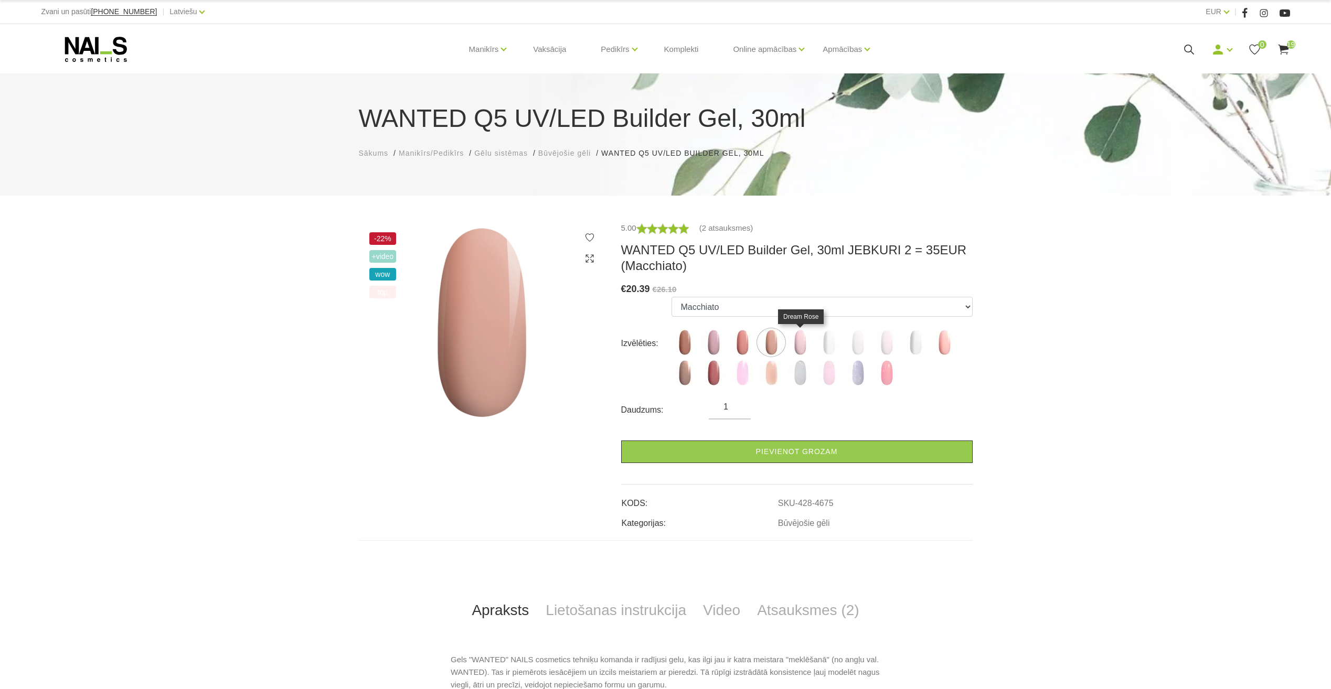
click at [805, 347] on img at bounding box center [800, 343] width 26 height 26
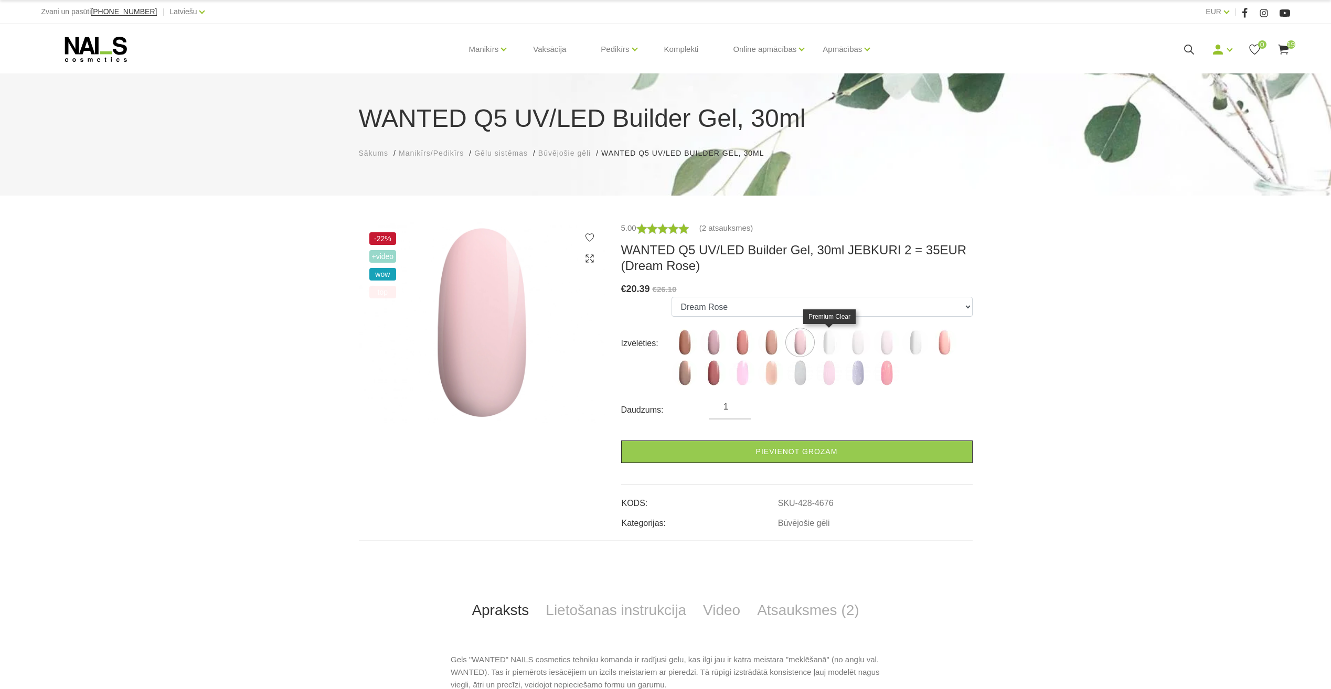
click at [831, 350] on img at bounding box center [829, 343] width 26 height 26
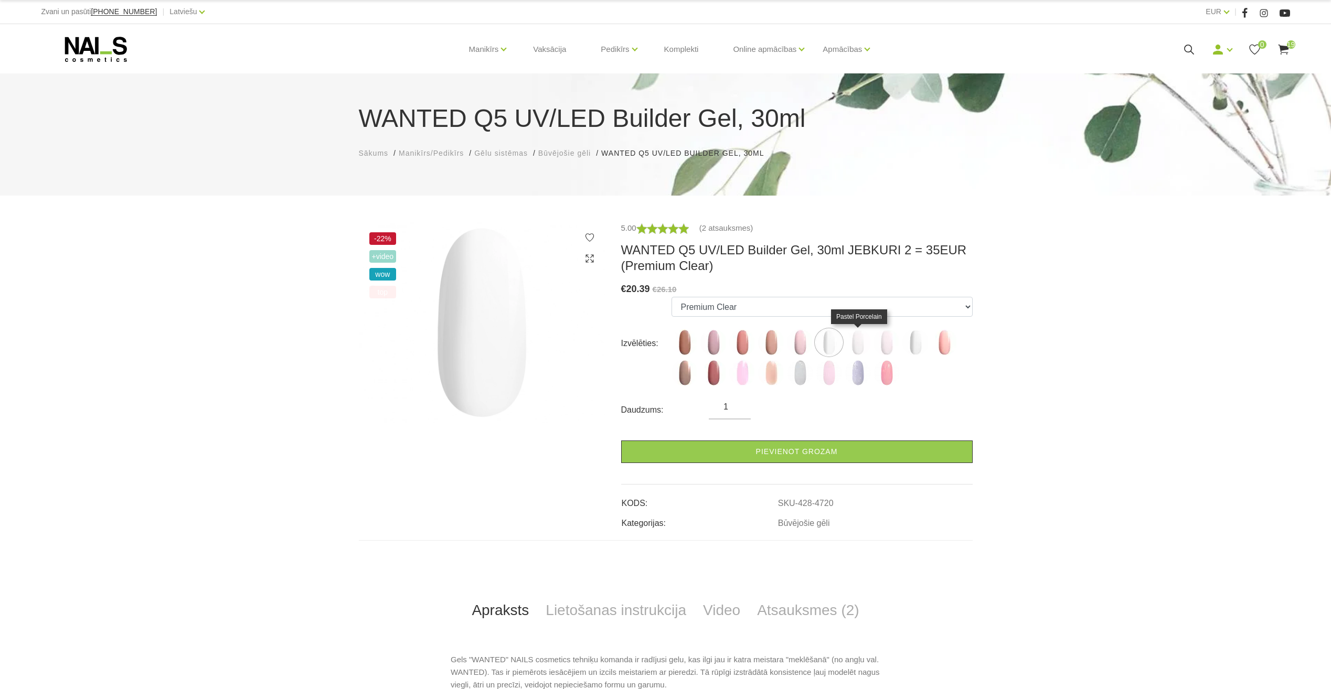
click at [863, 349] on img at bounding box center [858, 343] width 26 height 26
click at [890, 348] on img at bounding box center [887, 343] width 26 height 26
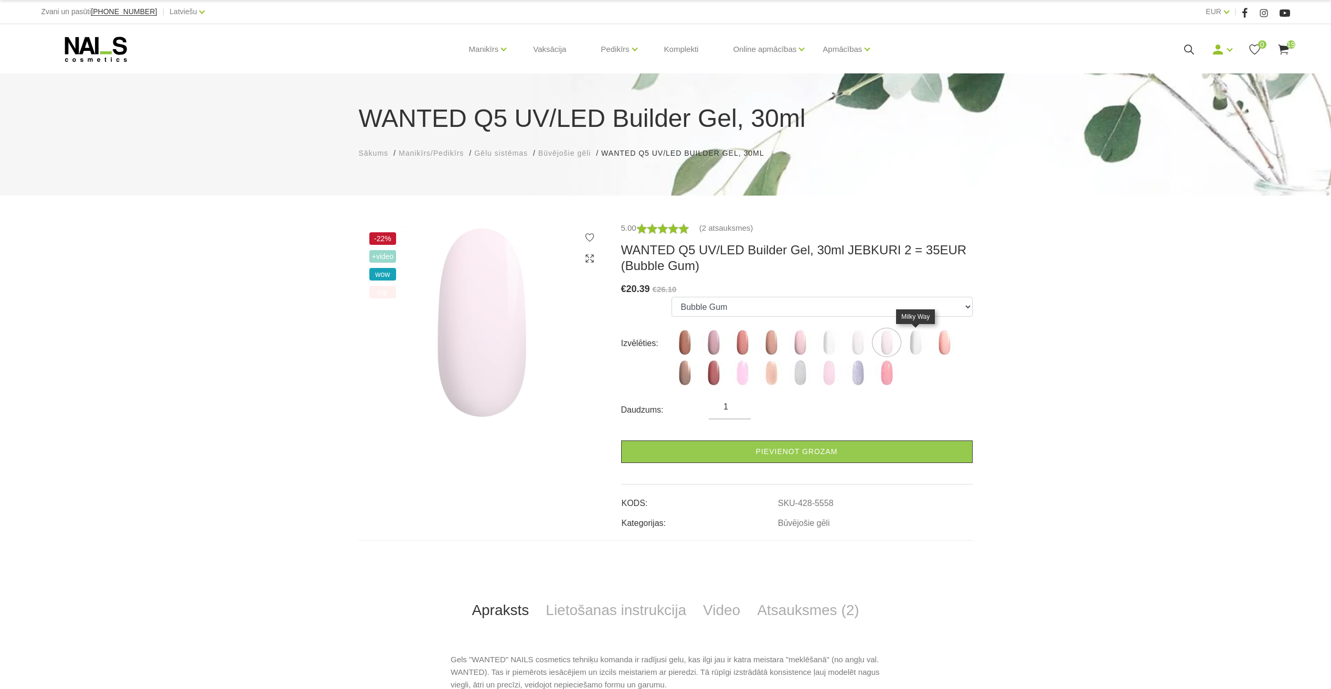
click at [911, 345] on img at bounding box center [915, 343] width 26 height 26
click at [953, 347] on img at bounding box center [944, 343] width 26 height 26
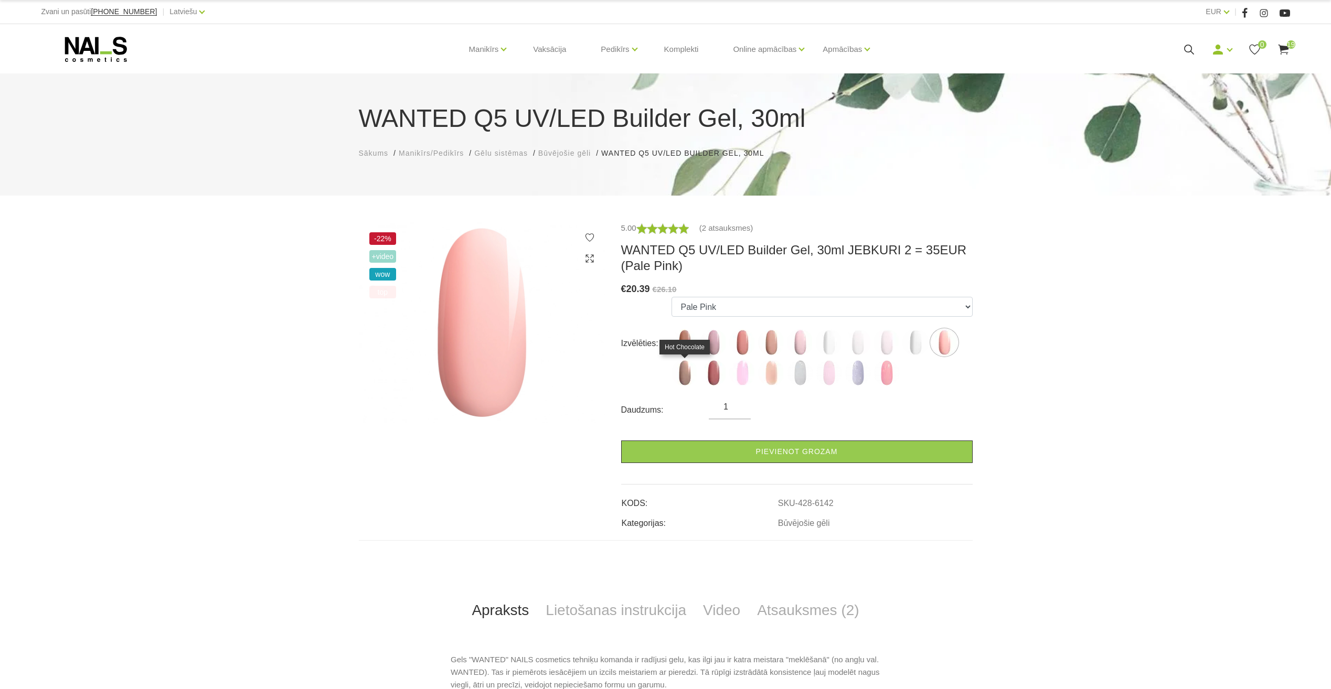
click at [687, 371] on img at bounding box center [685, 373] width 26 height 26
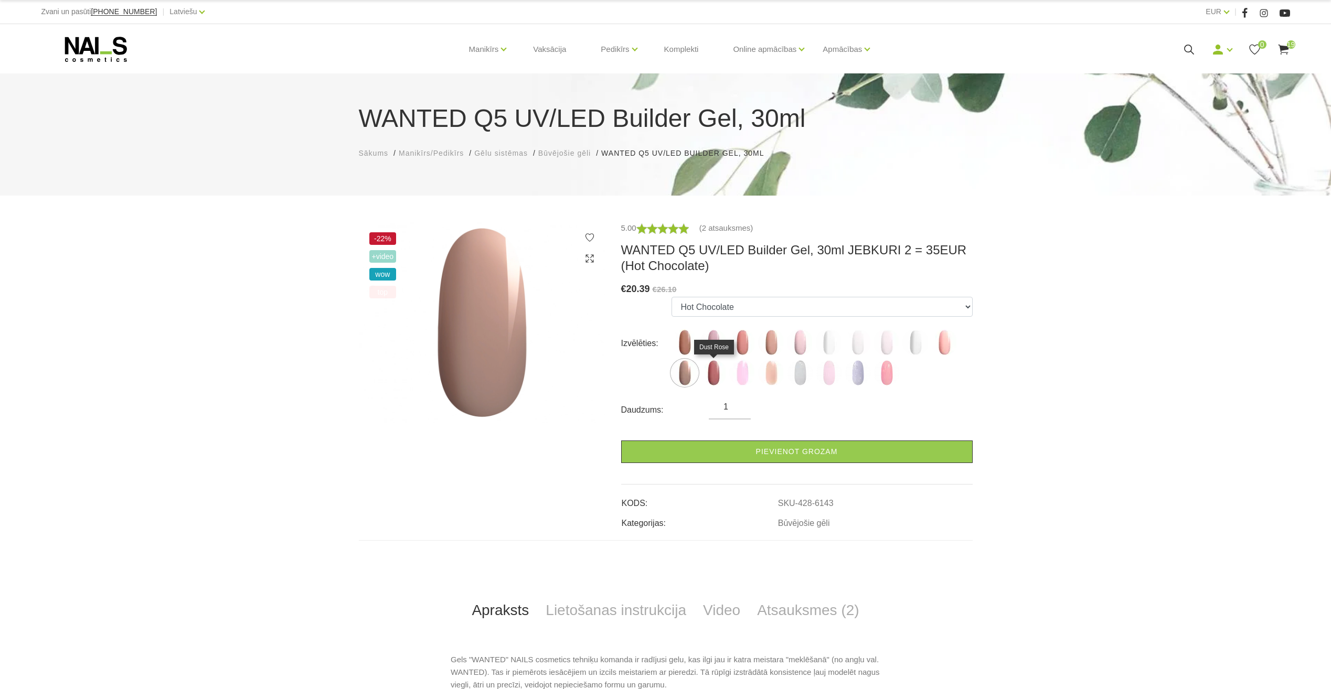
click at [712, 374] on img at bounding box center [713, 373] width 26 height 26
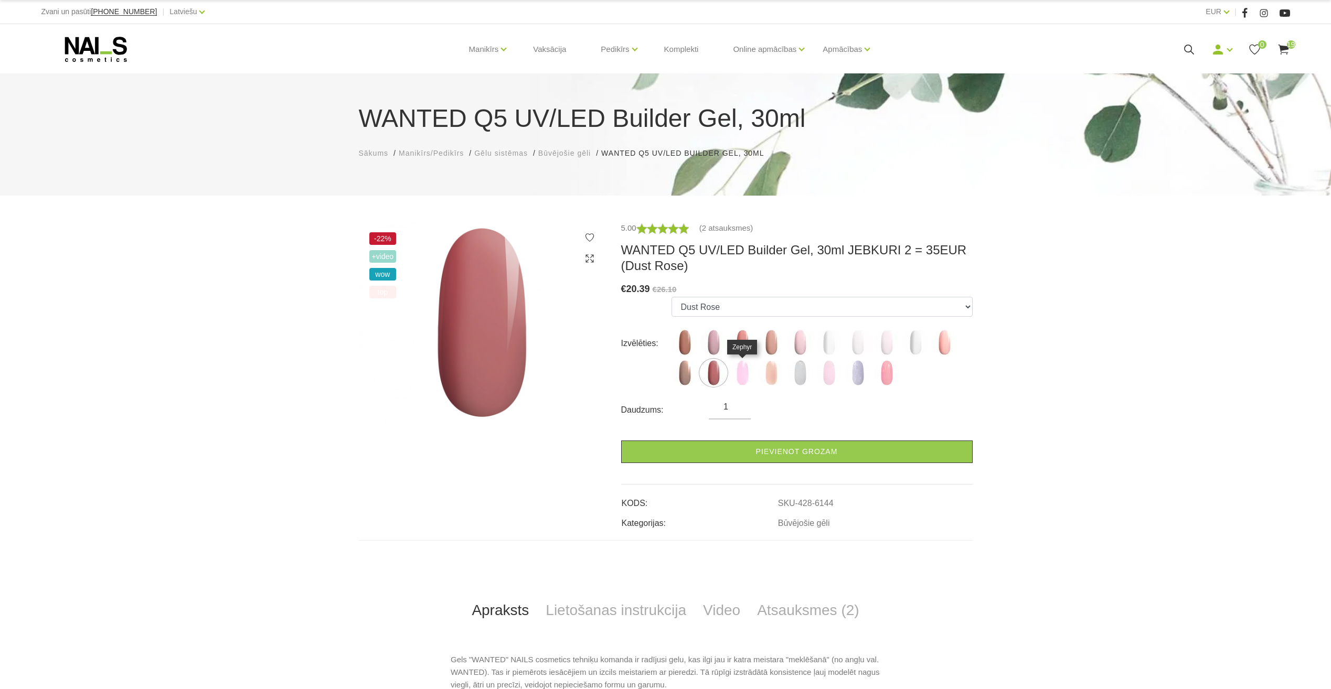
click at [736, 374] on img at bounding box center [742, 373] width 26 height 26
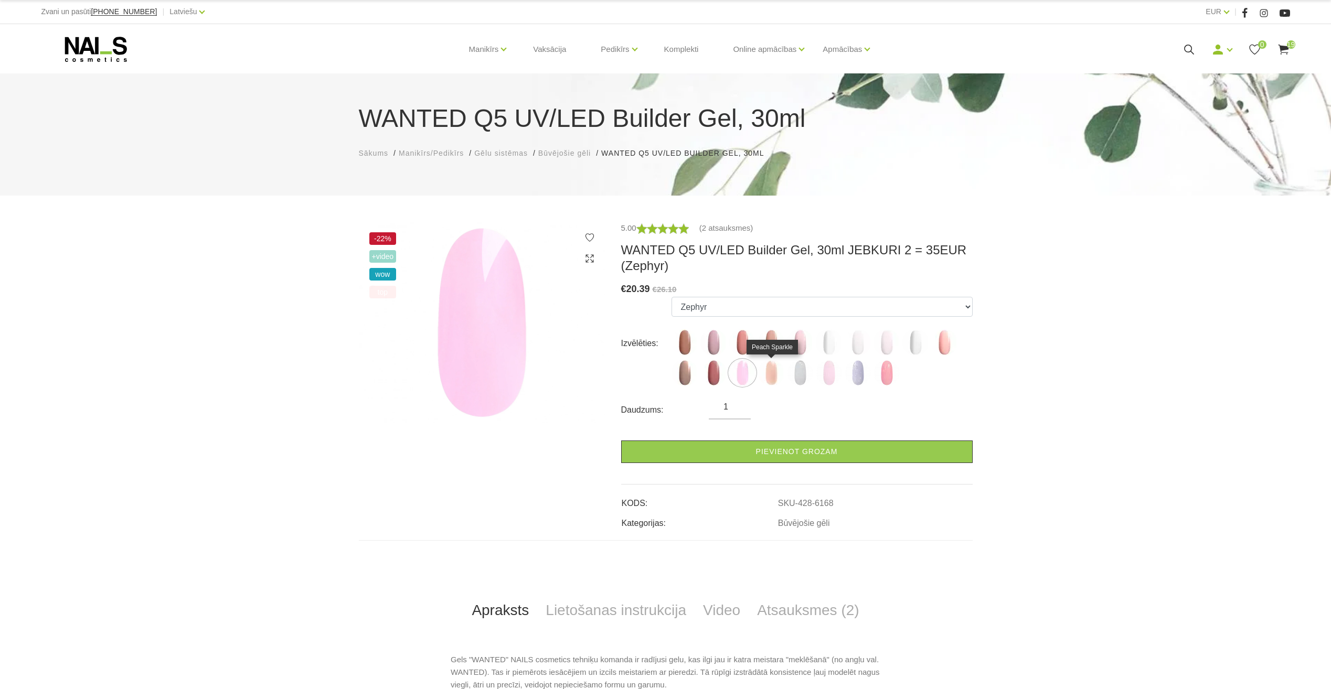
drag, startPoint x: 774, startPoint y: 374, endPoint x: 782, endPoint y: 375, distance: 7.9
click at [775, 375] on img at bounding box center [771, 373] width 26 height 26
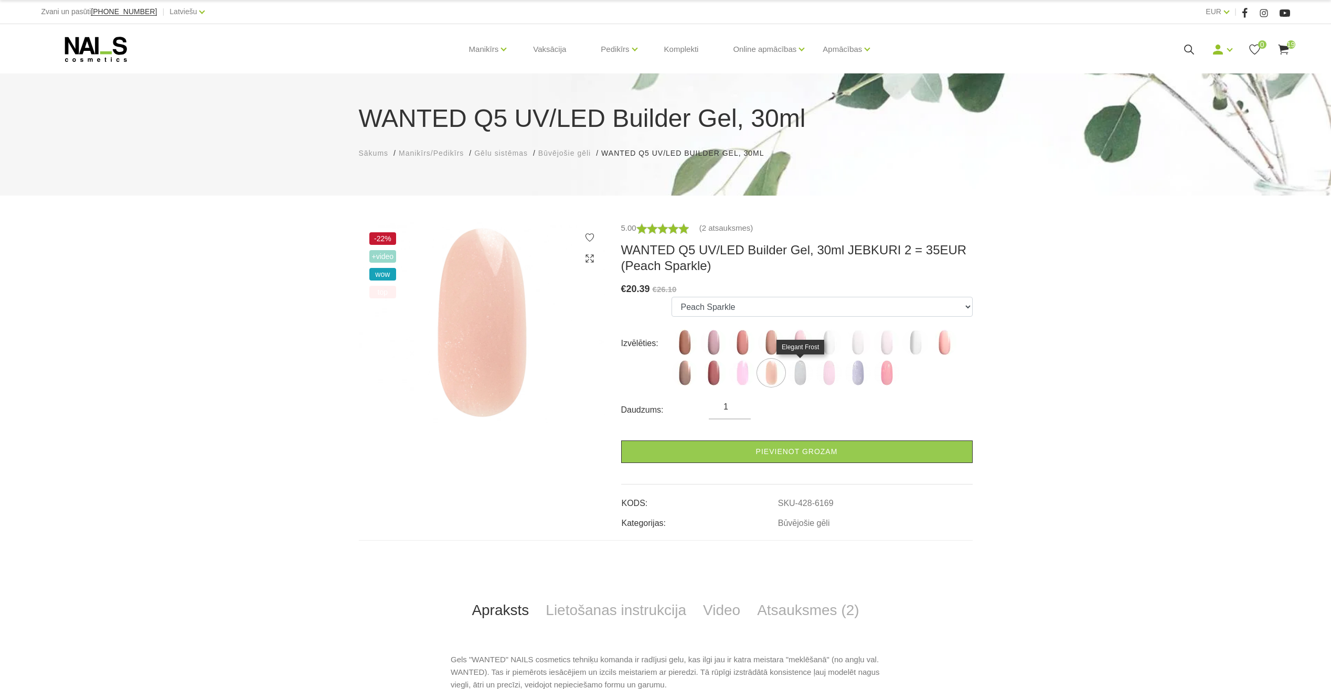
click at [804, 375] on img at bounding box center [800, 373] width 26 height 26
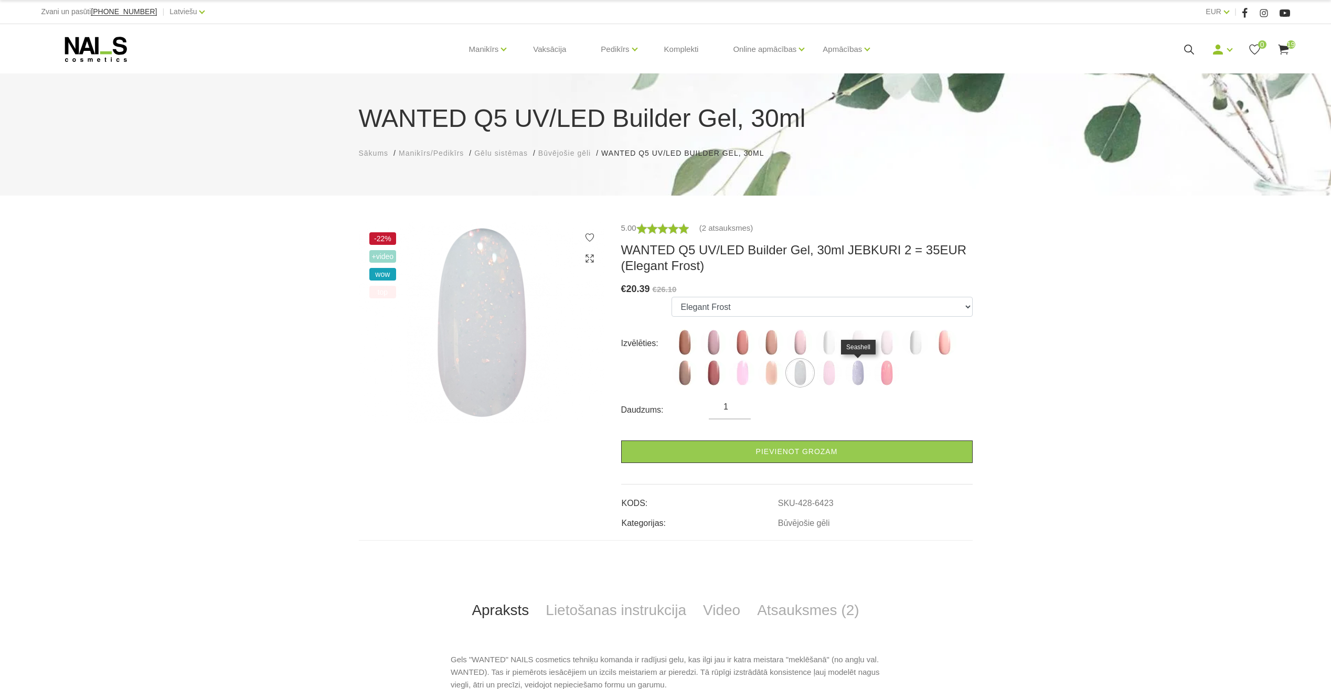
click at [855, 378] on img at bounding box center [858, 373] width 26 height 26
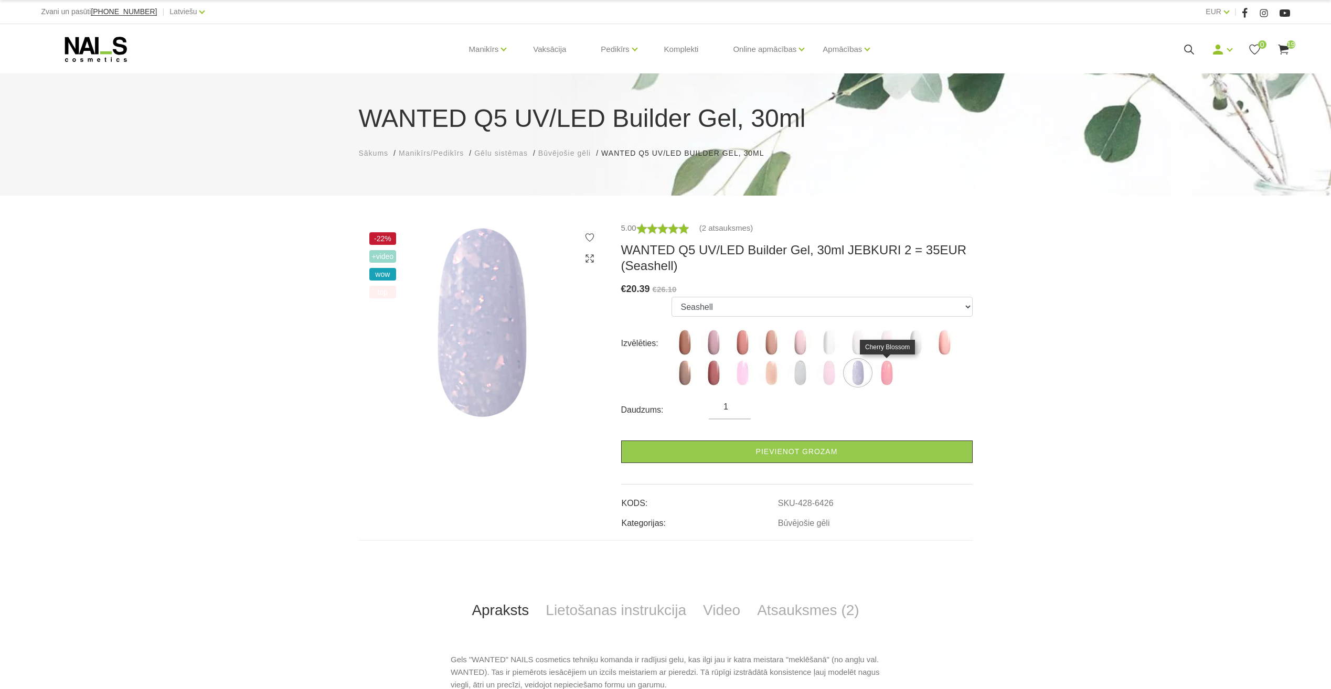
click at [892, 379] on img at bounding box center [887, 373] width 26 height 26
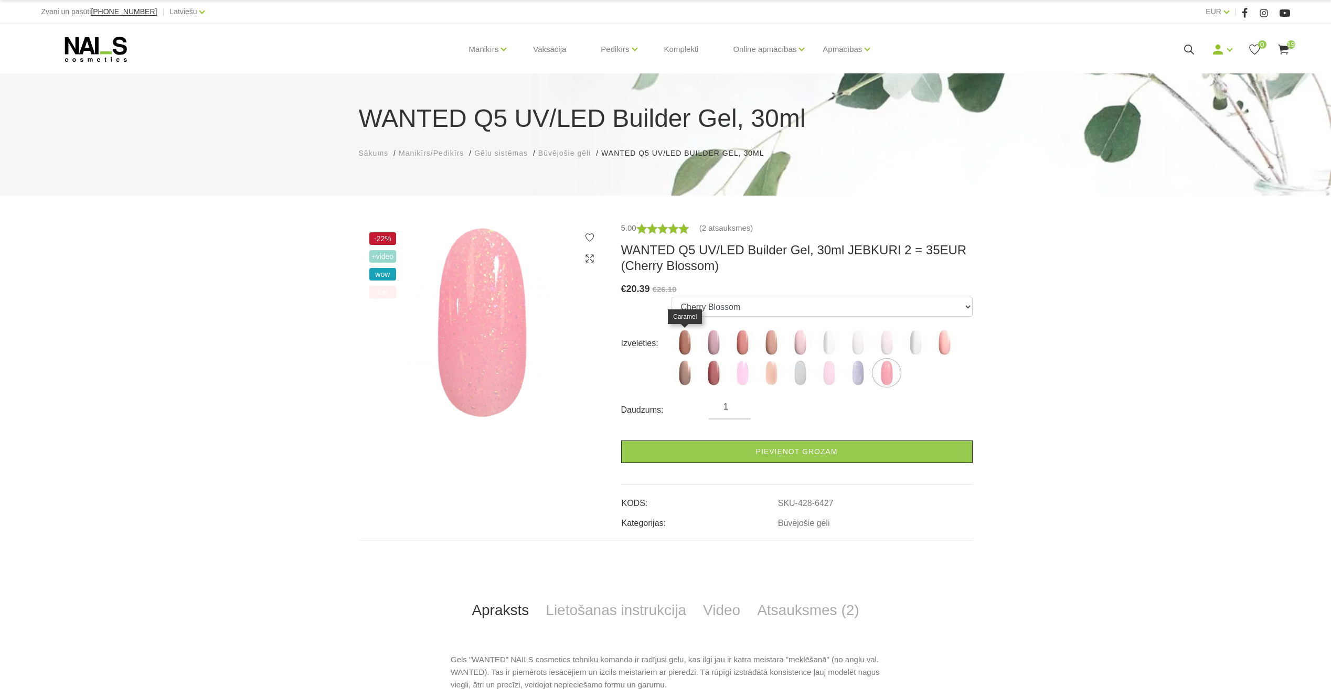
click at [681, 344] on img at bounding box center [685, 343] width 26 height 26
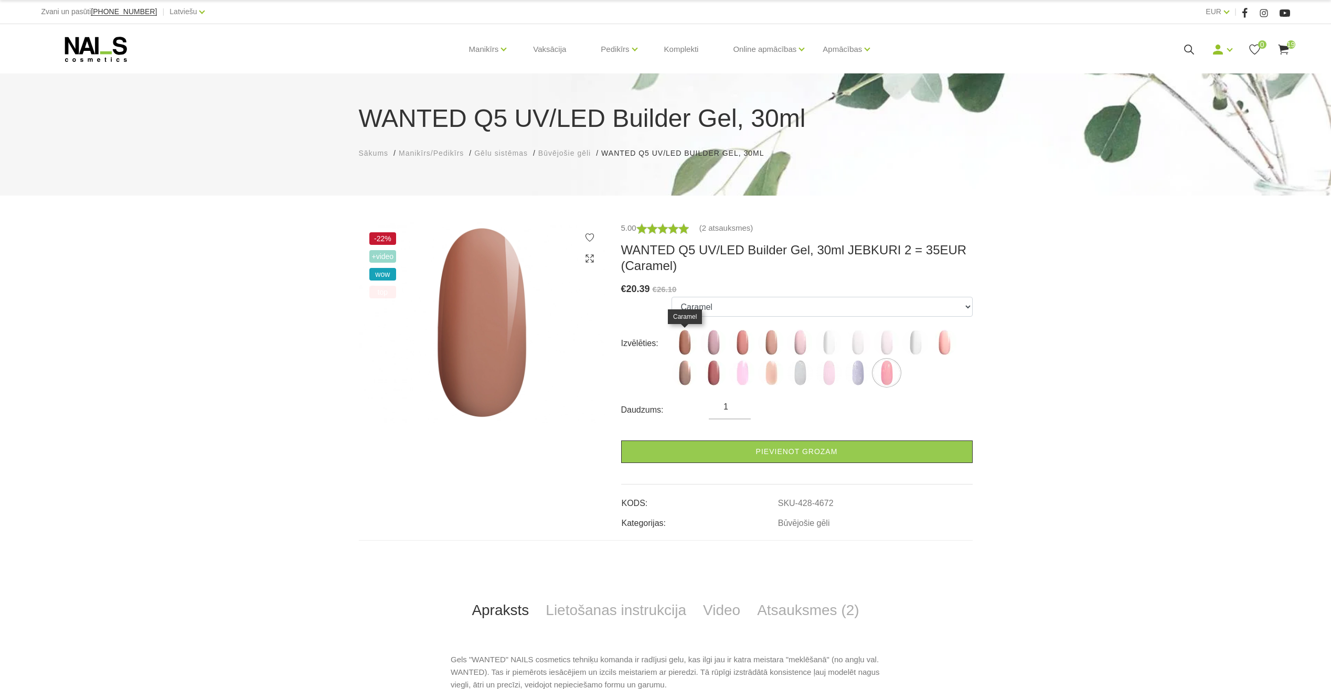
click at [678, 345] on img at bounding box center [685, 343] width 26 height 26
click at [690, 342] on img at bounding box center [685, 343] width 26 height 26
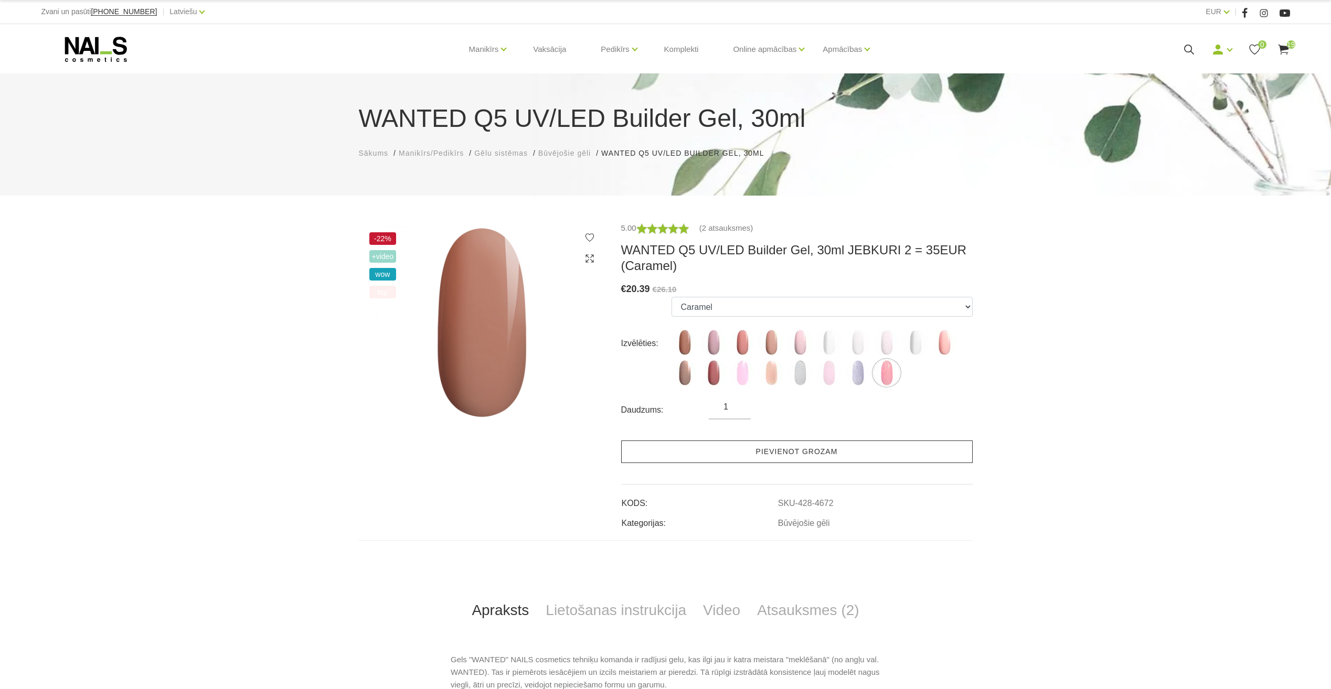
click at [809, 451] on link "Pievienot grozam" at bounding box center [797, 452] width 352 height 23
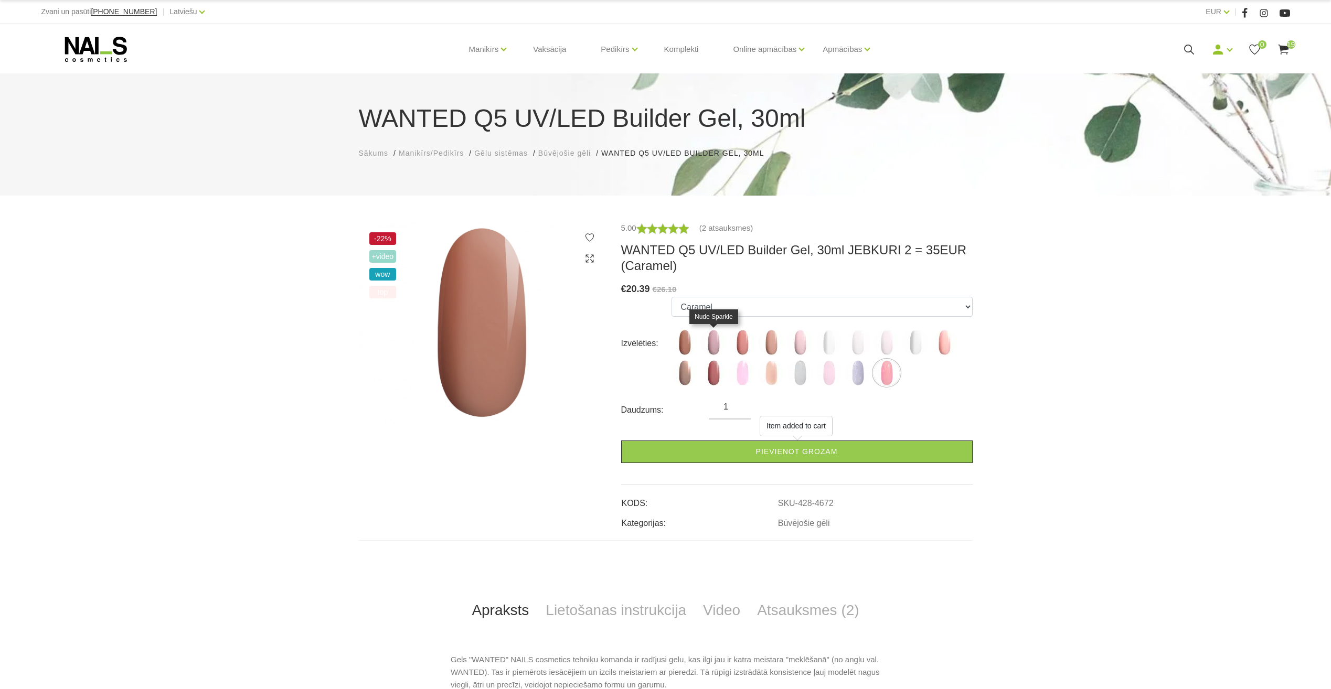
click at [714, 345] on img at bounding box center [713, 343] width 26 height 26
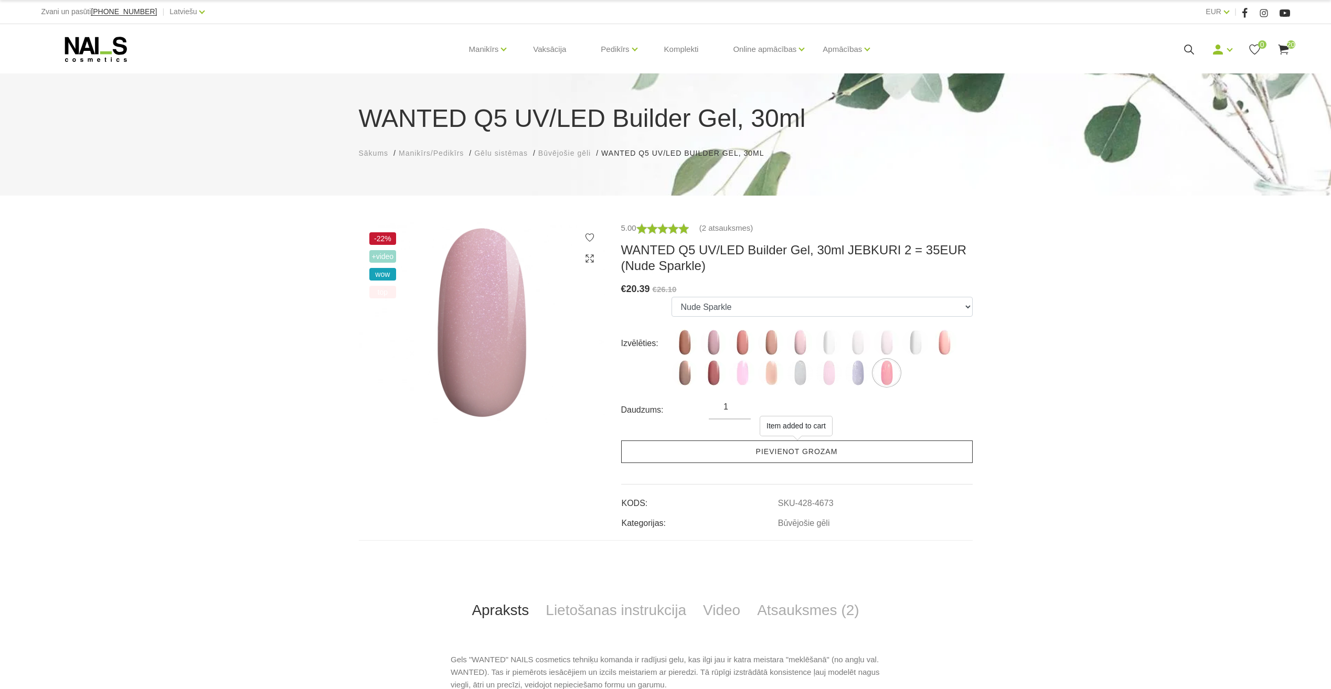
click at [789, 450] on link "Pievienot grozam" at bounding box center [797, 452] width 352 height 23
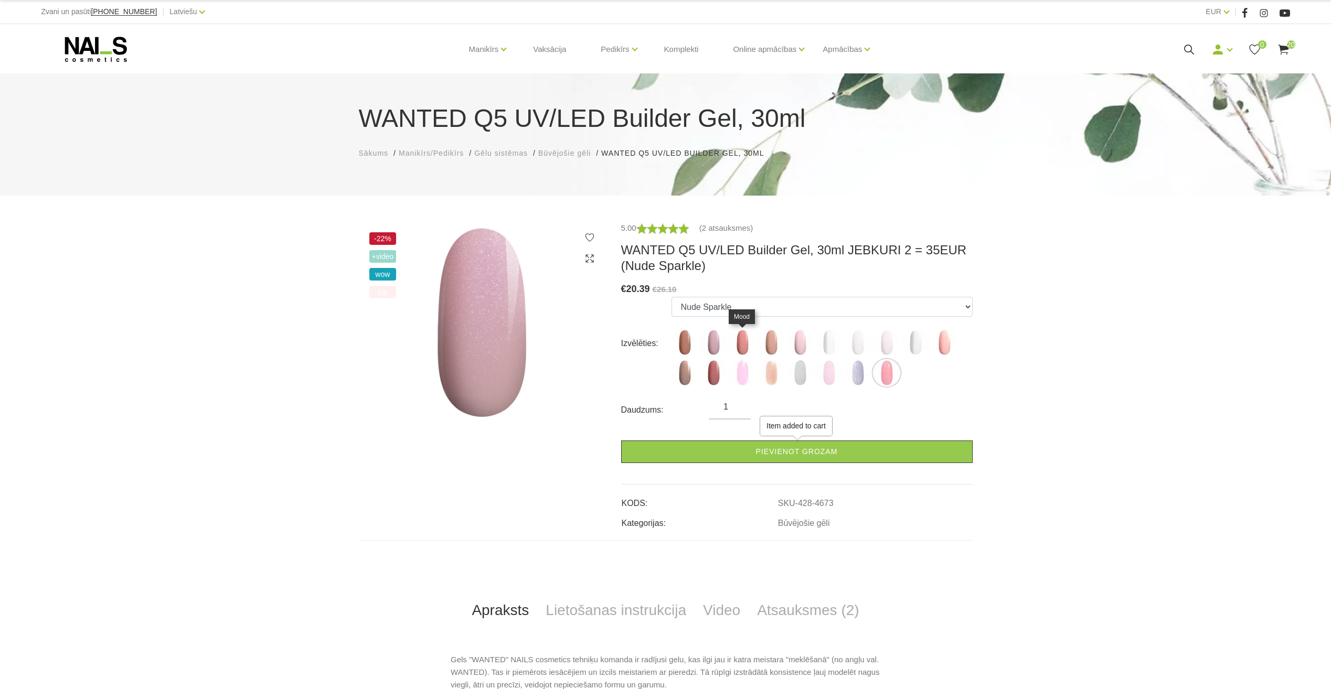
click at [741, 344] on img at bounding box center [742, 343] width 26 height 26
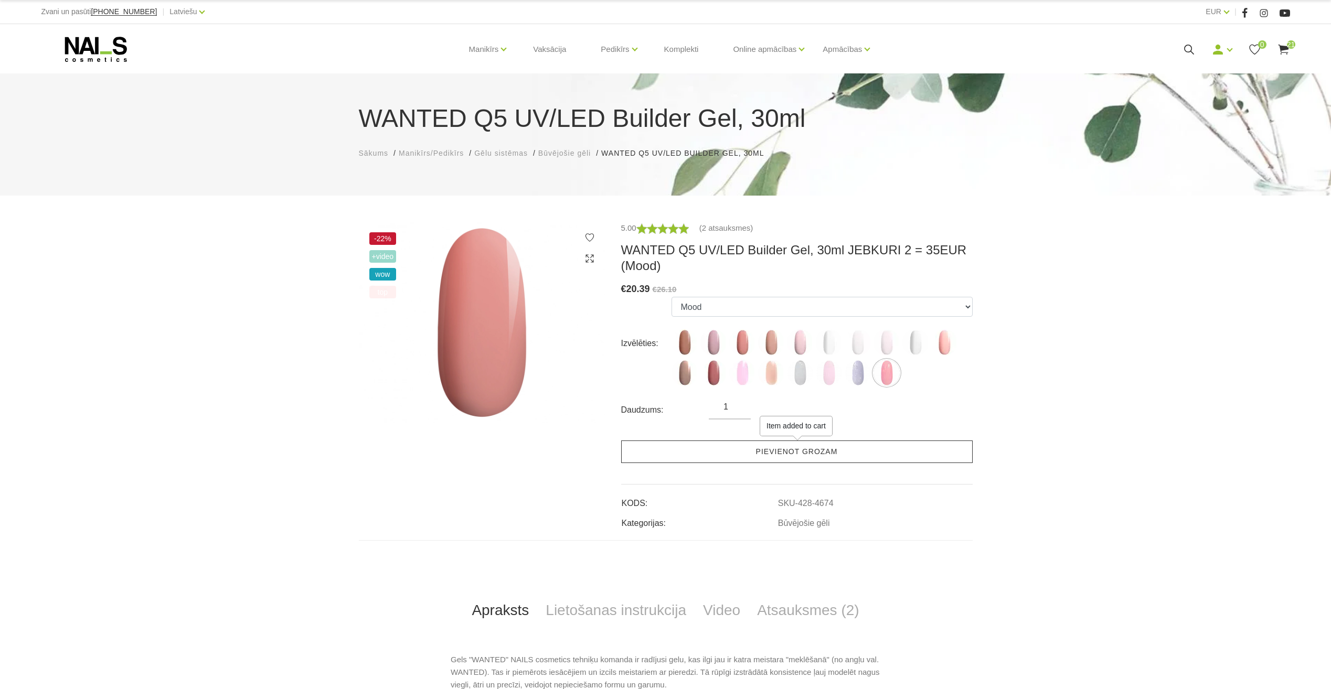
click at [783, 450] on link "Pievienot grozam" at bounding box center [797, 452] width 352 height 23
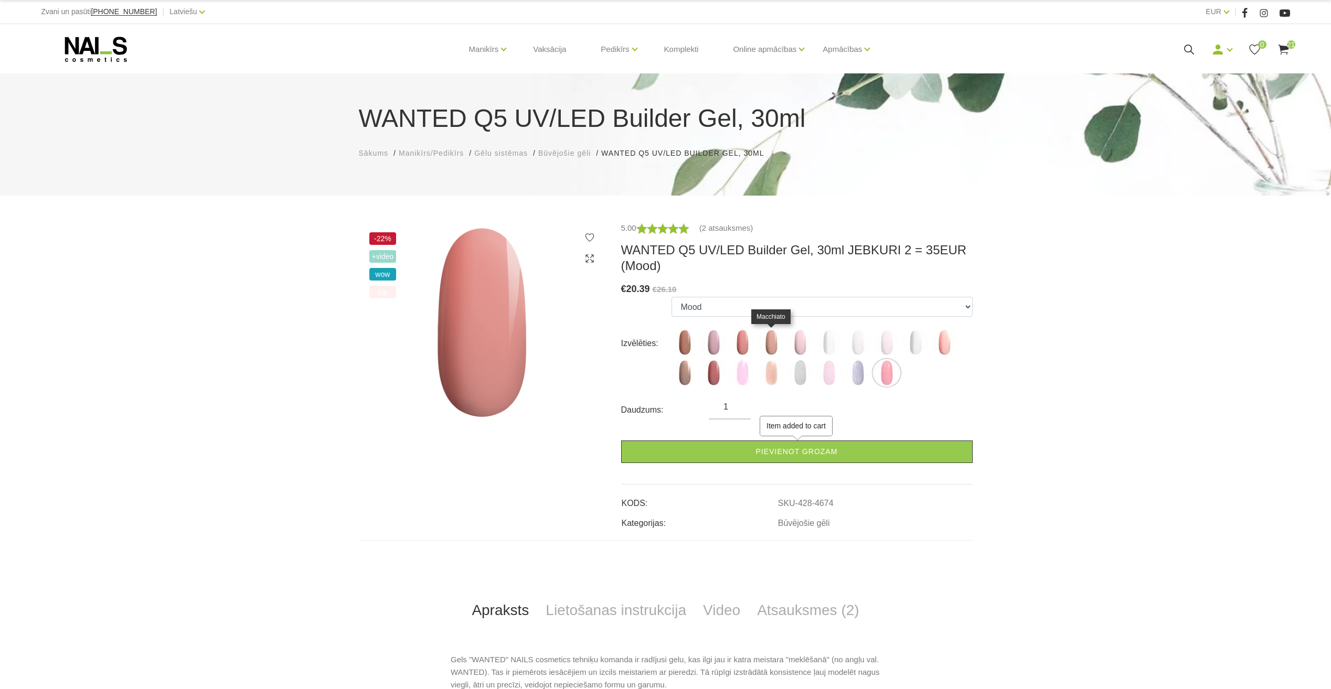
click at [773, 348] on img at bounding box center [771, 343] width 26 height 26
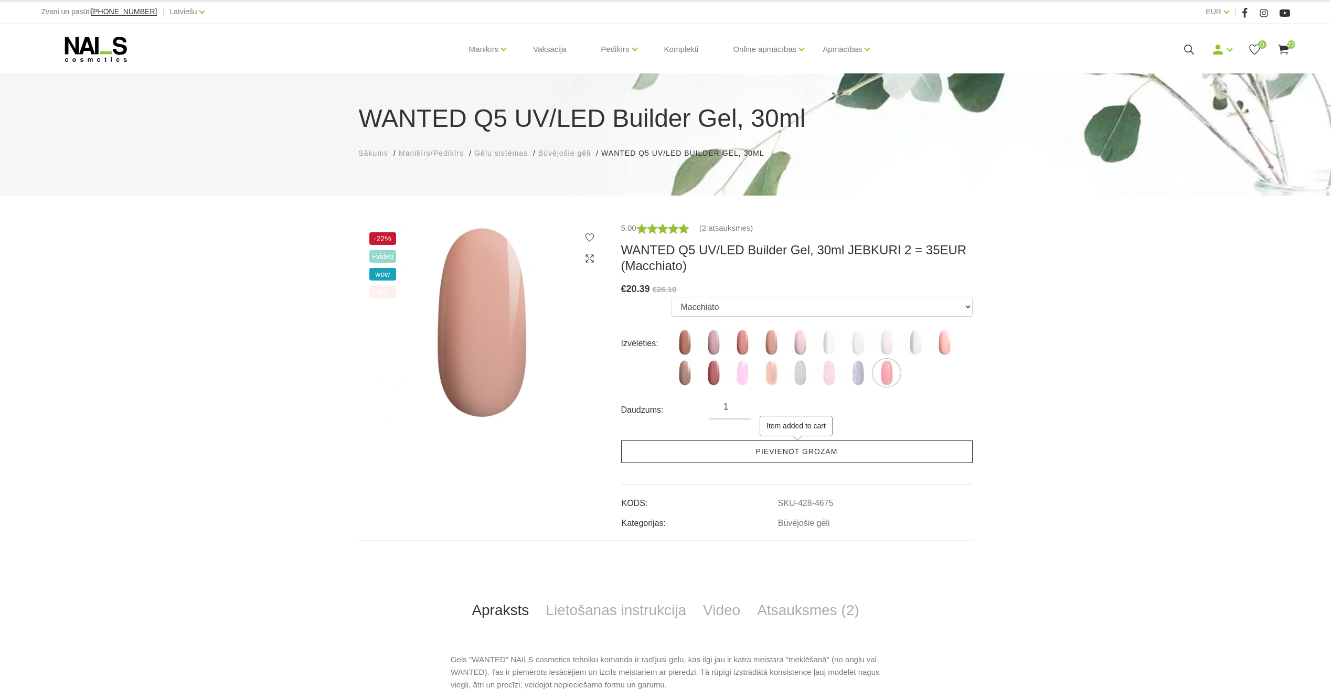
click at [805, 449] on link "Pievienot grozam" at bounding box center [797, 452] width 352 height 23
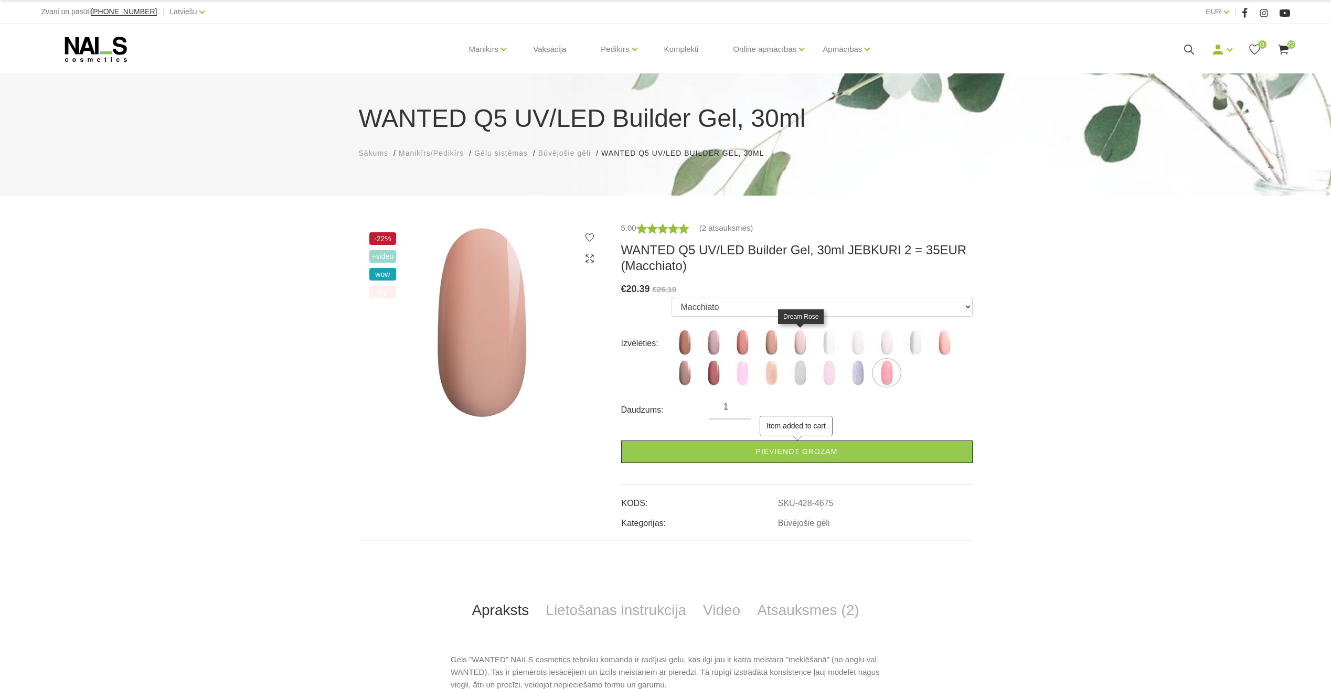
click at [797, 348] on img at bounding box center [800, 343] width 26 height 26
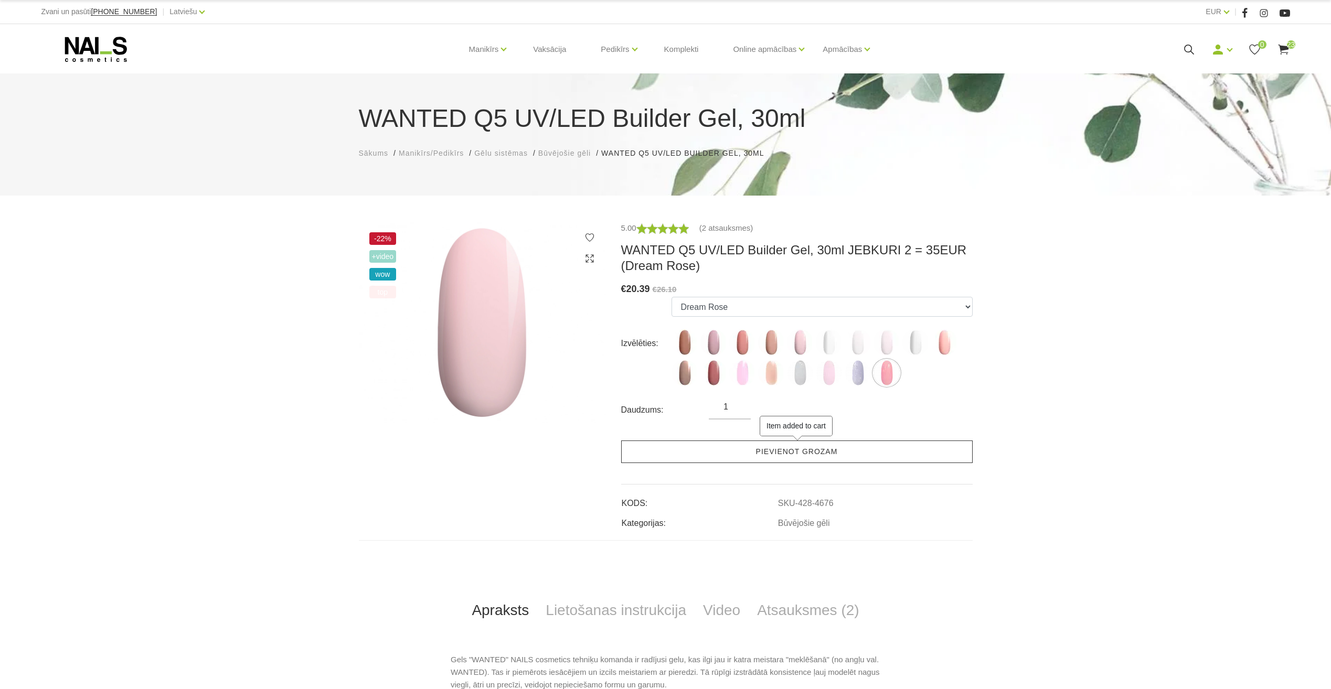
click at [801, 451] on link "Pievienot grozam" at bounding box center [797, 452] width 352 height 23
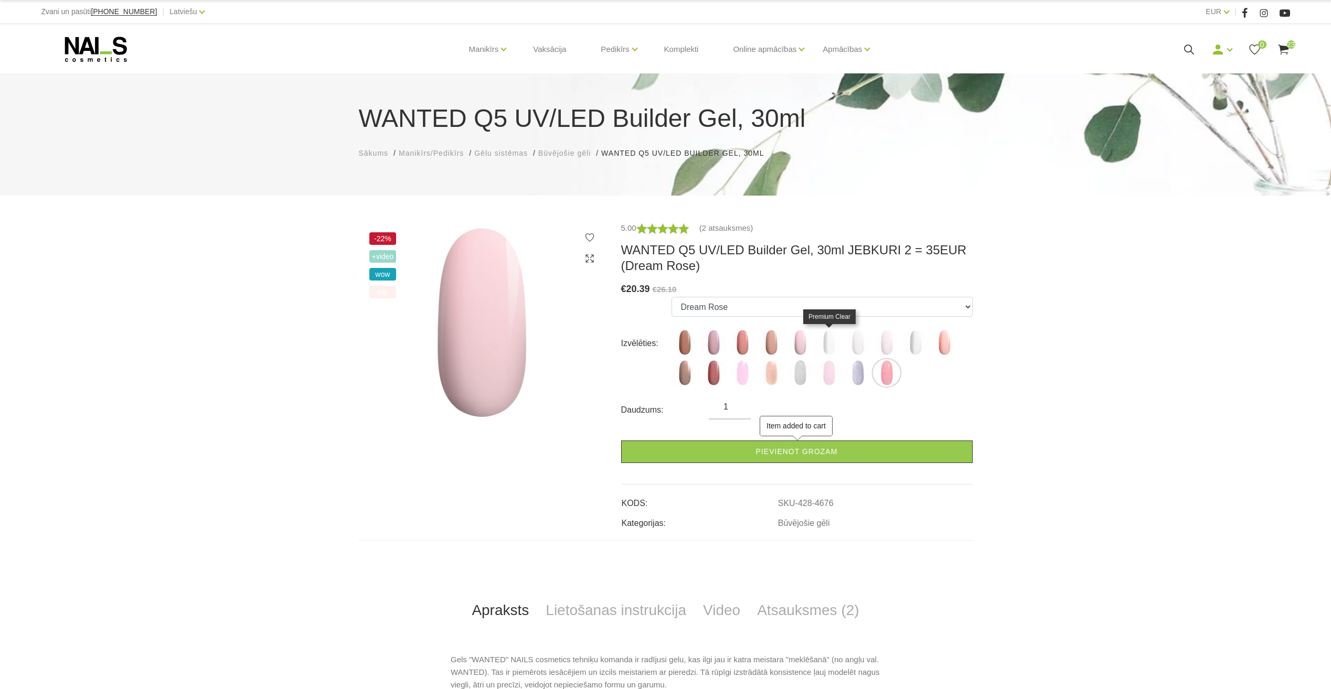
click at [831, 348] on img at bounding box center [829, 343] width 26 height 26
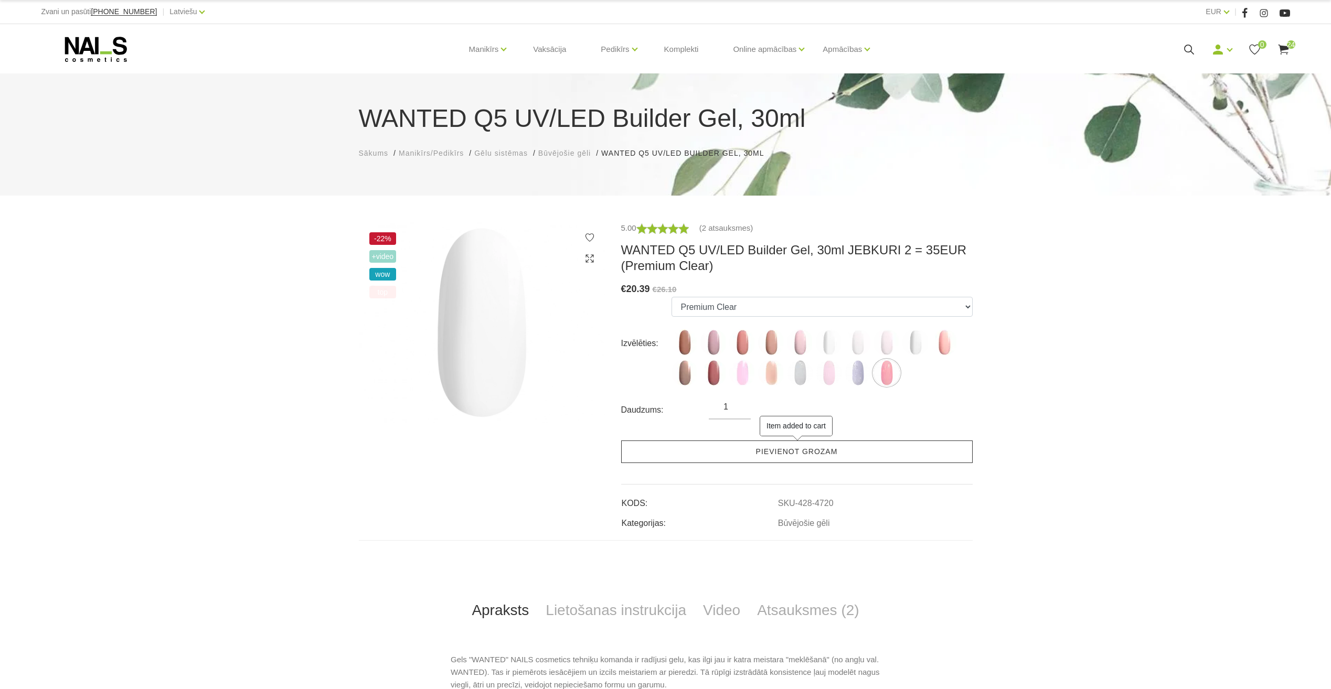
click at [824, 451] on link "Pievienot grozam" at bounding box center [797, 452] width 352 height 23
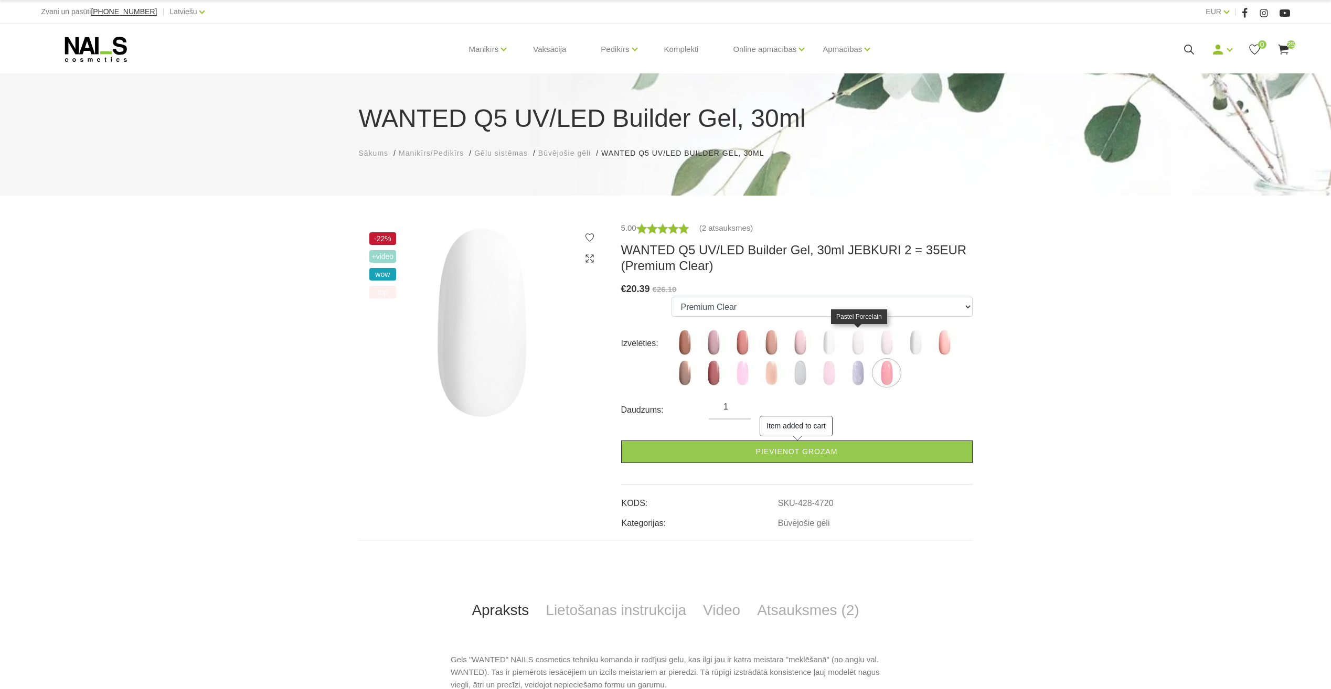
click at [857, 338] on img at bounding box center [858, 343] width 26 height 26
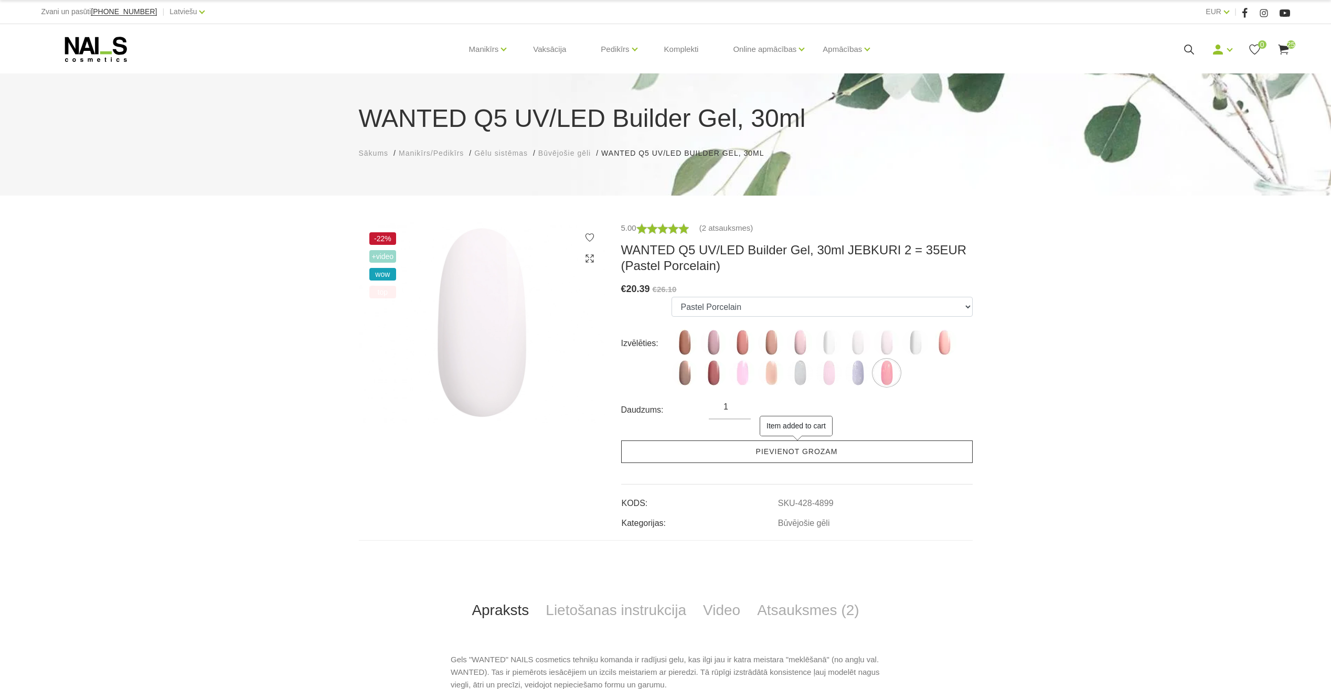
click at [826, 445] on link "Pievienot grozam" at bounding box center [797, 452] width 352 height 23
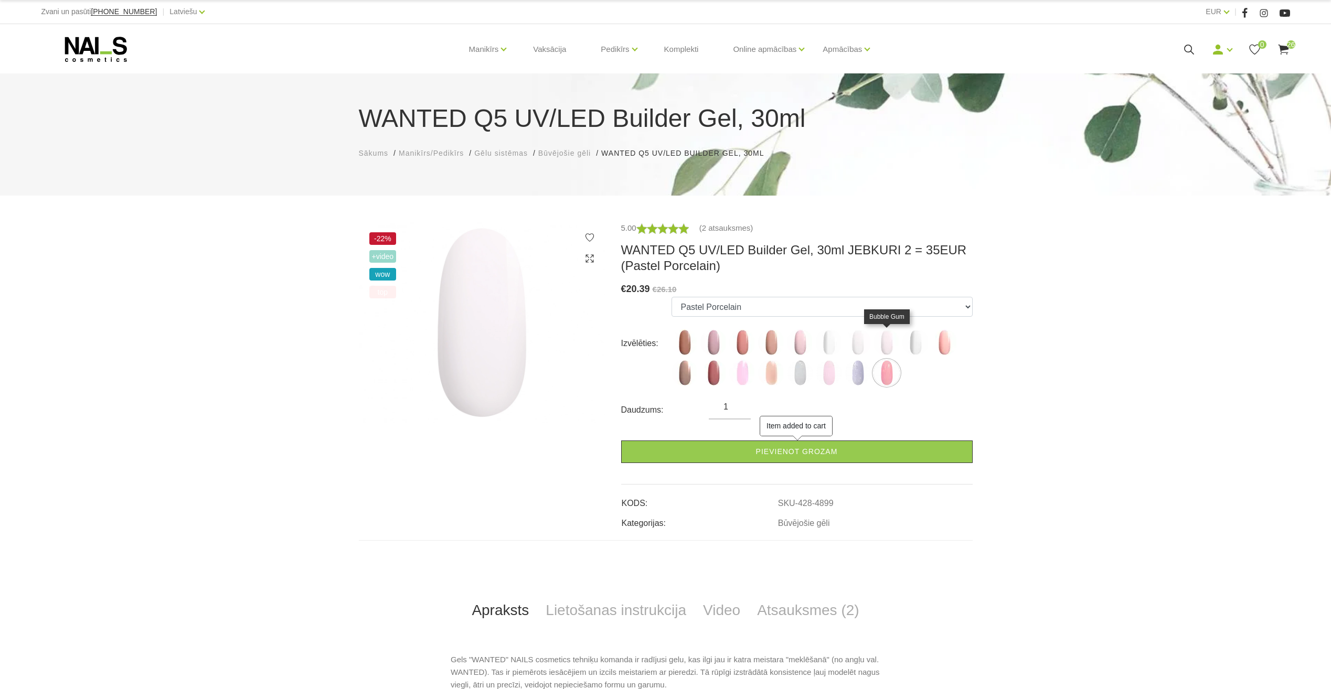
click at [886, 342] on img at bounding box center [887, 343] width 26 height 26
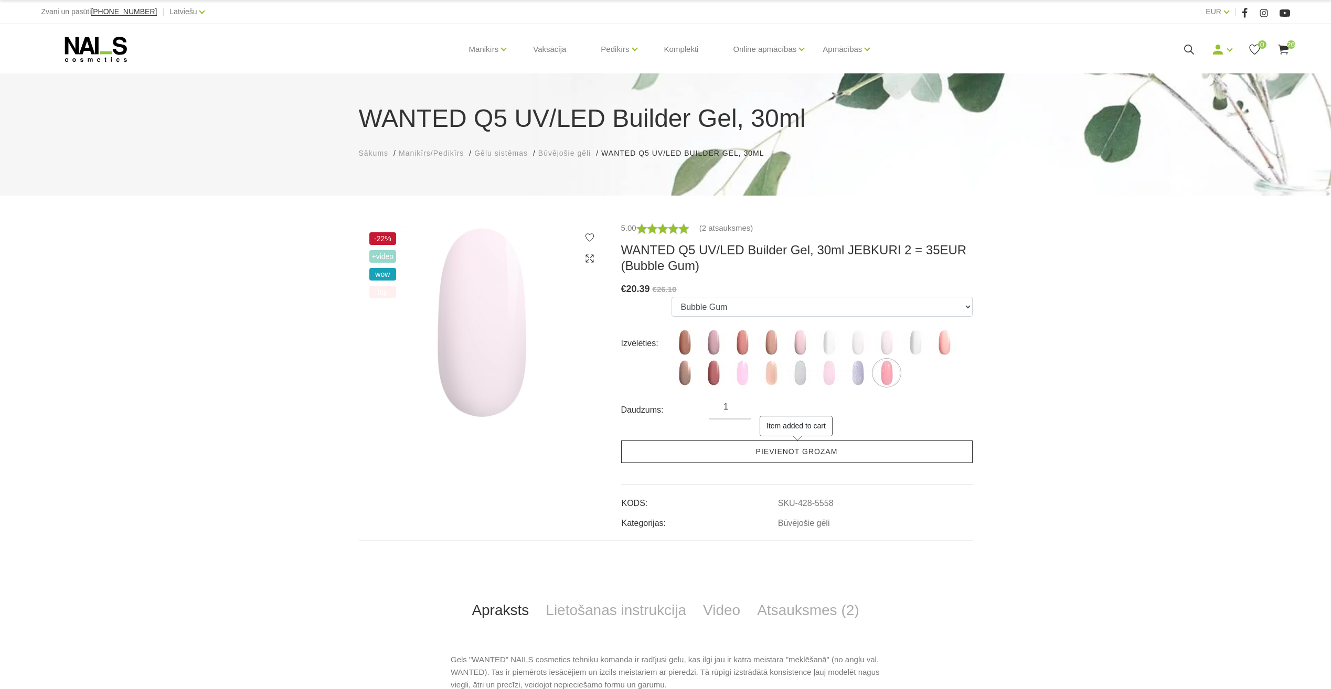
click at [826, 448] on link "Pievienot grozam" at bounding box center [797, 452] width 352 height 23
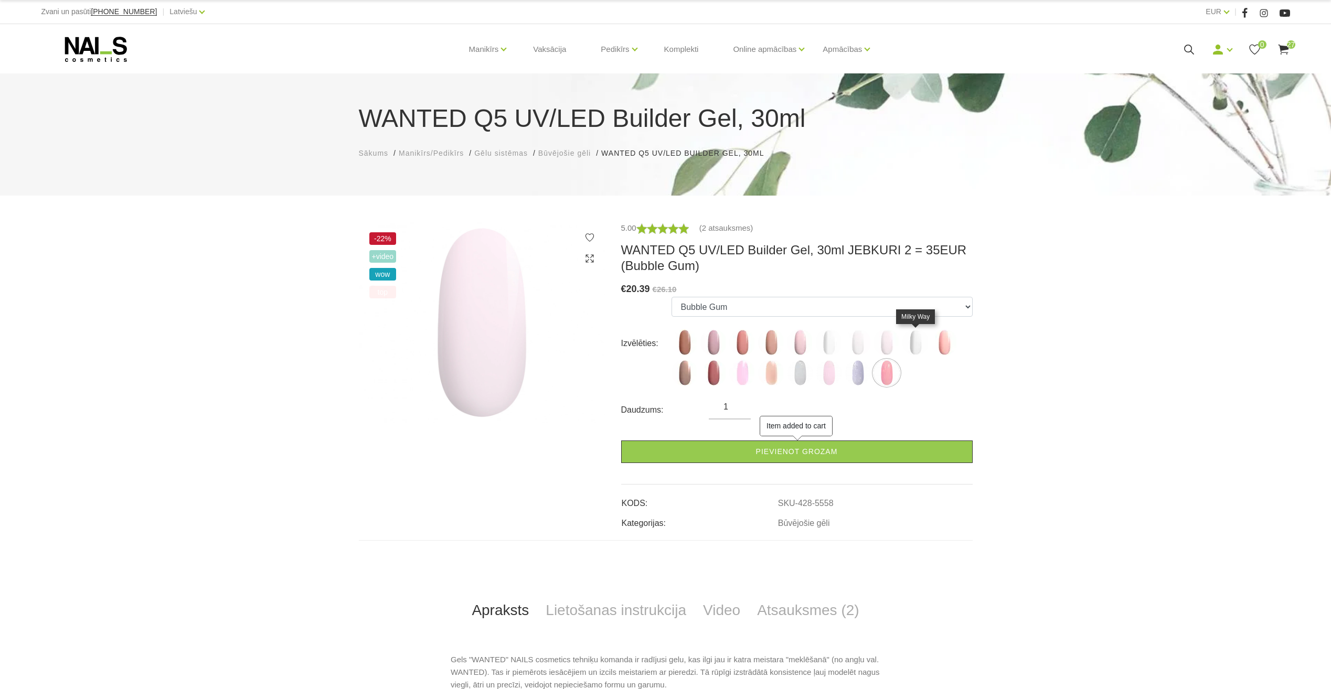
click at [912, 346] on img at bounding box center [915, 343] width 26 height 26
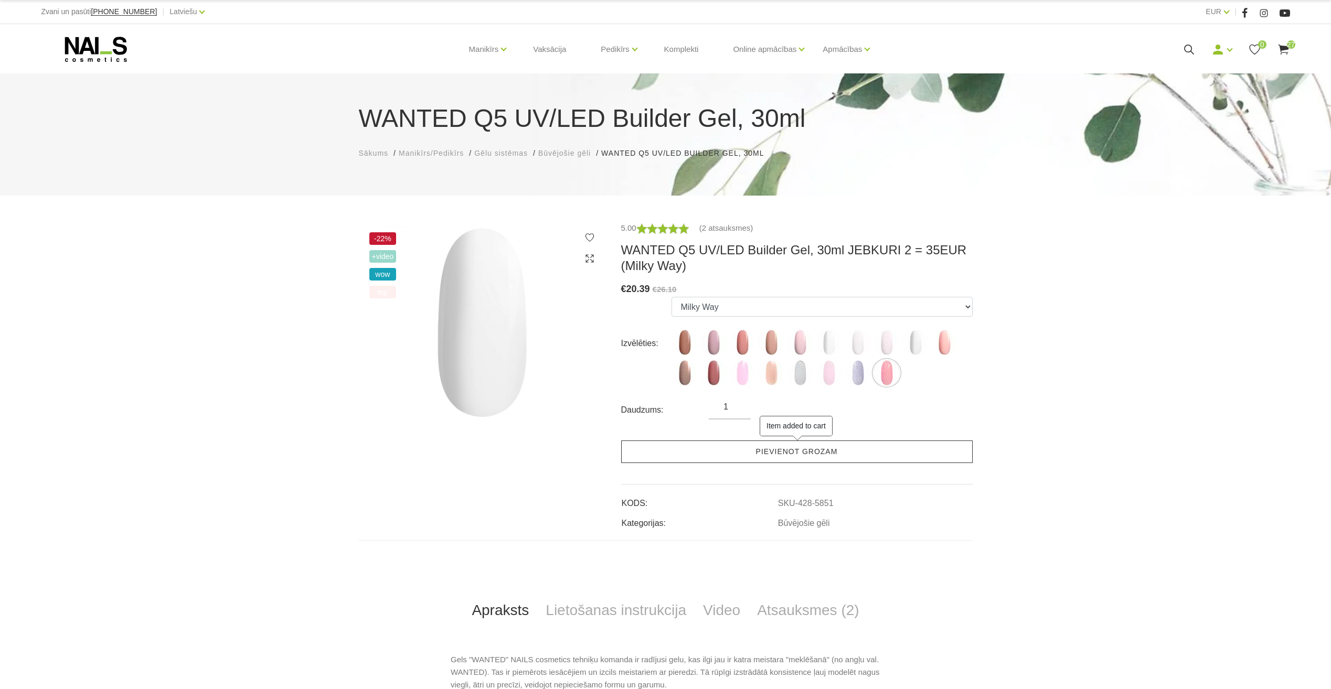
drag, startPoint x: 834, startPoint y: 454, endPoint x: 824, endPoint y: 456, distance: 10.2
click at [824, 455] on link "Pievienot grozam" at bounding box center [797, 452] width 352 height 23
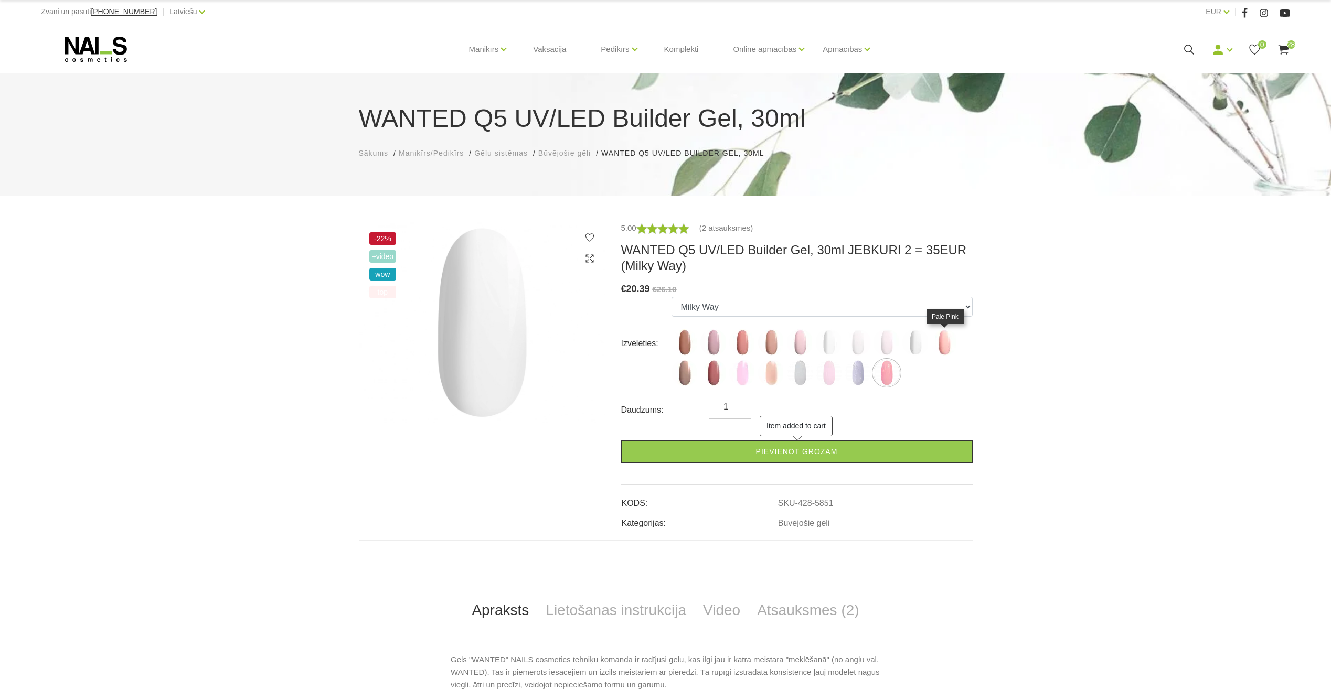
click at [936, 344] on img at bounding box center [944, 343] width 26 height 26
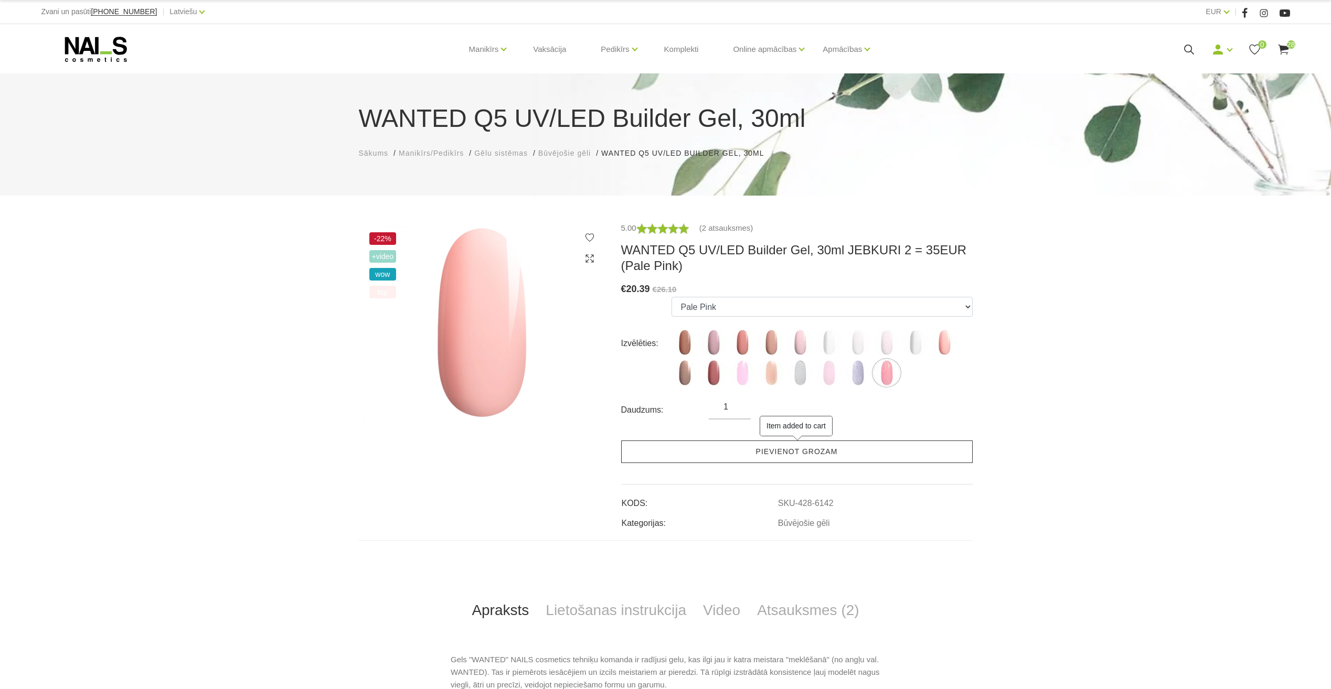
click at [847, 452] on link "Pievienot grozam" at bounding box center [797, 452] width 352 height 23
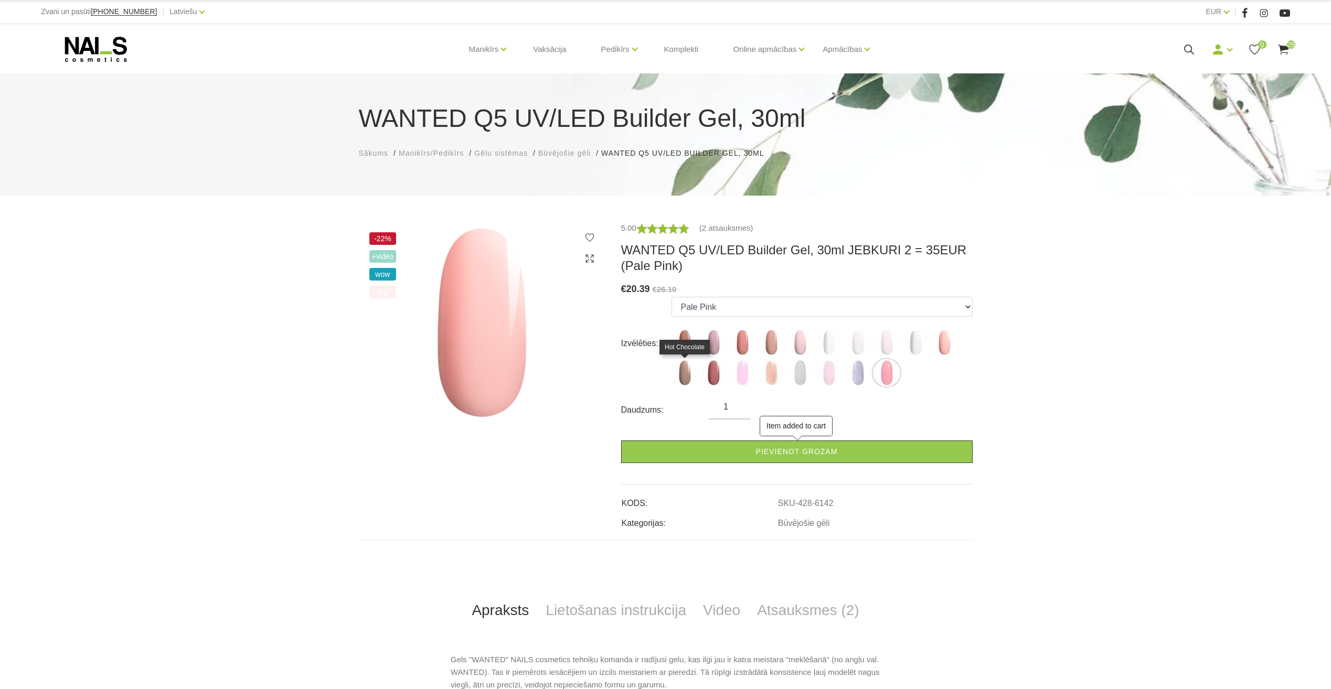
click at [680, 376] on img at bounding box center [685, 373] width 26 height 26
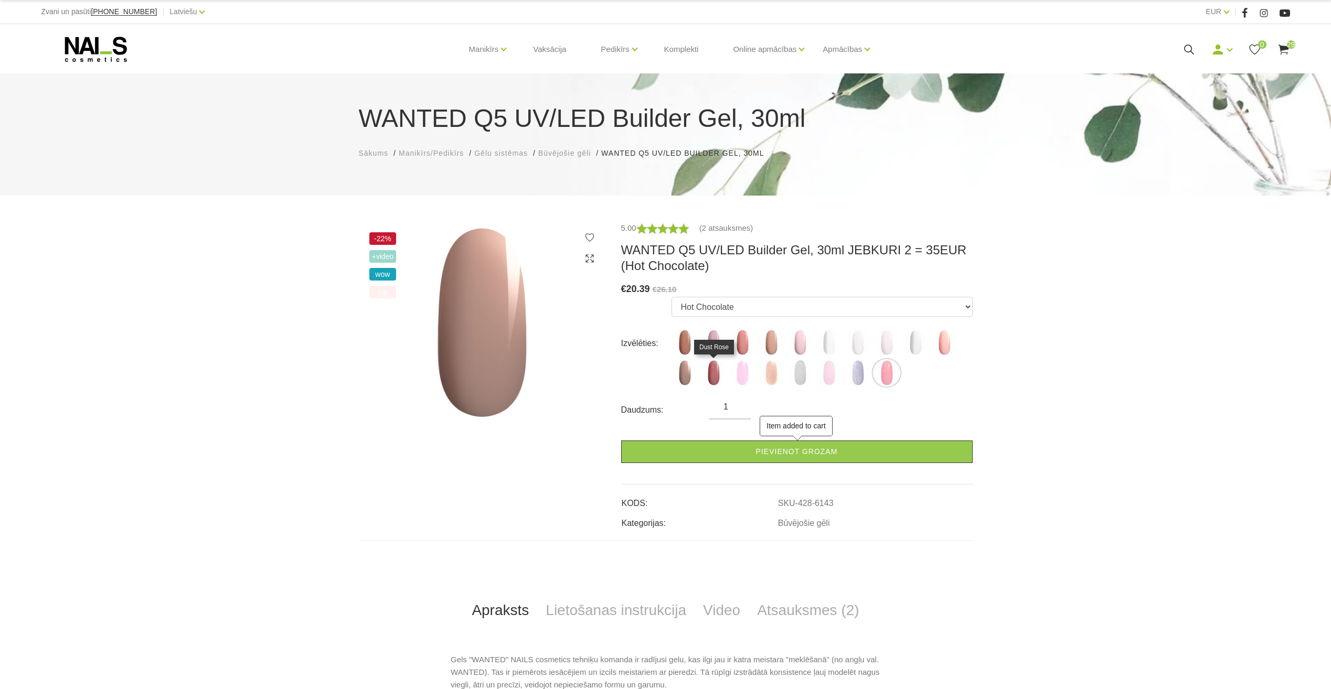
click at [717, 367] on img at bounding box center [713, 373] width 26 height 26
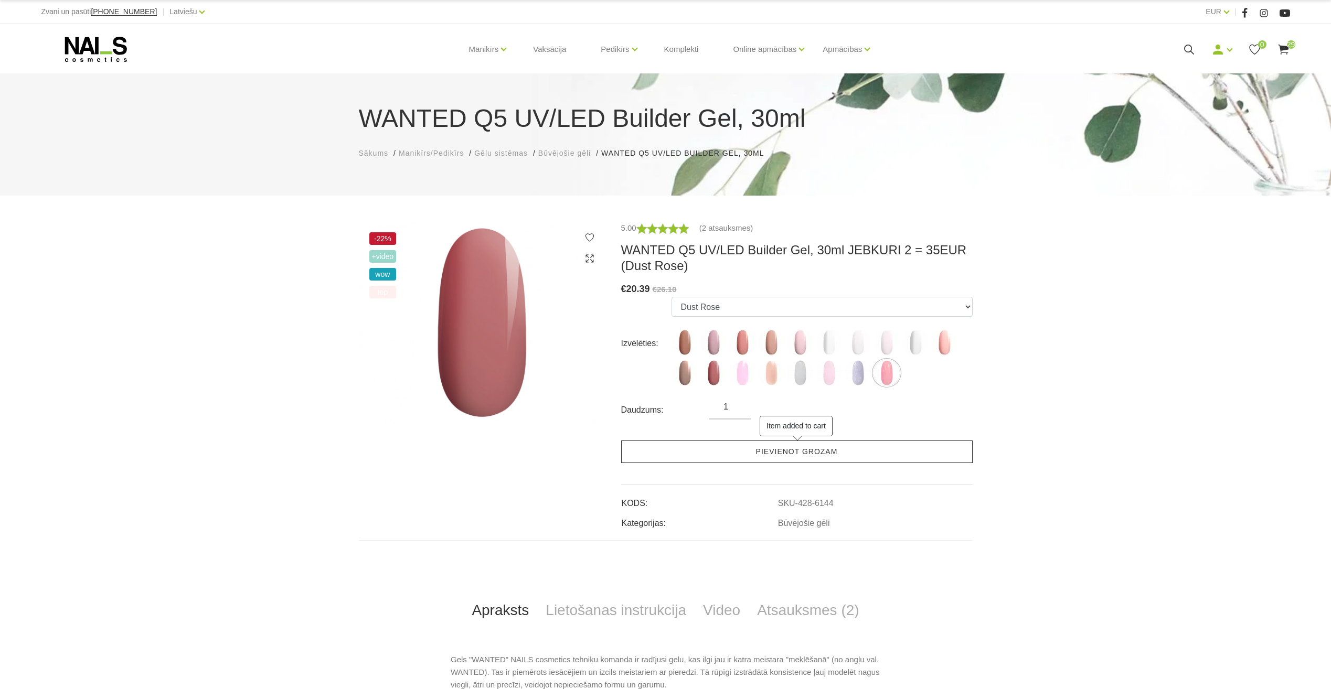
click at [788, 453] on link "Pievienot grozam" at bounding box center [797, 452] width 352 height 23
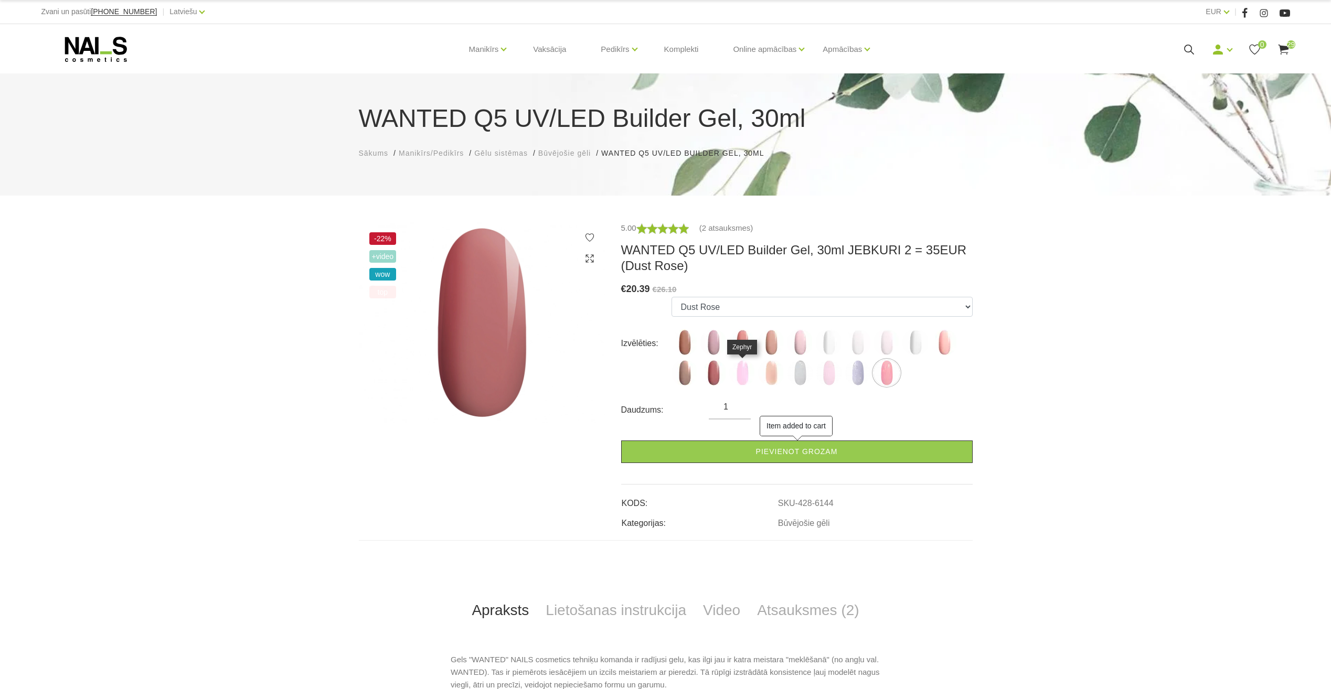
click at [744, 375] on img at bounding box center [742, 373] width 26 height 26
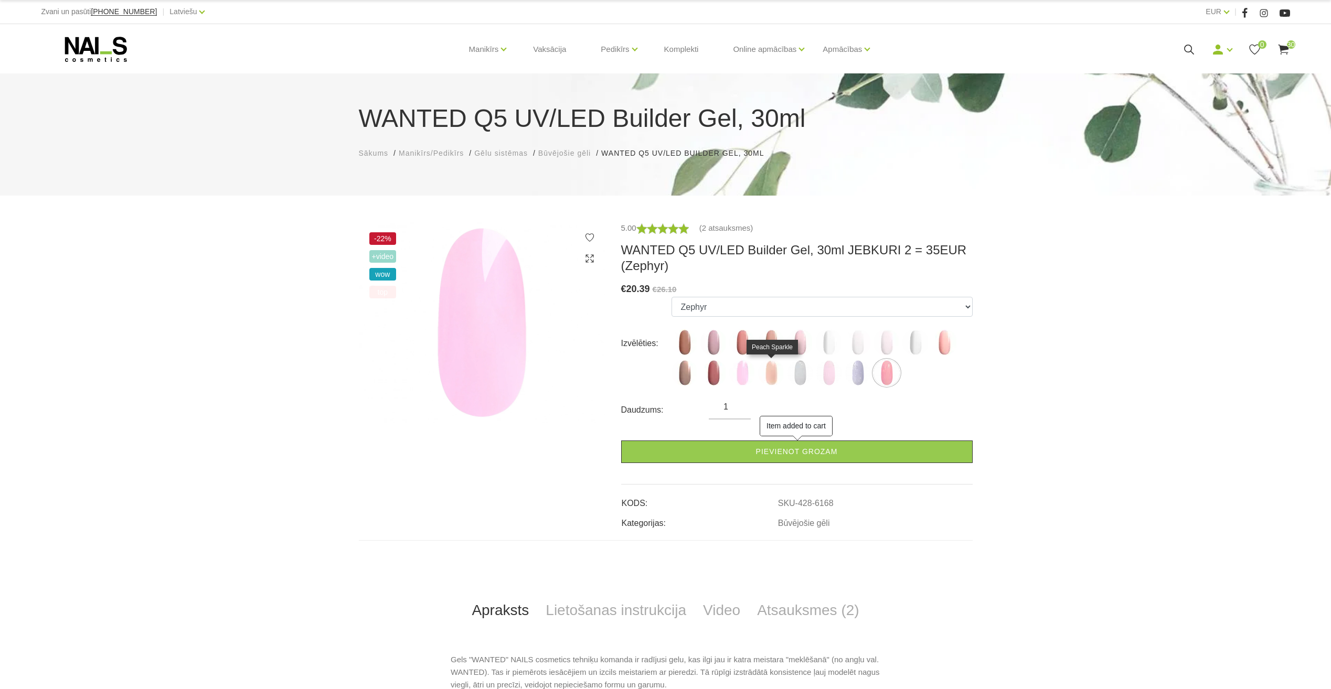
click at [772, 378] on img at bounding box center [771, 373] width 26 height 26
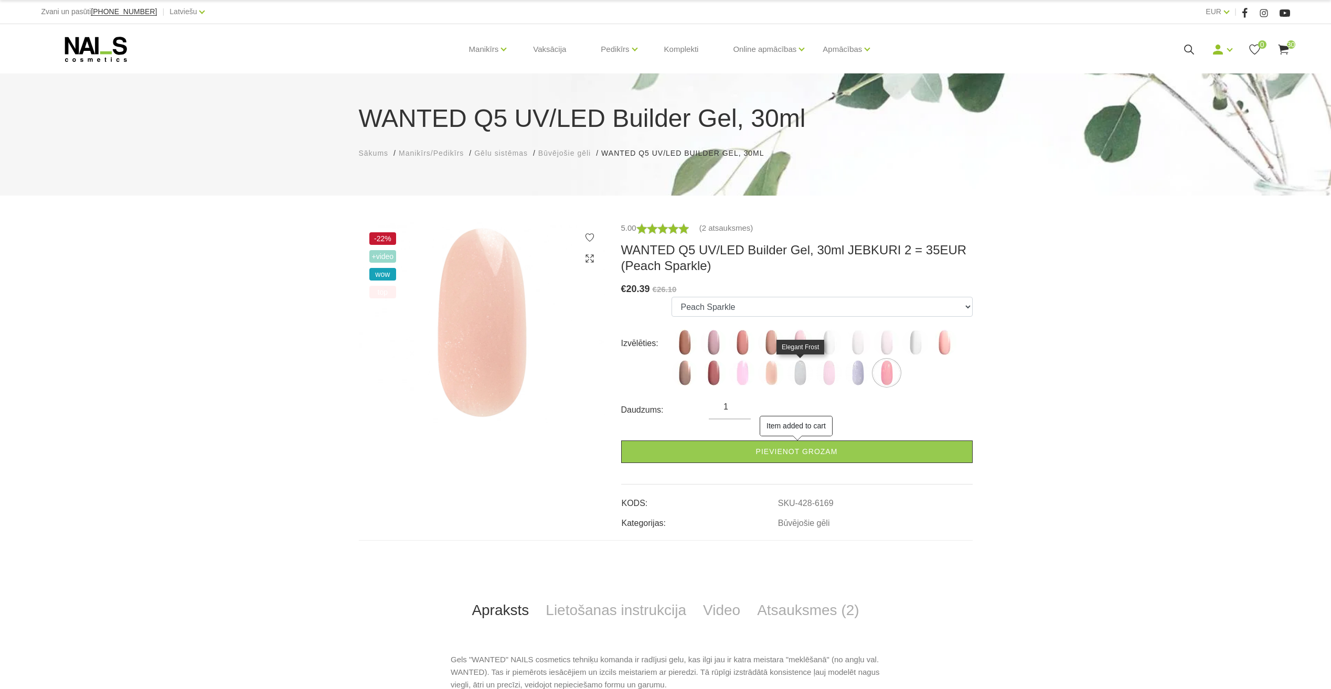
click at [805, 378] on img at bounding box center [800, 373] width 26 height 26
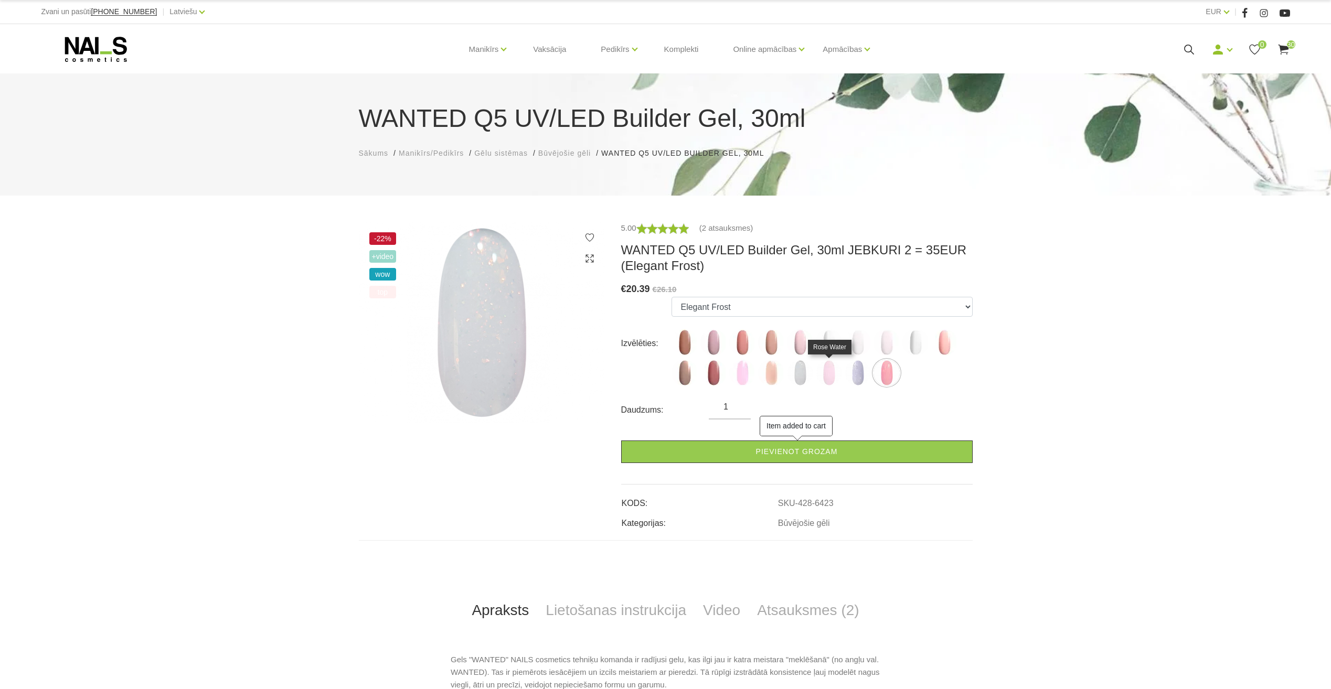
click at [827, 376] on img at bounding box center [829, 373] width 26 height 26
click at [862, 376] on img at bounding box center [858, 373] width 26 height 26
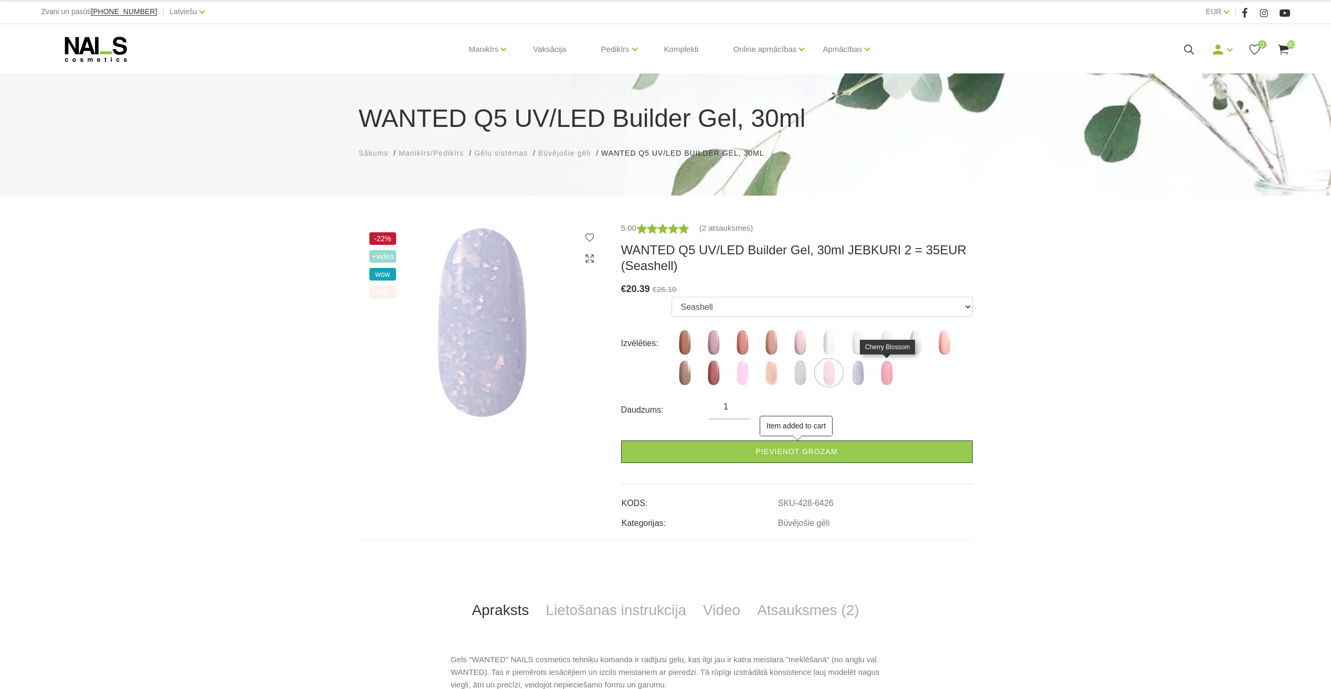
click at [887, 374] on img at bounding box center [887, 373] width 26 height 26
select select "6427"
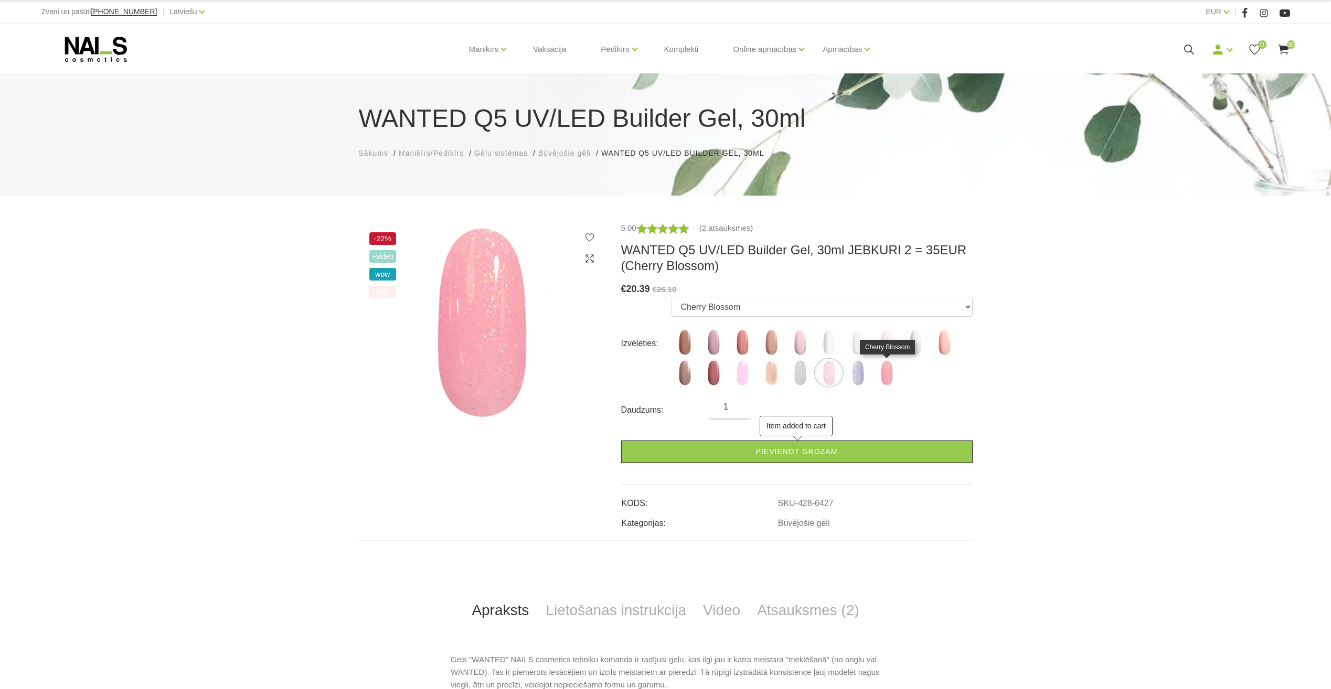
click at [887, 377] on img at bounding box center [887, 373] width 26 height 26
click at [1284, 46] on use at bounding box center [1283, 50] width 10 height 10
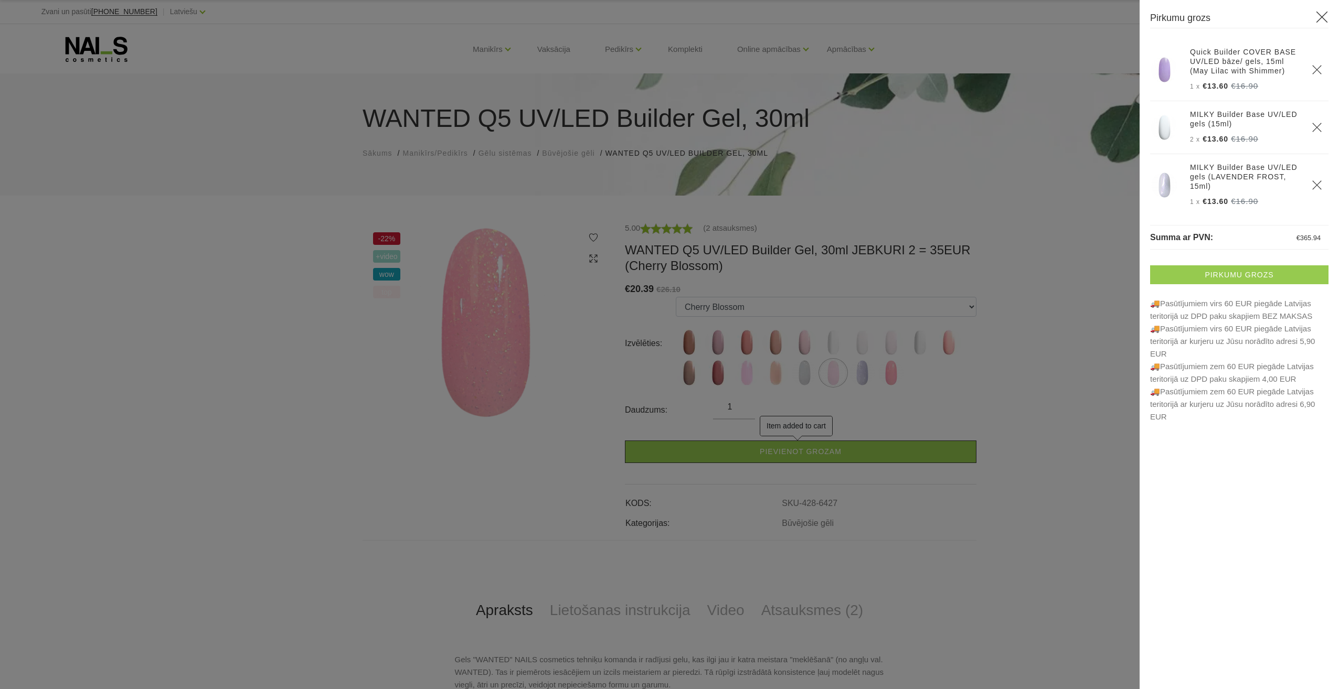
click at [1262, 273] on link "Pirkumu grozs" at bounding box center [1239, 275] width 178 height 19
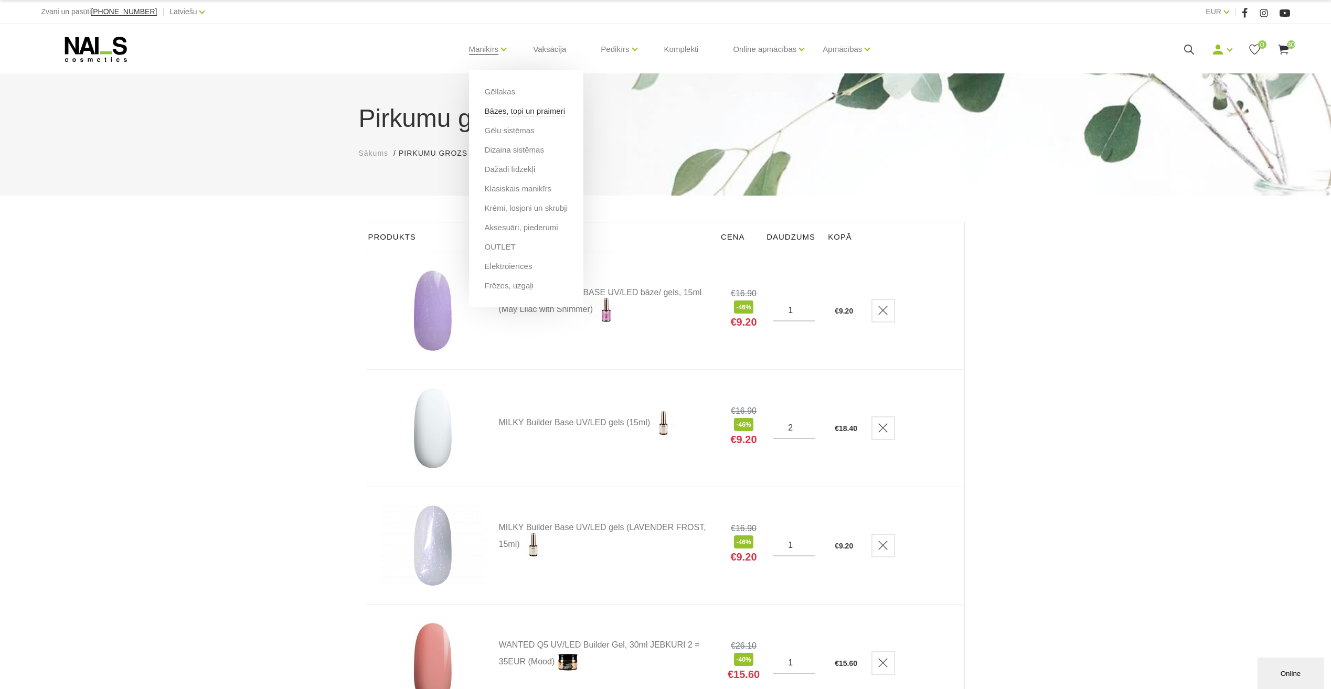
click at [511, 111] on link "Bāzes, topi un praimeri" at bounding box center [525, 111] width 80 height 12
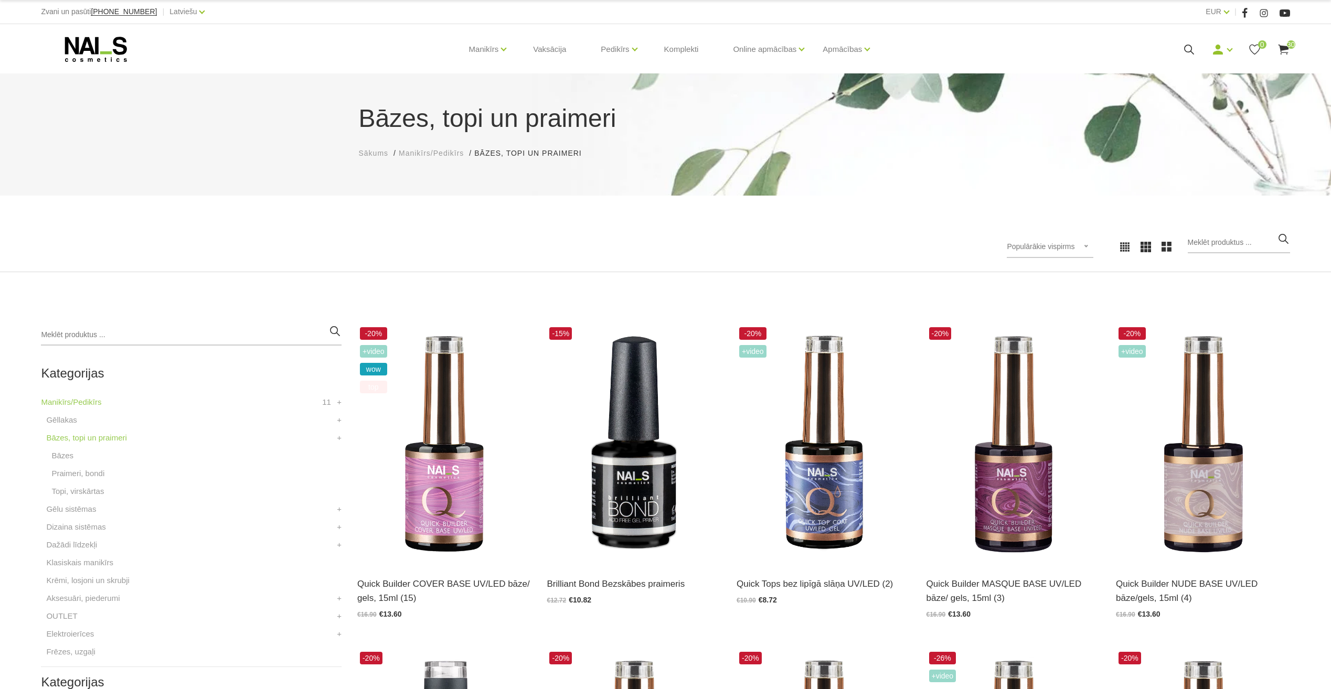
click at [1188, 51] on use at bounding box center [1189, 50] width 10 height 10
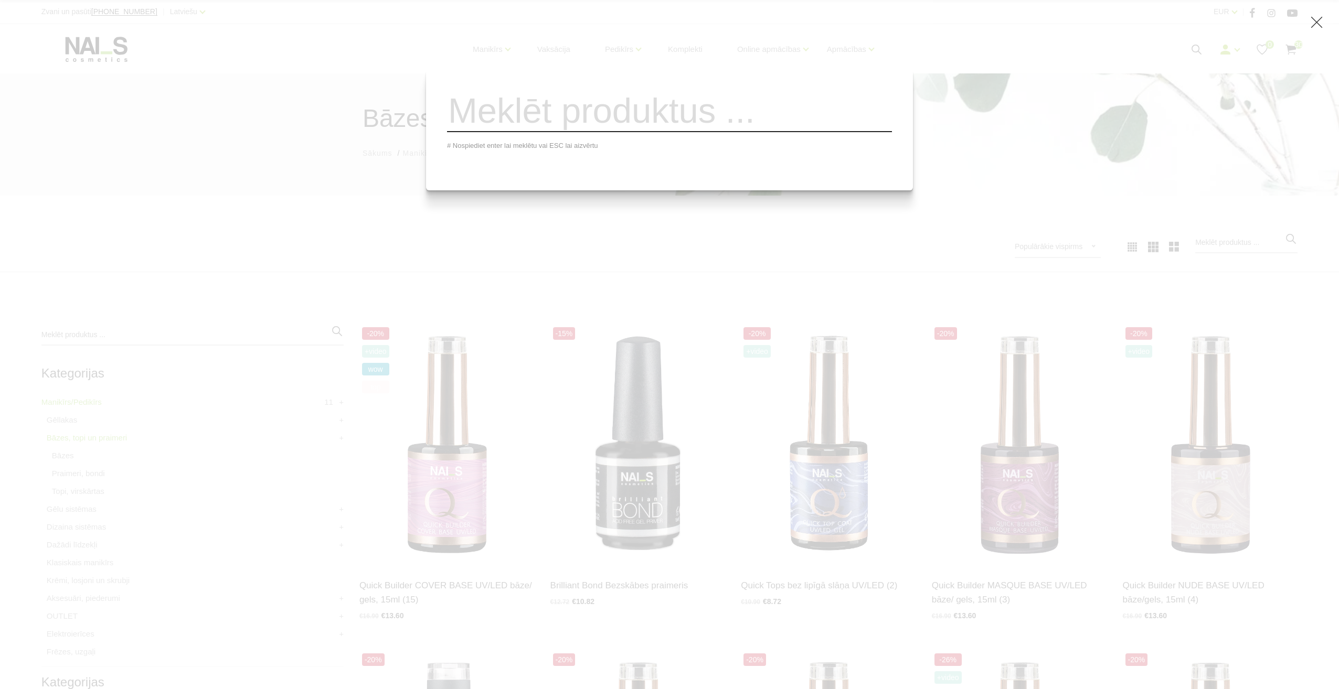
click at [740, 123] on input "search" at bounding box center [669, 111] width 445 height 43
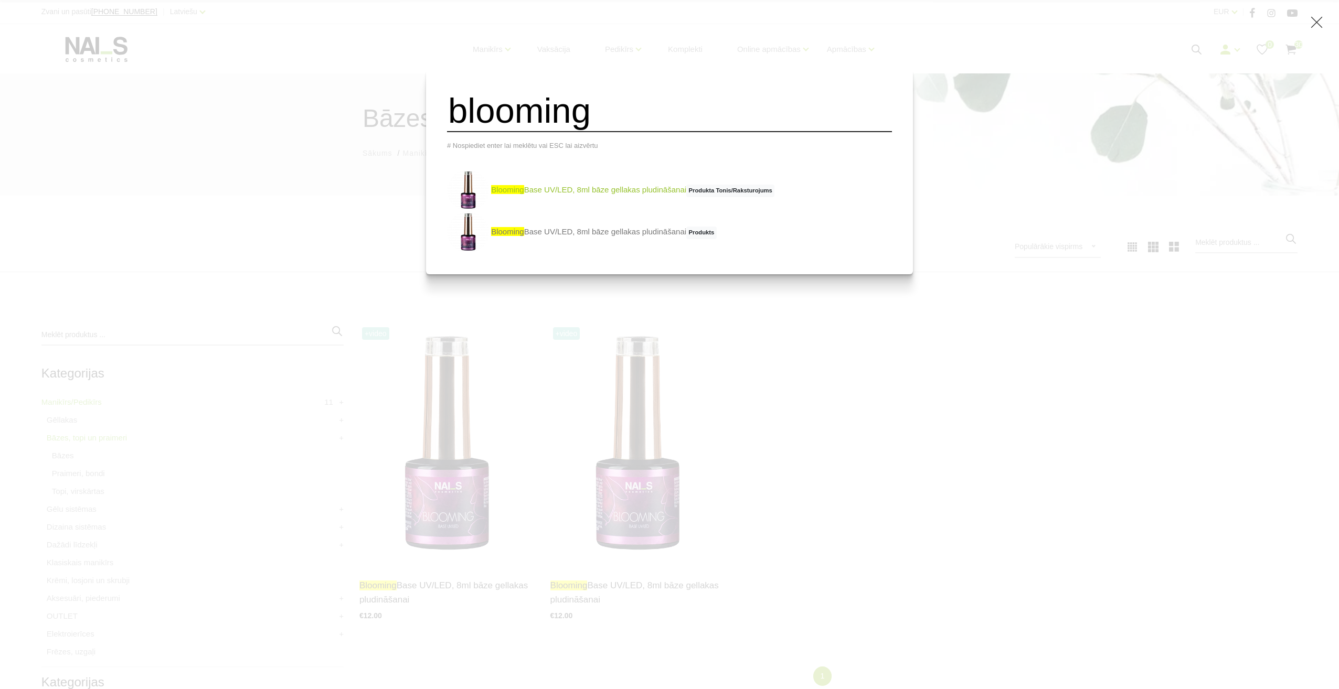
type input "blooming"
click at [624, 200] on link "blooming Base UV/LED, 8ml bāze gellakas pludināšanai Produkta Tonis/Raksturojums" at bounding box center [610, 190] width 327 height 42
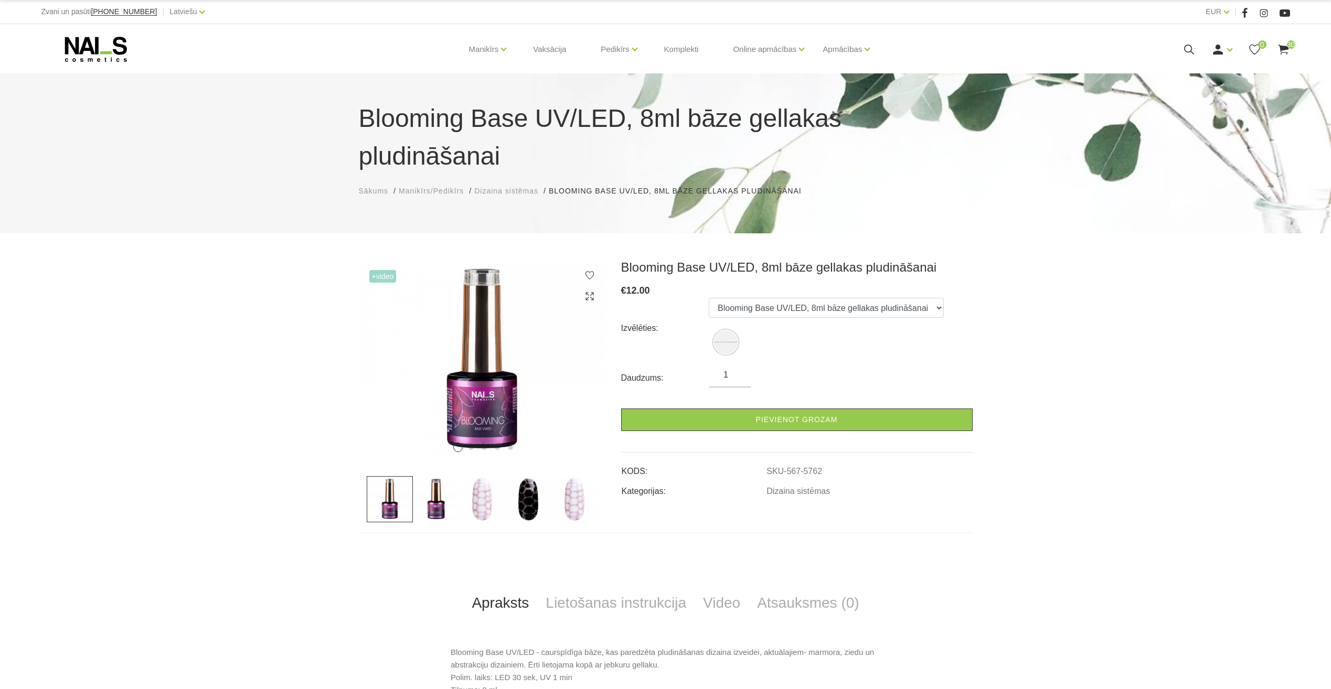
click at [432, 476] on img at bounding box center [436, 499] width 46 height 46
click at [524, 476] on img at bounding box center [528, 499] width 46 height 46
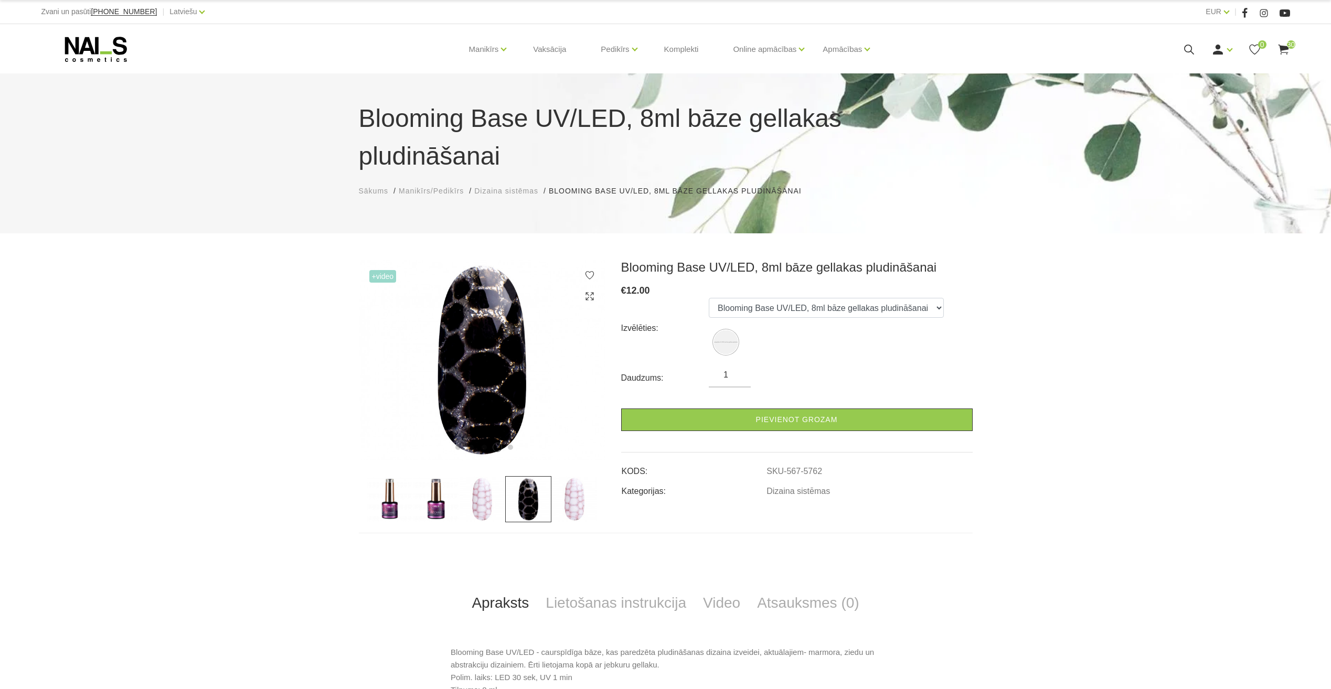
click at [572, 476] on img at bounding box center [574, 499] width 46 height 46
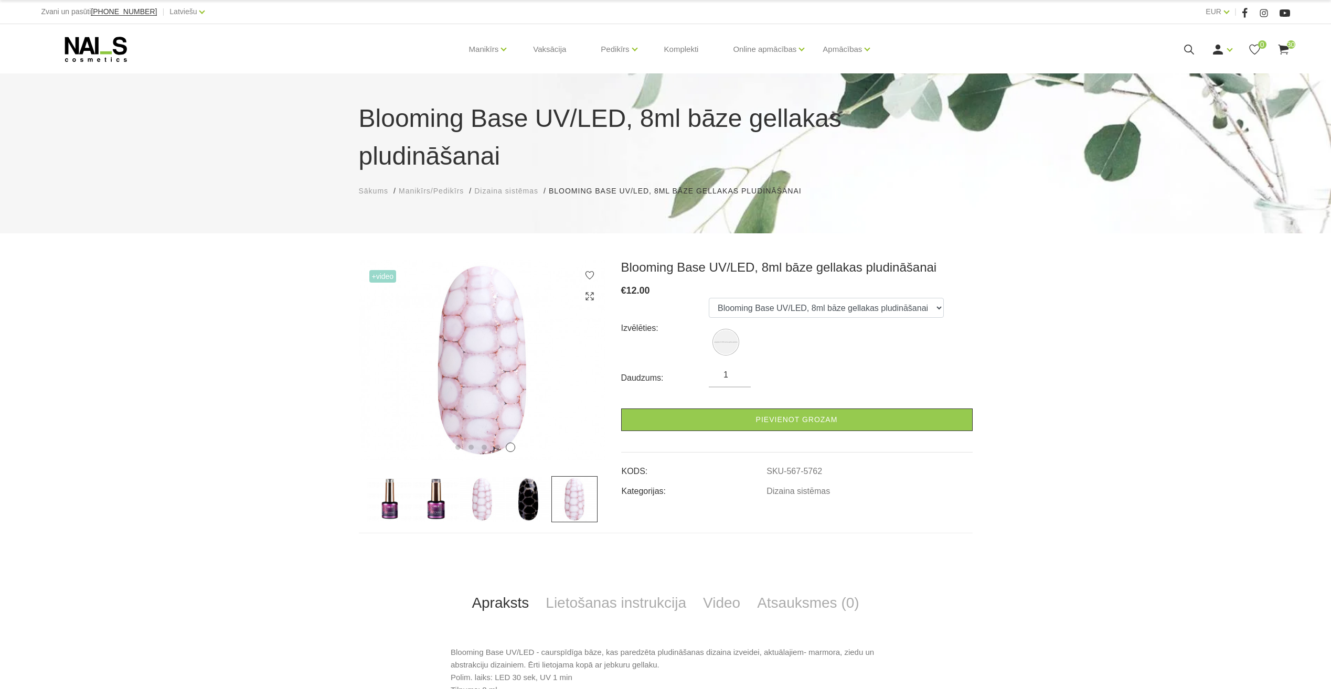
click at [480, 476] on img at bounding box center [482, 499] width 46 height 46
click at [432, 476] on img at bounding box center [436, 499] width 46 height 46
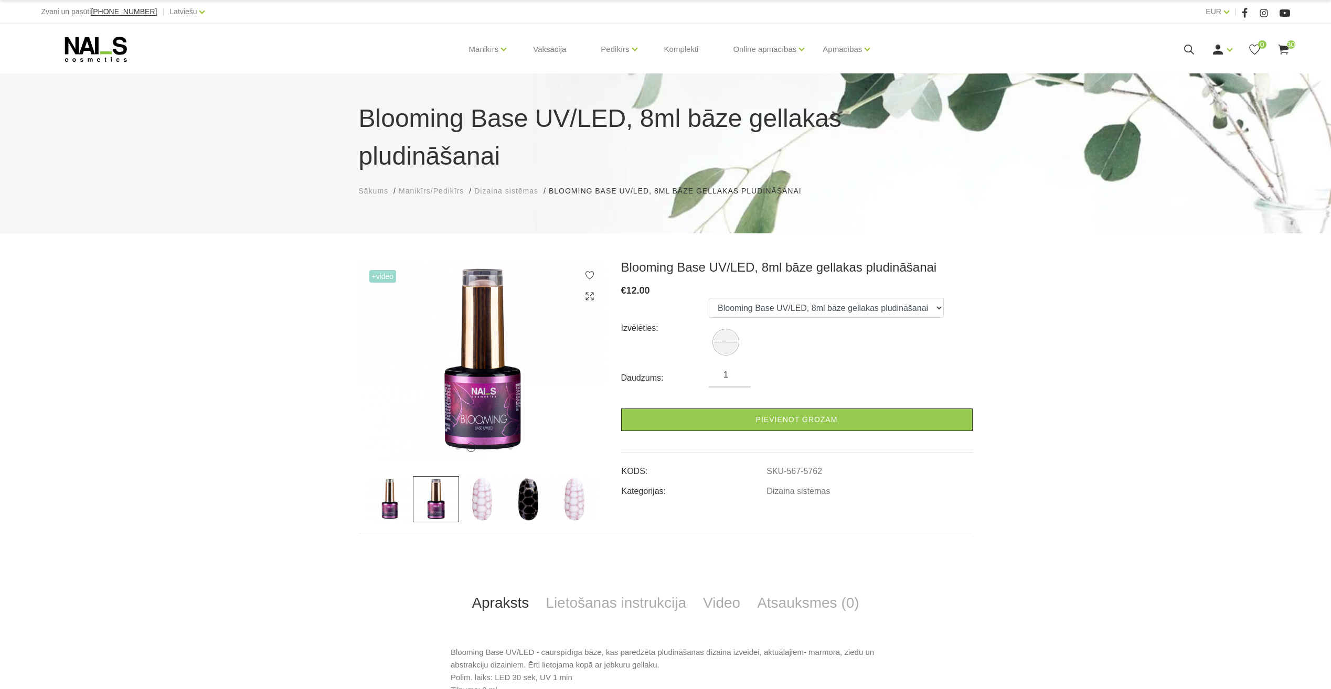
click at [394, 476] on img at bounding box center [390, 499] width 46 height 46
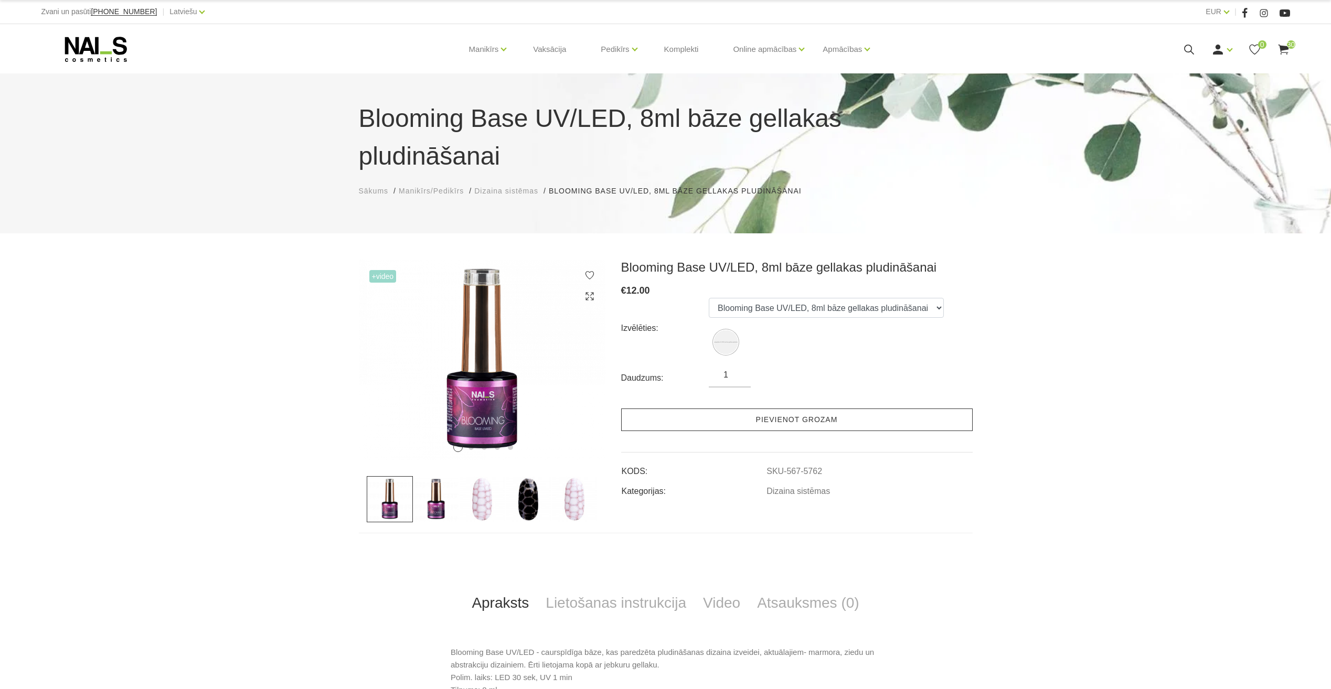
click at [784, 409] on link "Pievienot grozam" at bounding box center [797, 420] width 352 height 23
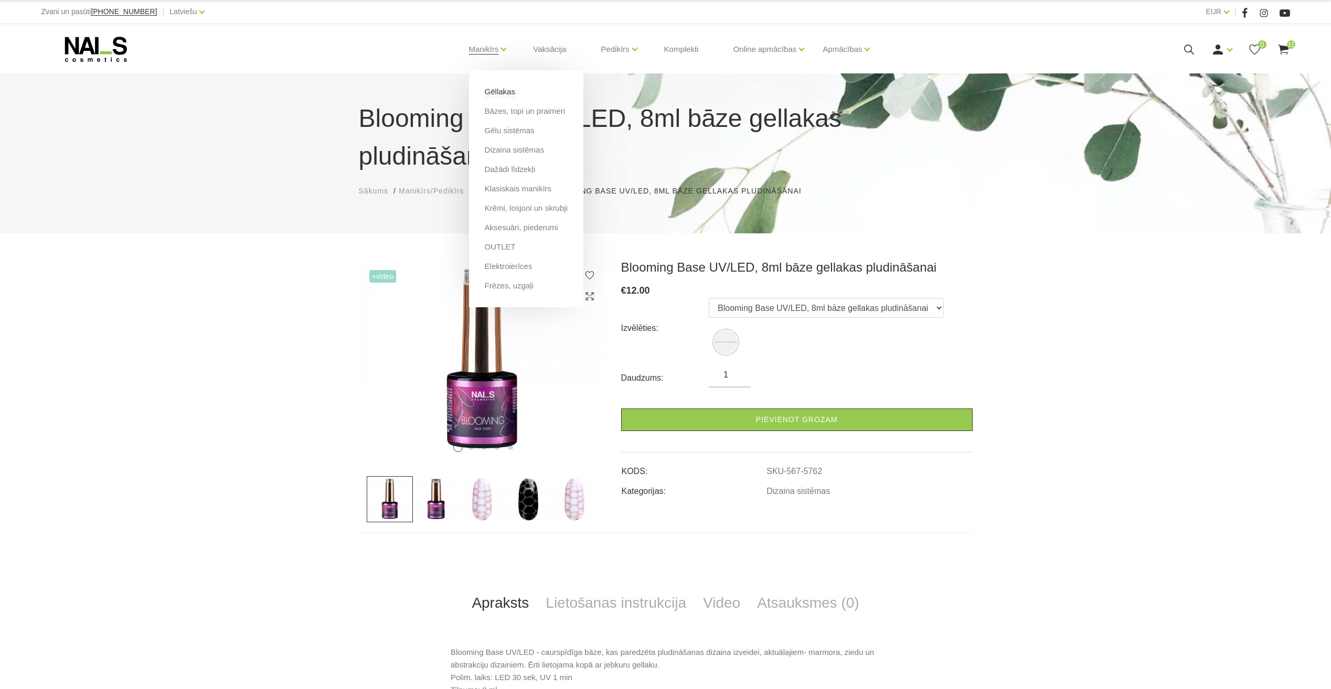
click at [503, 92] on link "Gēllakas" at bounding box center [500, 92] width 30 height 12
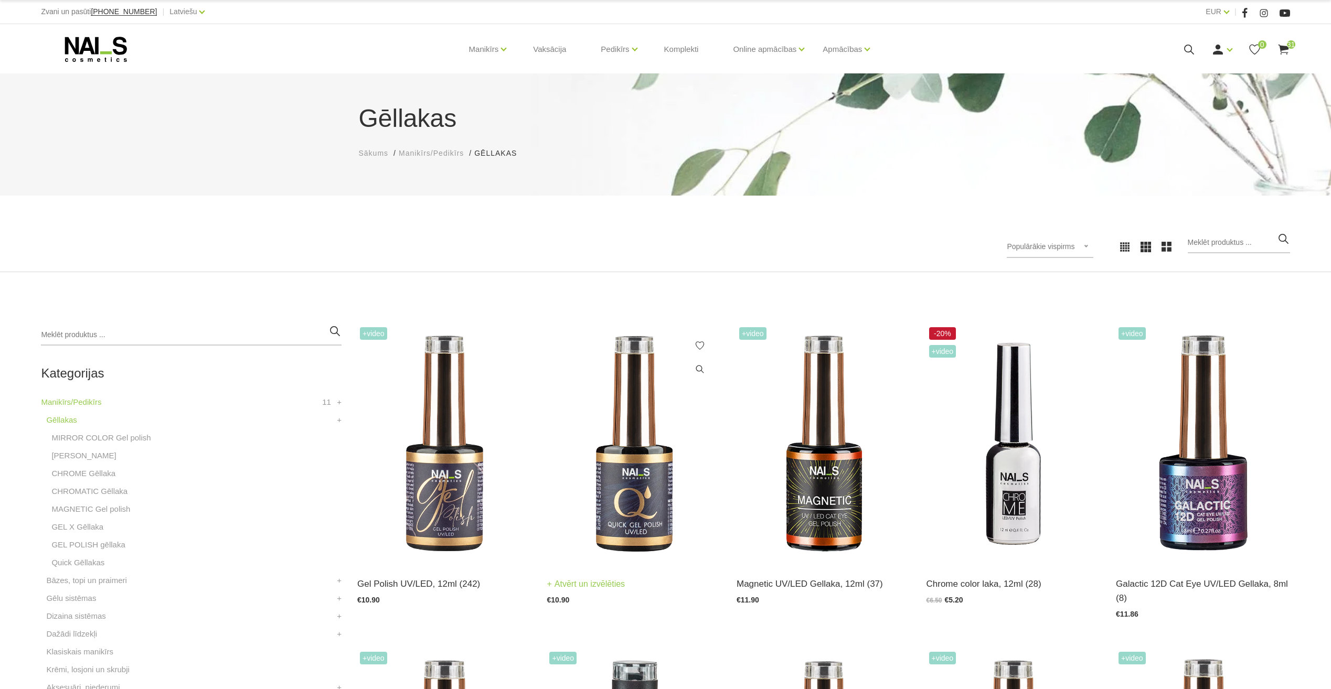
scroll to position [52, 0]
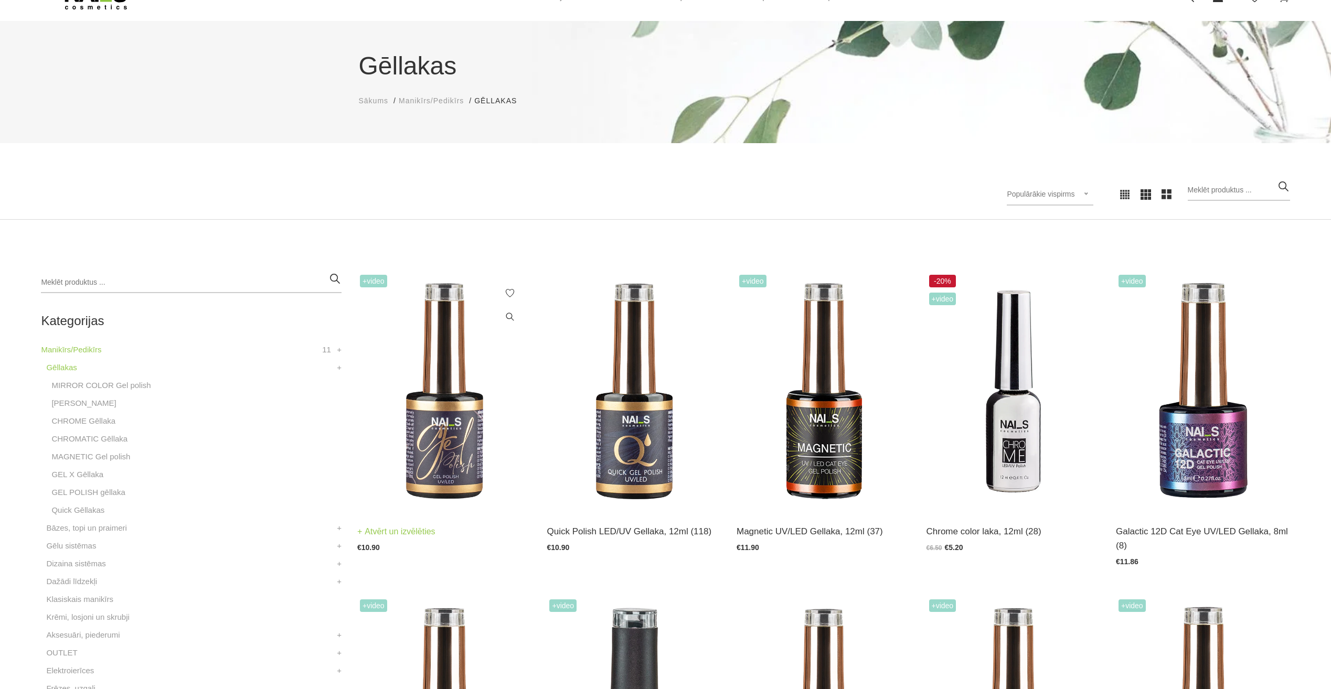
click at [462, 427] on img at bounding box center [444, 391] width 174 height 239
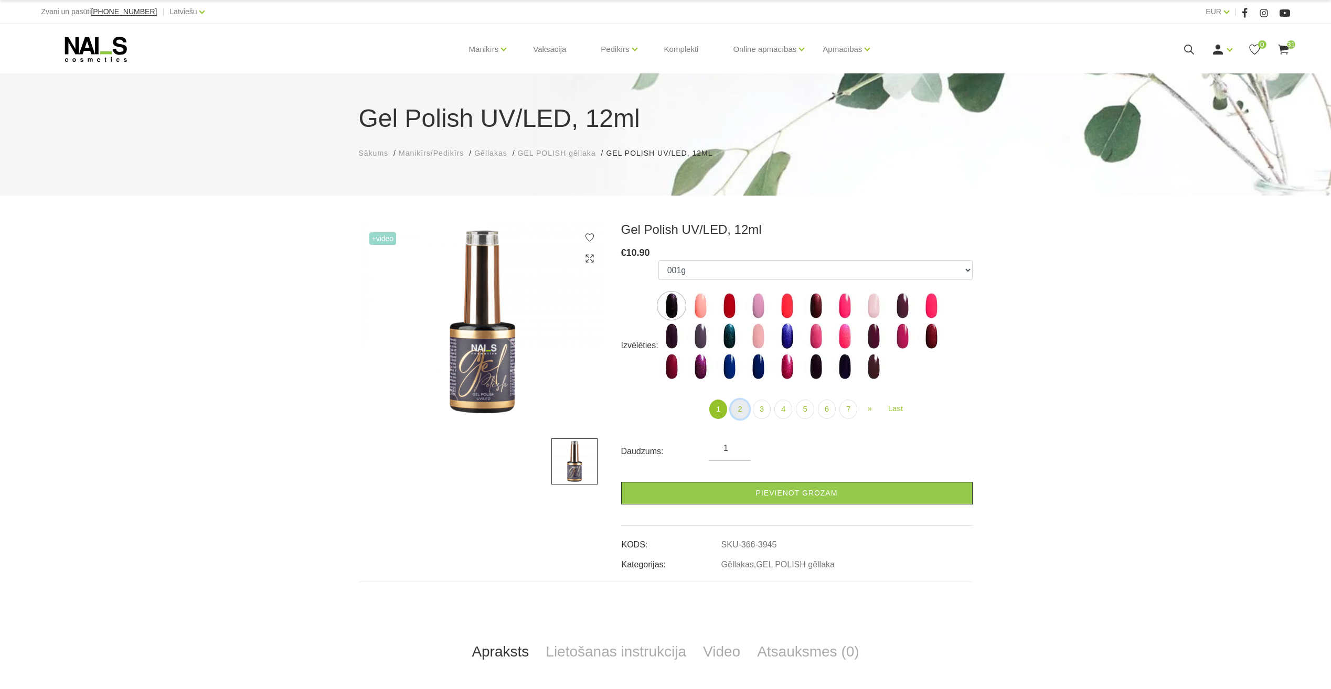
click at [737, 406] on link "2" at bounding box center [740, 409] width 18 height 19
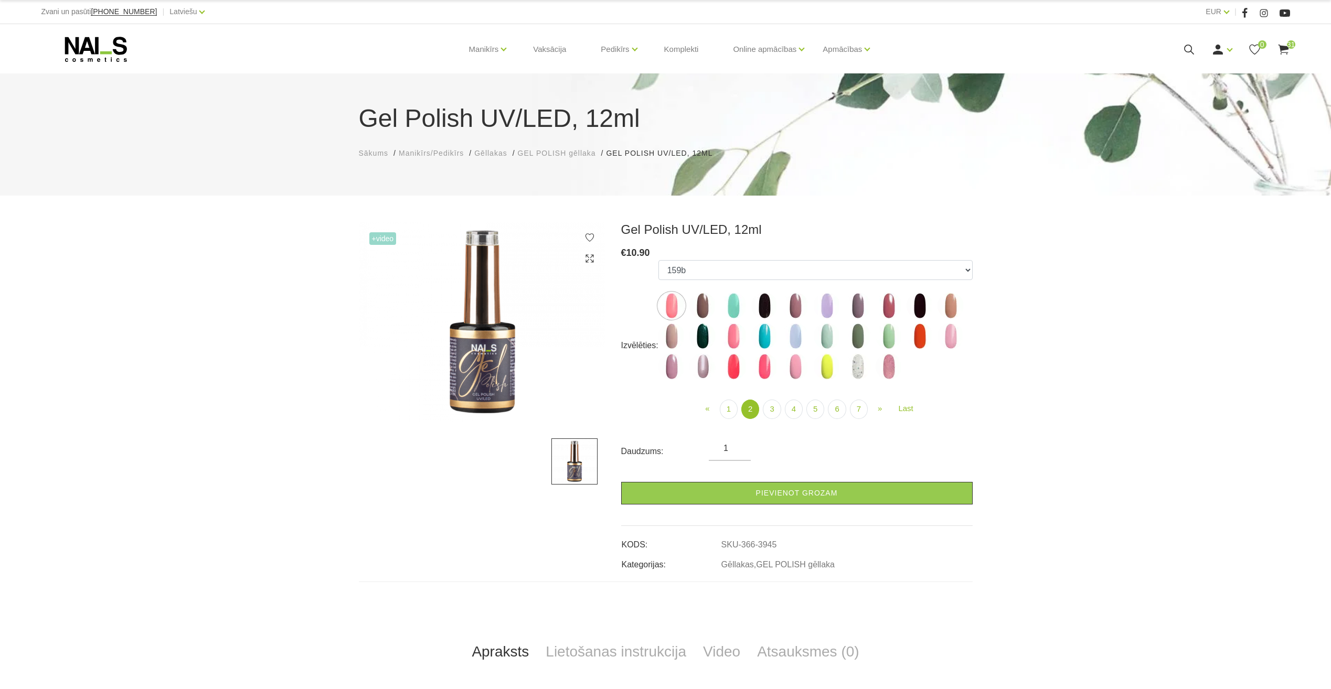
click at [763, 339] on img at bounding box center [764, 336] width 26 height 26
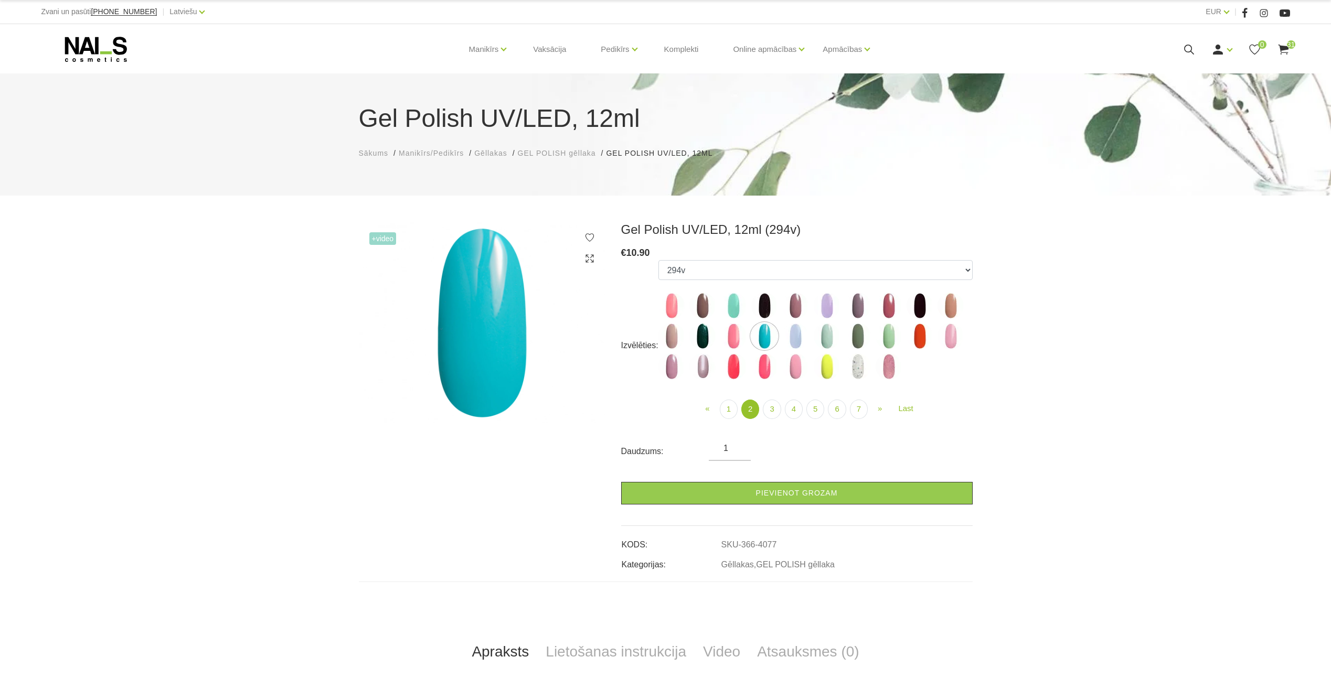
click at [918, 344] on img at bounding box center [920, 336] width 26 height 26
select select "4086"
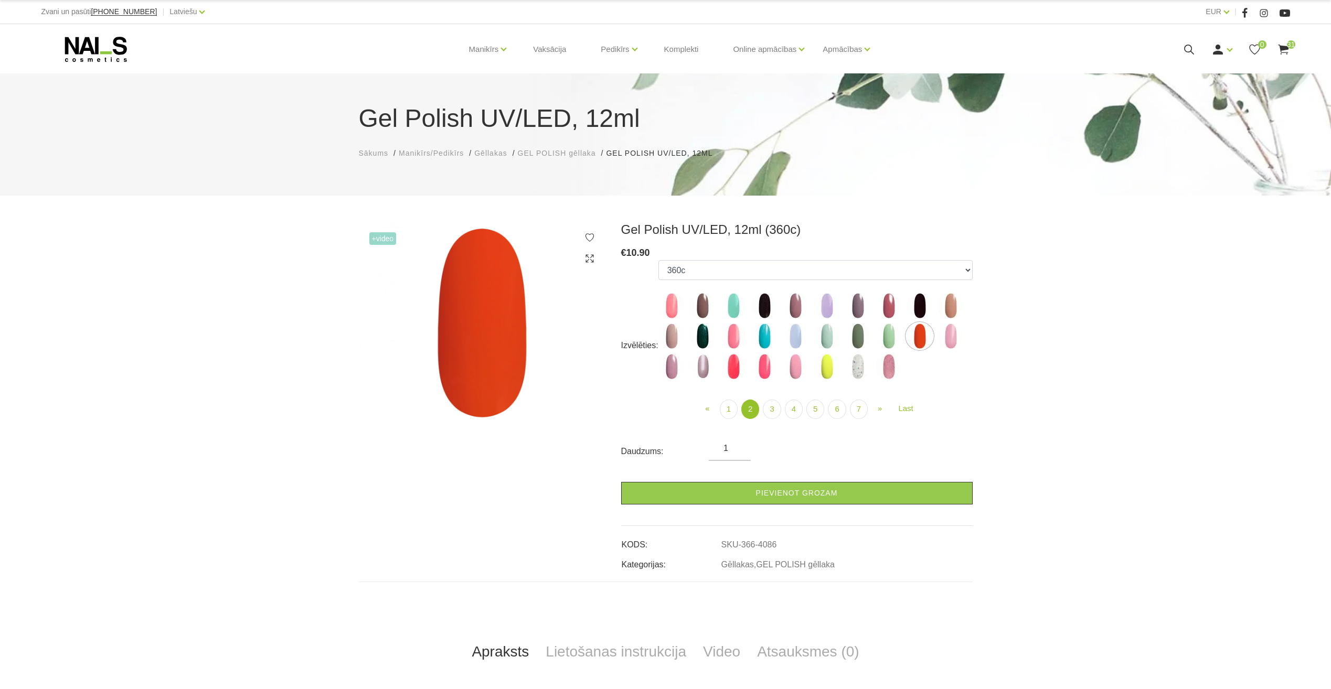
click at [1285, 48] on use at bounding box center [1283, 50] width 10 height 10
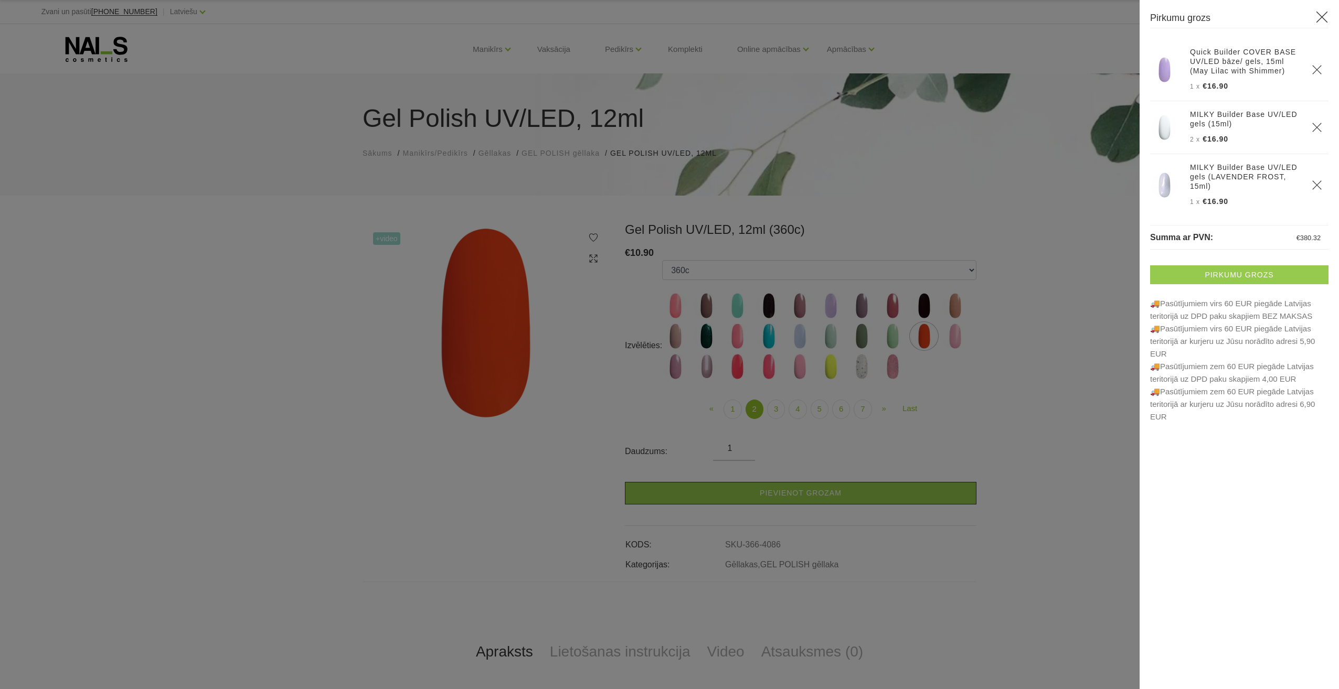
click at [1239, 274] on link "Pirkumu grozs" at bounding box center [1239, 275] width 178 height 19
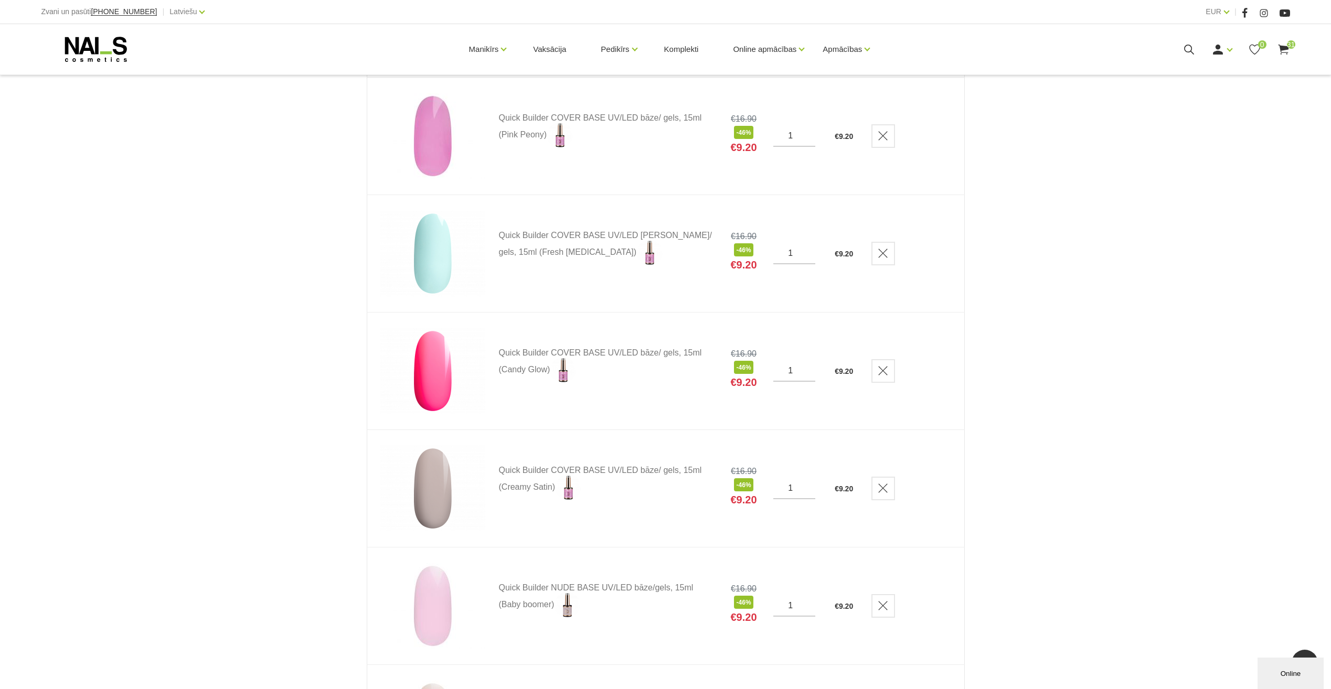
scroll to position [1364, 0]
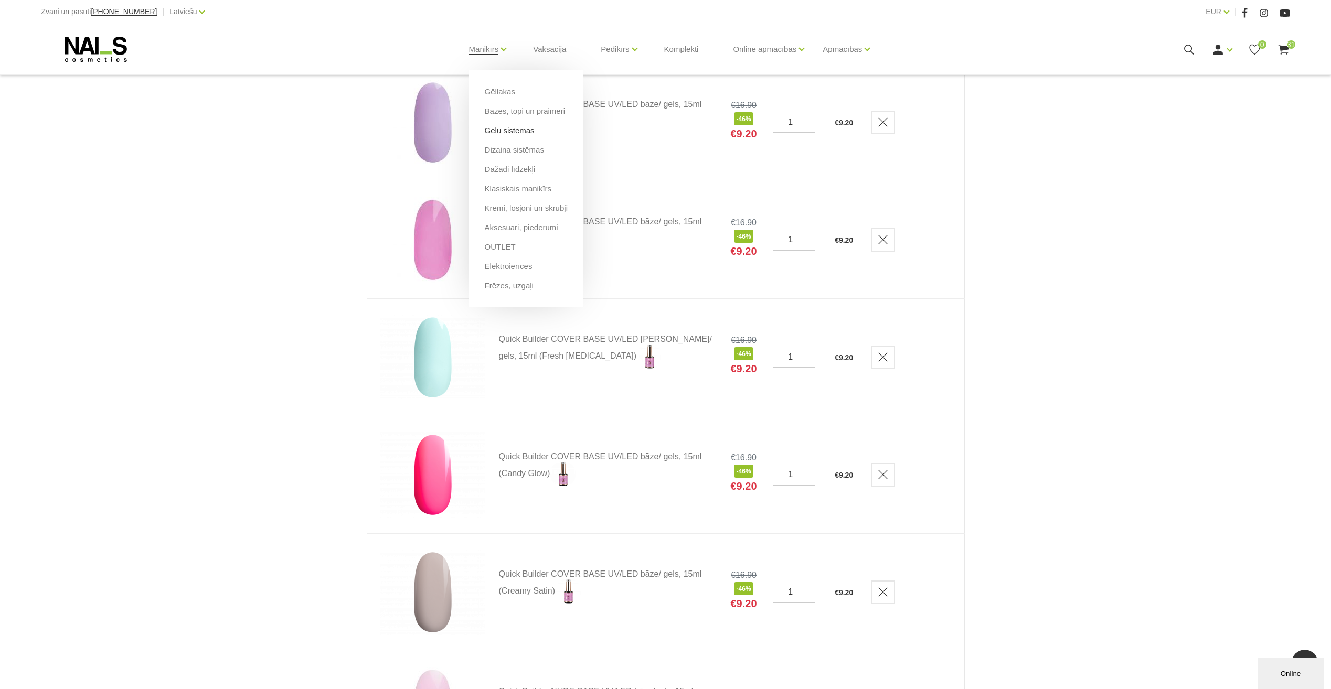
click at [521, 131] on link "Gēlu sistēmas" at bounding box center [510, 131] width 50 height 12
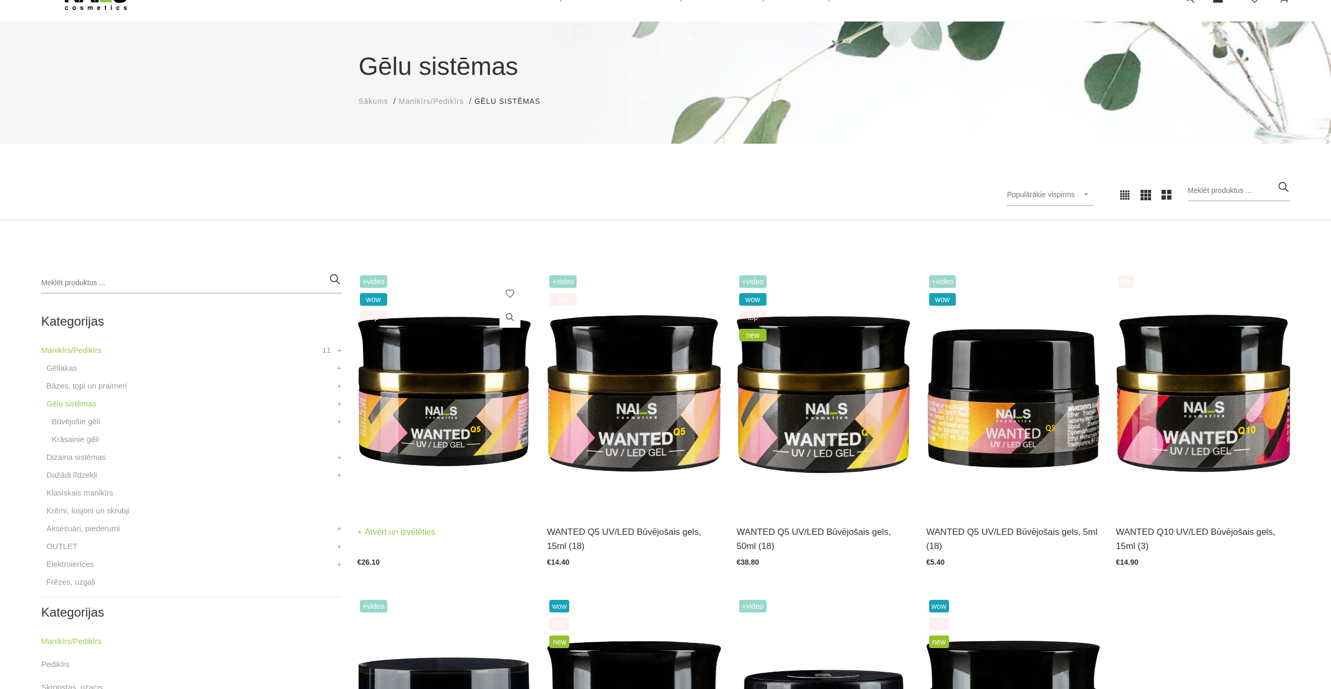
scroll to position [52, 0]
click at [447, 402] on img at bounding box center [444, 391] width 174 height 239
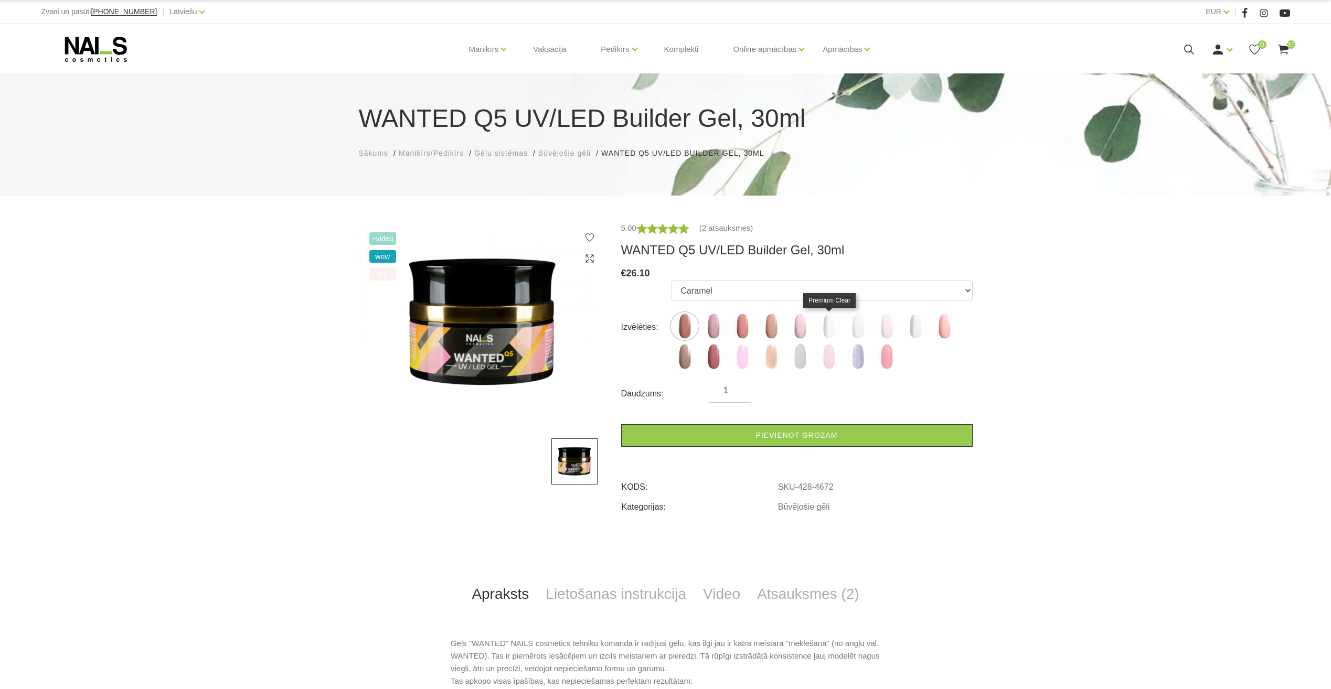
click at [831, 325] on img at bounding box center [829, 326] width 26 height 26
select select "4720"
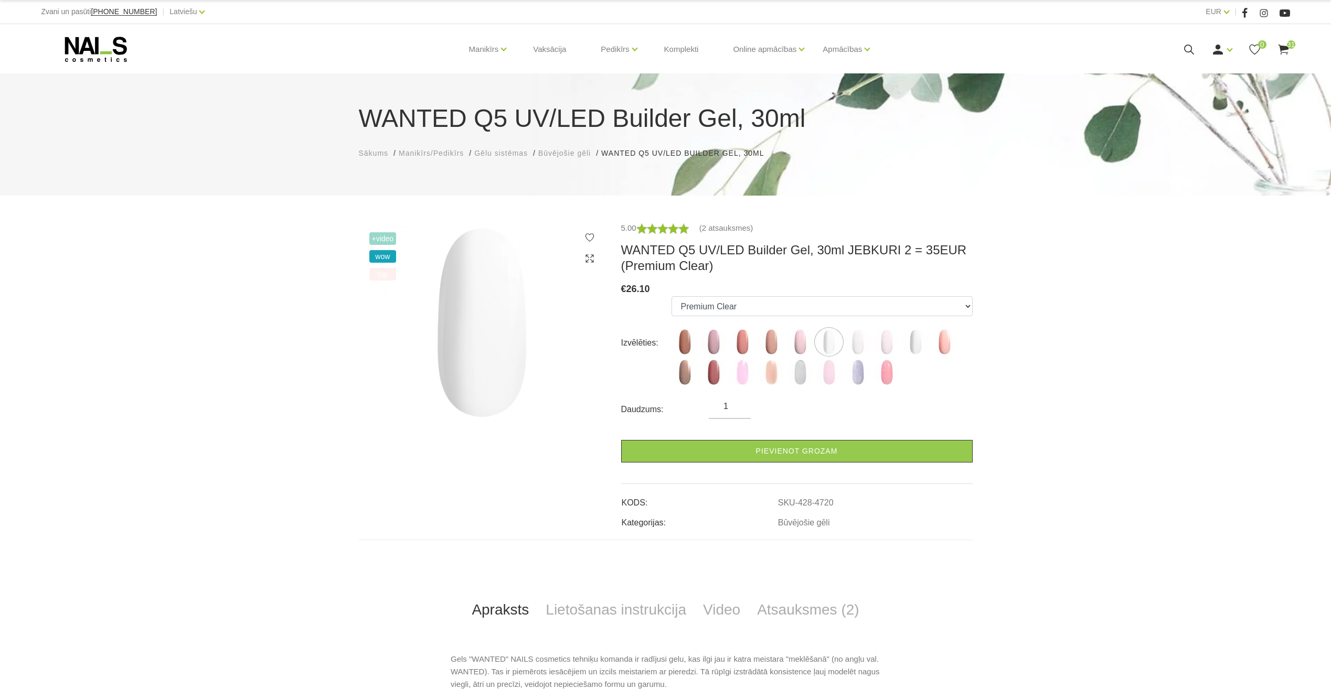
click at [1283, 45] on icon at bounding box center [1283, 49] width 13 height 13
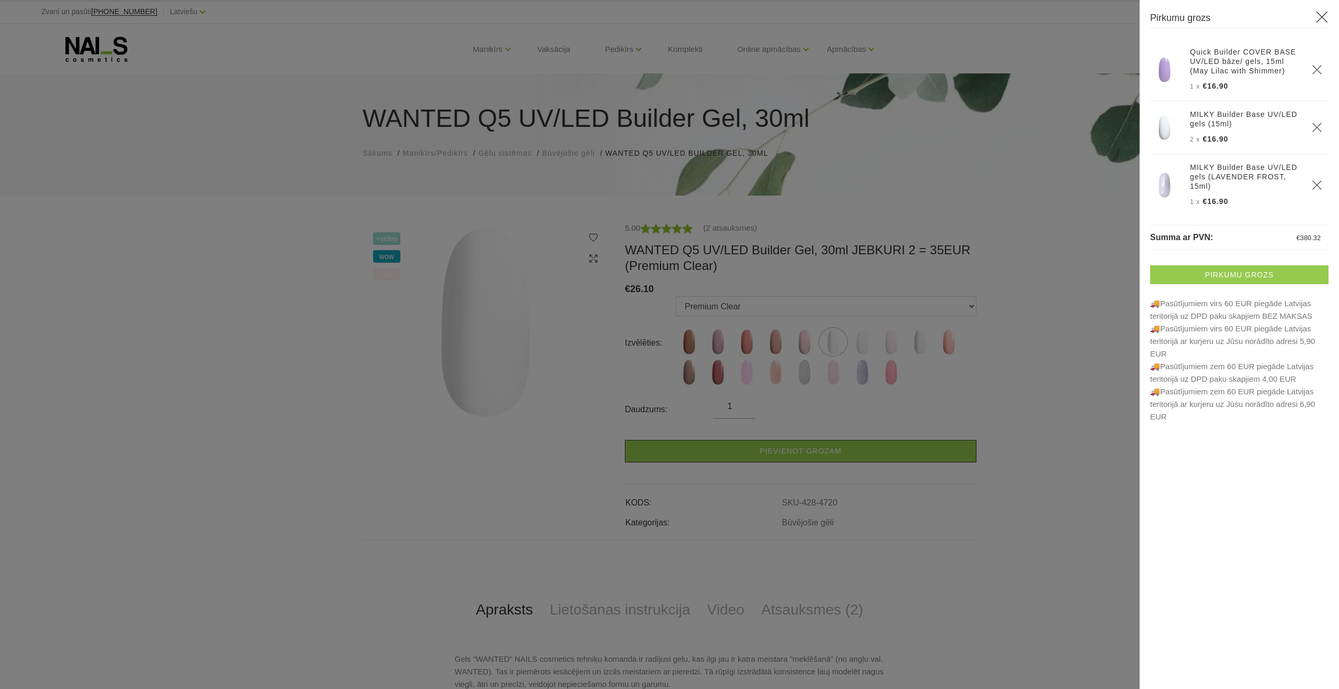
click at [1246, 272] on link "Pirkumu grozs" at bounding box center [1239, 275] width 178 height 19
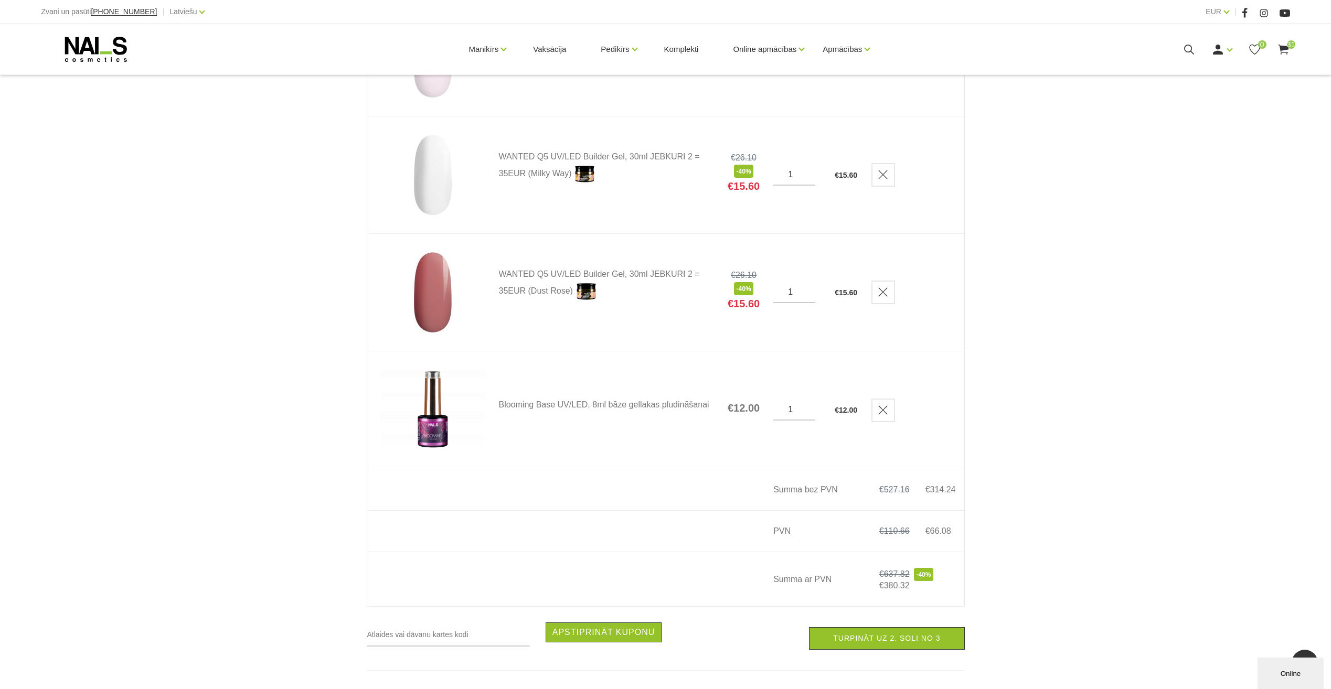
scroll to position [3568, 0]
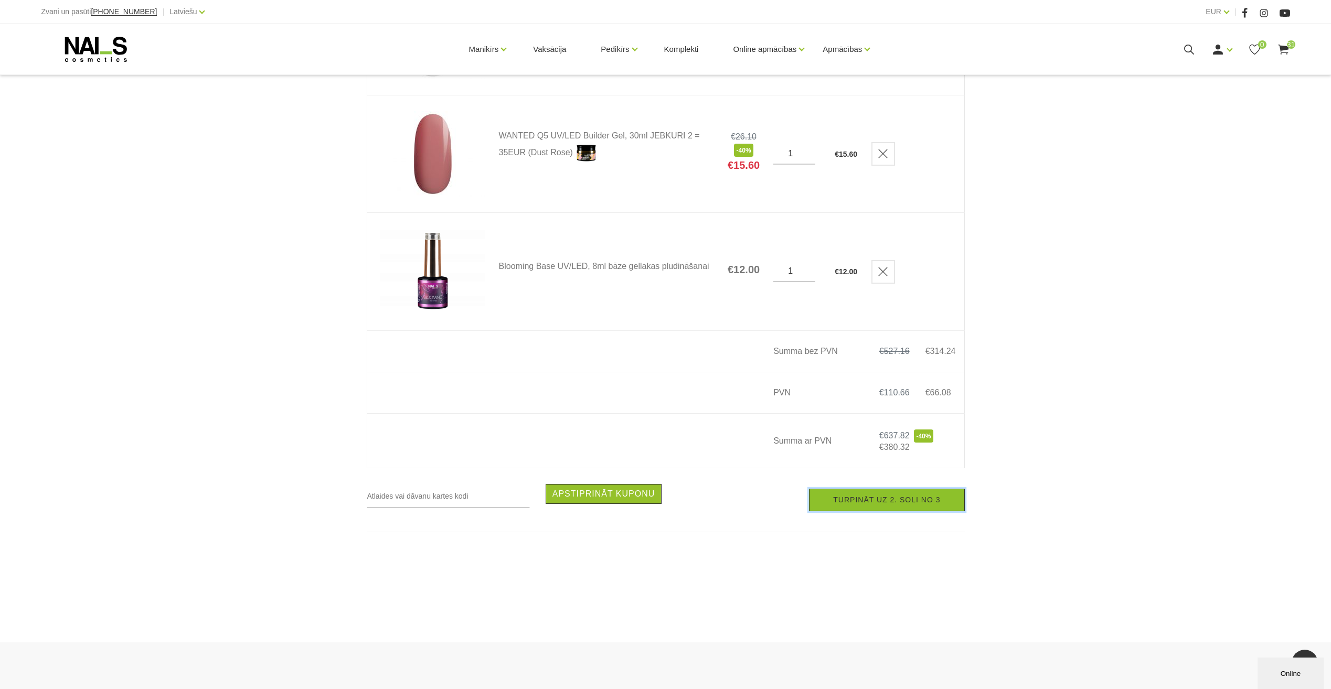
click at [909, 503] on link "Turpināt uz 2. soli no 3" at bounding box center [886, 500] width 155 height 23
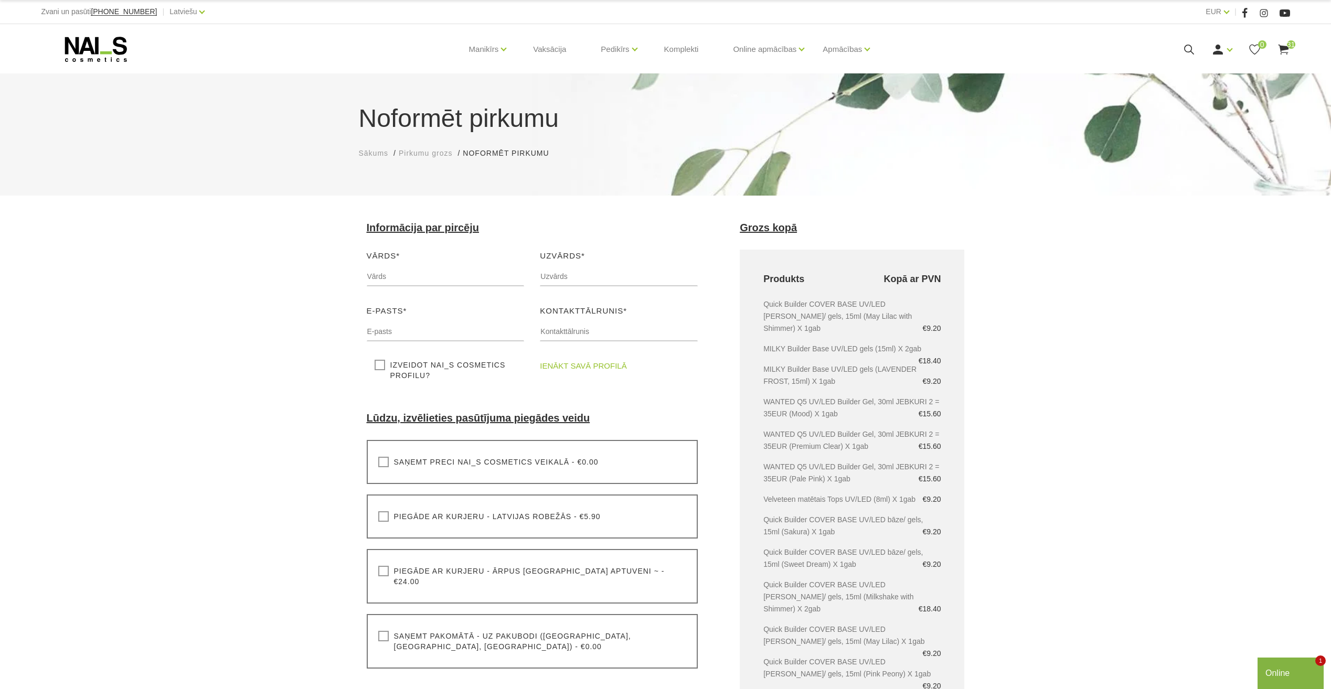
click at [381, 462] on label "Saņemt preci NAI_S cosmetics veikalā - €0.00" at bounding box center [488, 462] width 220 height 10
click at [0, 0] on input "Saņemt preci NAI_S cosmetics veikalā - €0.00" at bounding box center [0, 0] width 0 height 0
click at [417, 263] on div "Vārds* Lūdzu, ievadiet savu vārdu" at bounding box center [446, 272] width 174 height 45
click at [417, 271] on input "text" at bounding box center [446, 277] width 158 height 20
click at [452, 271] on input "text" at bounding box center [446, 277] width 158 height 20
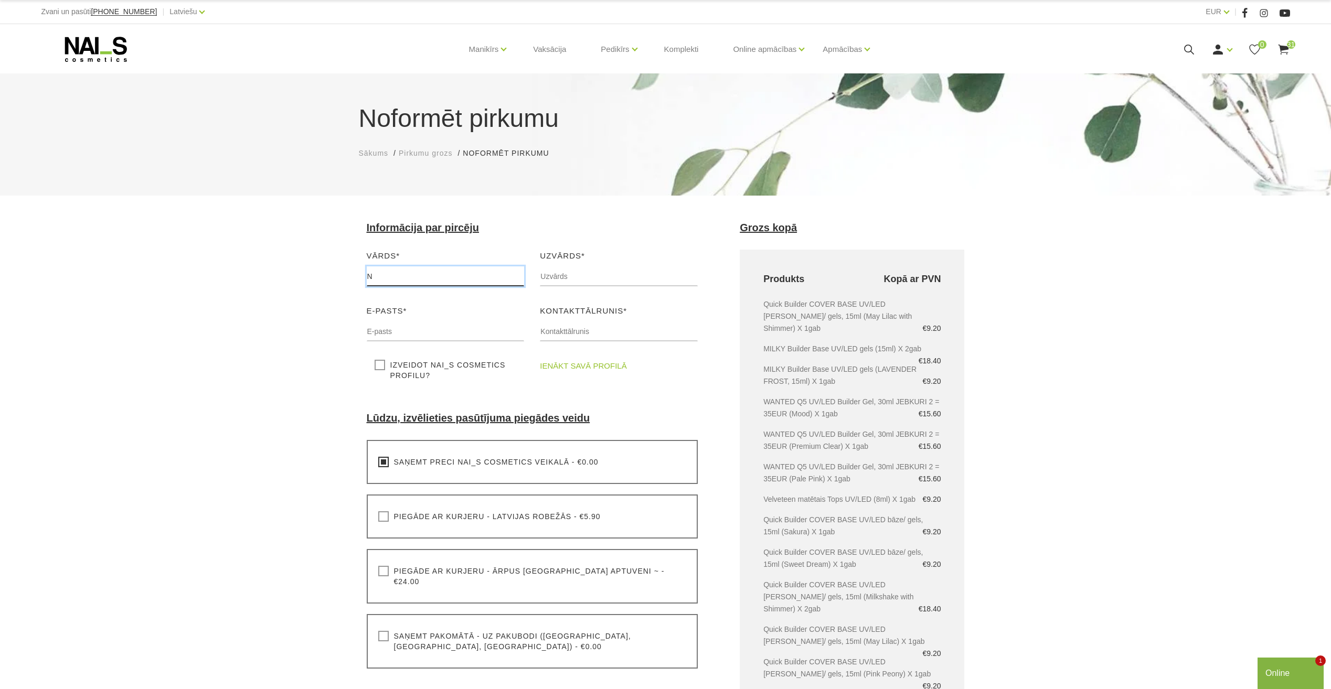
type input "Natalija"
type input "Carjova"
click at [435, 327] on input "text" at bounding box center [446, 332] width 158 height 20
type input "[EMAIL_ADDRESS][DOMAIN_NAME]"
type input "26762011"
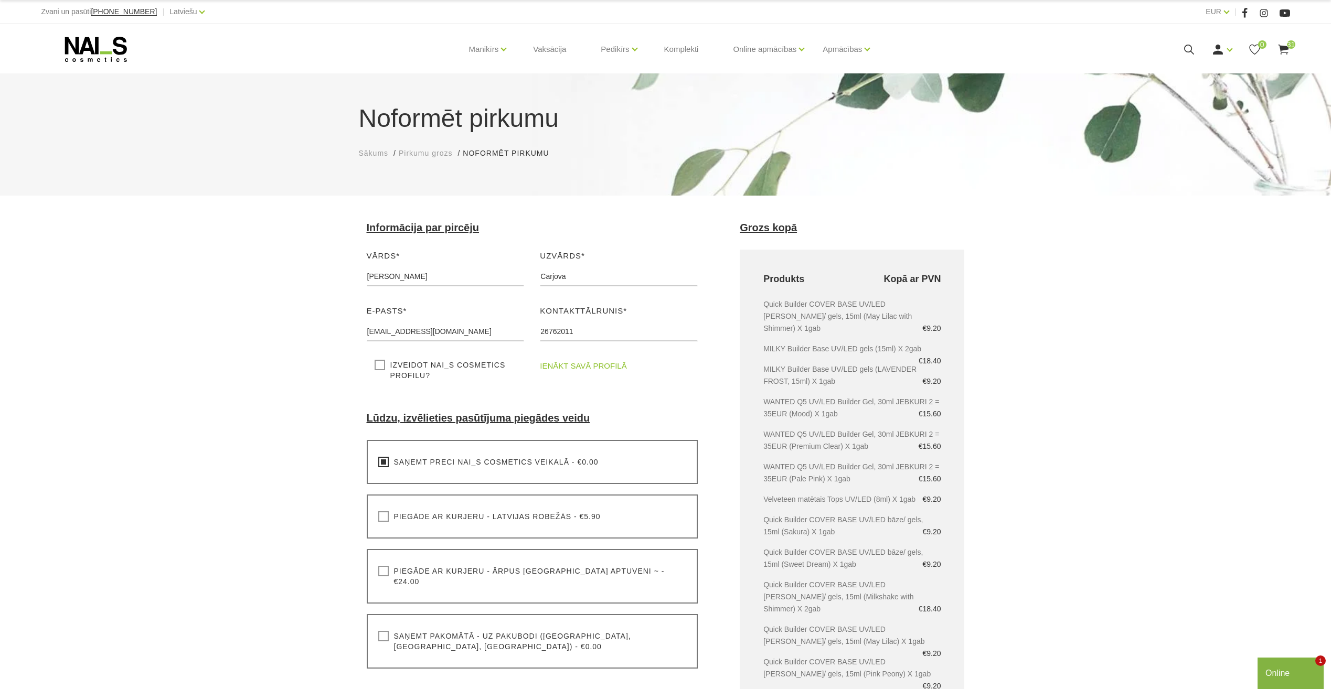
click at [597, 368] on link "ienākt savā profilā" at bounding box center [583, 366] width 87 height 13
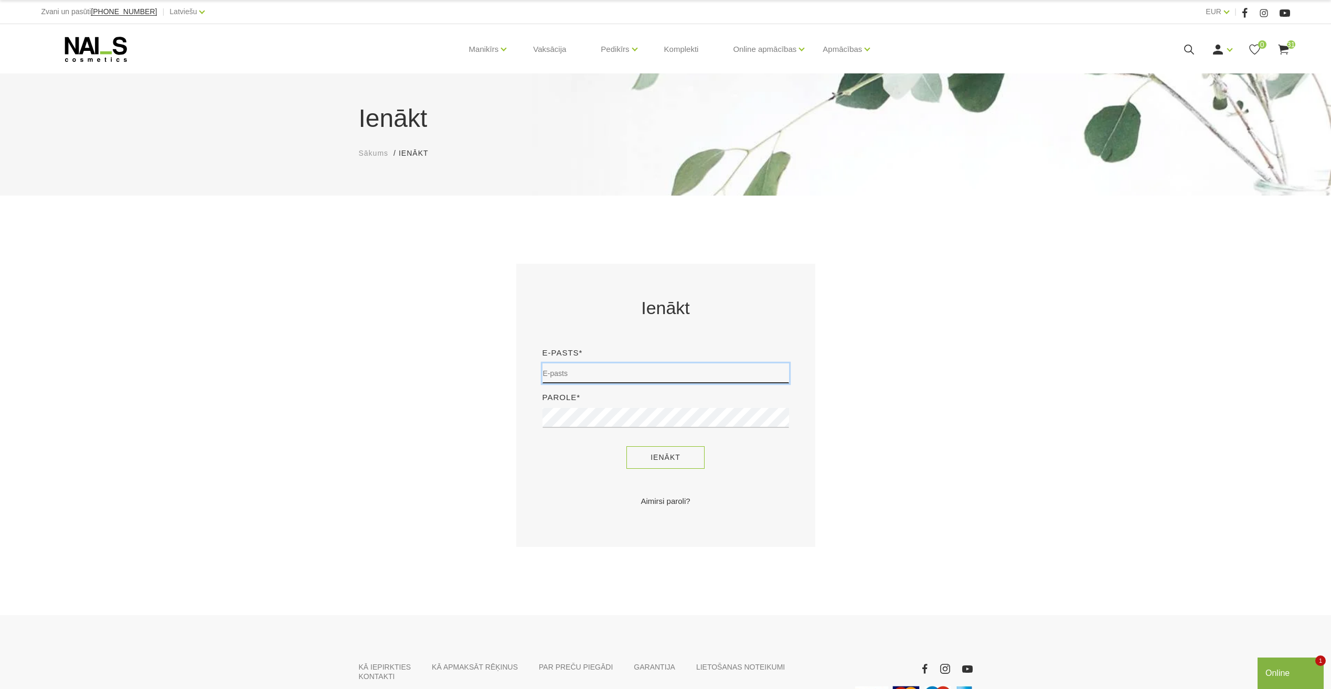
type input "[EMAIL_ADDRESS][DOMAIN_NAME]"
click at [667, 452] on button "Ienākt" at bounding box center [665, 458] width 78 height 23
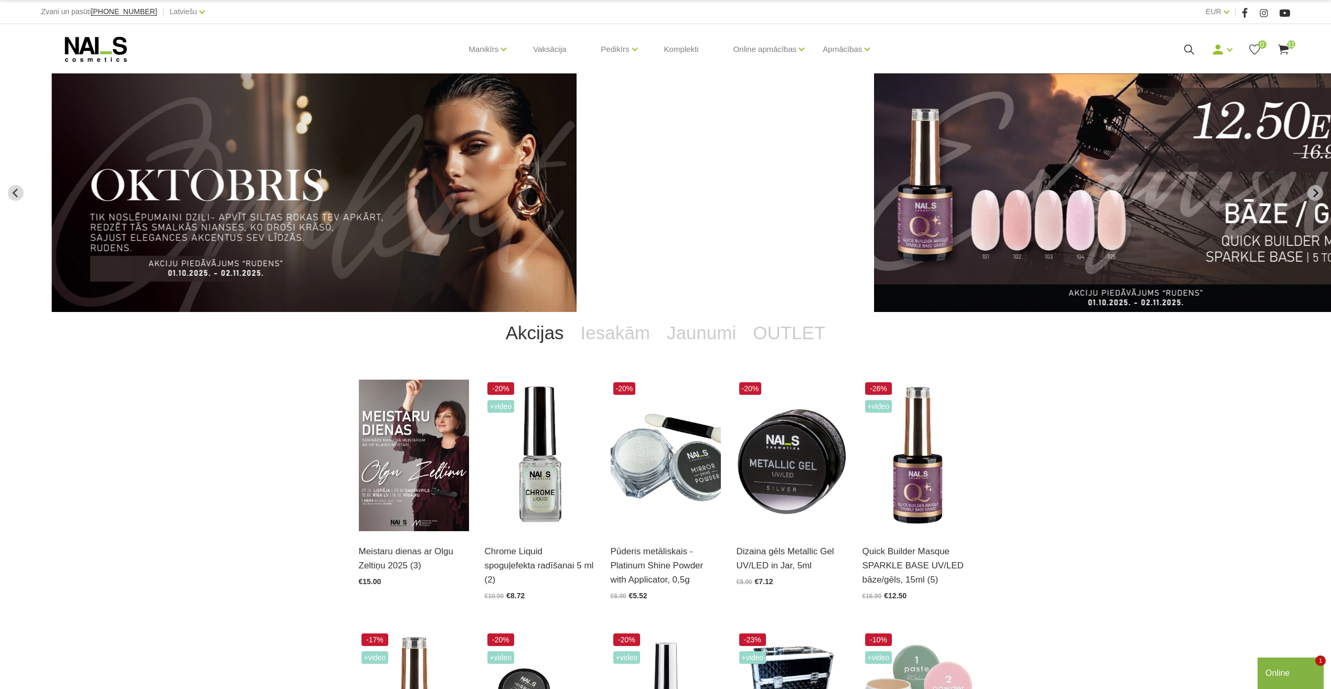
drag, startPoint x: 1236, startPoint y: 153, endPoint x: 1039, endPoint y: 170, distance: 198.0
click at [1039, 170] on img "2 of 11" at bounding box center [1136, 192] width 525 height 239
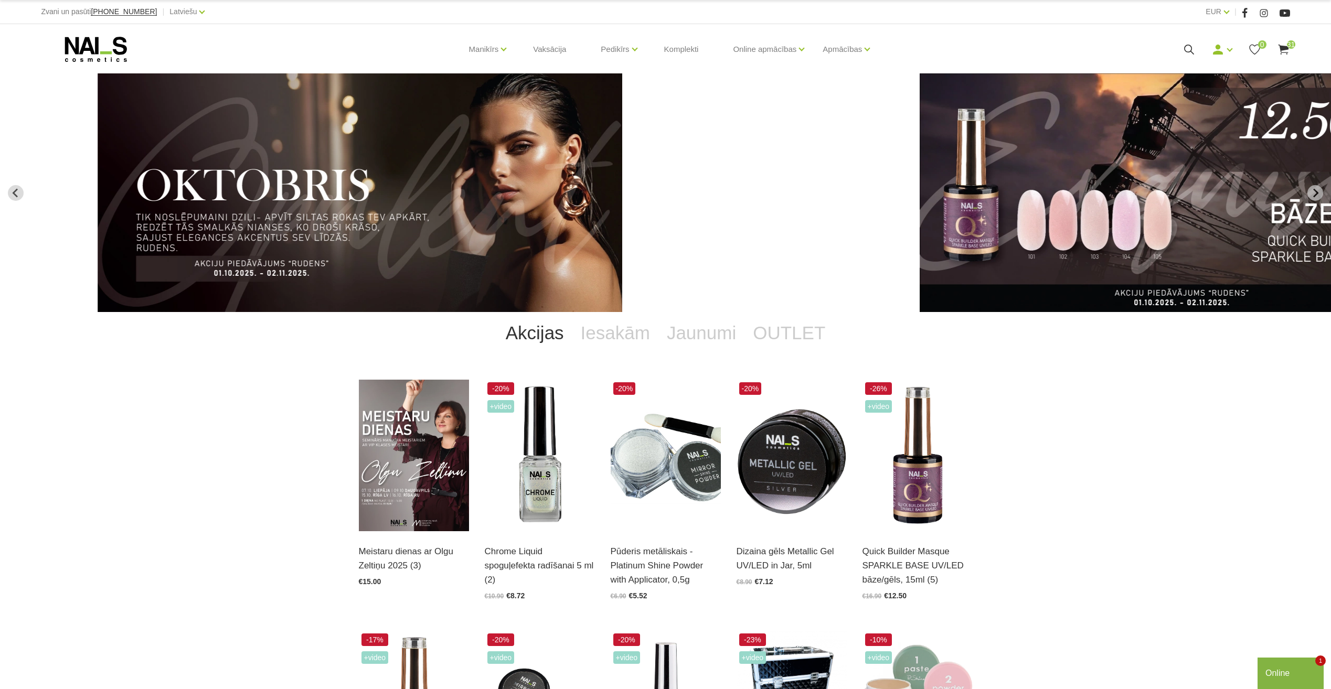
drag, startPoint x: 1228, startPoint y: 169, endPoint x: 1081, endPoint y: 186, distance: 147.9
click at [1081, 186] on img "2 of 11" at bounding box center [1182, 192] width 525 height 239
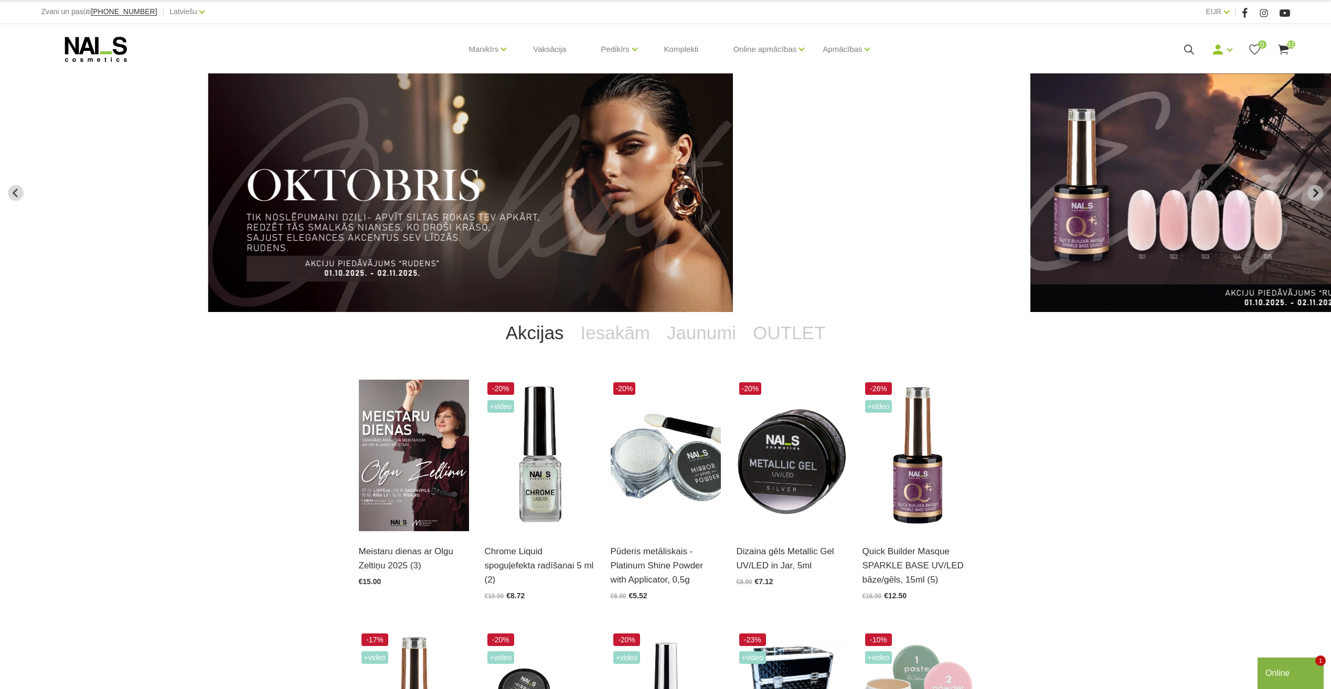
click at [1101, 220] on img "2 of 11" at bounding box center [1293, 192] width 525 height 239
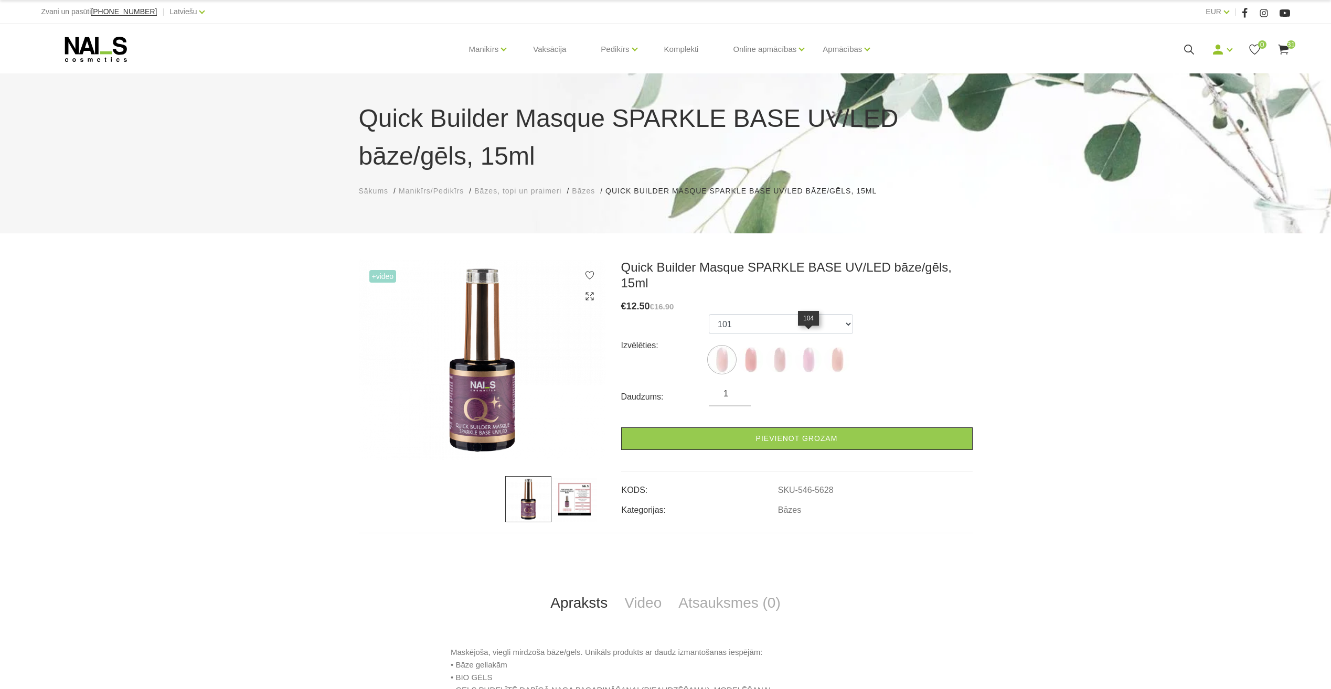
click at [811, 349] on img at bounding box center [808, 360] width 26 height 26
select select "5631"
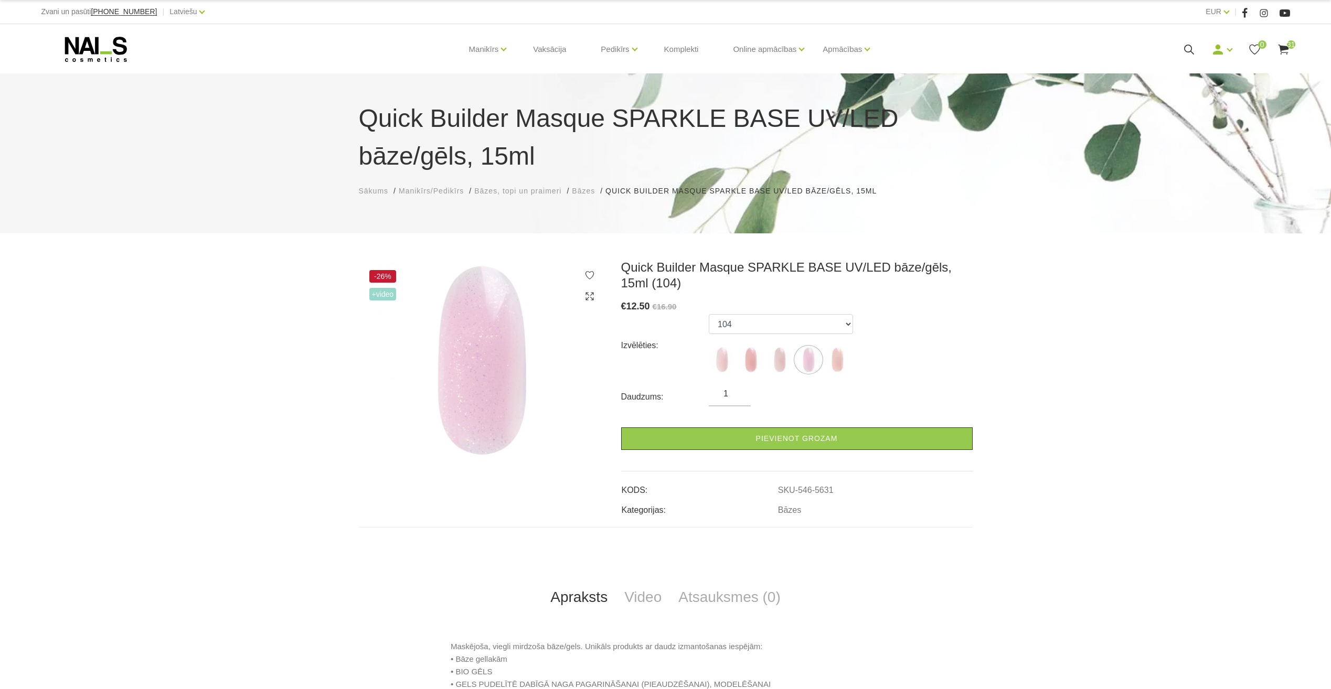
click at [1284, 50] on use at bounding box center [1283, 50] width 10 height 10
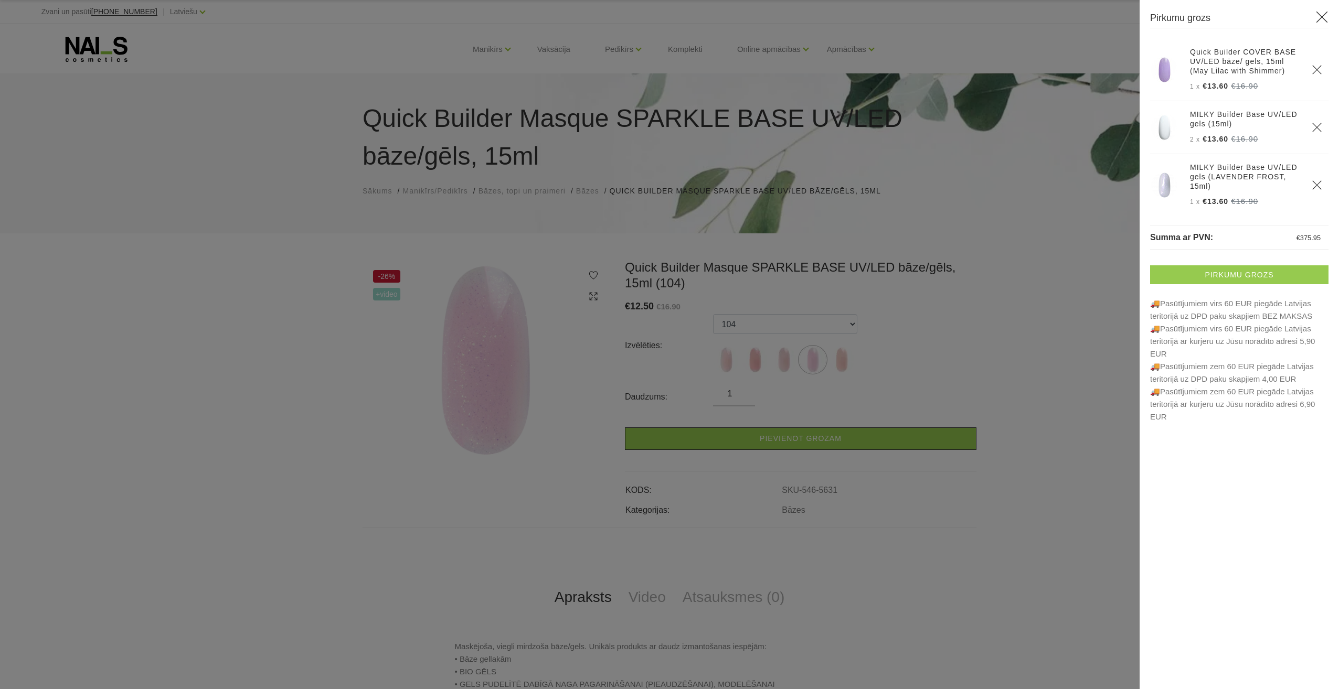
click at [1260, 273] on link "Pirkumu grozs" at bounding box center [1239, 275] width 178 height 19
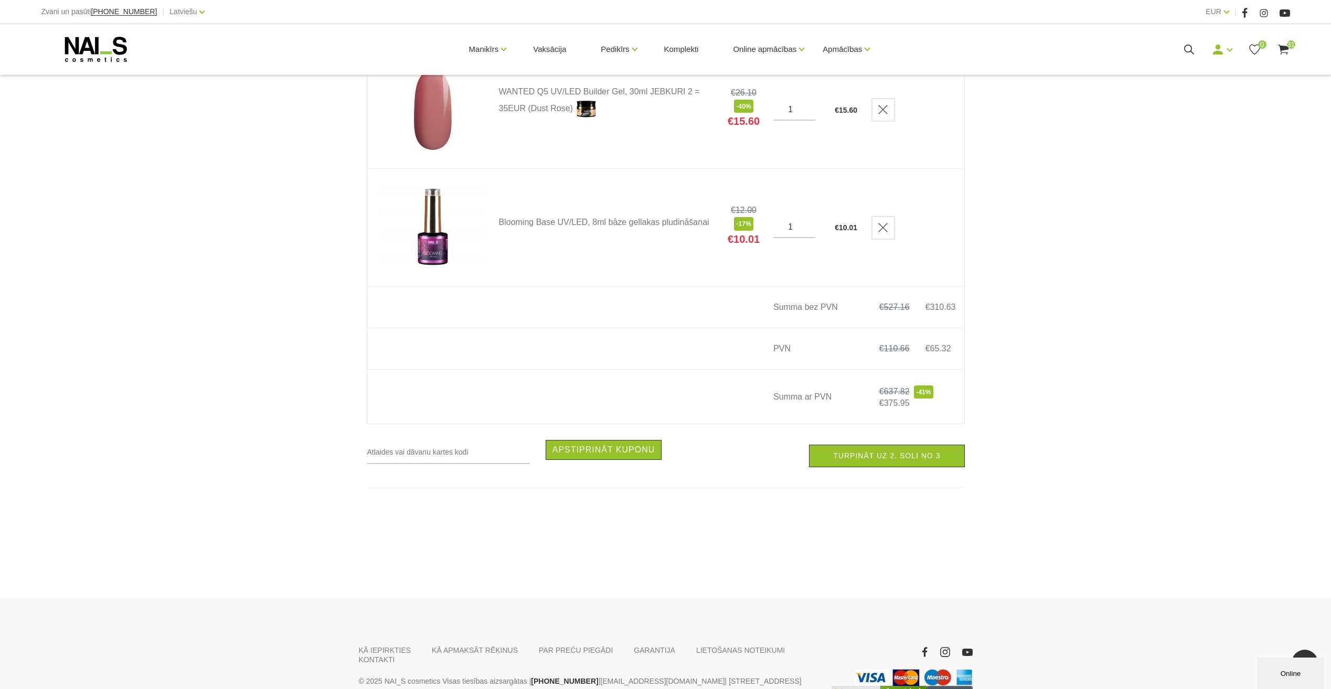
scroll to position [3682, 0]
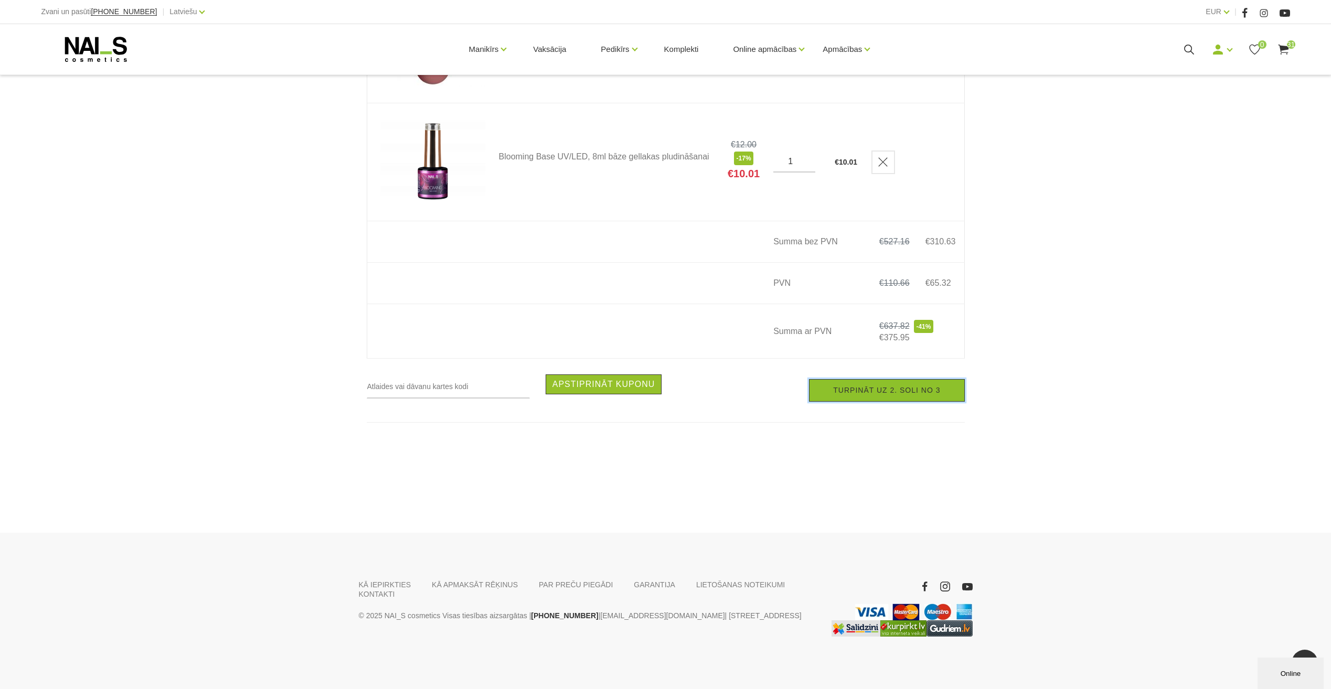
click at [908, 394] on link "Turpināt uz 2. soli no 3" at bounding box center [886, 390] width 155 height 23
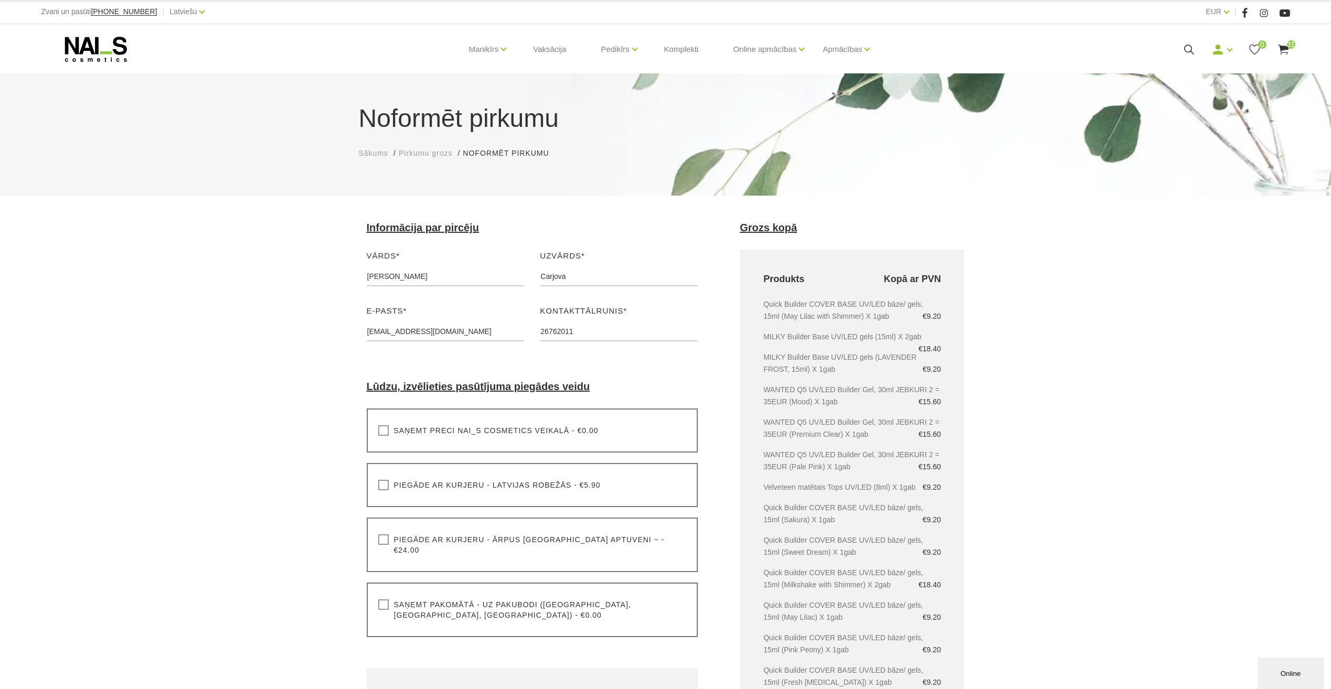
click at [383, 430] on label "Saņemt preci NAI_S cosmetics veikalā - €0.00" at bounding box center [488, 431] width 220 height 10
click at [0, 0] on input "Saņemt preci NAI_S cosmetics veikalā - €0.00" at bounding box center [0, 0] width 0 height 0
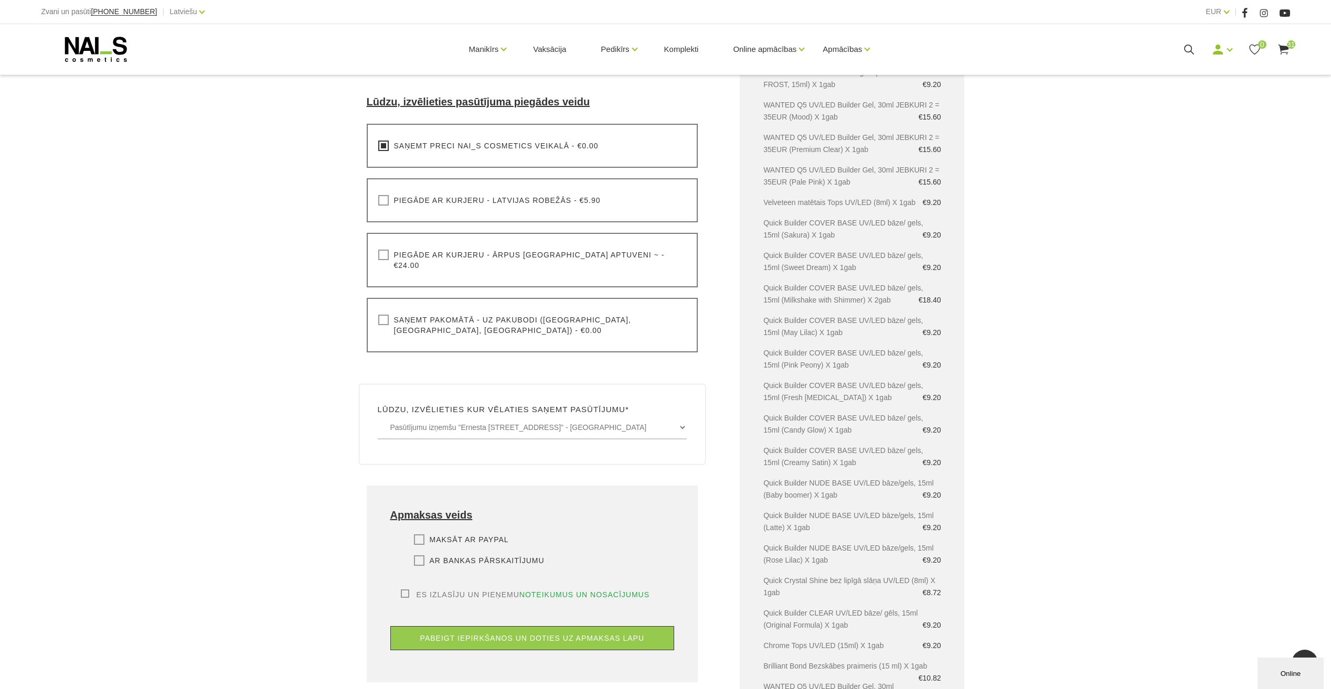
scroll to position [315, 0]
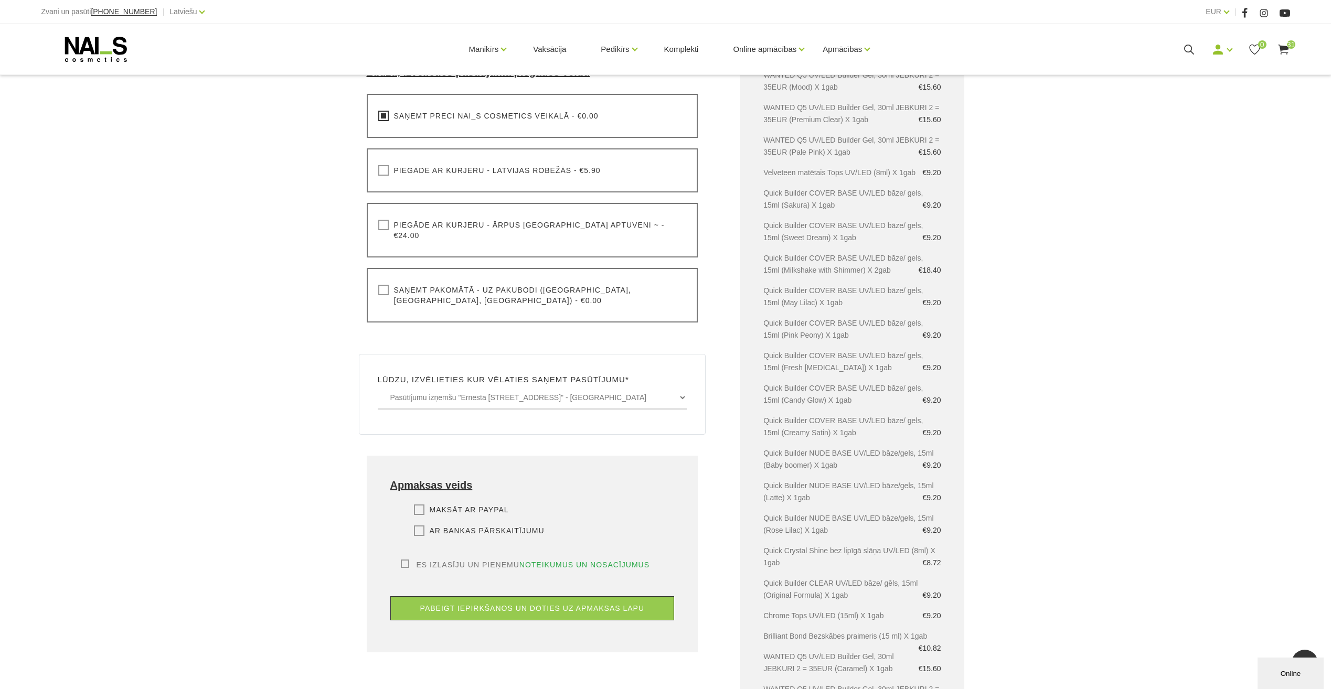
click at [403, 560] on label "Es izlasīju un pieņemu noteikumus un nosacījumus" at bounding box center [525, 565] width 249 height 10
click at [0, 0] on input "Es izlasīju un pieņemu noteikumus un nosacījumus" at bounding box center [0, 0] width 0 height 0
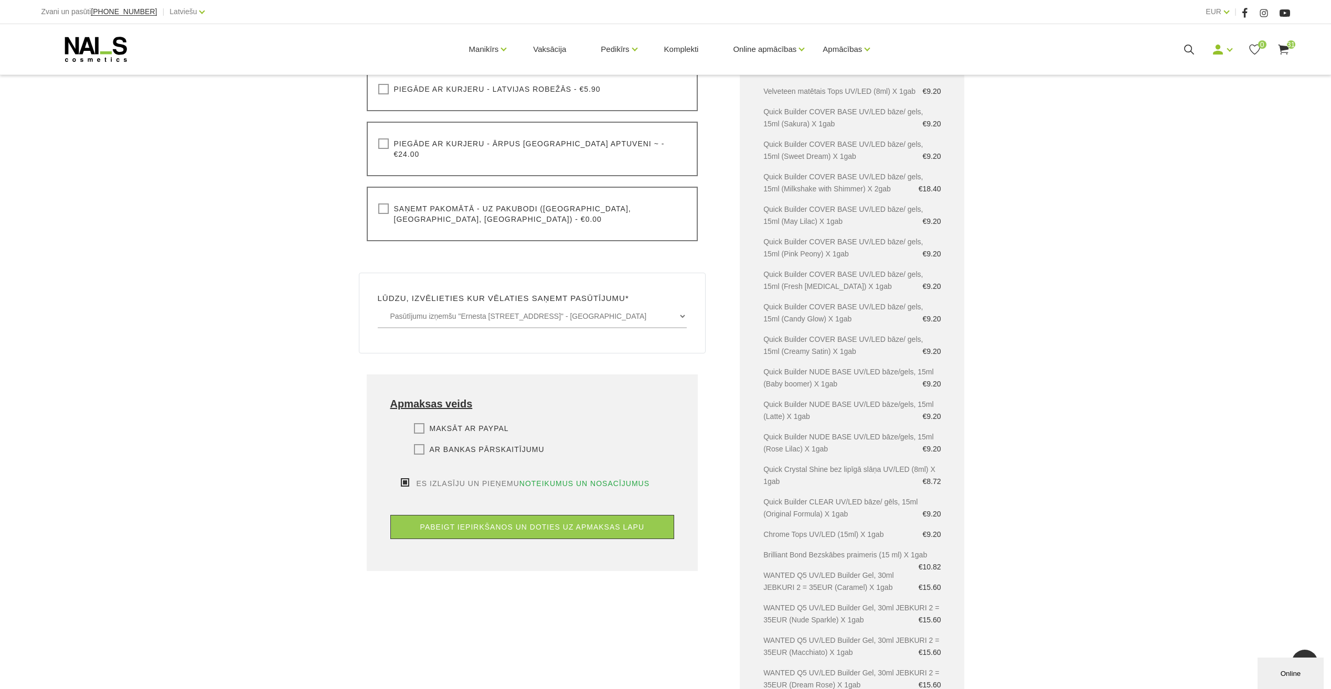
scroll to position [420, 0]
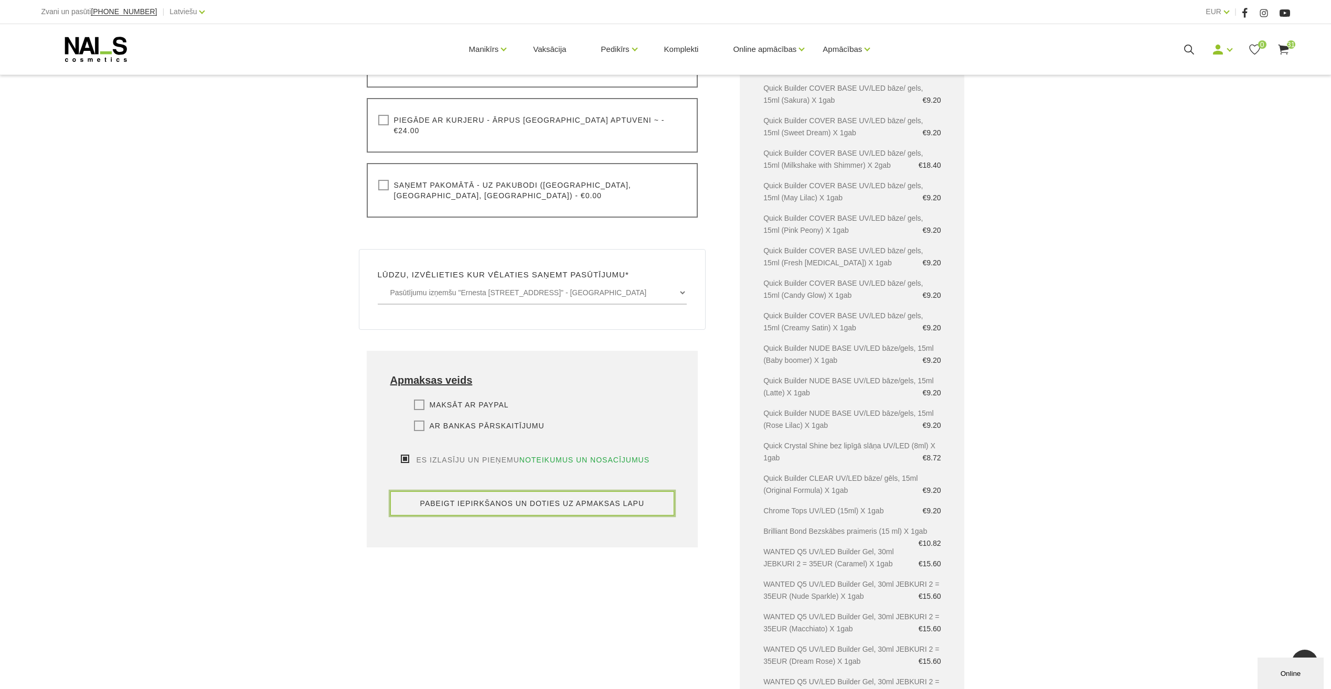
click at [575, 492] on button "pabeigt iepirkšanos un doties uz apmaksas lapu" at bounding box center [532, 504] width 284 height 24
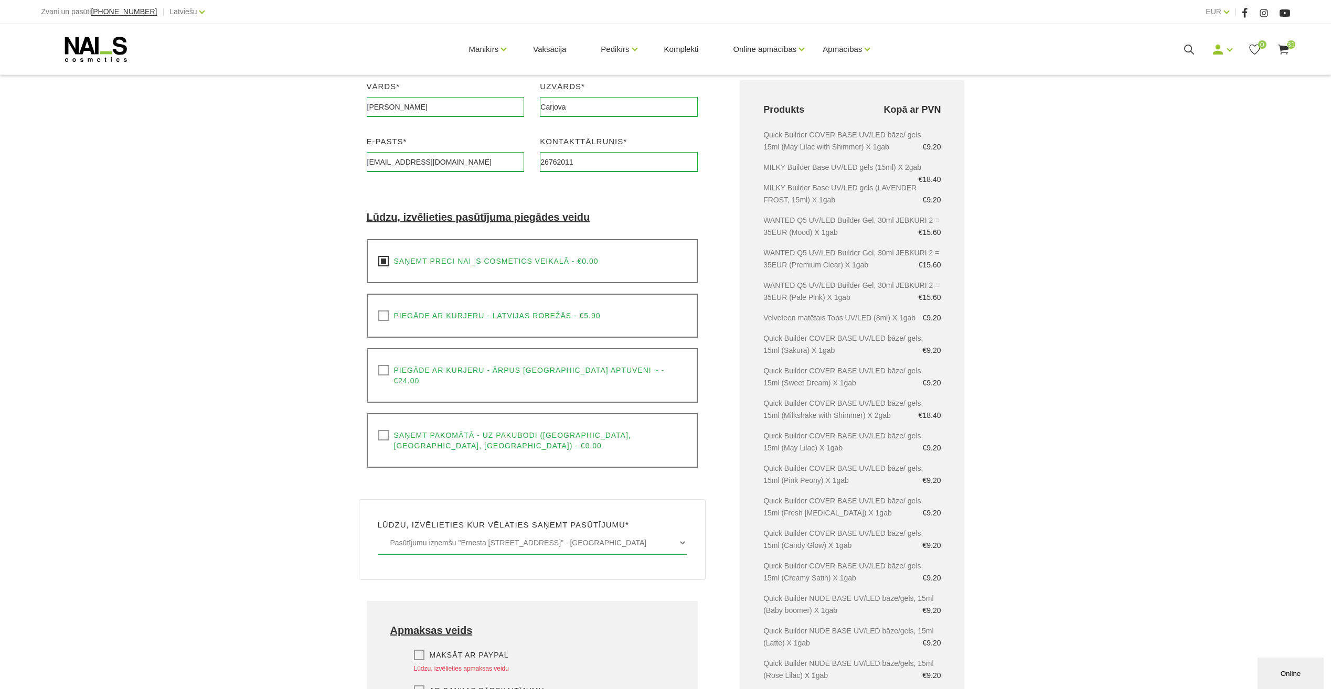
scroll to position [224, 0]
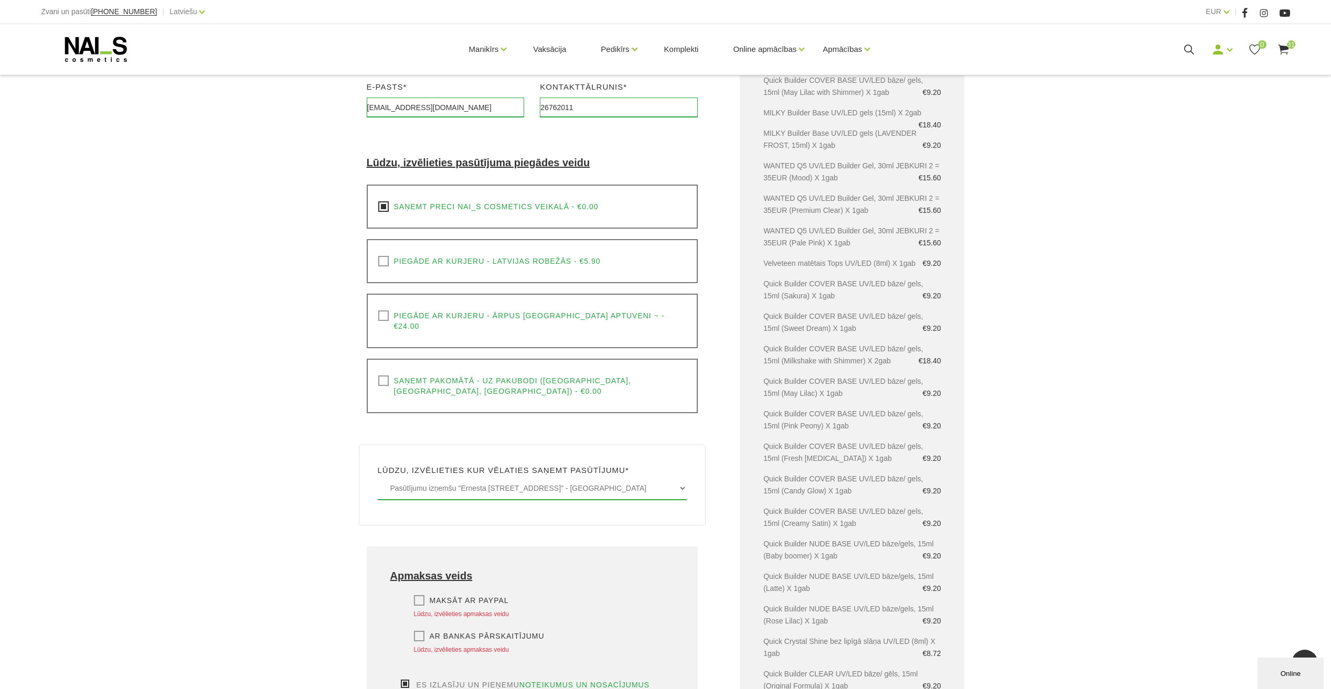
click at [419, 631] on label "Ar bankas pārskaitījumu" at bounding box center [479, 636] width 131 height 10
click at [0, 0] on input "Ar bankas pārskaitījumu" at bounding box center [0, 0] width 0 height 0
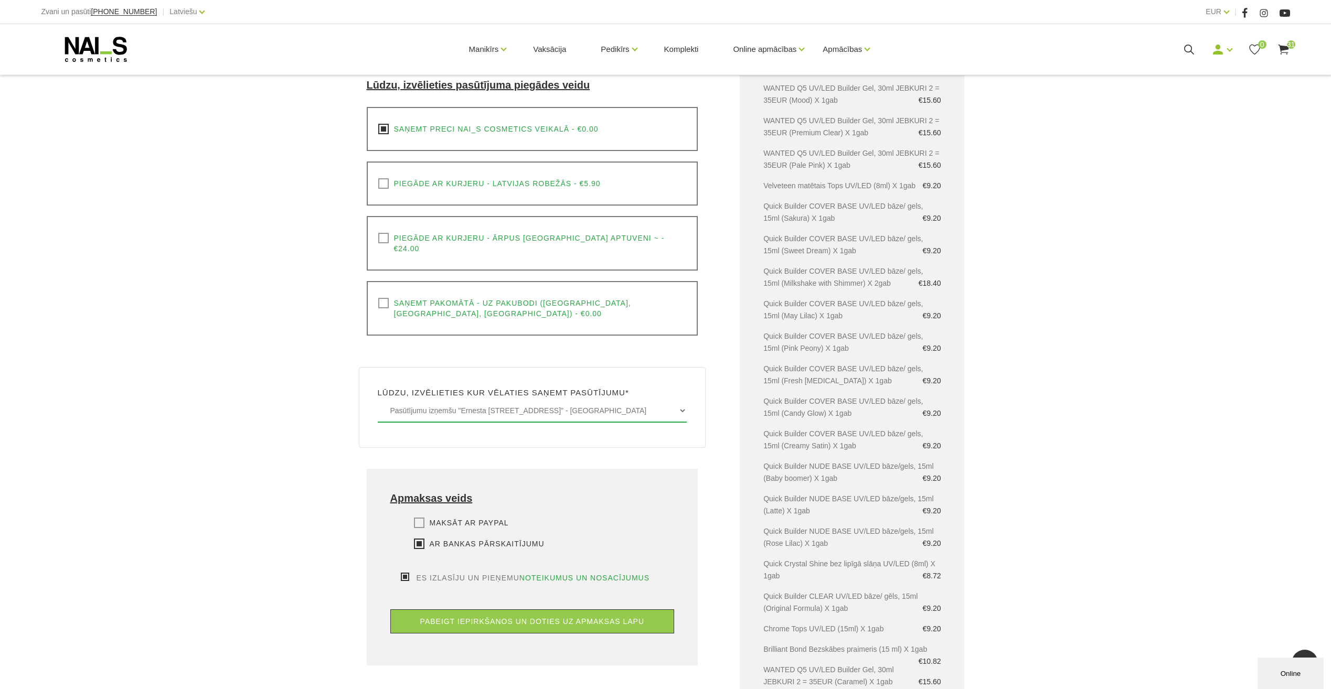
scroll to position [329, 0]
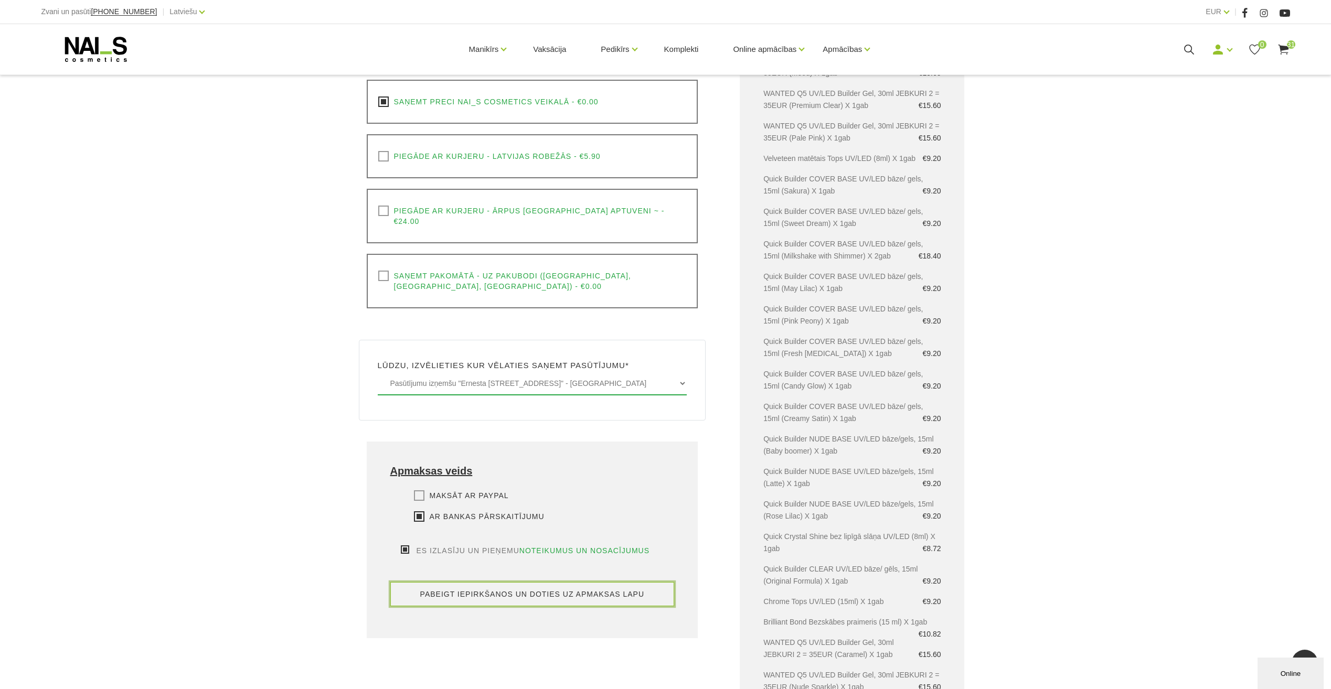
click at [558, 582] on button "pabeigt iepirkšanos un doties uz apmaksas lapu" at bounding box center [532, 594] width 284 height 24
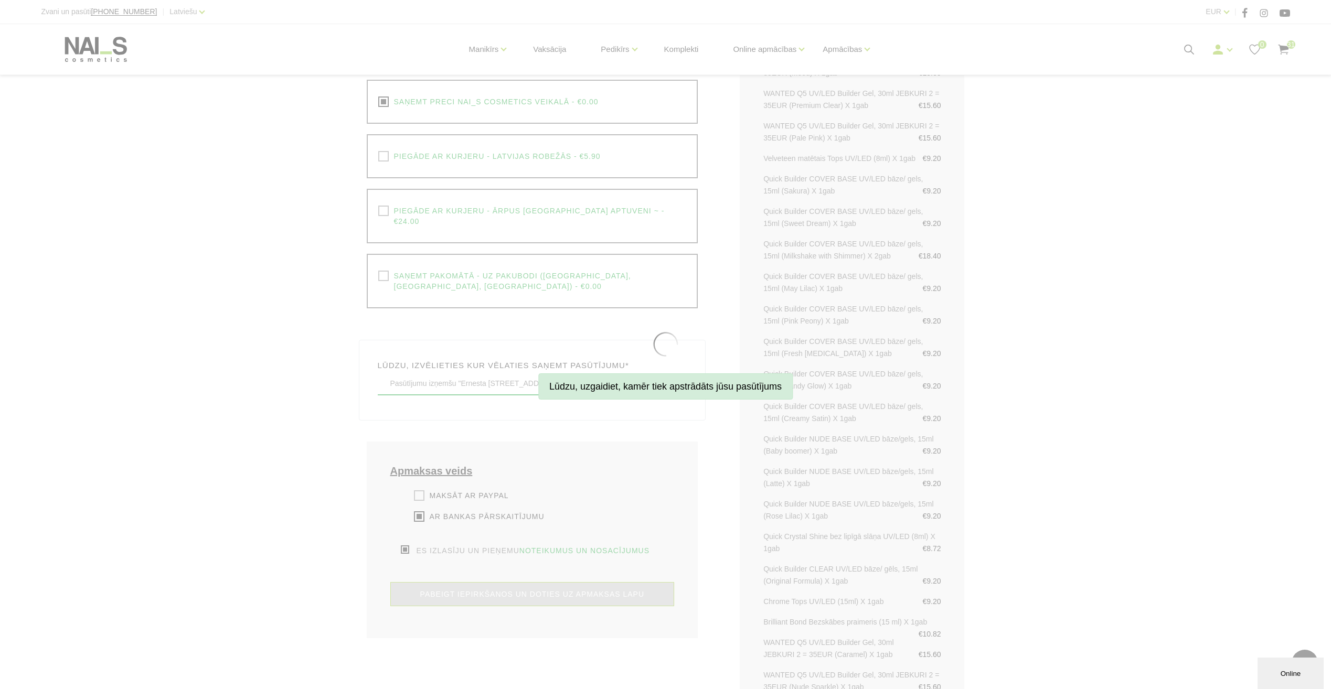
click at [687, 395] on h4 "Lūdzu, uzgaidiet, kamēr tiek apstrādāts jūsu pasūtījums" at bounding box center [665, 387] width 254 height 26
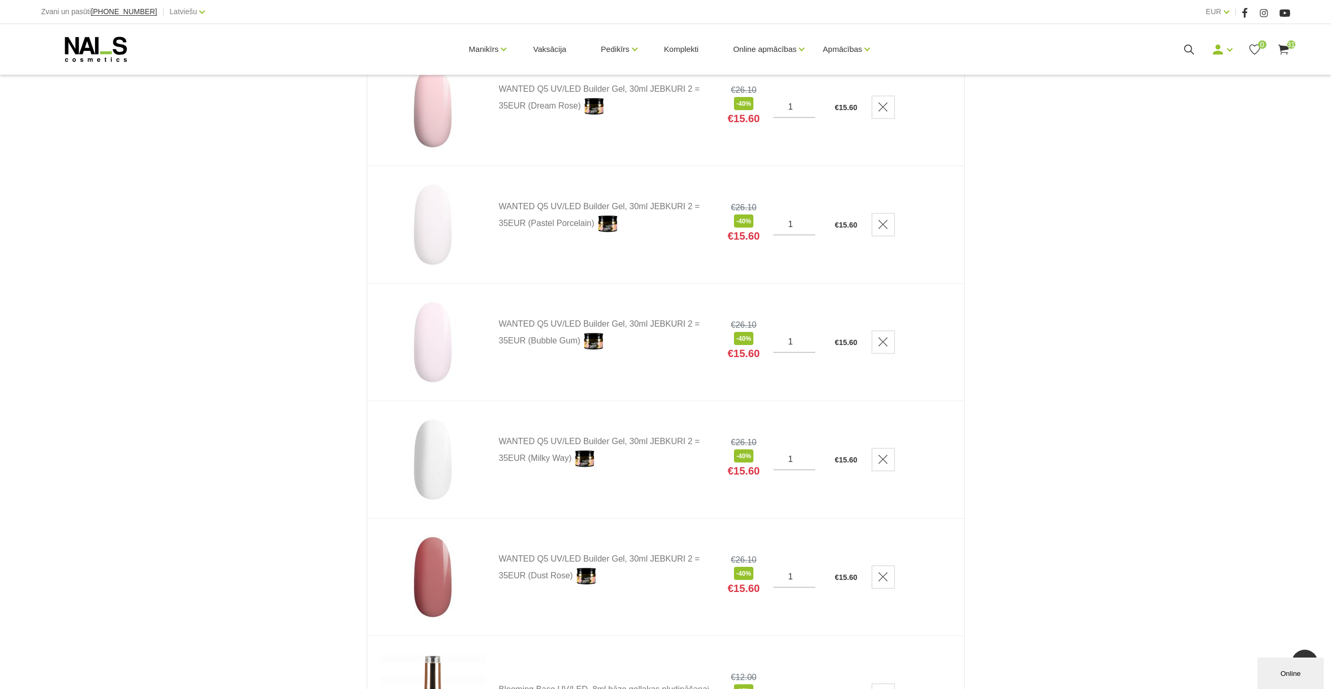
scroll to position [3253, 0]
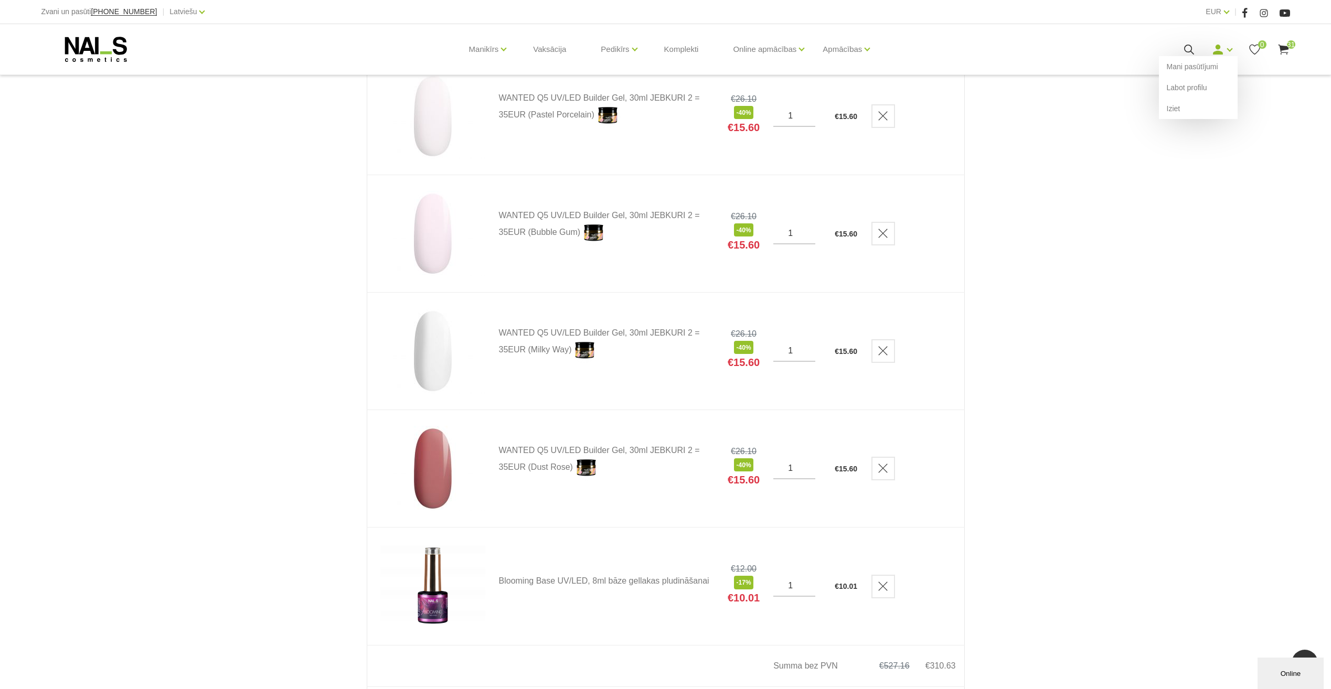
click at [1212, 50] on icon at bounding box center [1218, 49] width 13 height 13
click at [1216, 68] on link "Mani pasūtījumi" at bounding box center [1198, 66] width 79 height 21
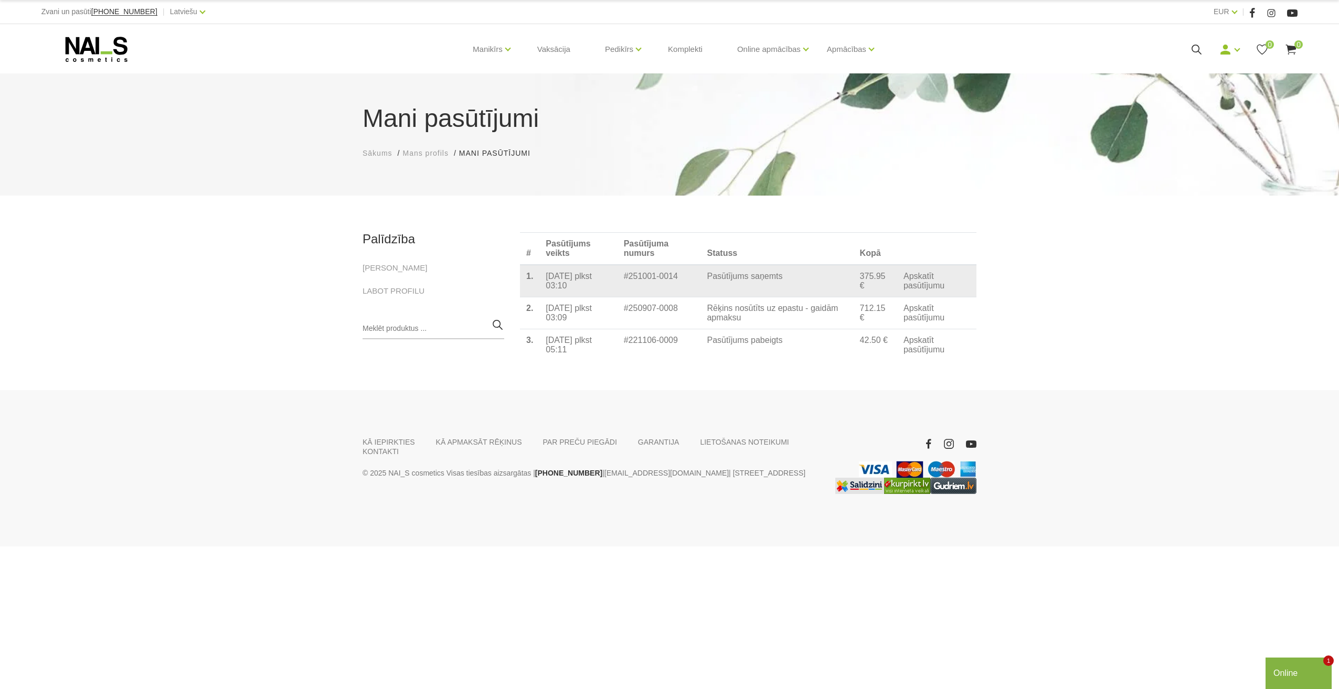
click at [936, 285] on link "Apskatīt pasūtījumu" at bounding box center [937, 281] width 67 height 19
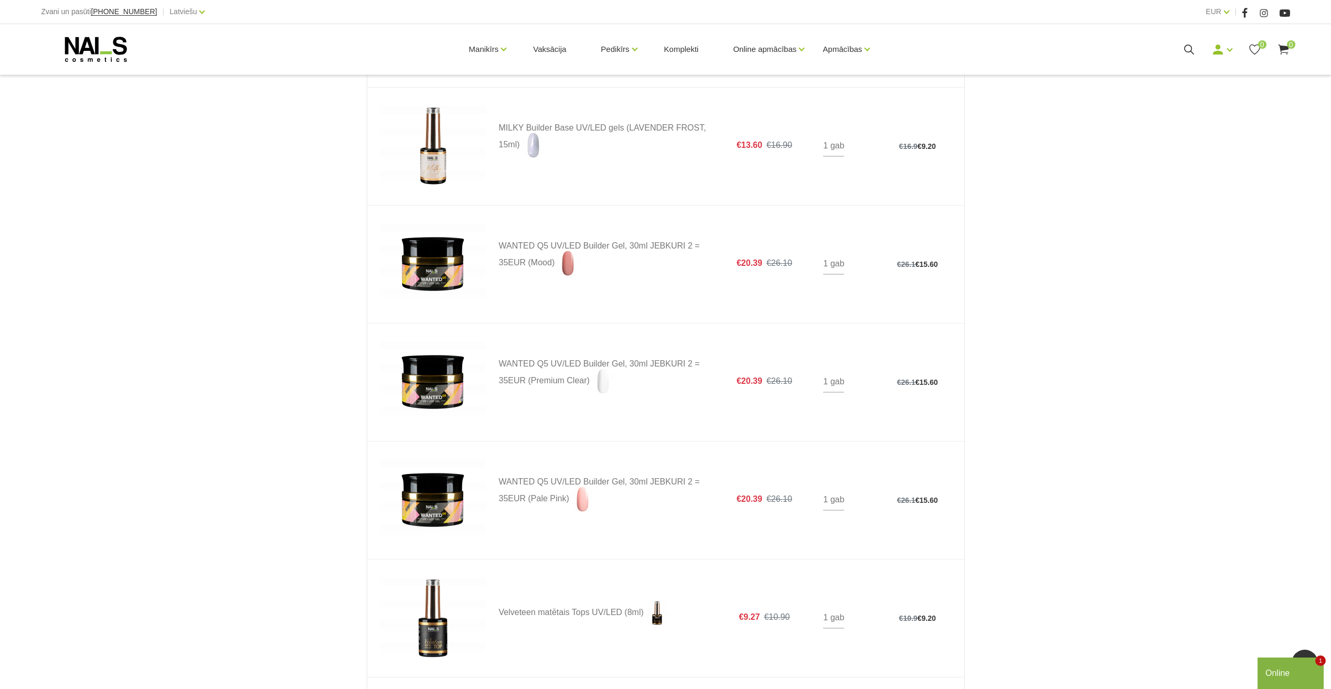
scroll to position [577, 0]
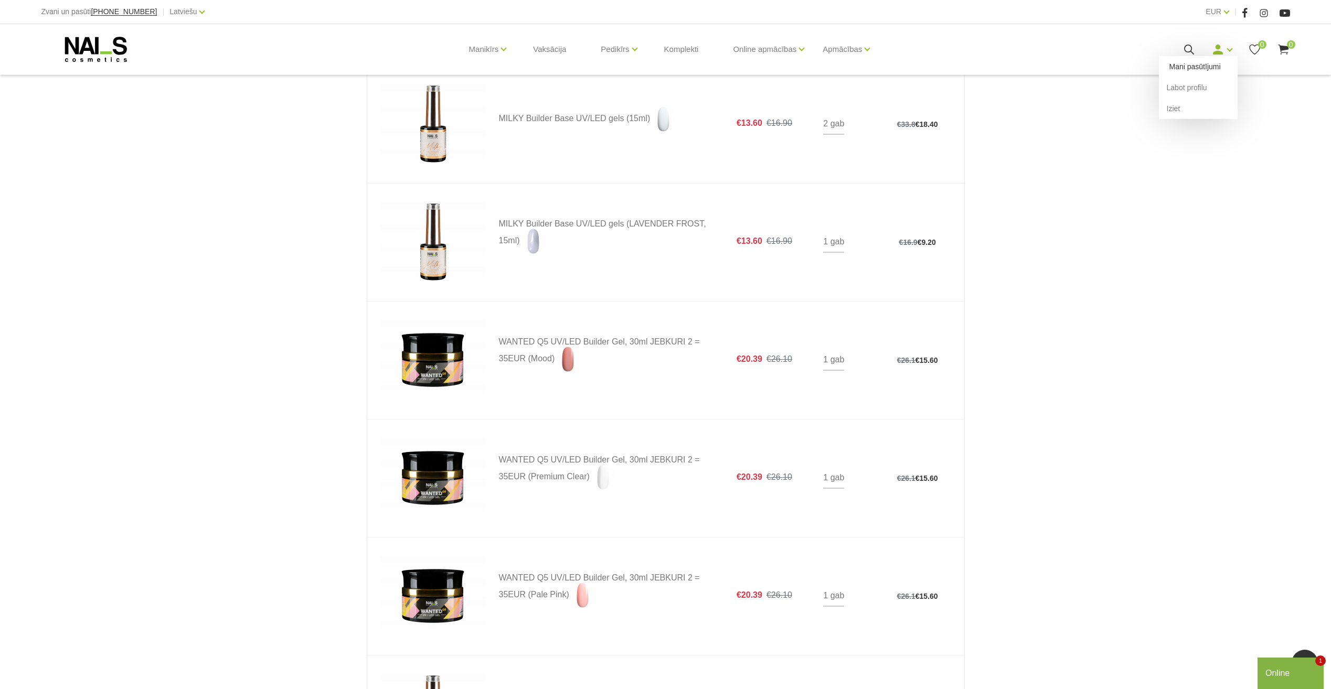
click at [1210, 66] on link "Mani pasūtījumi" at bounding box center [1198, 66] width 79 height 21
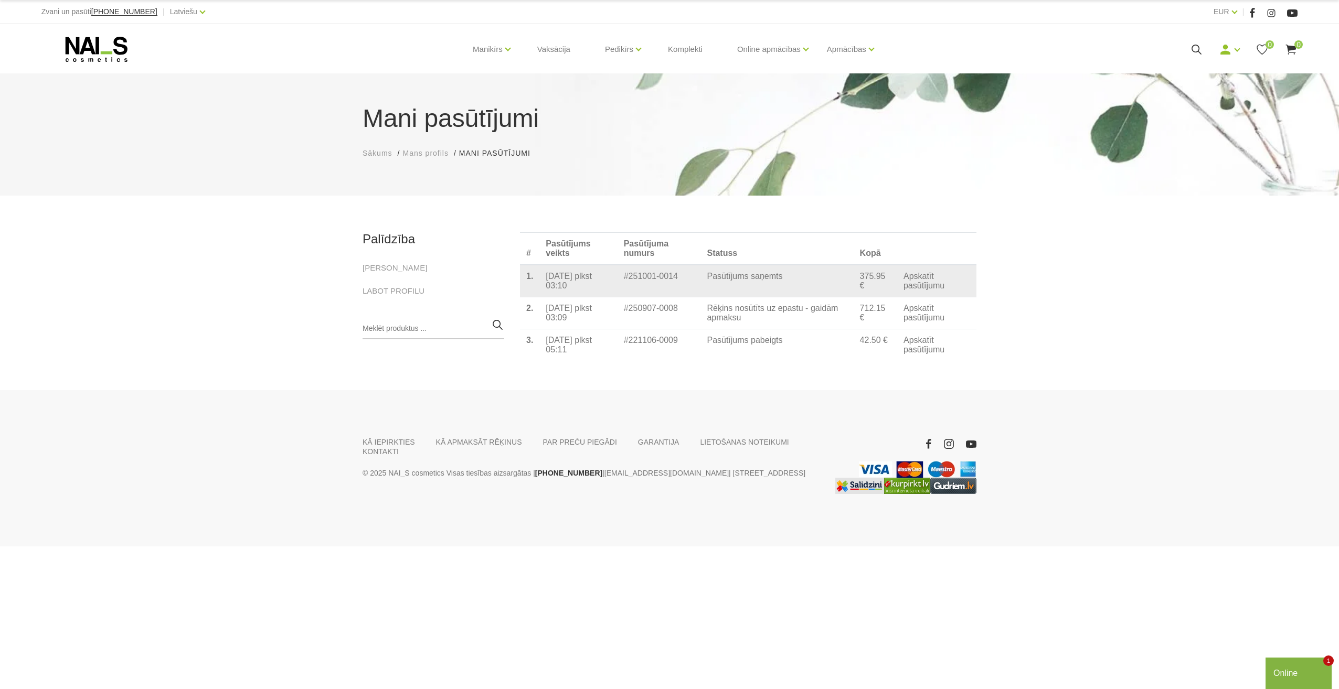
click at [904, 290] on link "Apskatīt pasūtījumu" at bounding box center [937, 281] width 67 height 19
click at [920, 291] on link "Apskatīt pasūtījumu" at bounding box center [937, 281] width 67 height 19
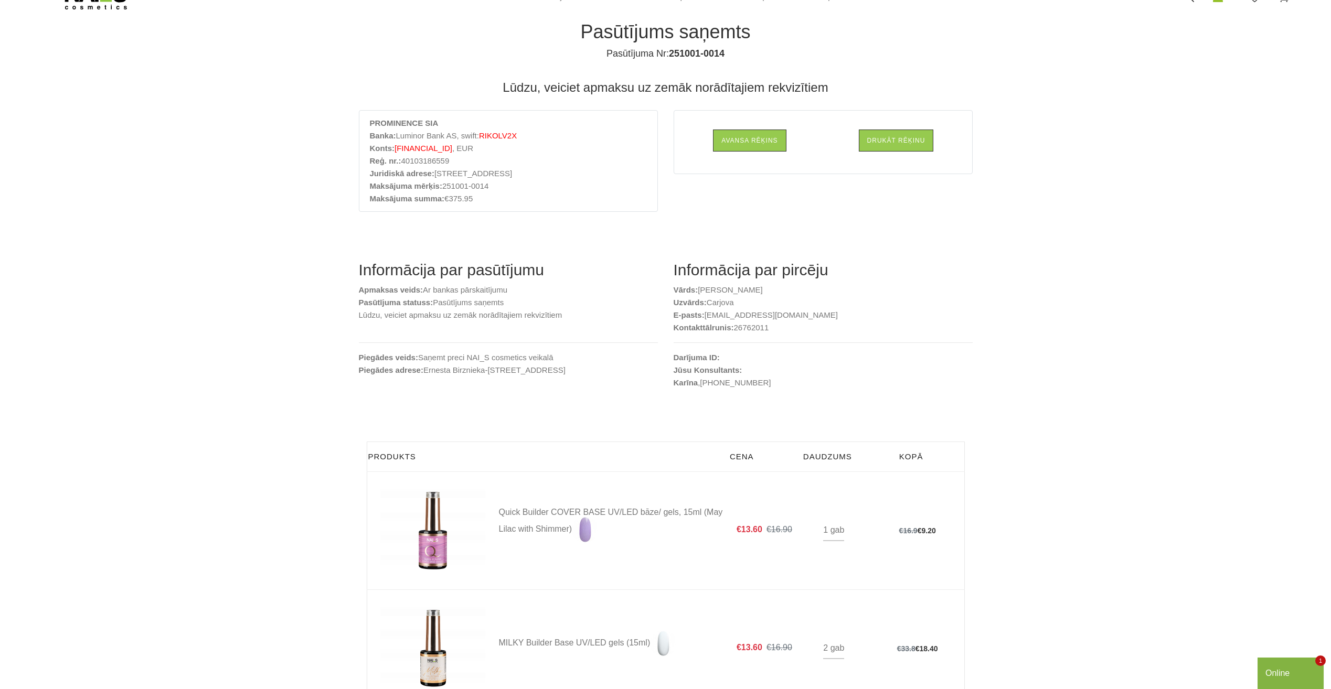
scroll to position [105, 0]
